Goal: Task Accomplishment & Management: Manage account settings

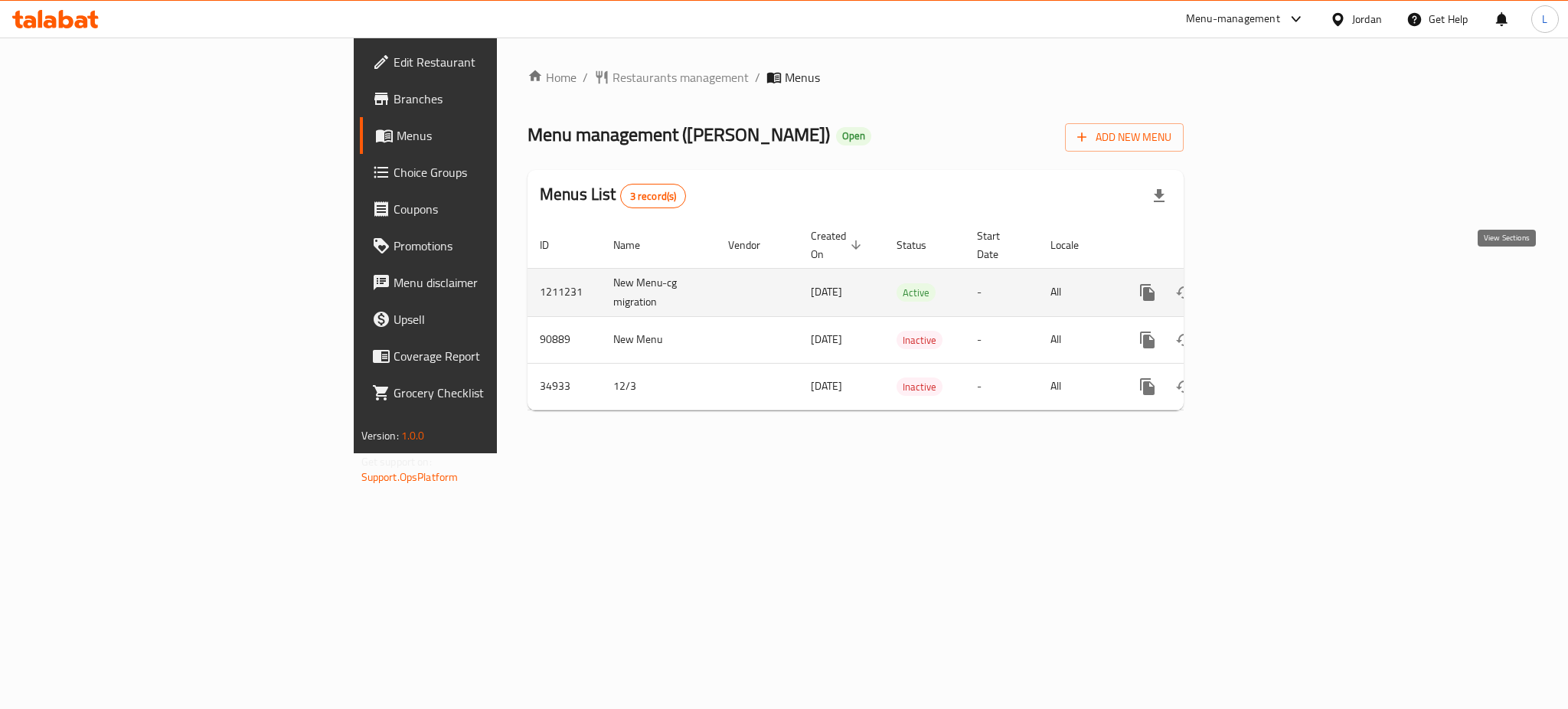
click at [1267, 283] on icon "enhanced table" at bounding box center [1257, 292] width 18 height 18
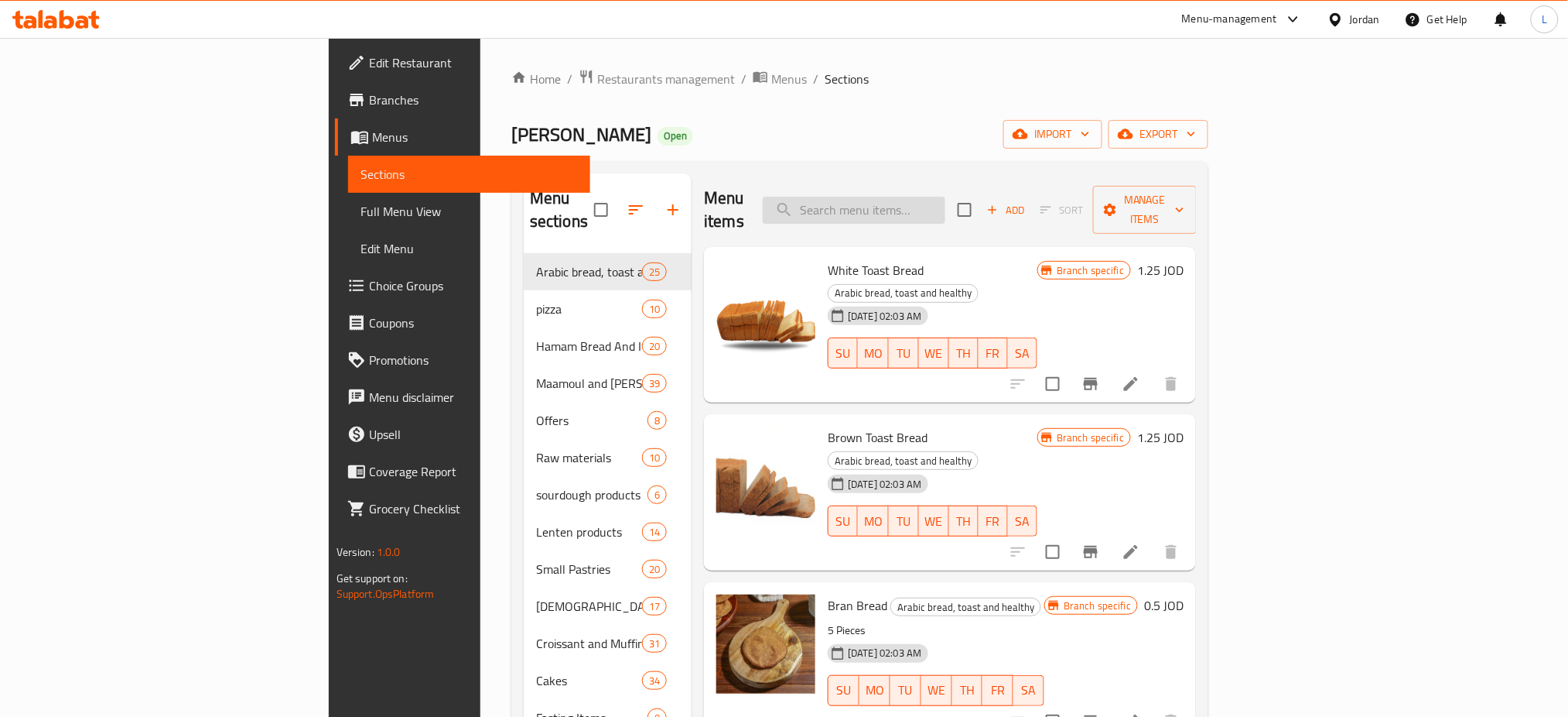
click at [945, 204] on input "search" at bounding box center [854, 209] width 182 height 27
paste input "Super supreme pizza"
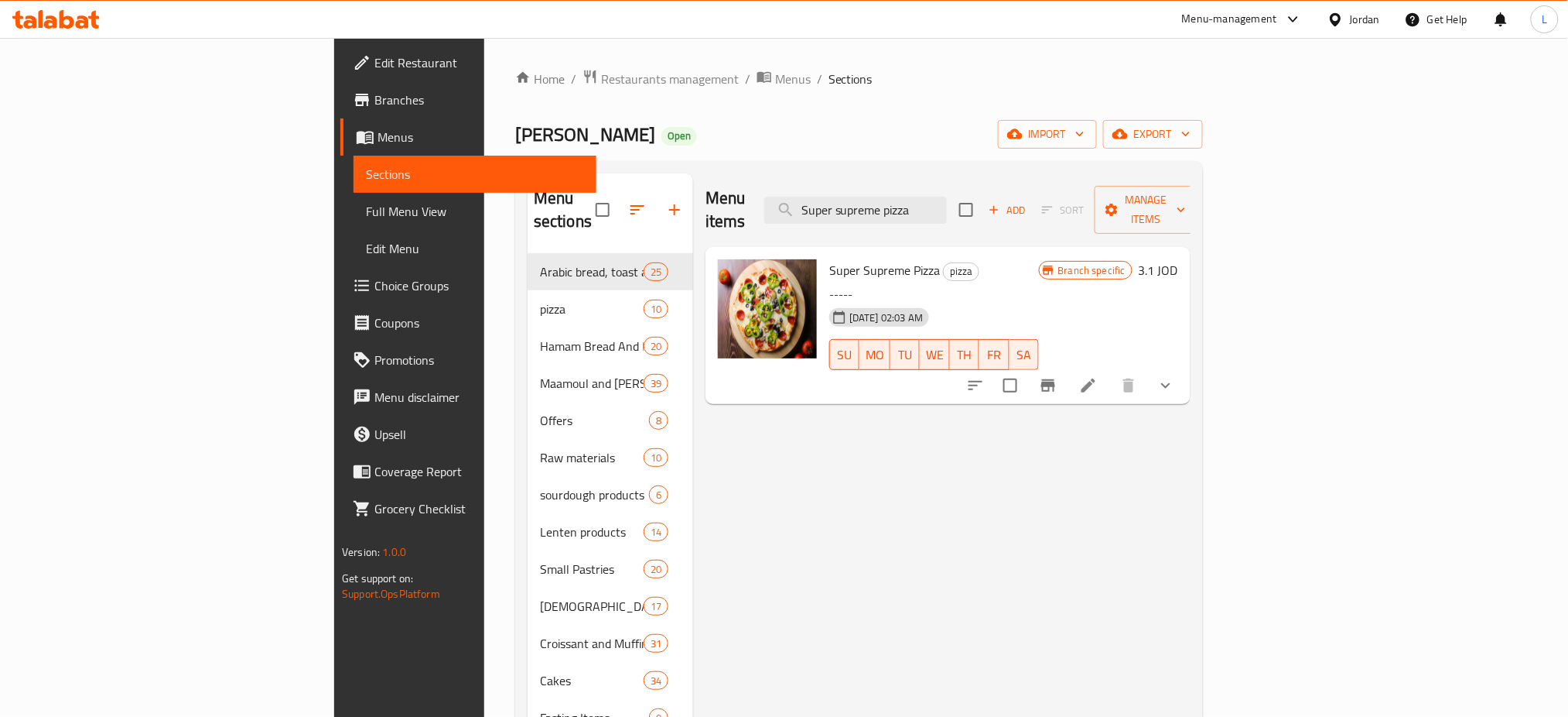
type input "Super supreme pizza"
click at [1110, 372] on li at bounding box center [1088, 385] width 43 height 28
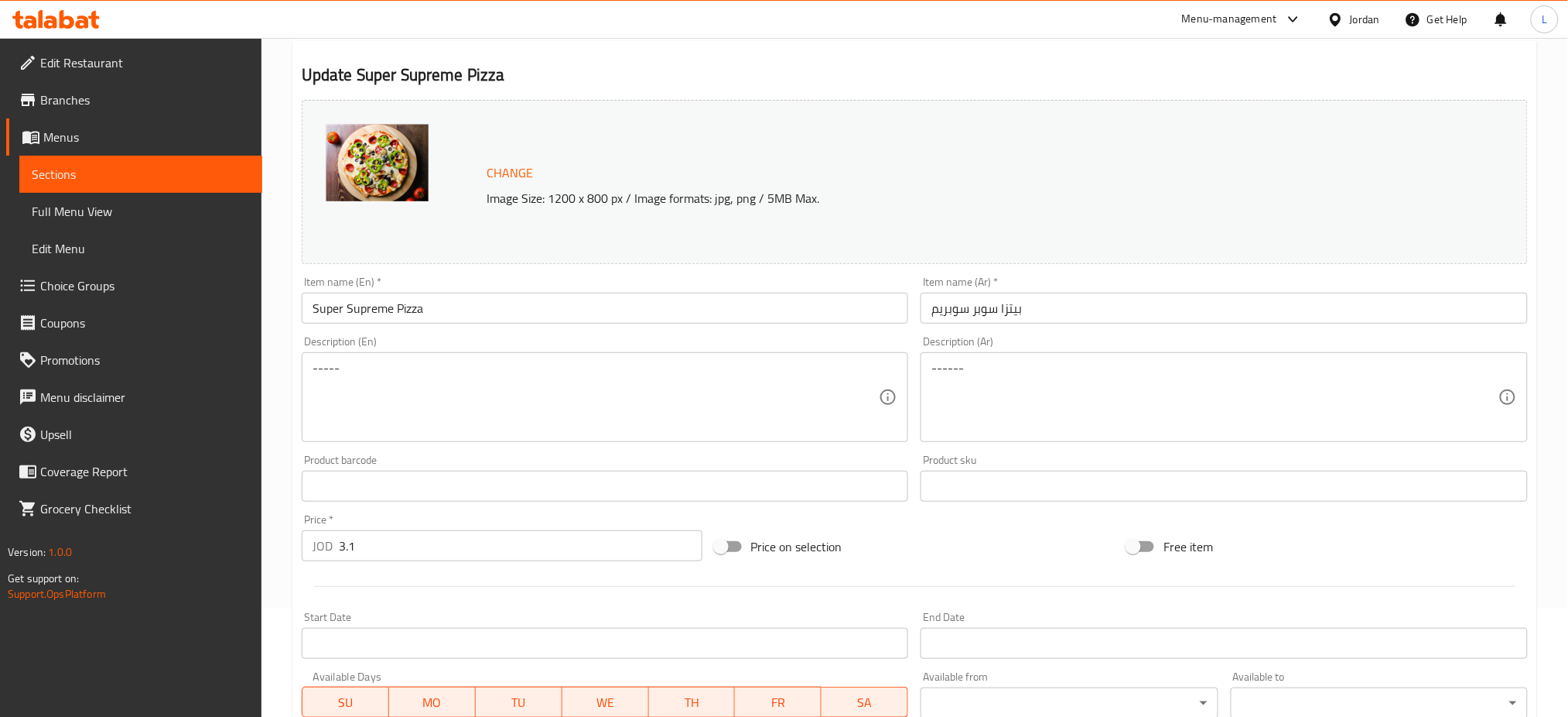
scroll to position [88, 0]
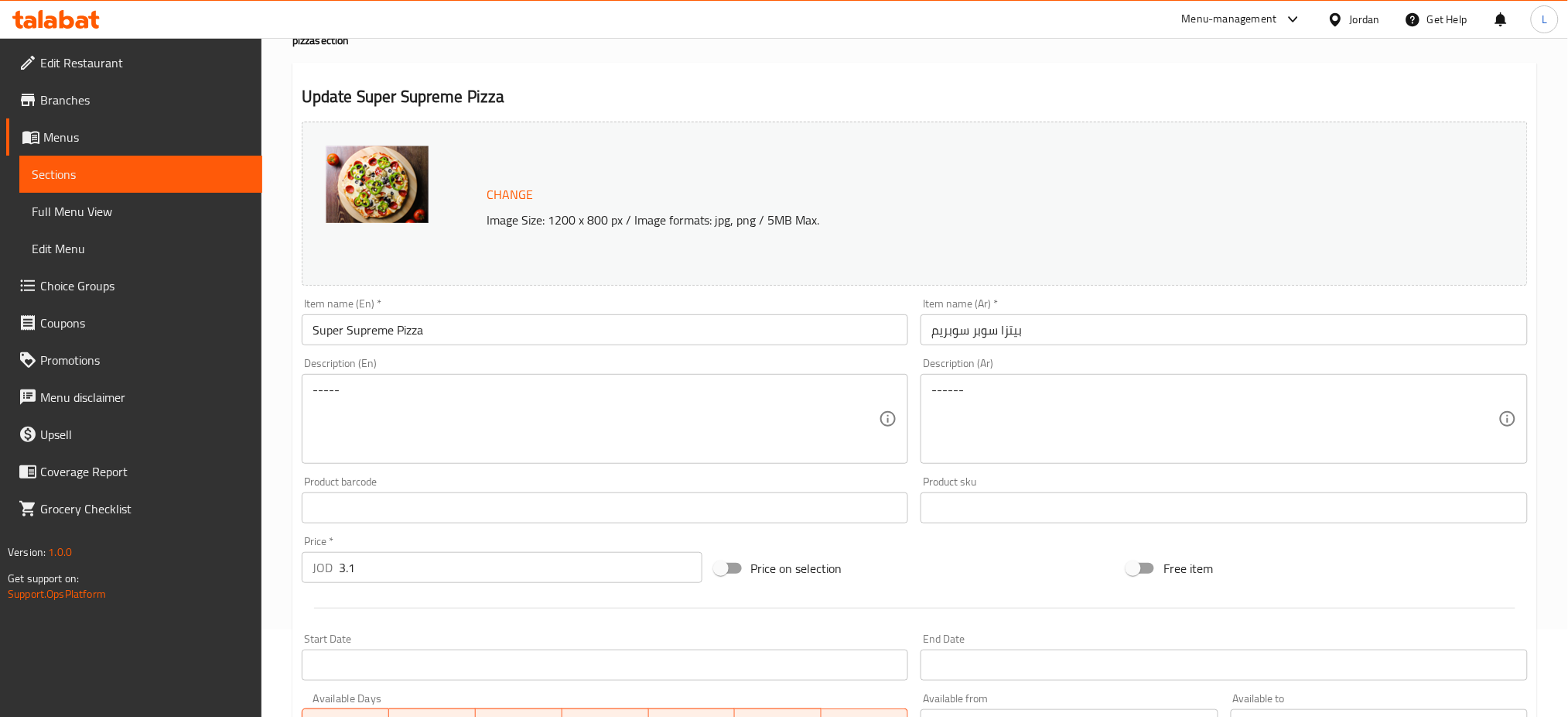
click at [500, 325] on input "Super Supreme Pizza" at bounding box center [606, 330] width 607 height 31
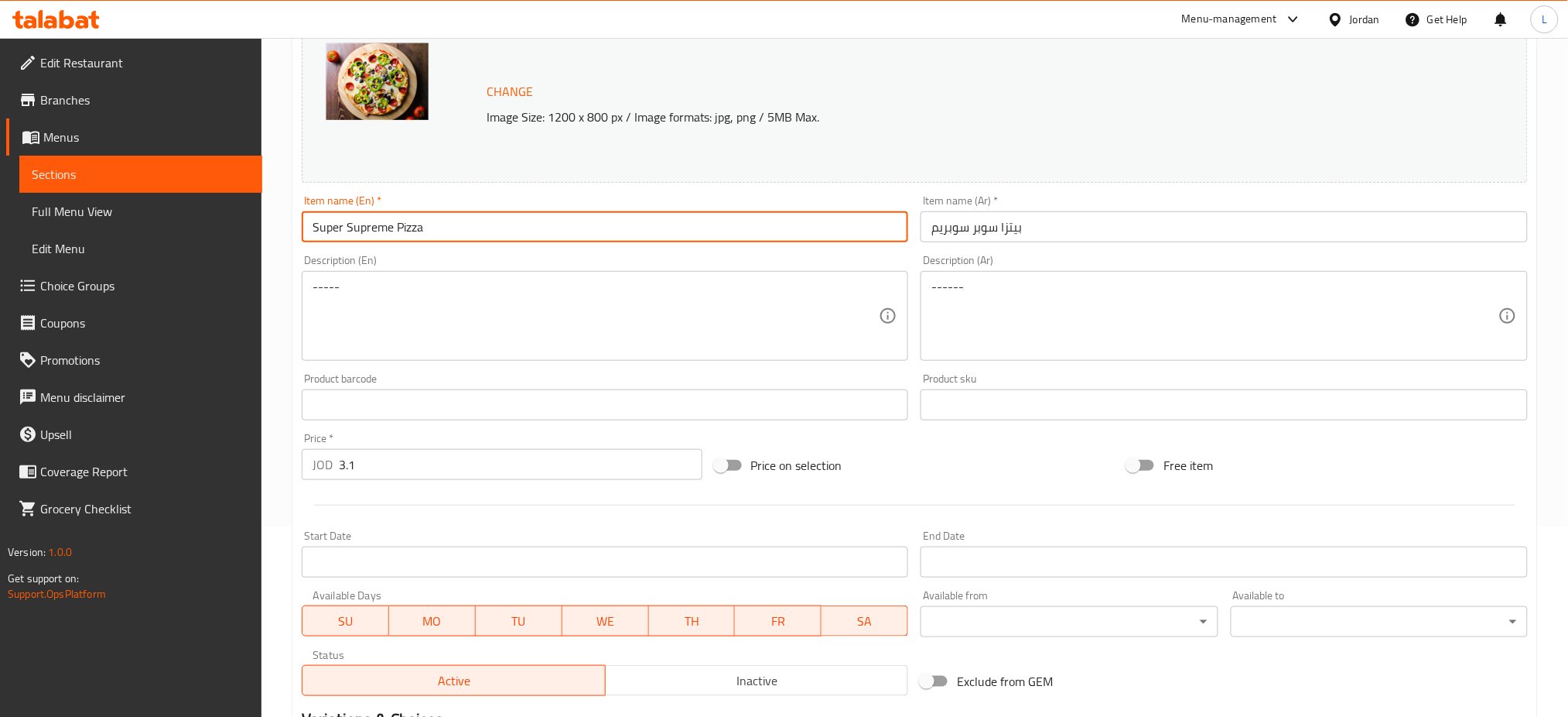
scroll to position [0, 0]
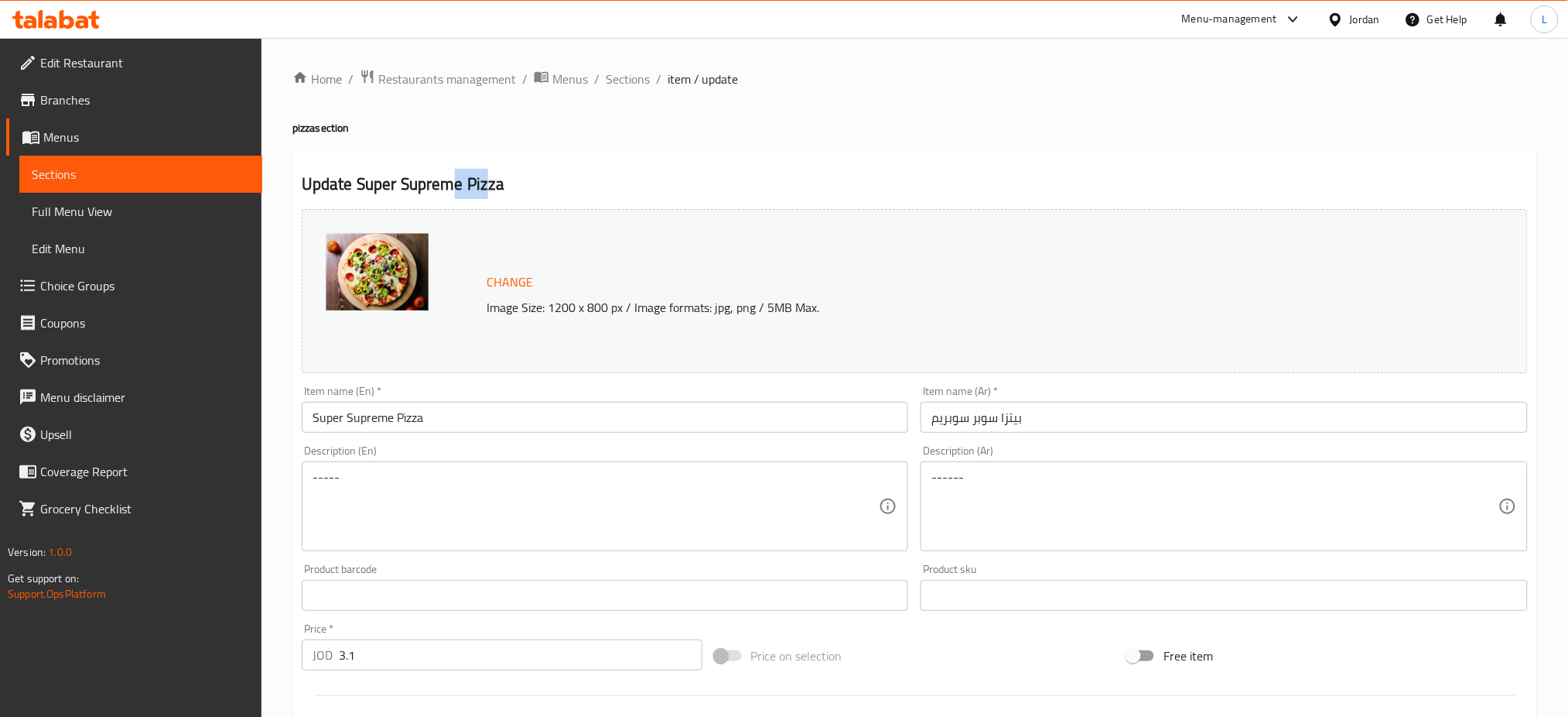
drag, startPoint x: 448, startPoint y: 183, endPoint x: 486, endPoint y: 172, distance: 39.6
click at [486, 173] on h2 "Update Super Supreme Pizza" at bounding box center [915, 184] width 1226 height 23
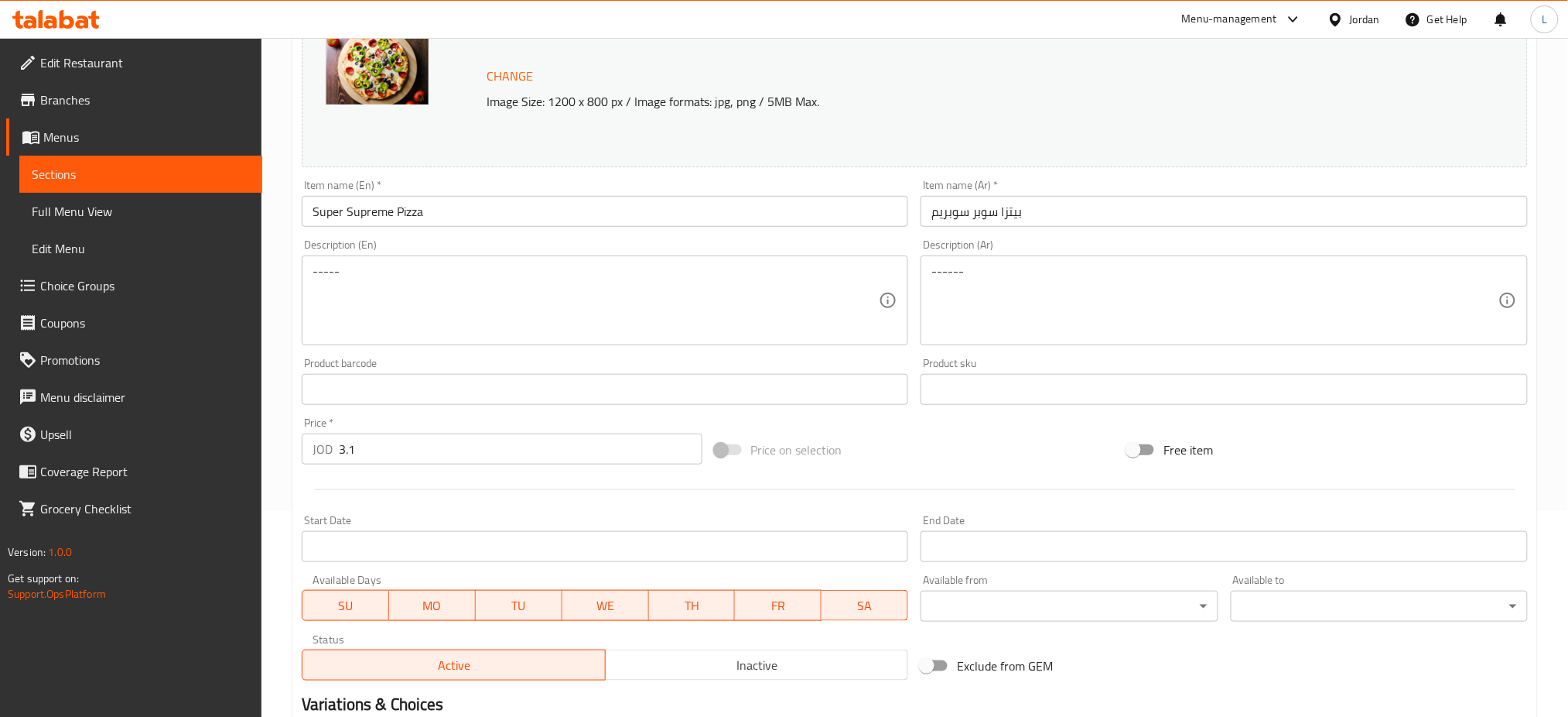
scroll to position [397, 0]
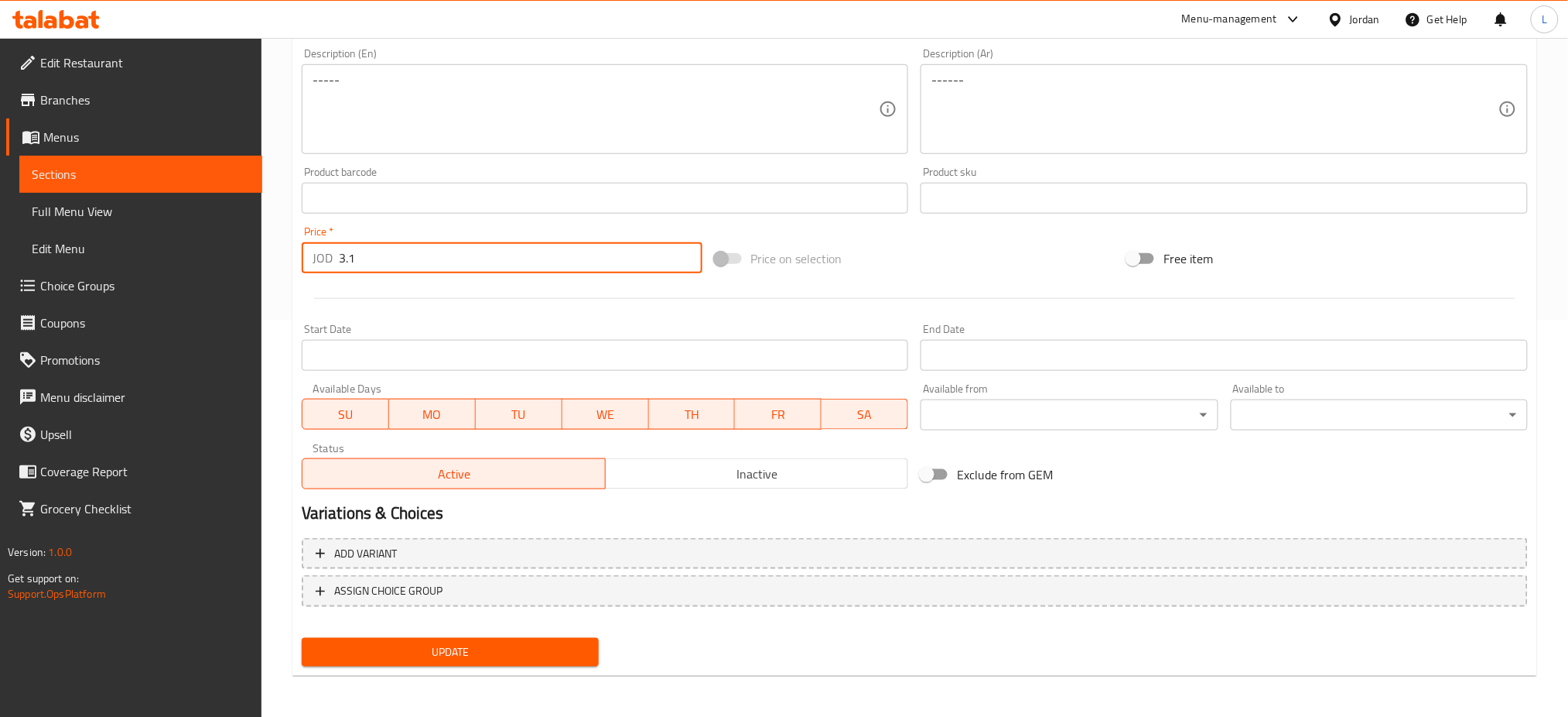
drag, startPoint x: 396, startPoint y: 264, endPoint x: 298, endPoint y: 267, distance: 98.0
click at [298, 267] on div "Price   * JOD 3.1 Price *" at bounding box center [502, 249] width 413 height 60
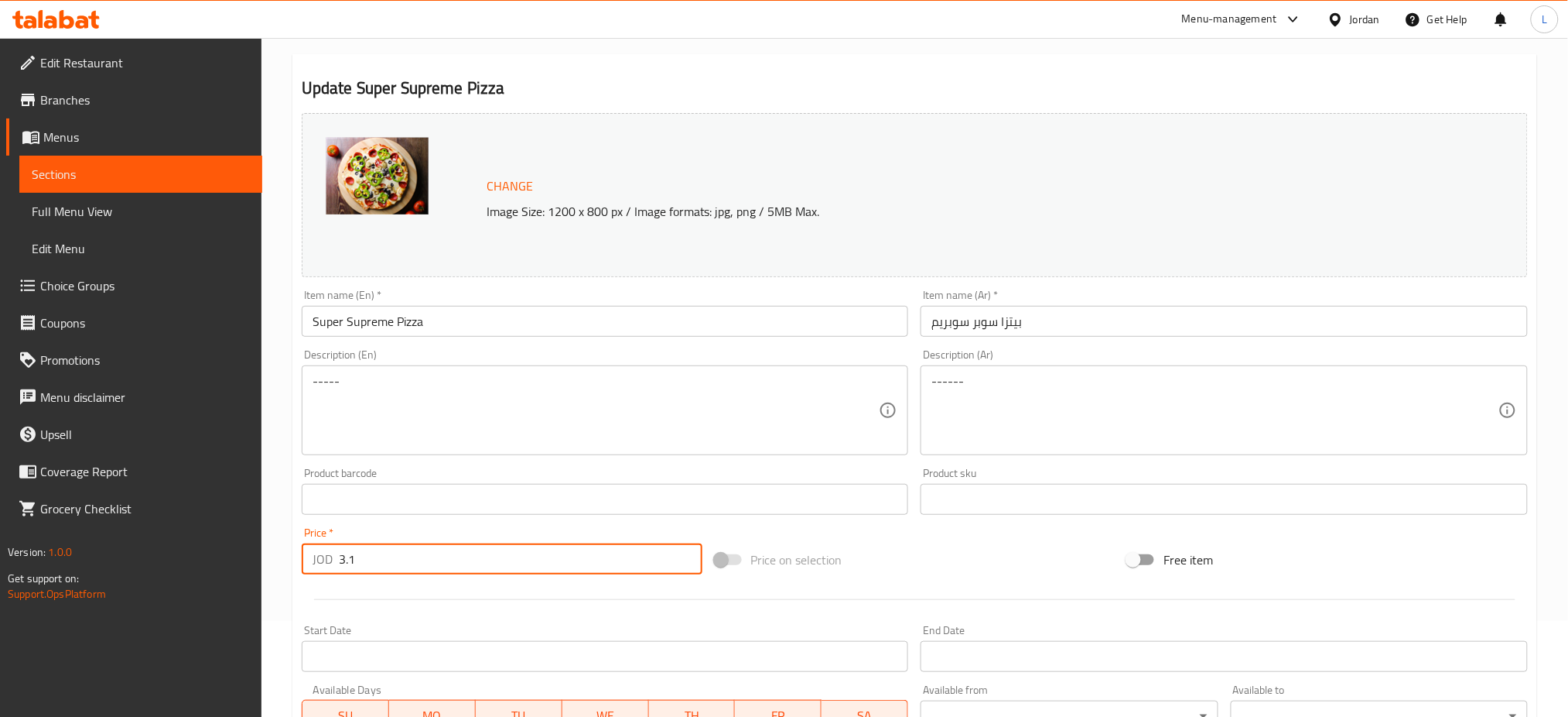
scroll to position [88, 0]
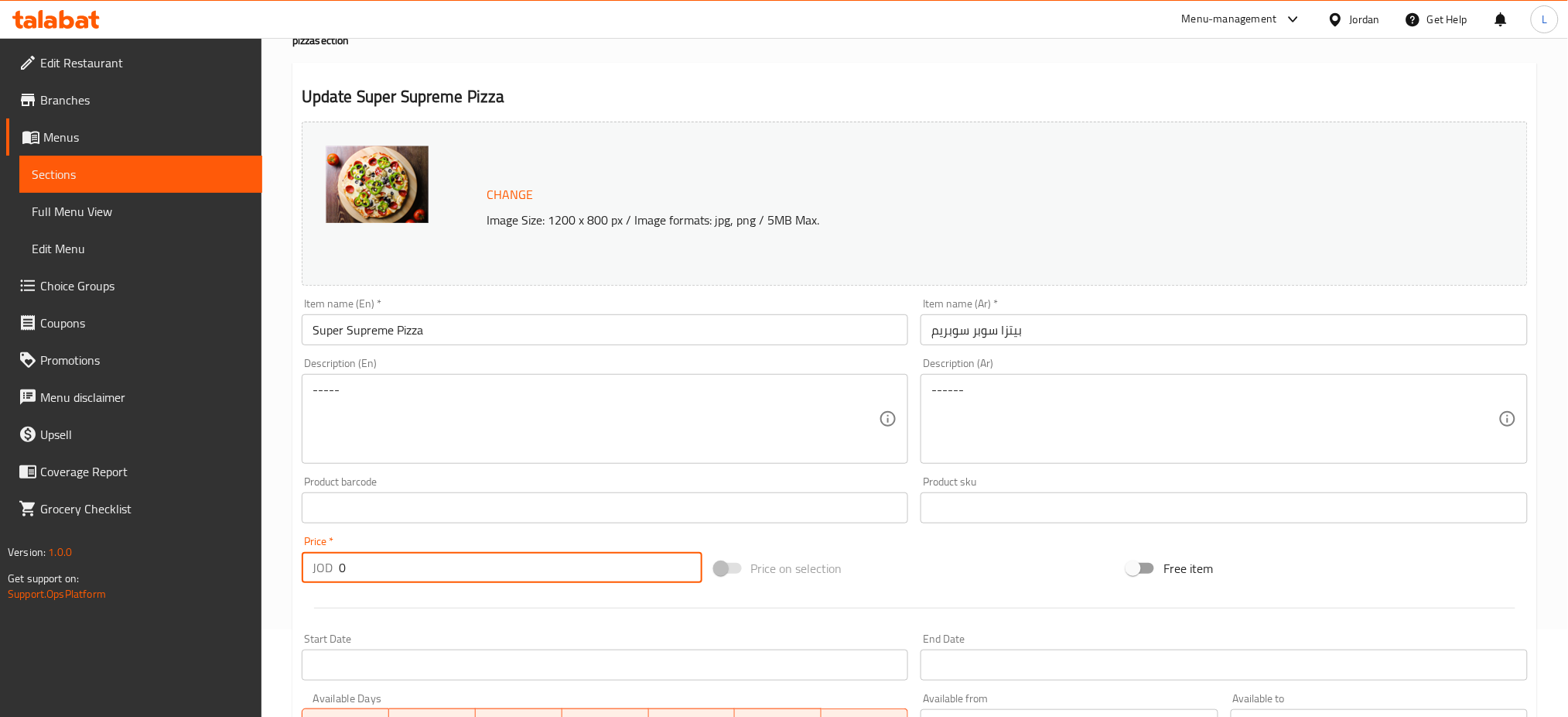
type input "0"
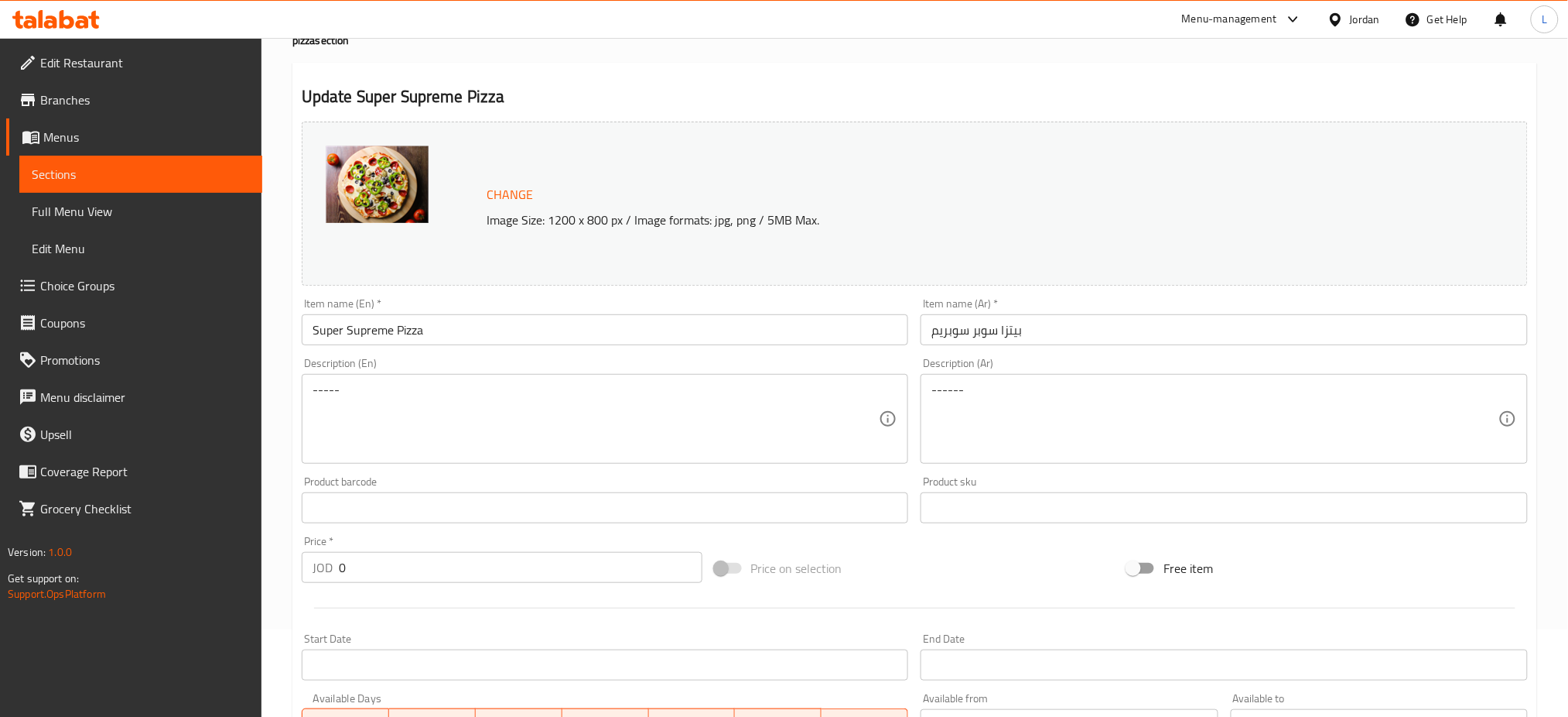
click at [948, 561] on div "Price on selection" at bounding box center [915, 568] width 413 height 42
click at [725, 557] on span at bounding box center [729, 568] width 45 height 30
click at [725, 568] on span at bounding box center [729, 568] width 26 height 10
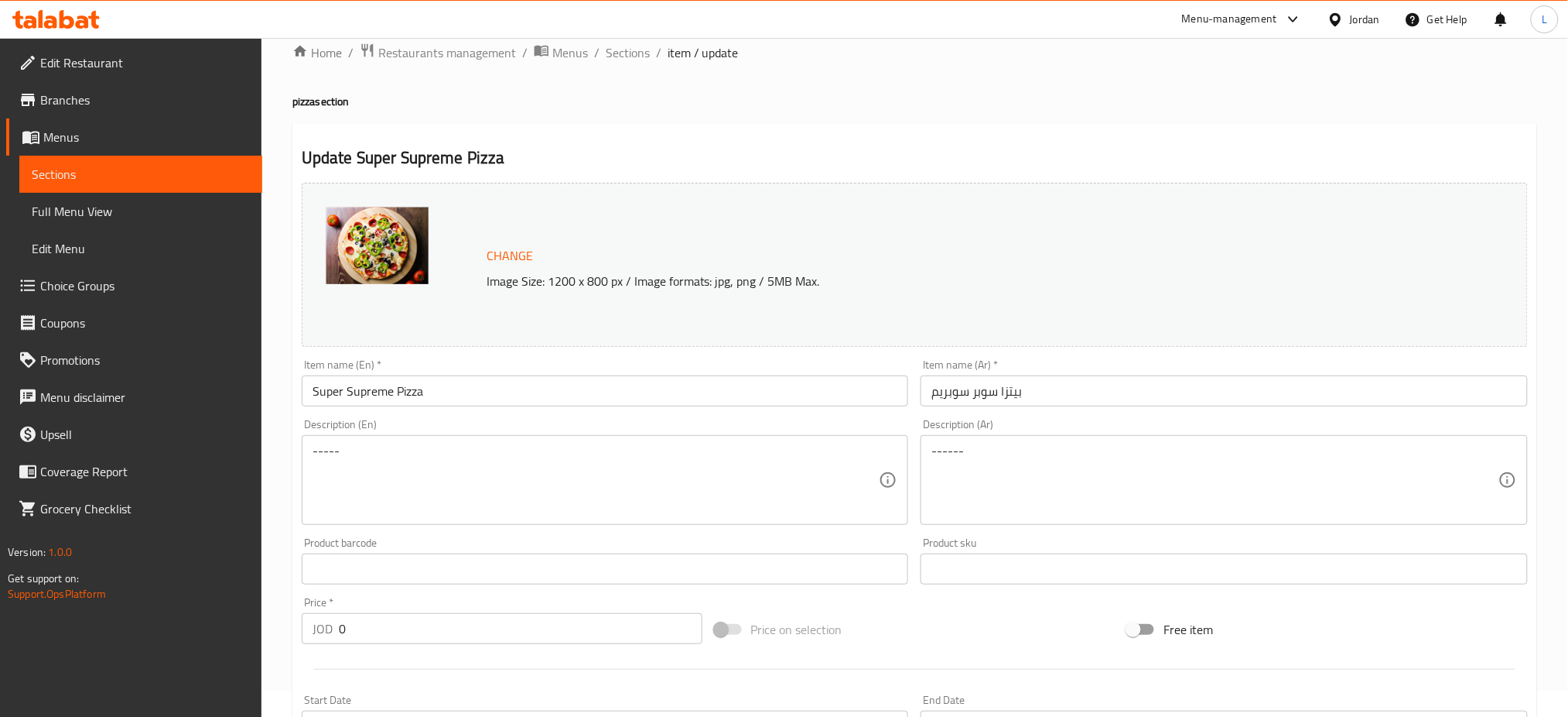
scroll to position [0, 0]
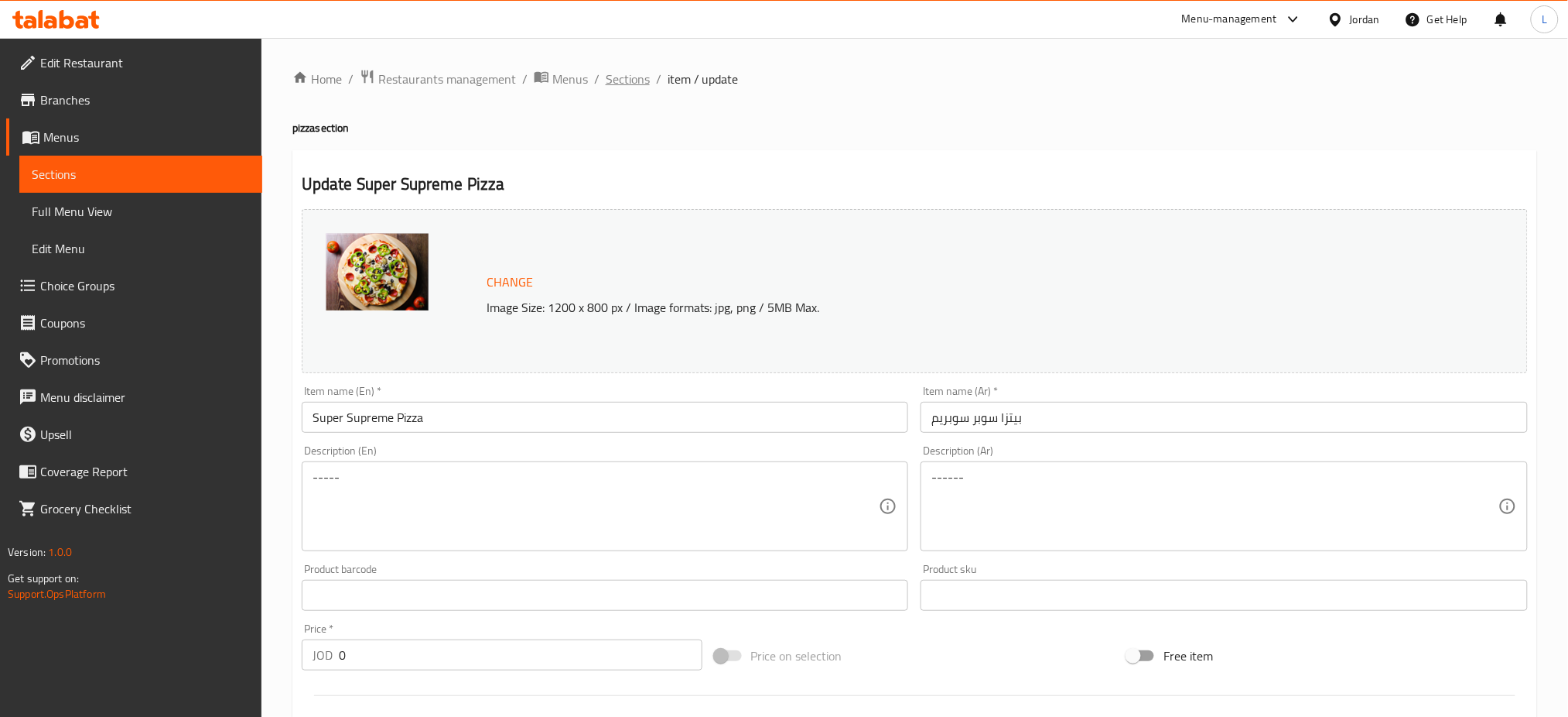
click at [609, 75] on span "Sections" at bounding box center [627, 78] width 44 height 18
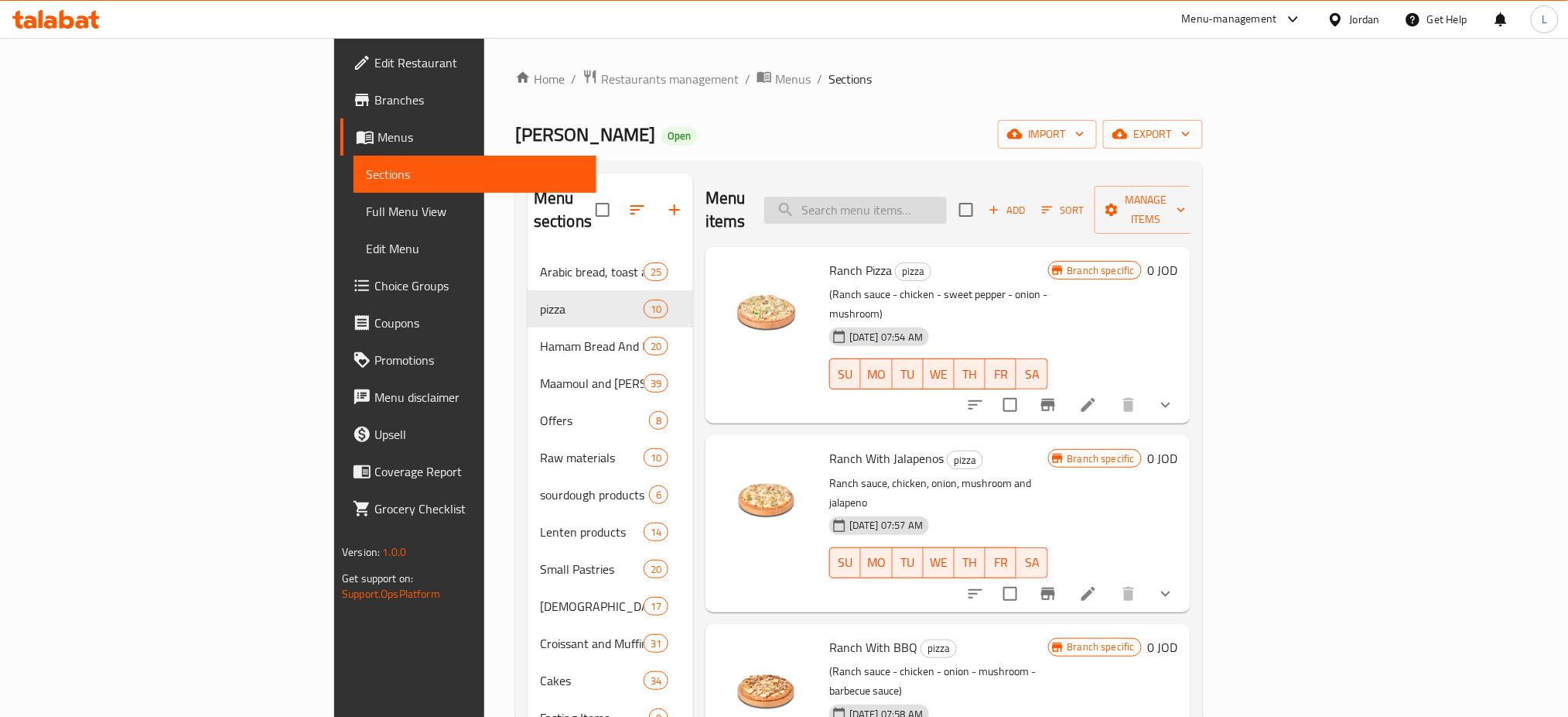
click at [913, 196] on input "search" at bounding box center [856, 209] width 182 height 27
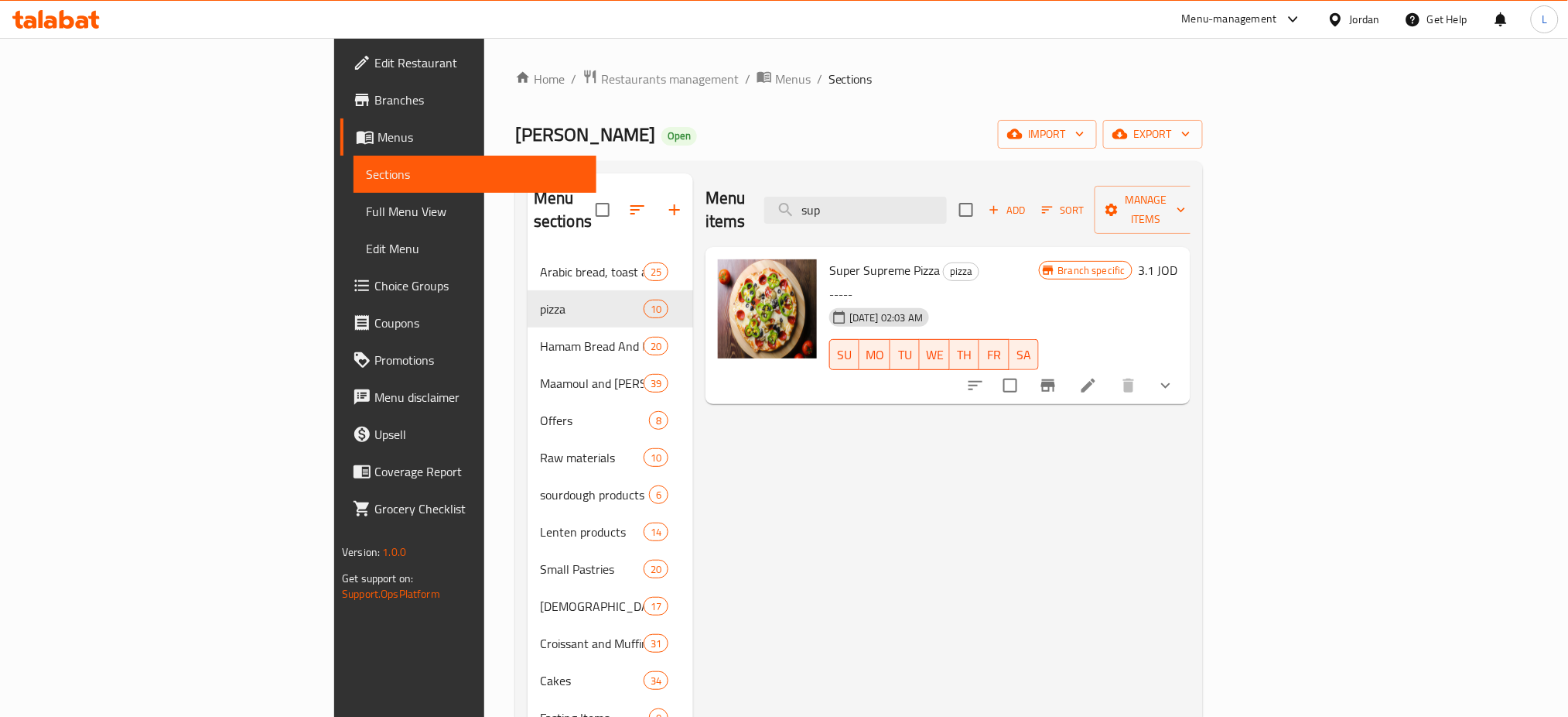
type input "sup"
click at [1175, 376] on icon "show more" at bounding box center [1165, 385] width 18 height 18
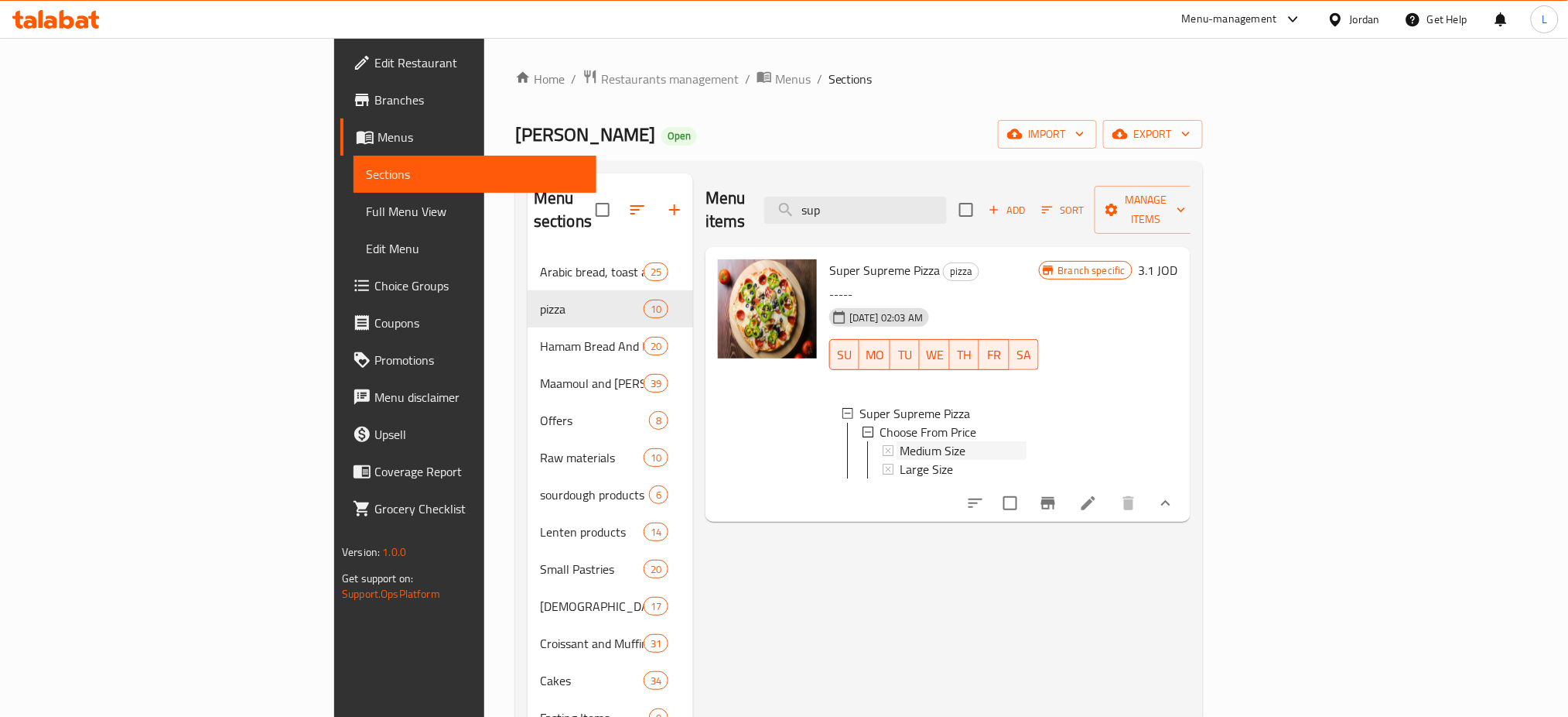
click at [900, 441] on span "Medium Size" at bounding box center [933, 450] width 66 height 18
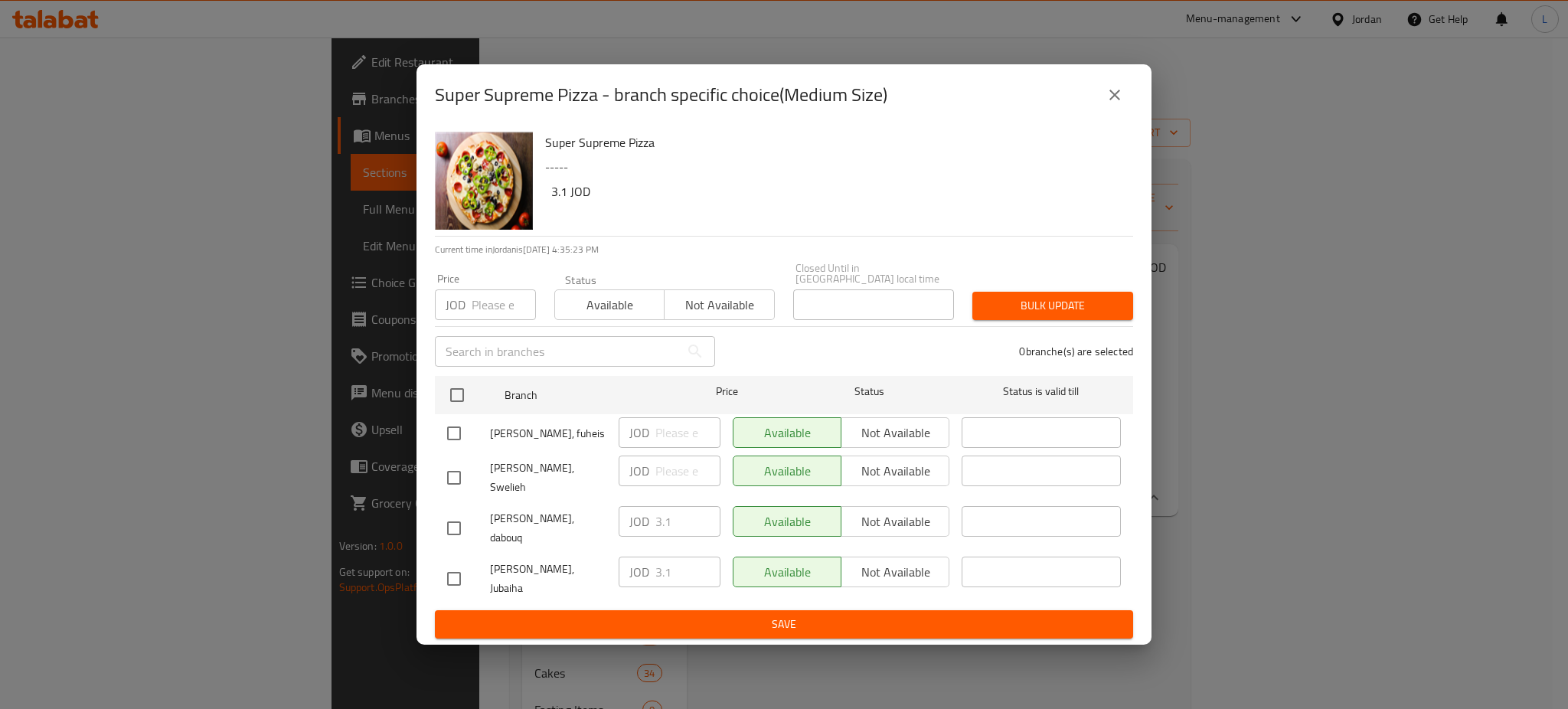
click at [480, 311] on input "number" at bounding box center [503, 305] width 64 height 31
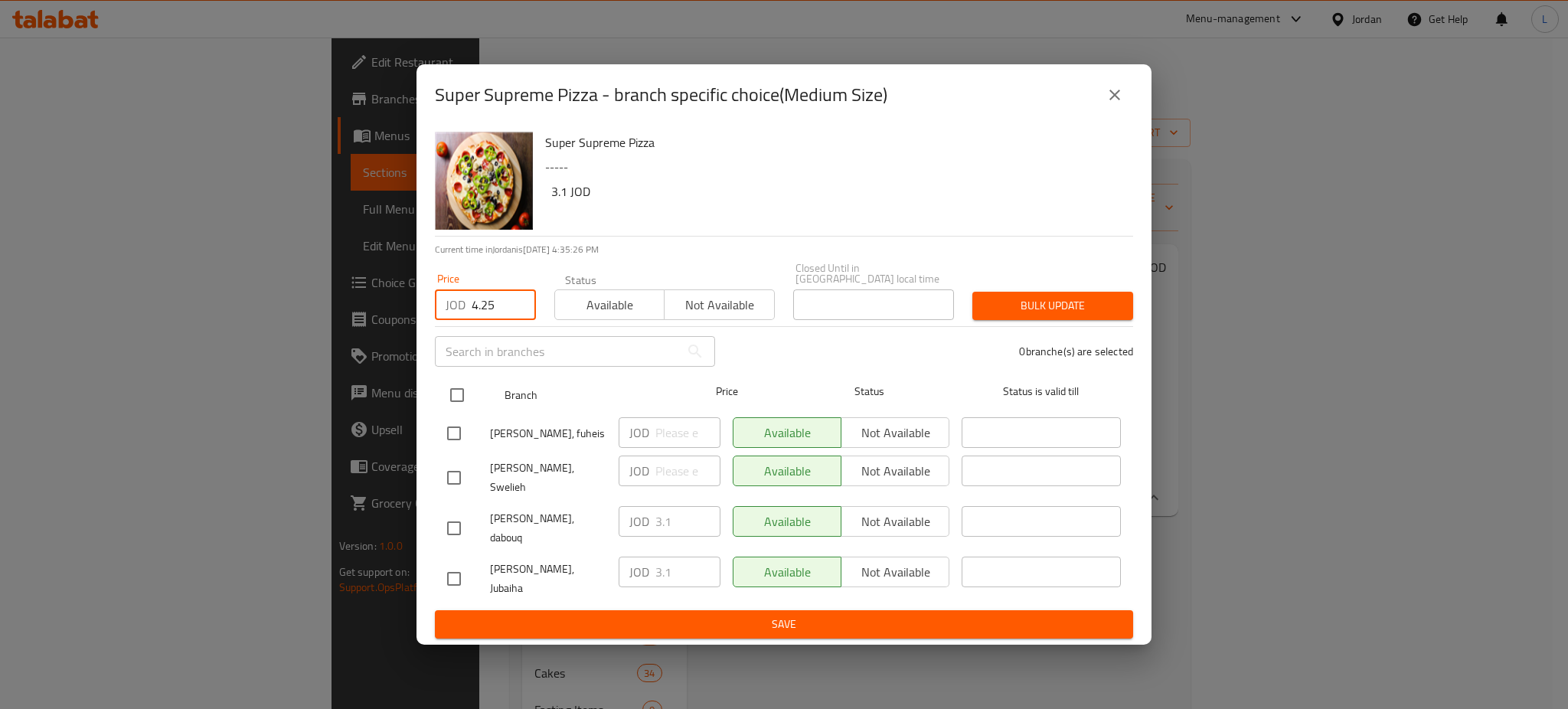
type input "4.25"
click at [458, 411] on input "checkbox" at bounding box center [457, 394] width 32 height 32
checkbox input "true"
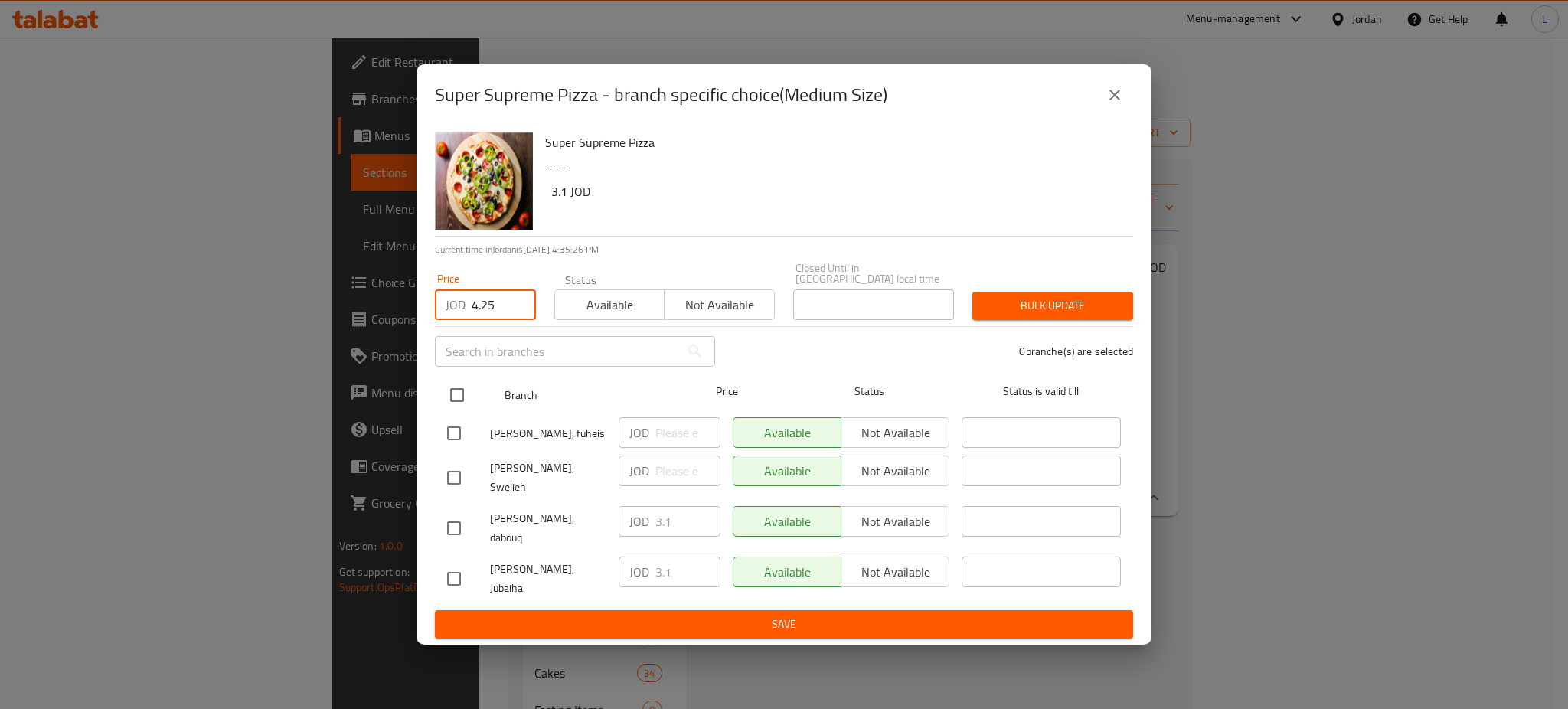
checkbox input "true"
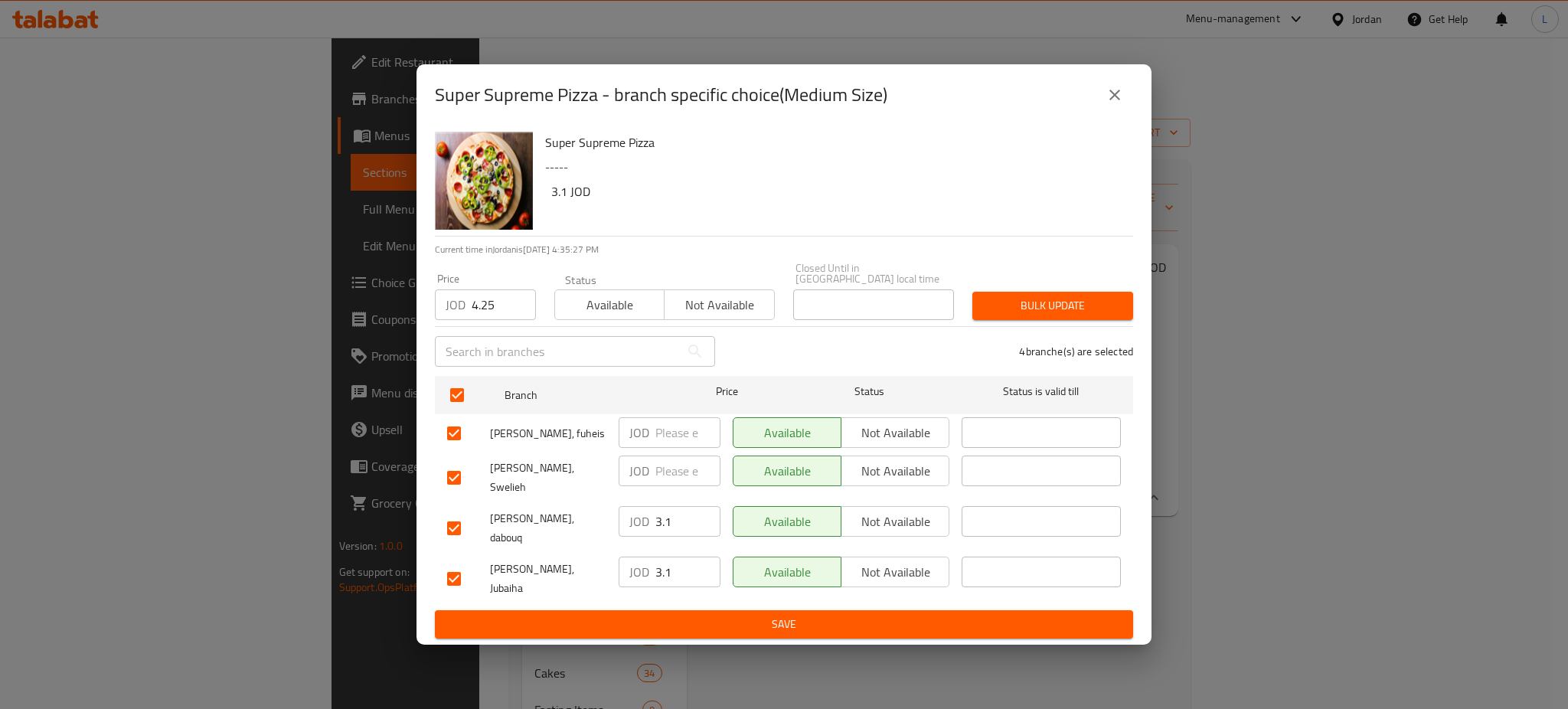
click at [610, 316] on span "Available" at bounding box center [610, 305] width 97 height 22
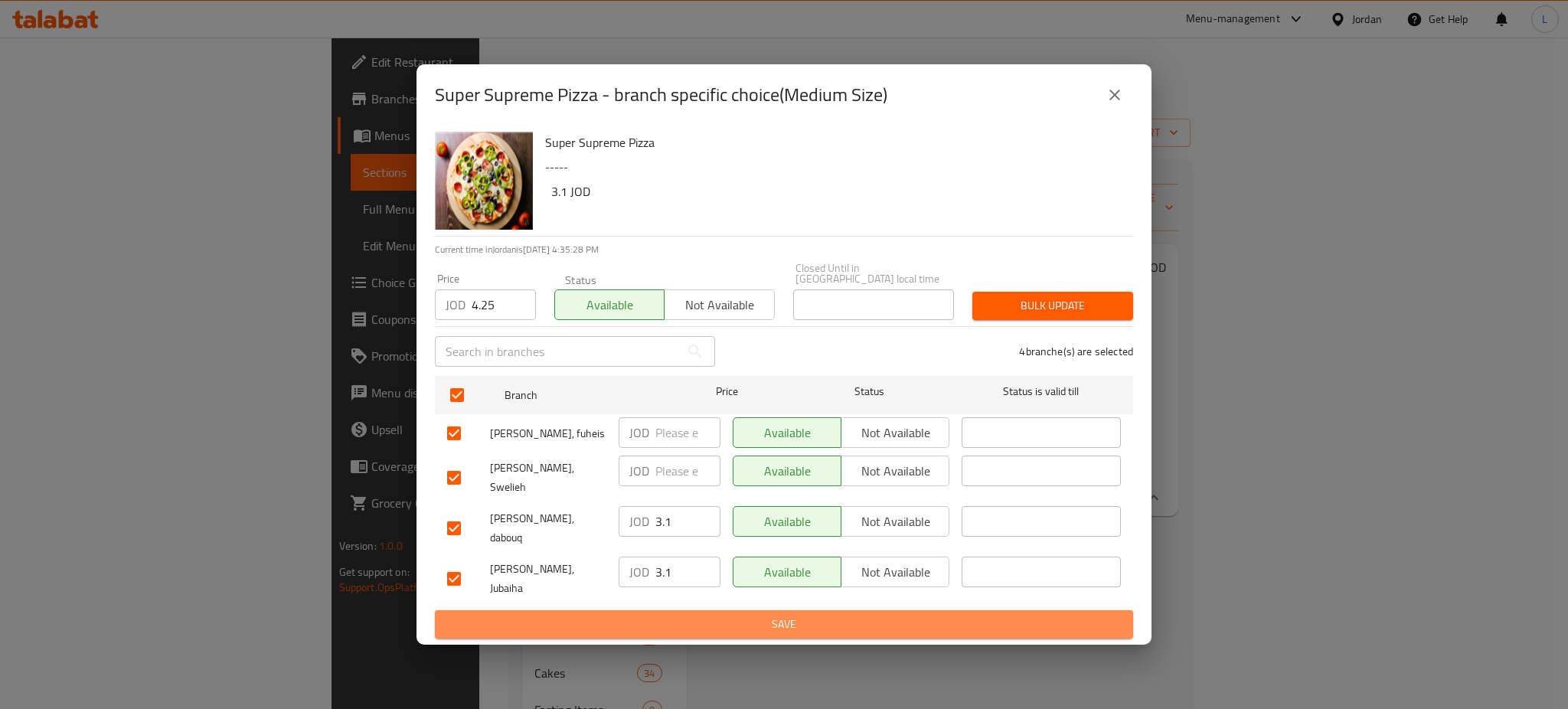
click at [705, 615] on span "Save" at bounding box center [784, 624] width 674 height 19
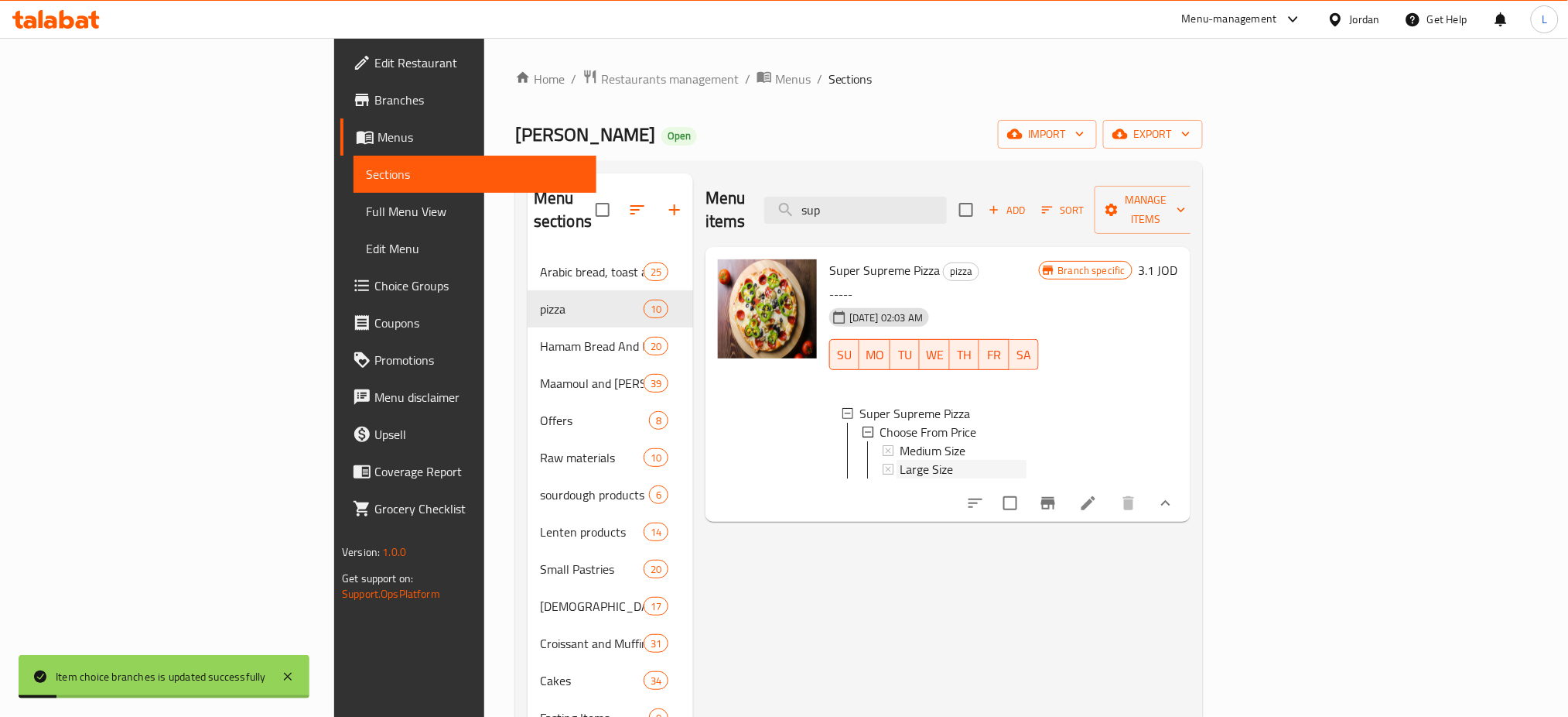
click at [900, 460] on div "Large Size" at bounding box center [963, 469] width 127 height 18
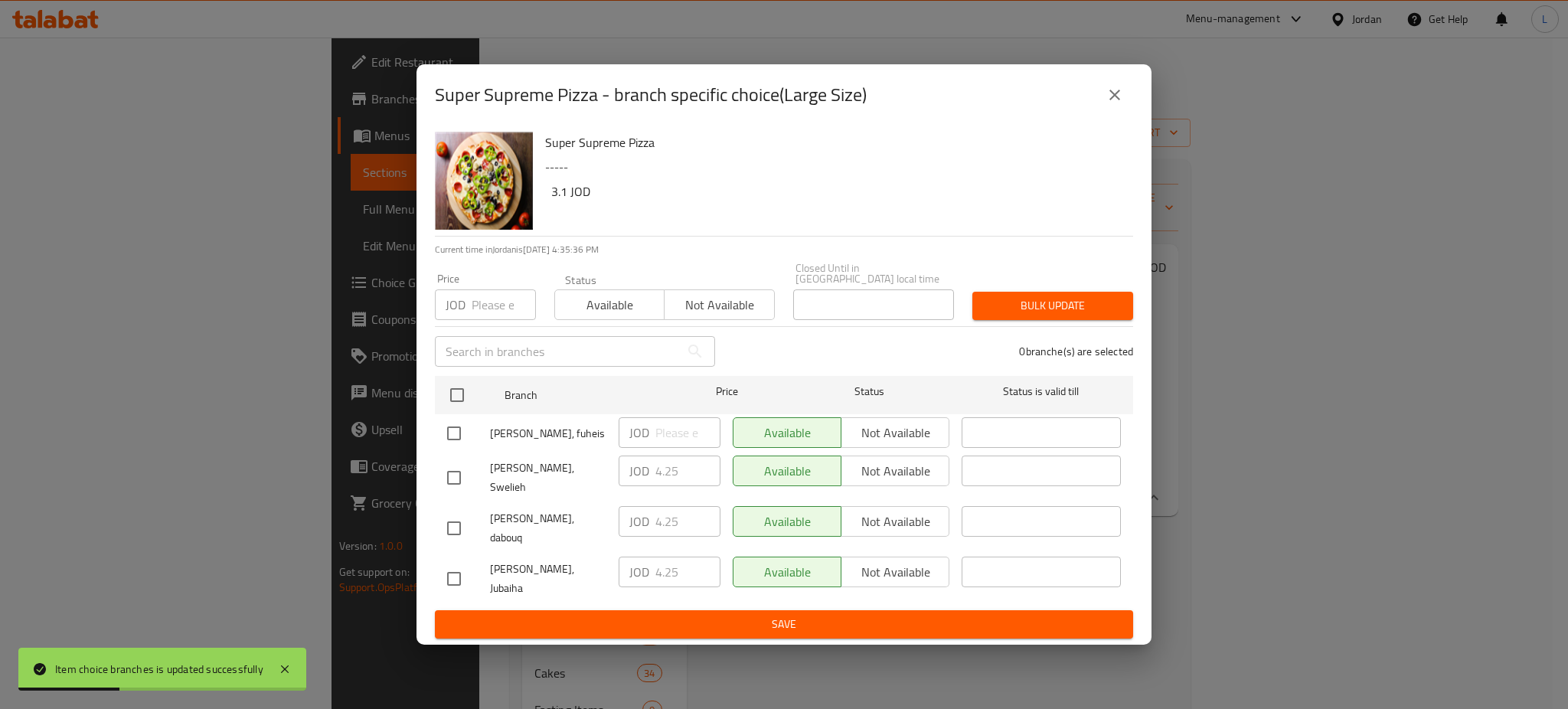
click at [494, 314] on input "number" at bounding box center [503, 305] width 64 height 31
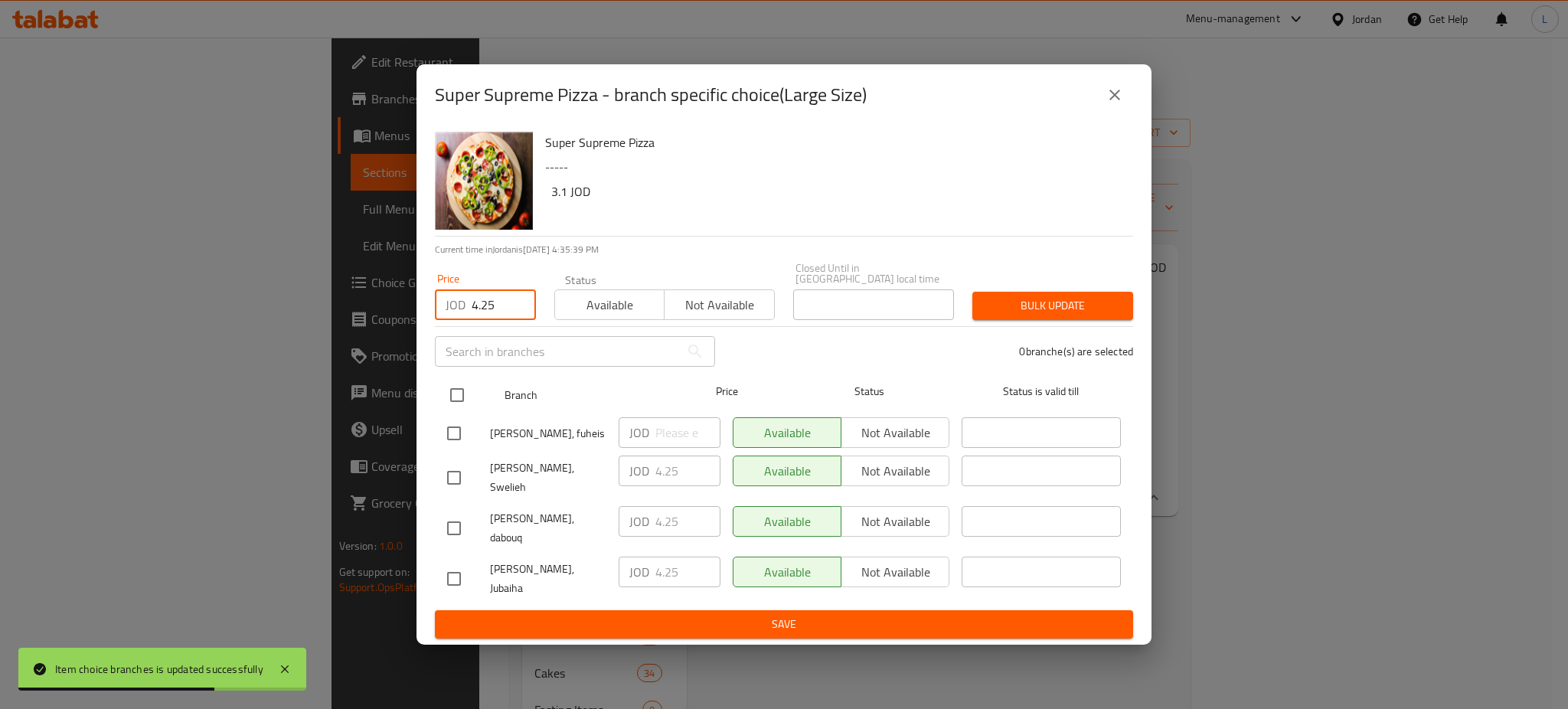
type input "4.25"
click at [460, 400] on input "checkbox" at bounding box center [457, 394] width 32 height 32
checkbox input "true"
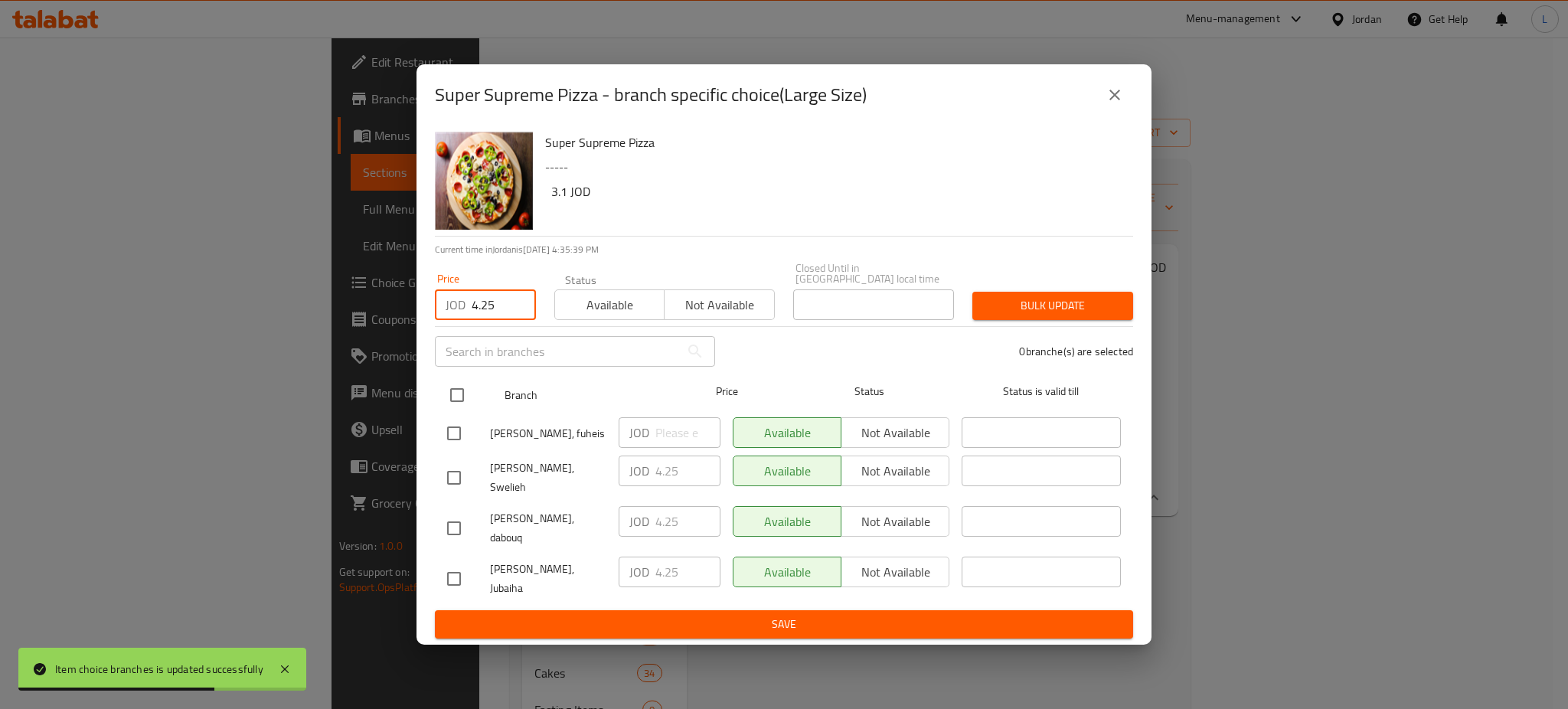
checkbox input "true"
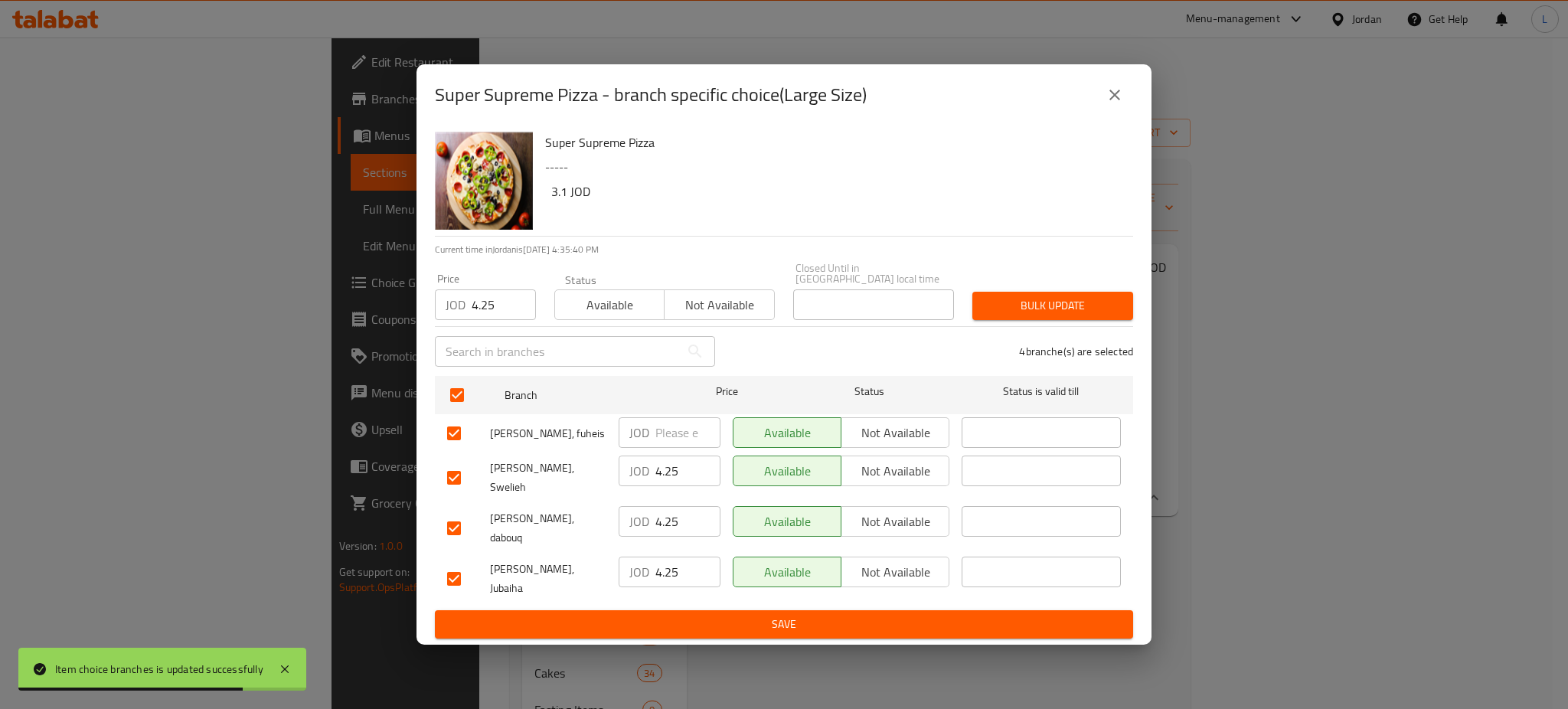
drag, startPoint x: 993, startPoint y: 312, endPoint x: 1001, endPoint y: 312, distance: 8.0
click at [995, 312] on span "Bulk update" at bounding box center [1053, 306] width 137 height 19
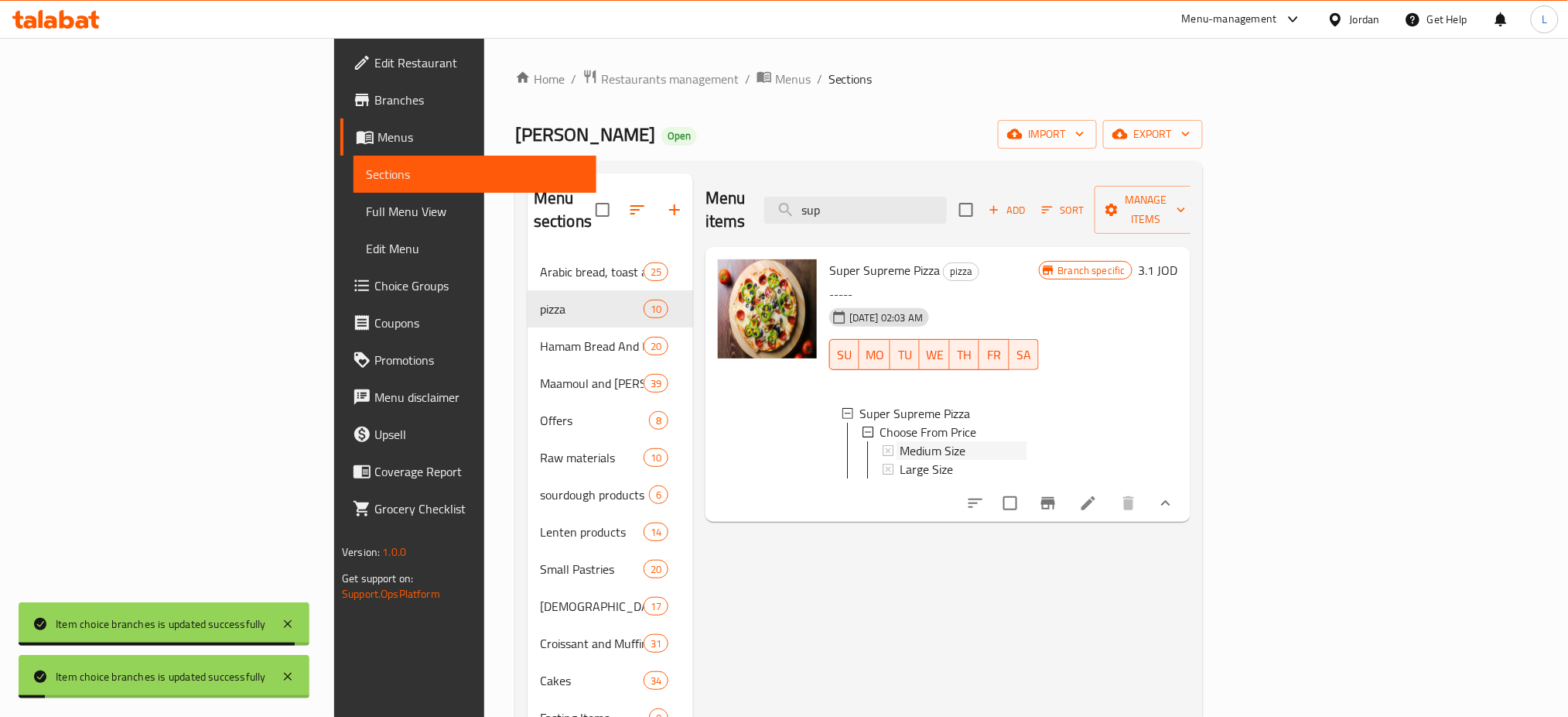
click at [900, 441] on span "Medium Size" at bounding box center [933, 450] width 66 height 18
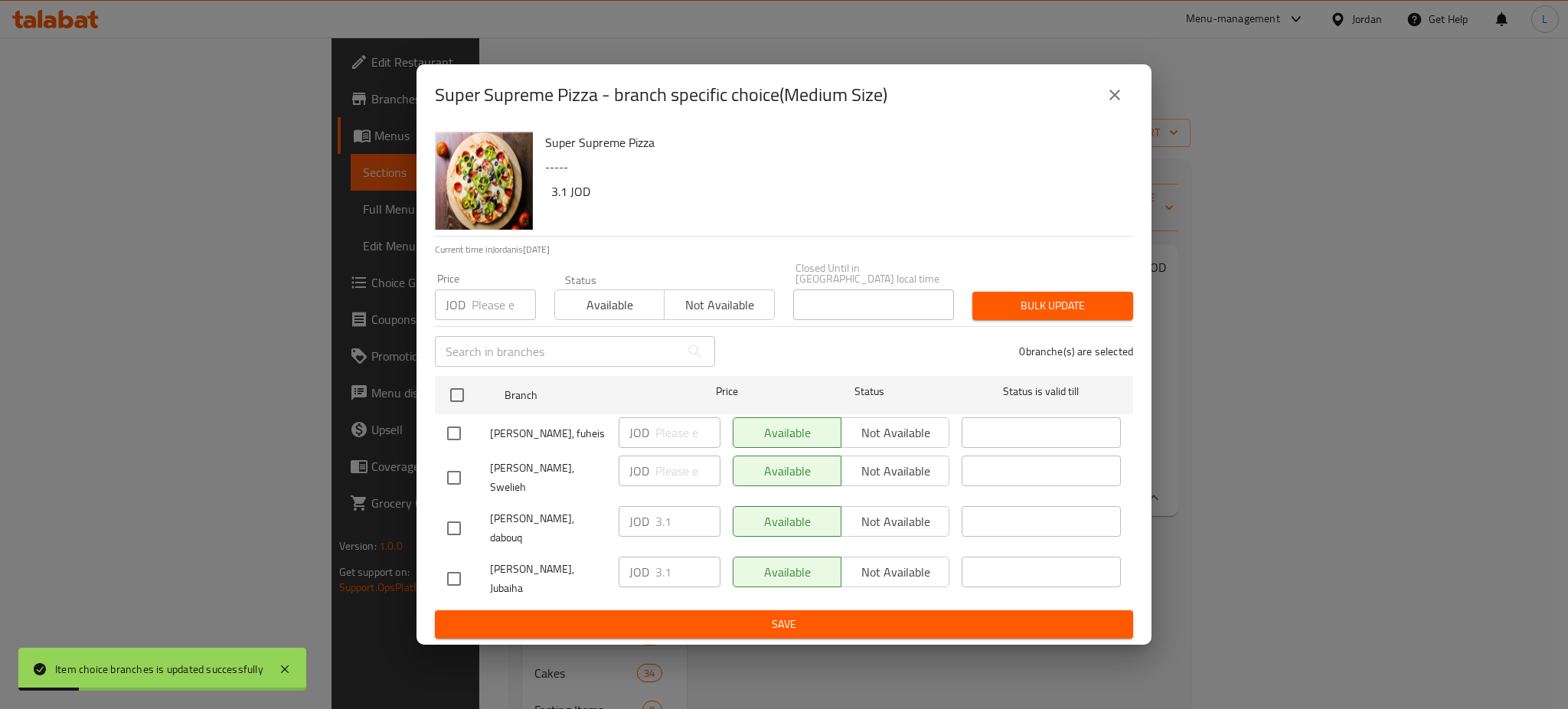
click at [464, 314] on p "JOD" at bounding box center [455, 304] width 20 height 18
click at [484, 307] on input "number" at bounding box center [503, 305] width 64 height 31
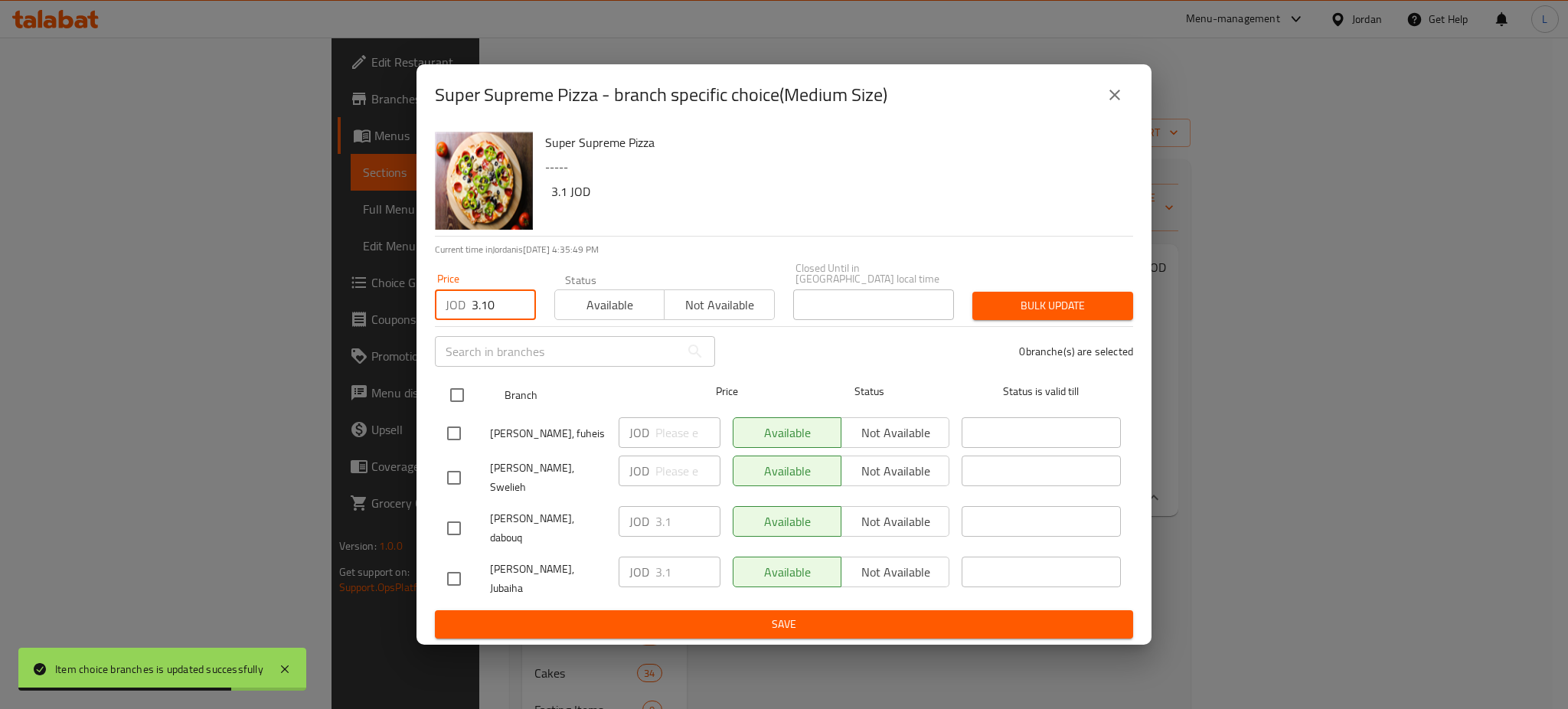
type input "3.10"
click at [452, 399] on input "checkbox" at bounding box center [457, 394] width 32 height 32
checkbox input "true"
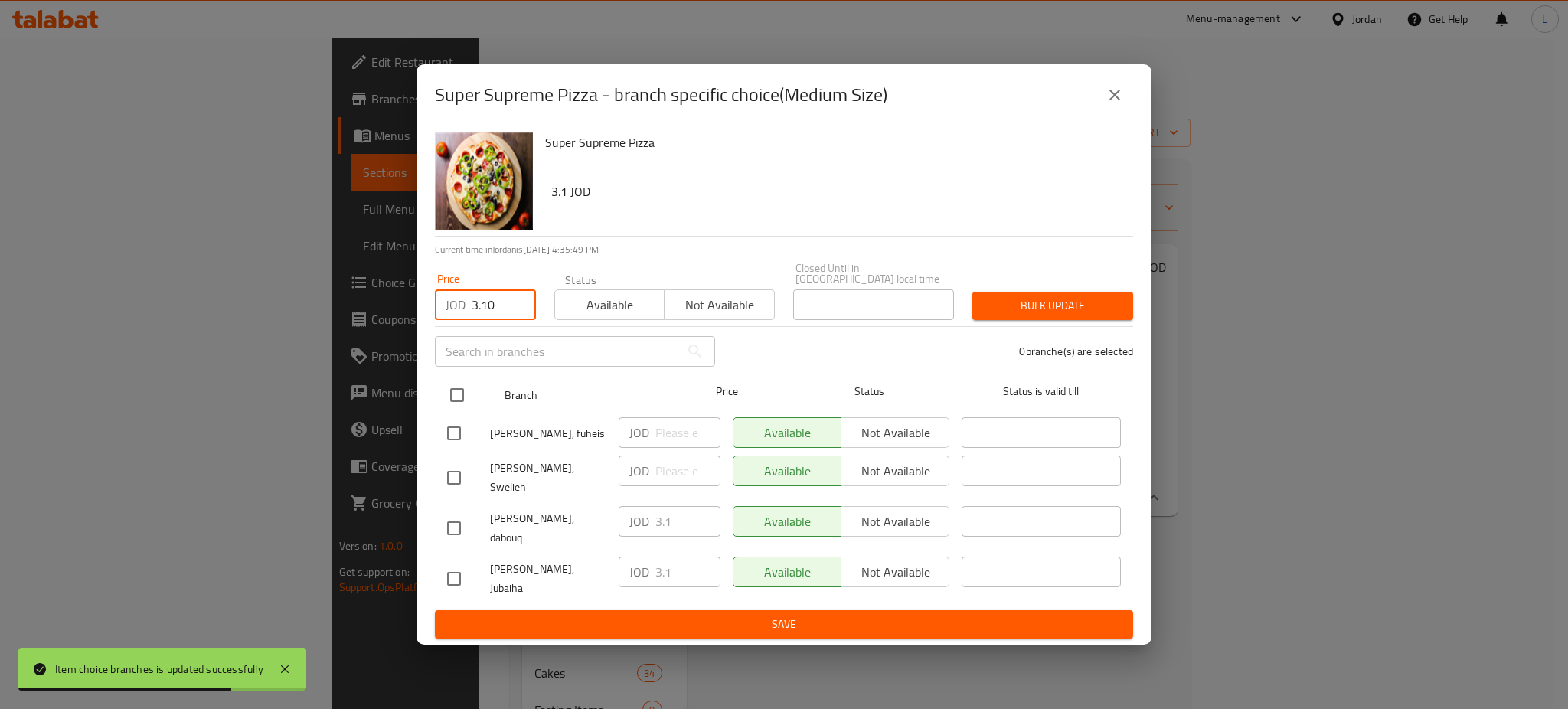
checkbox input "true"
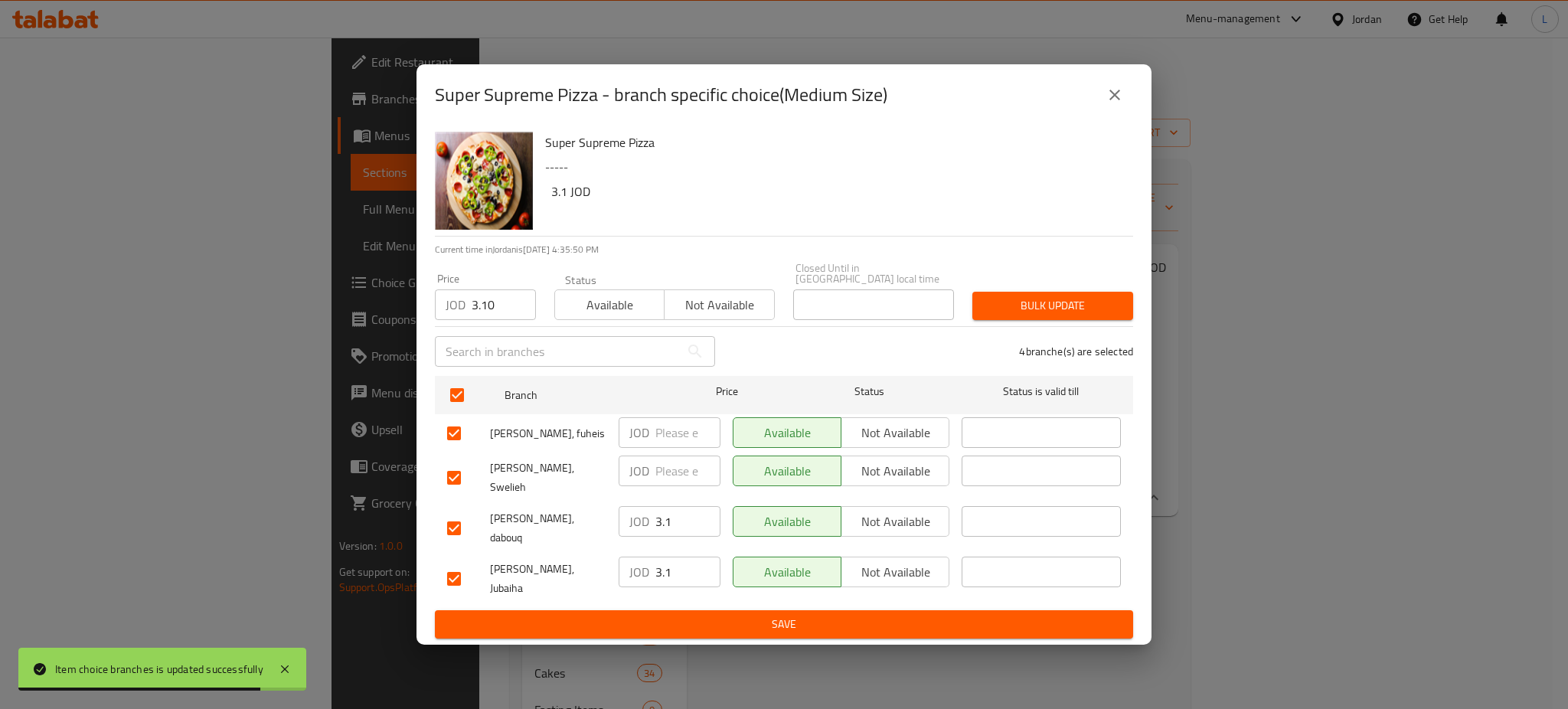
click at [1042, 315] on span "Bulk update" at bounding box center [1053, 306] width 137 height 19
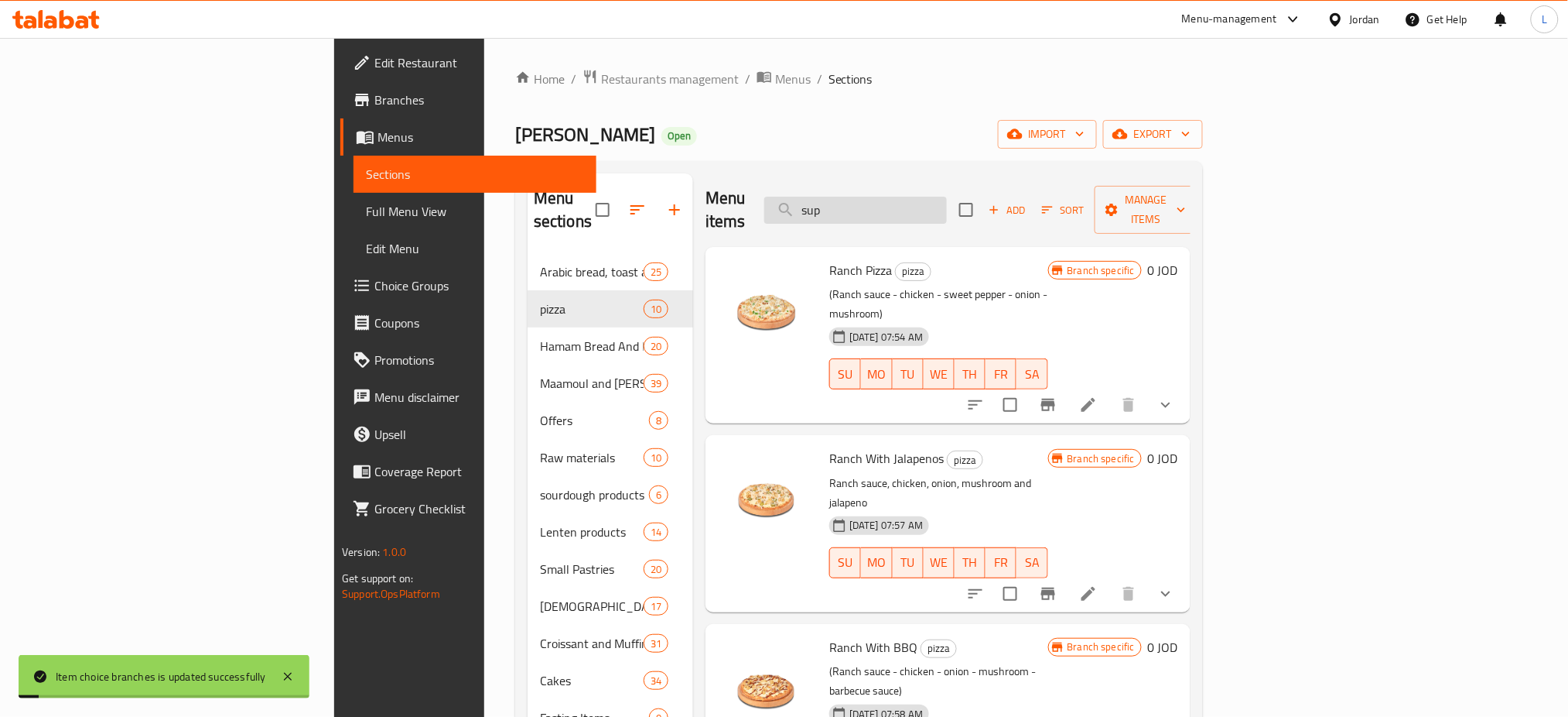
click at [947, 203] on input "sup" at bounding box center [856, 209] width 182 height 27
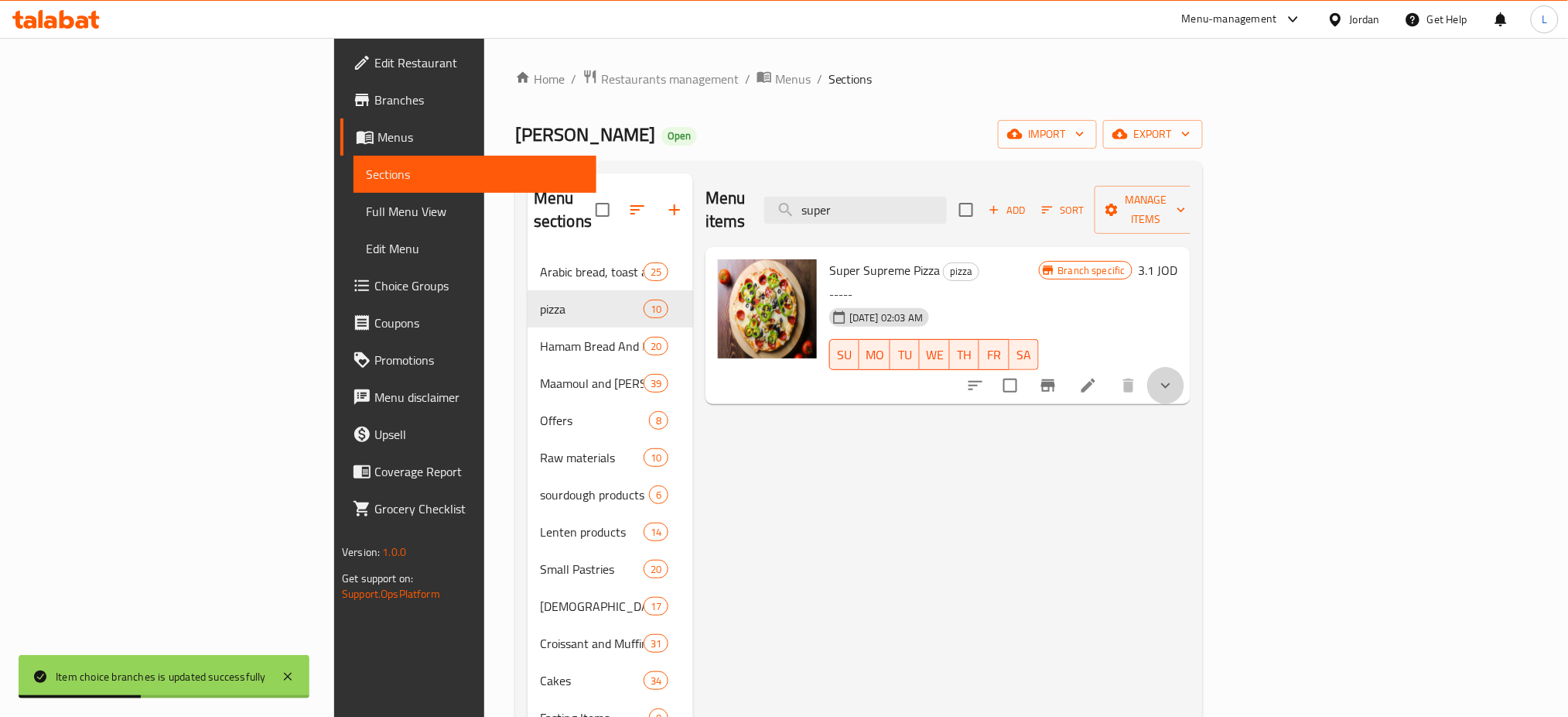
click at [1184, 369] on button "show more" at bounding box center [1165, 385] width 37 height 37
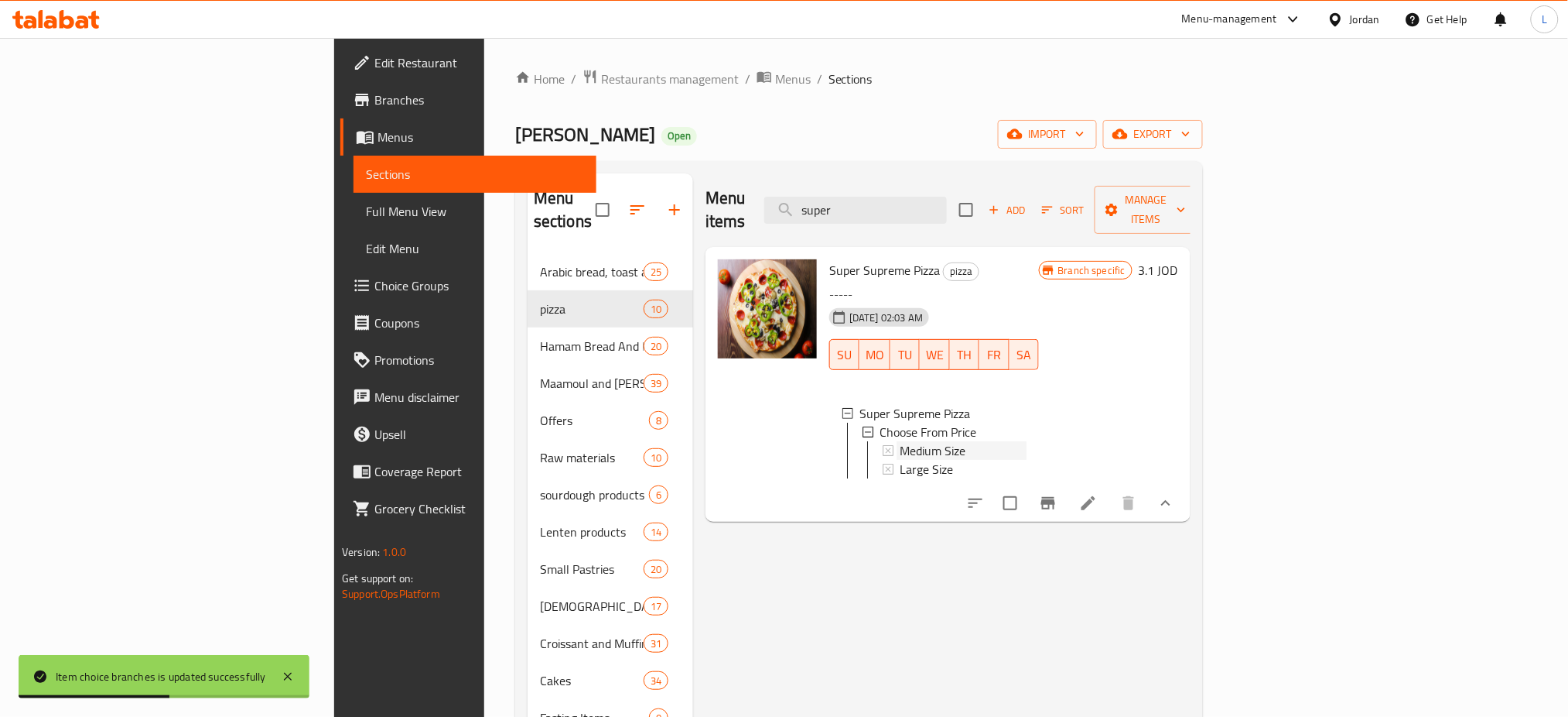
click at [900, 441] on span "Medium Size" at bounding box center [933, 450] width 66 height 18
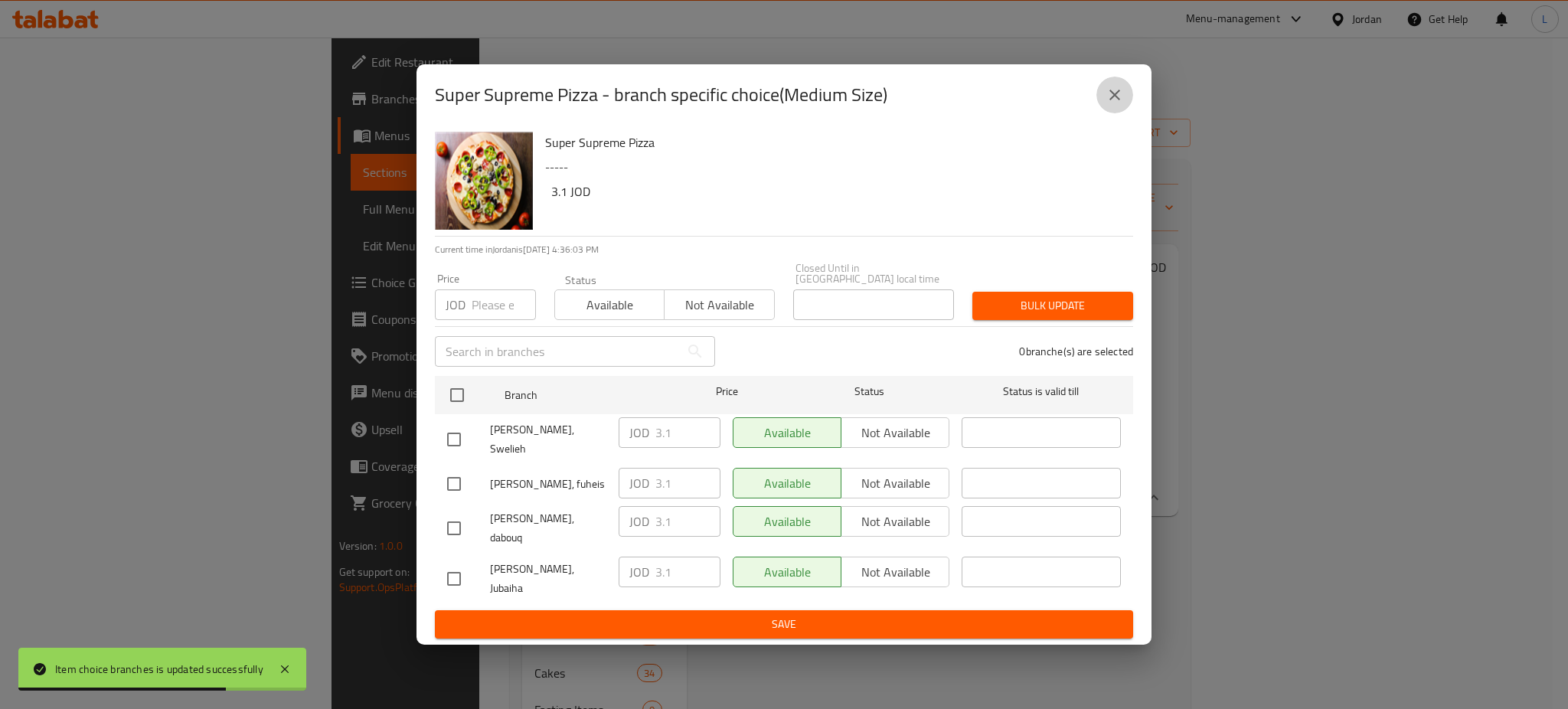
click at [1115, 104] on icon "close" at bounding box center [1114, 94] width 18 height 18
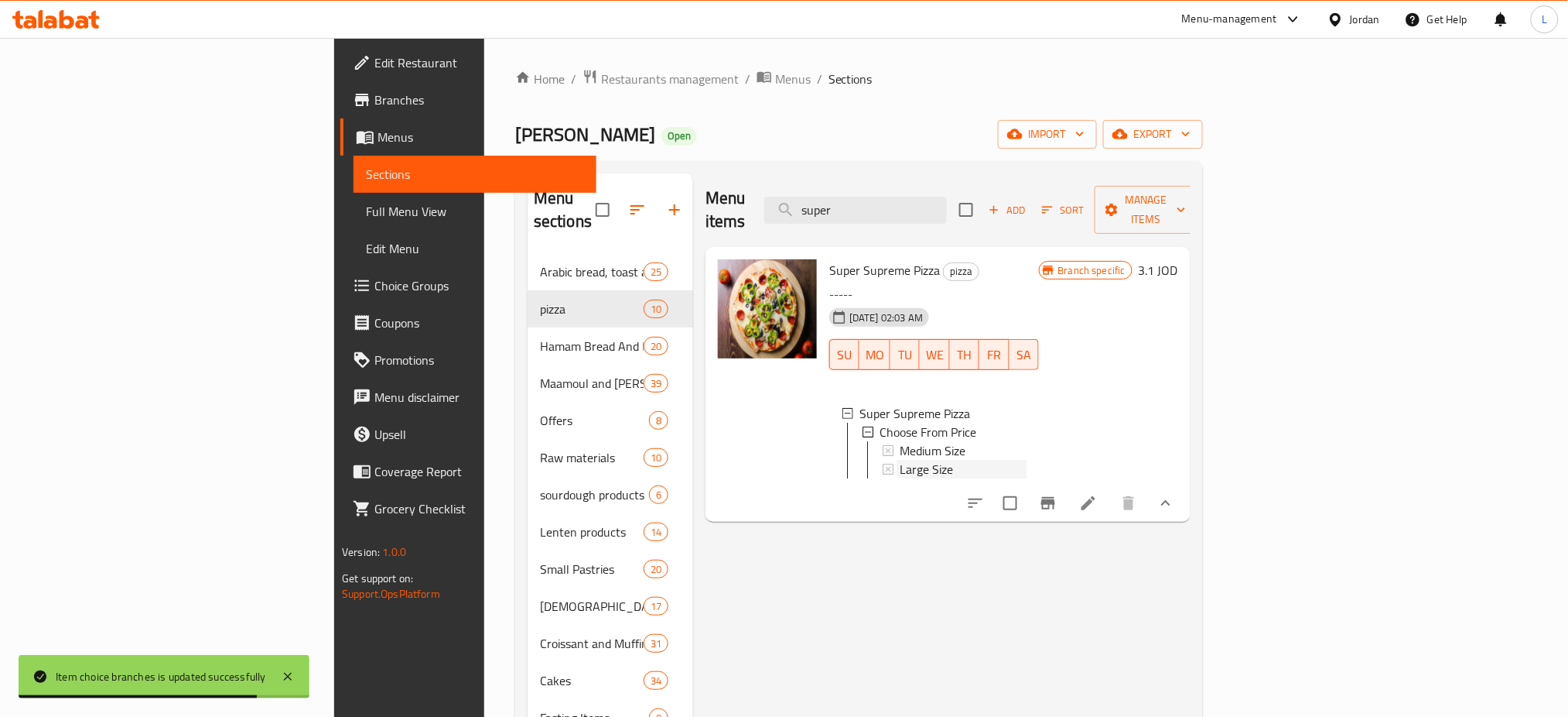
click at [900, 460] on span "Large Size" at bounding box center [927, 469] width 54 height 18
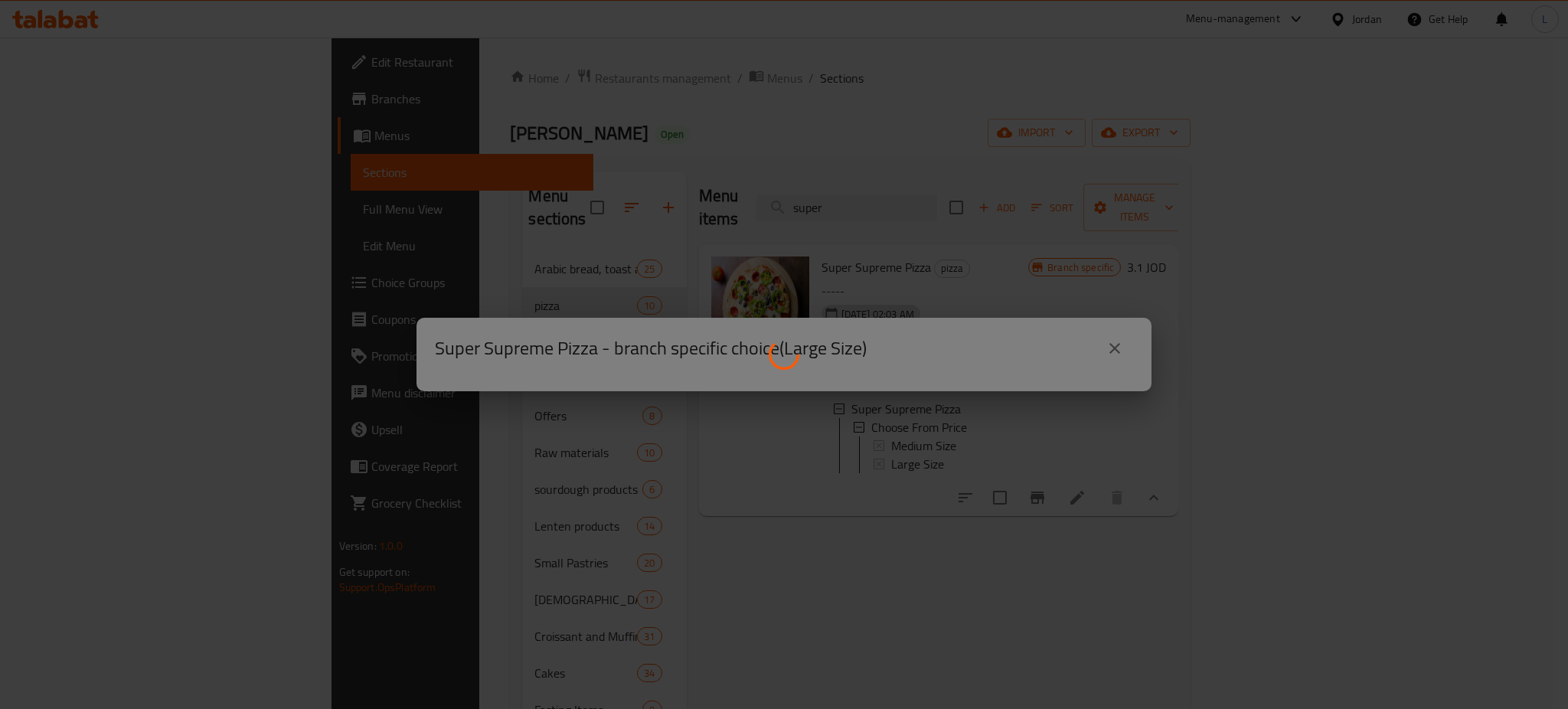
click at [991, 482] on div at bounding box center [784, 354] width 1568 height 709
click at [1109, 349] on div at bounding box center [784, 354] width 1568 height 709
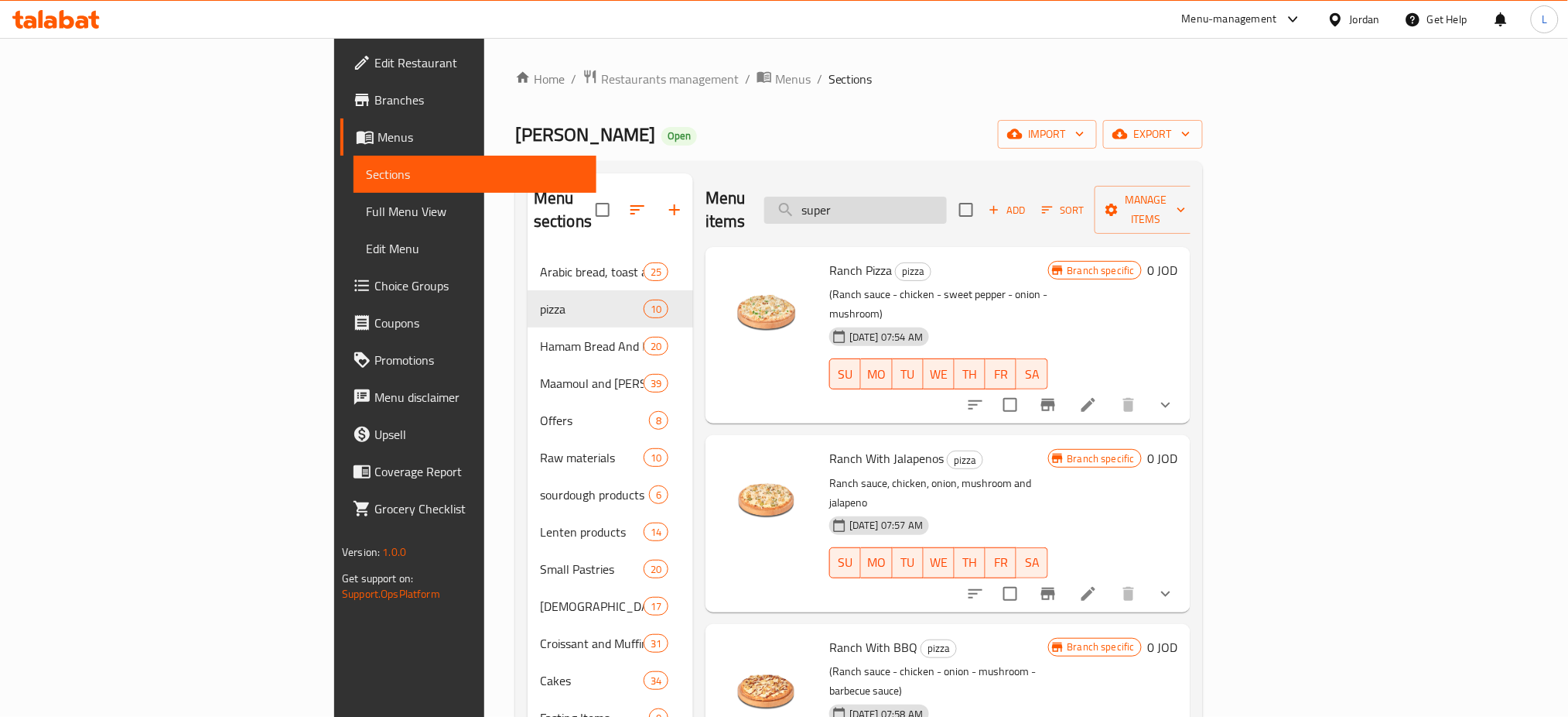
click at [947, 198] on input "super" at bounding box center [856, 209] width 182 height 27
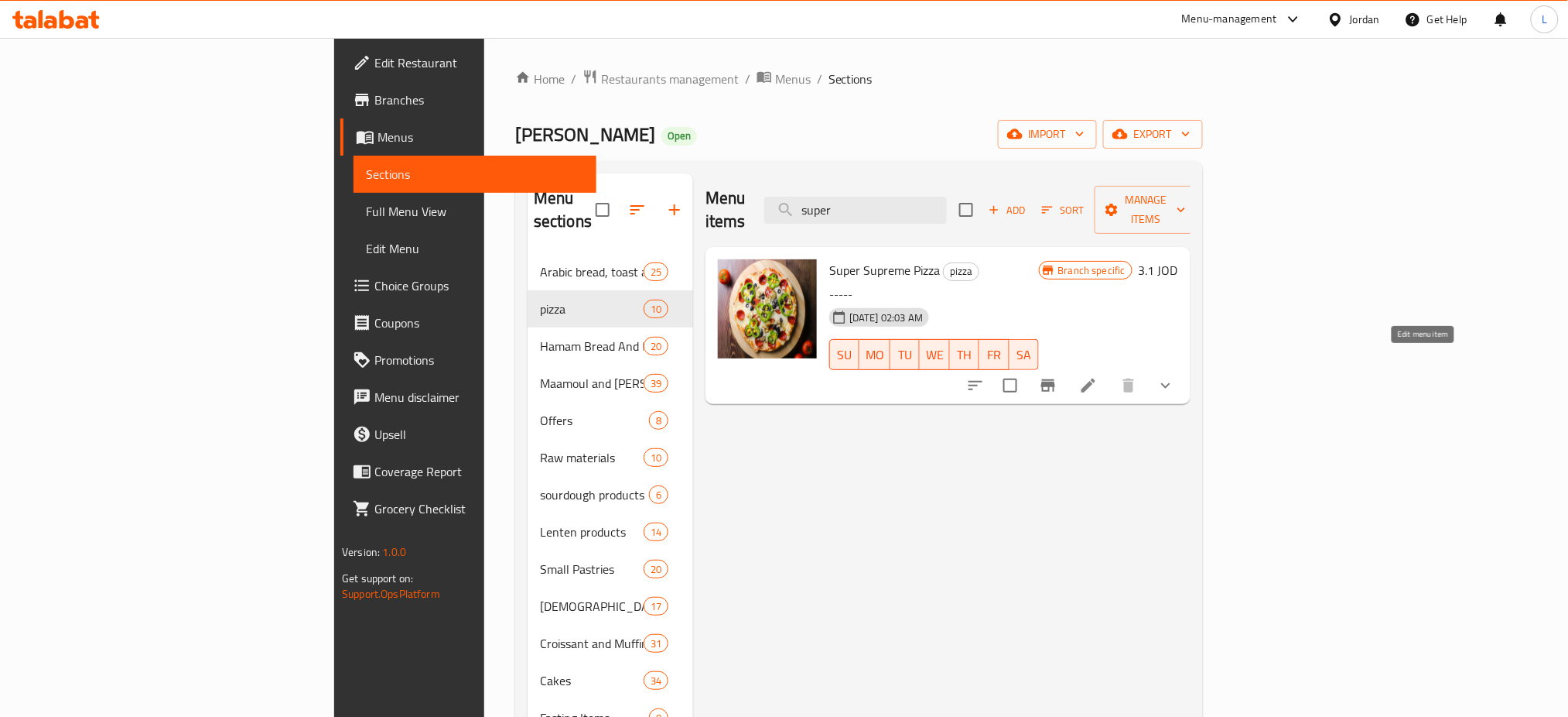
type input "super"
click at [1095, 378] on icon at bounding box center [1088, 385] width 14 height 14
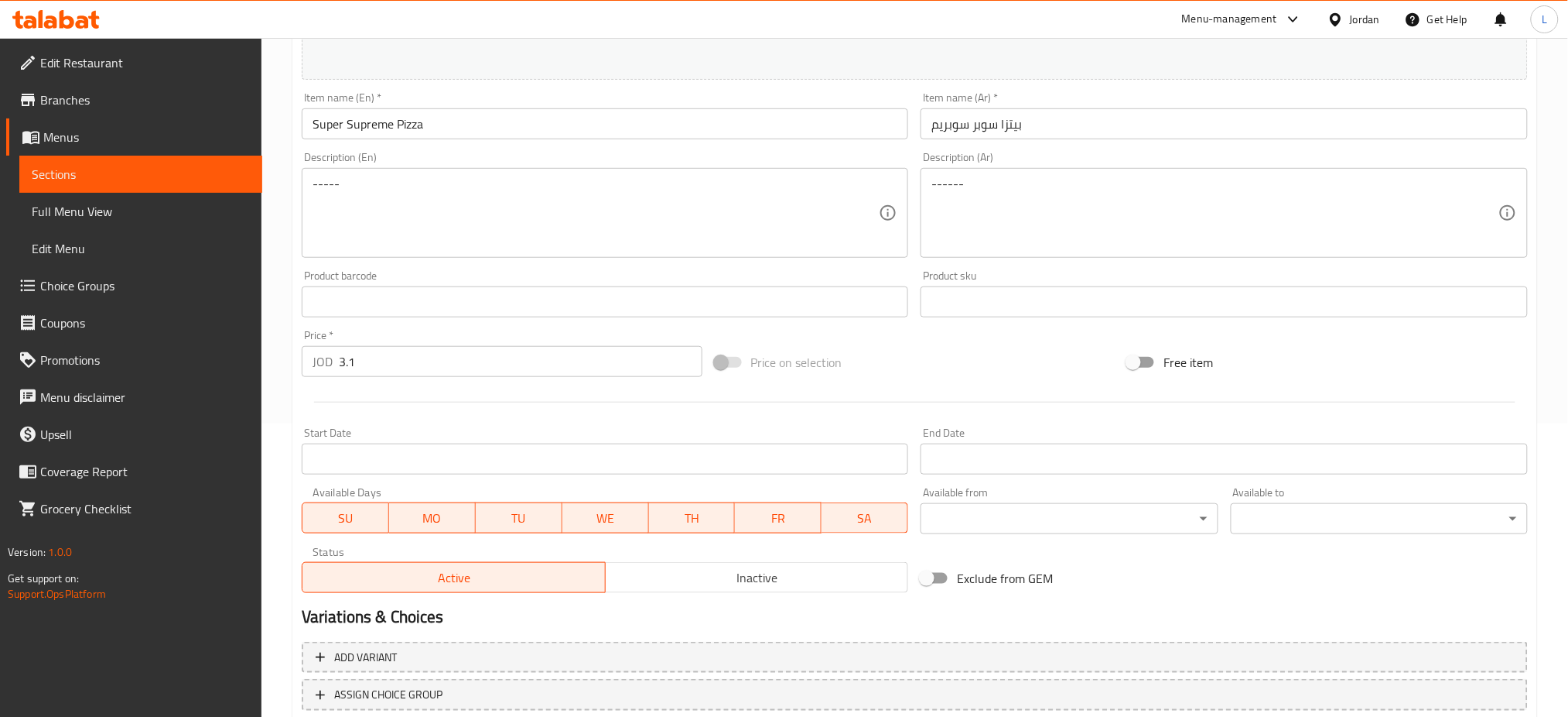
scroll to position [397, 0]
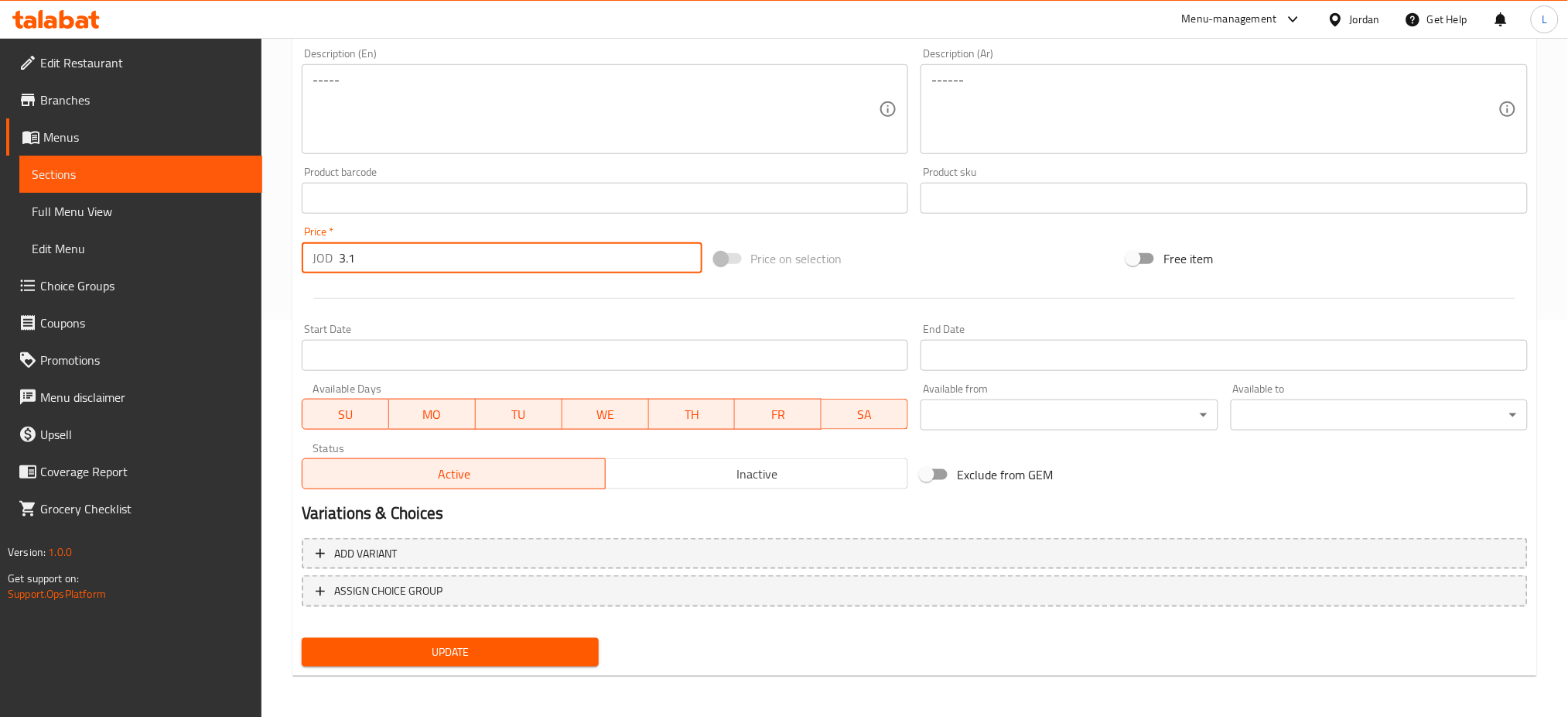
drag, startPoint x: 367, startPoint y: 258, endPoint x: 286, endPoint y: 248, distance: 81.6
click at [286, 253] on div "Home / Restaurants management / Menus / Sections / item / update pizza section …" at bounding box center [915, 180] width 1307 height 1078
type input "0"
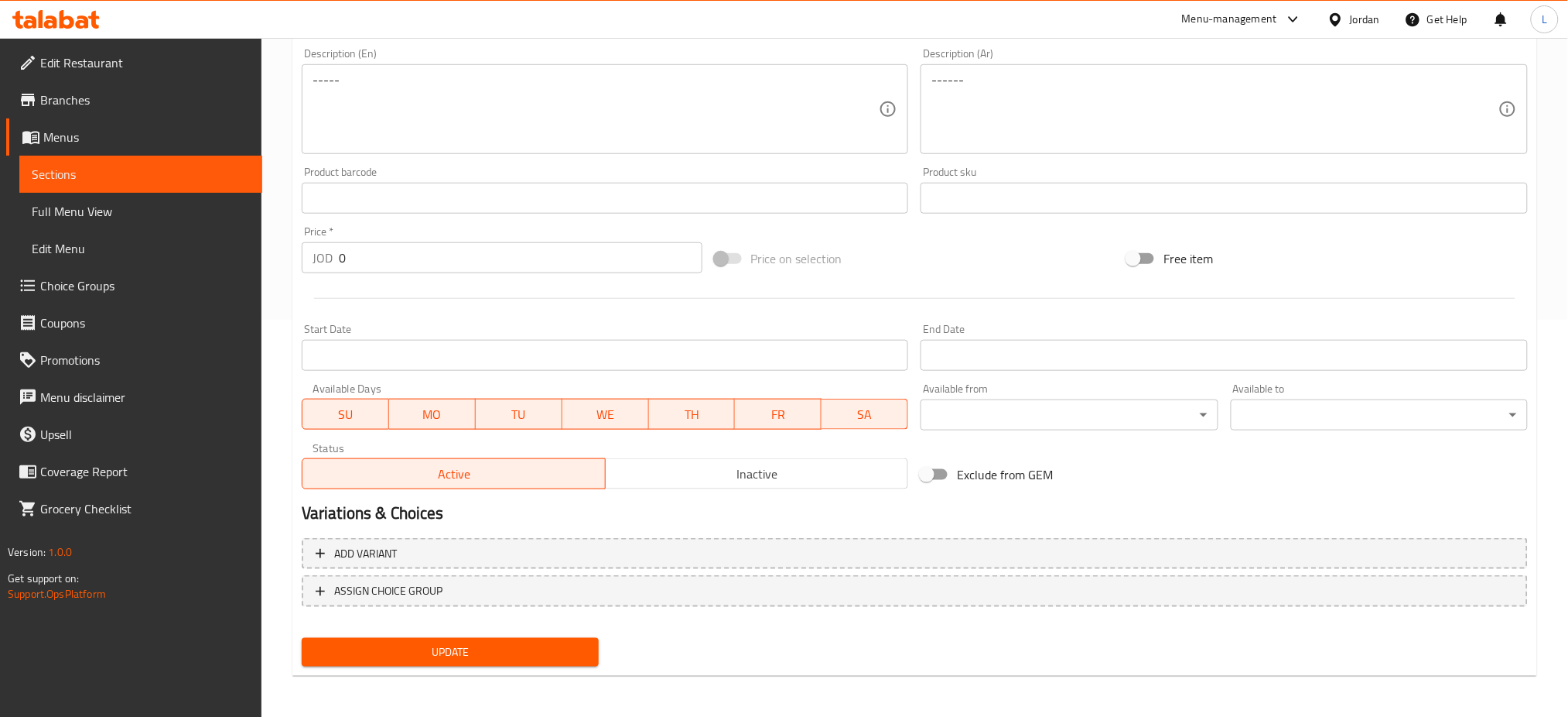
click at [495, 631] on div "Update" at bounding box center [450, 651] width 310 height 41
click at [494, 650] on span "Update" at bounding box center [450, 652] width 272 height 19
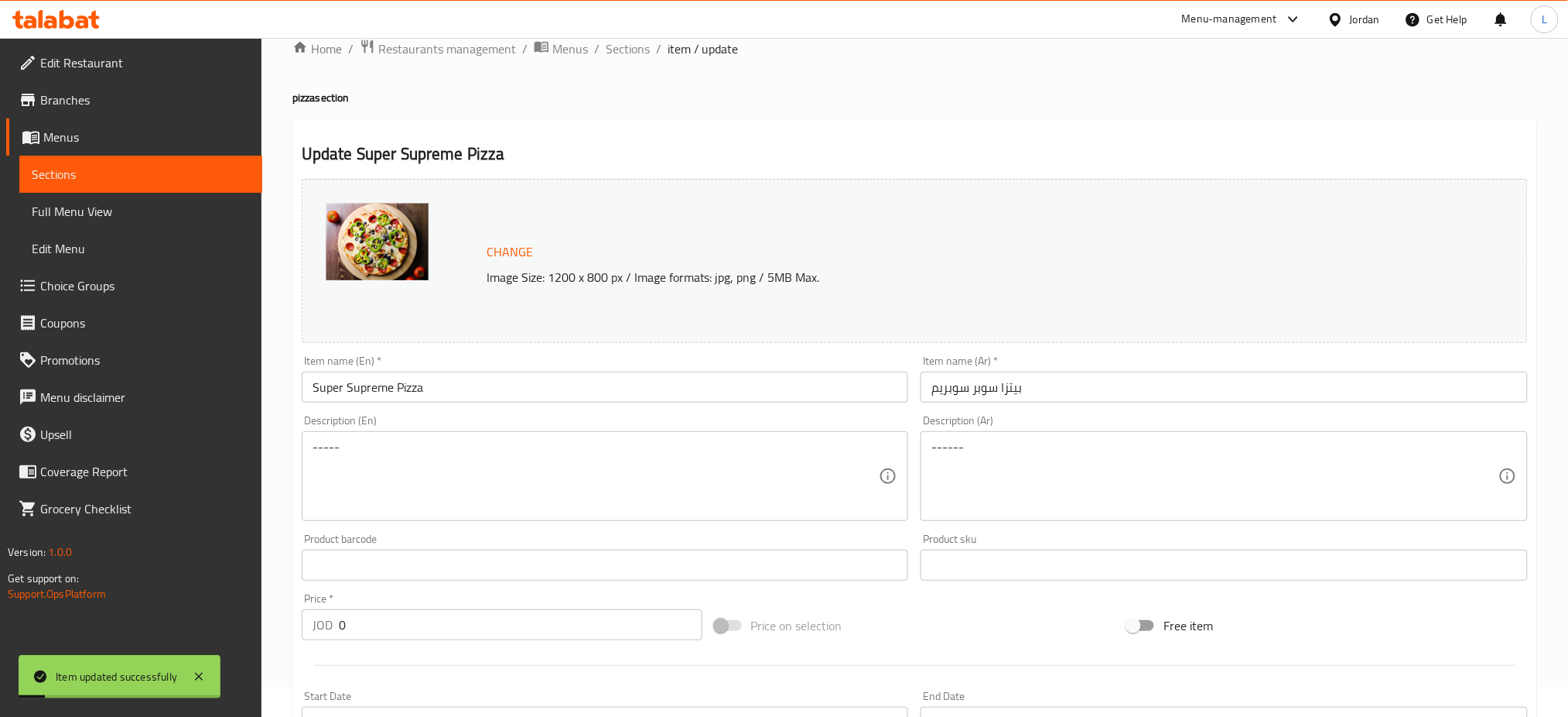
scroll to position [0, 0]
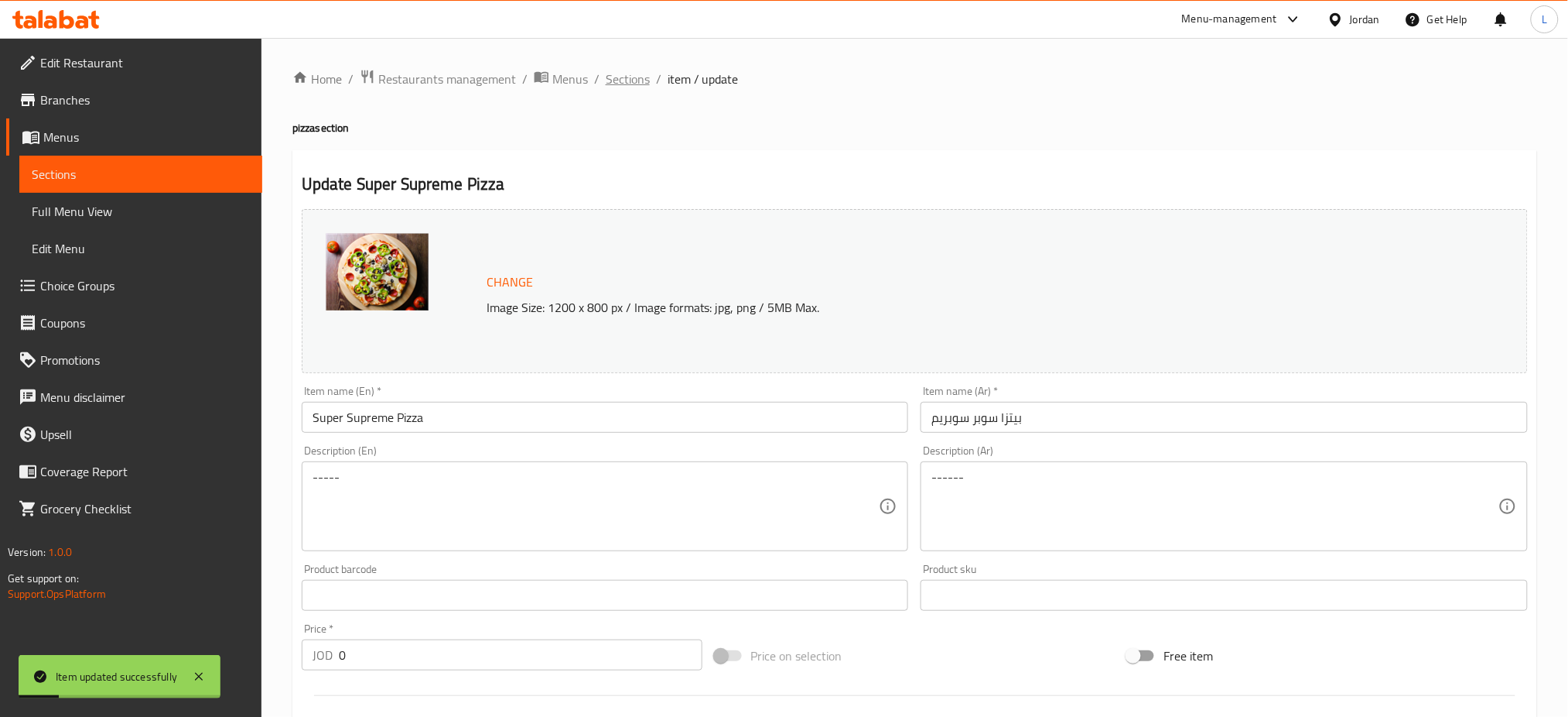
click at [637, 75] on span "Sections" at bounding box center [627, 78] width 44 height 18
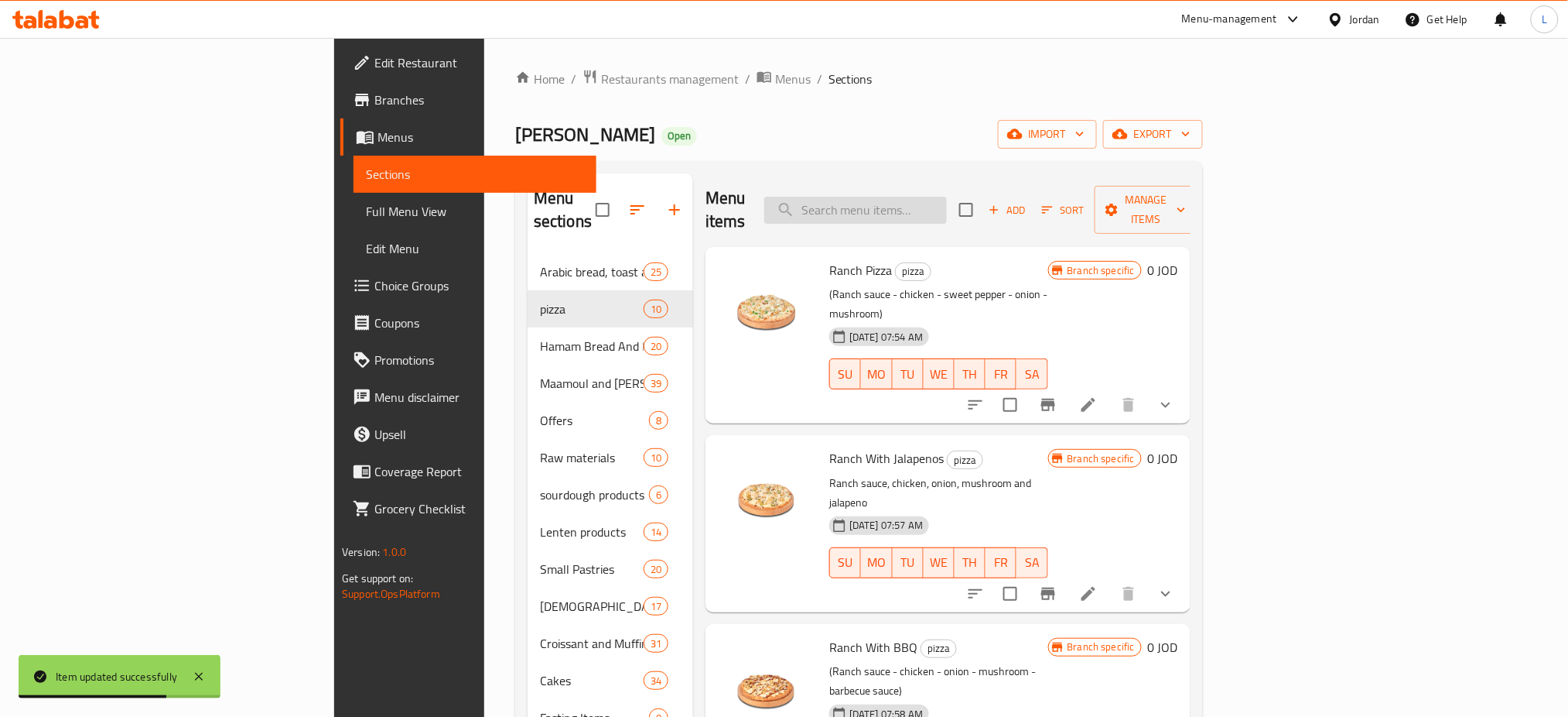
click at [917, 196] on input "search" at bounding box center [856, 209] width 182 height 27
paste input "Combo 4"
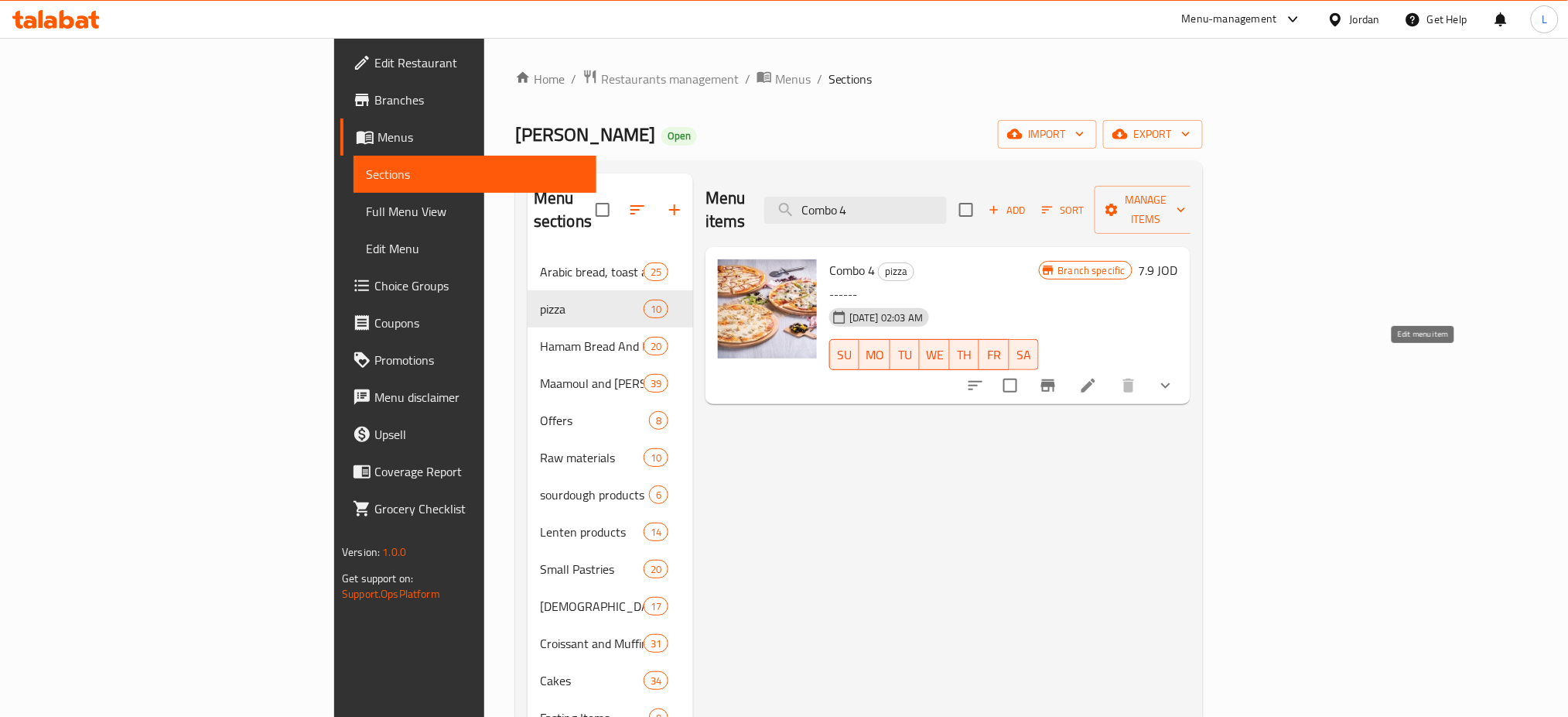
type input "Combo 4"
click at [1098, 376] on icon at bounding box center [1088, 385] width 18 height 18
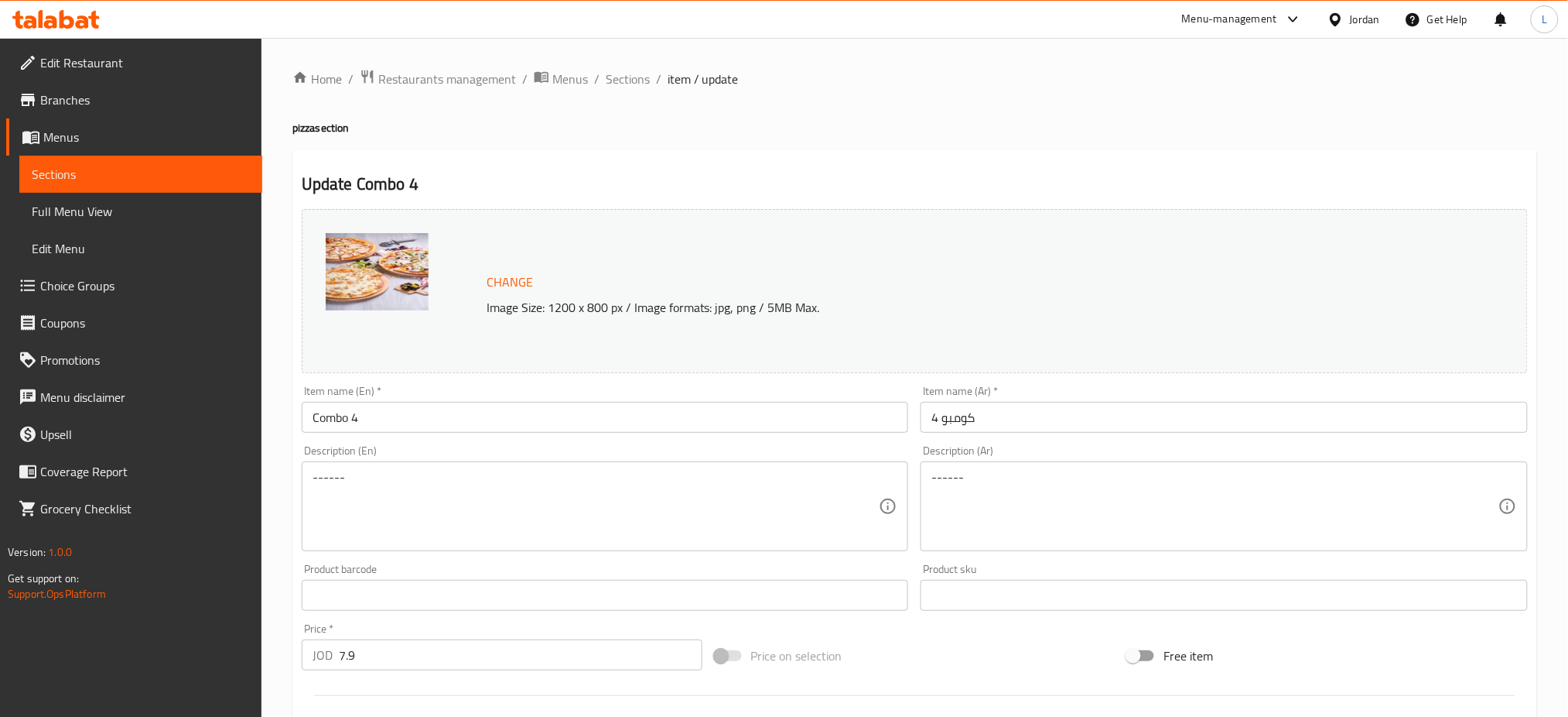
scroll to position [397, 0]
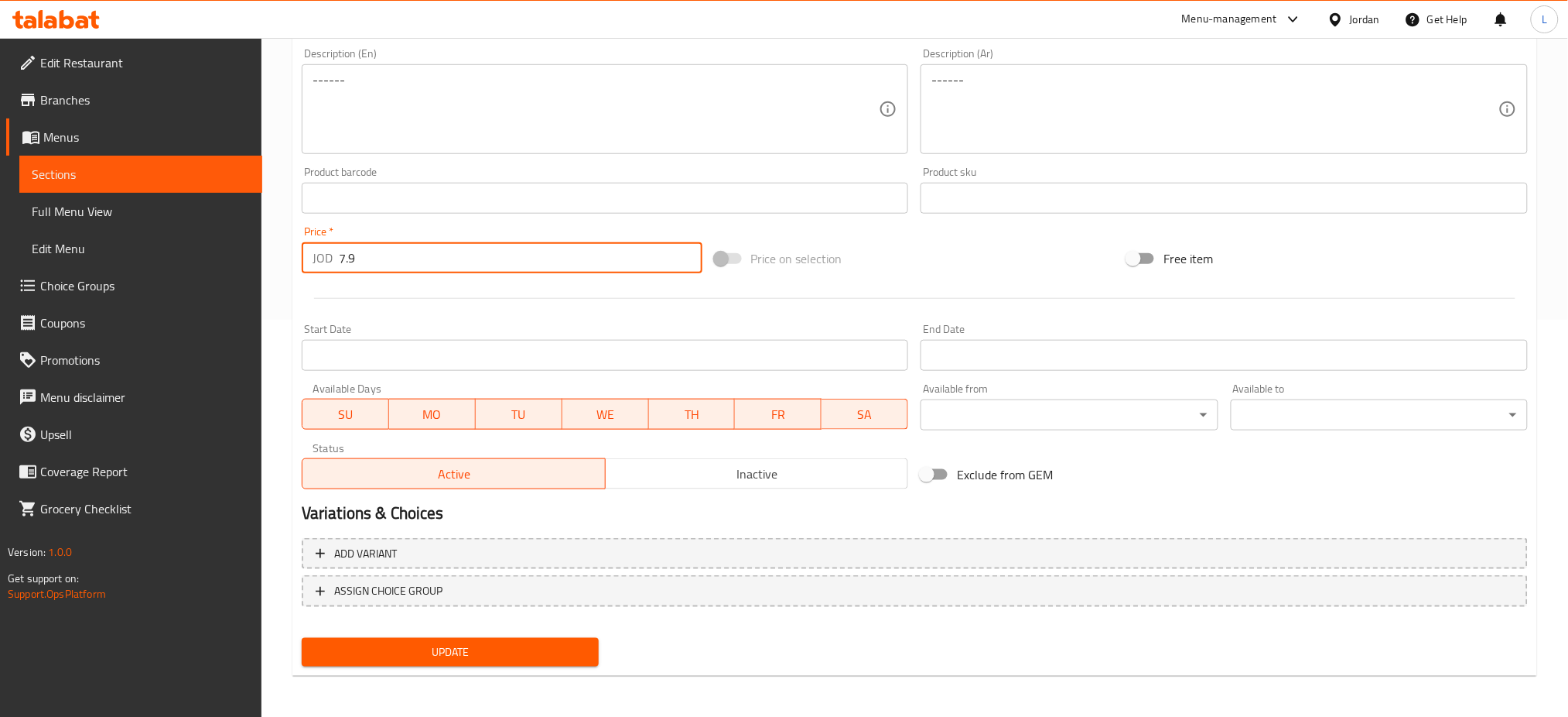
drag, startPoint x: 367, startPoint y: 260, endPoint x: 174, endPoint y: 247, distance: 193.4
click at [174, 247] on div "Edit Restaurant Branches Menus Sections Full Menu View Edit Menu Choice Groups …" at bounding box center [784, 180] width 1568 height 1078
type input "0"
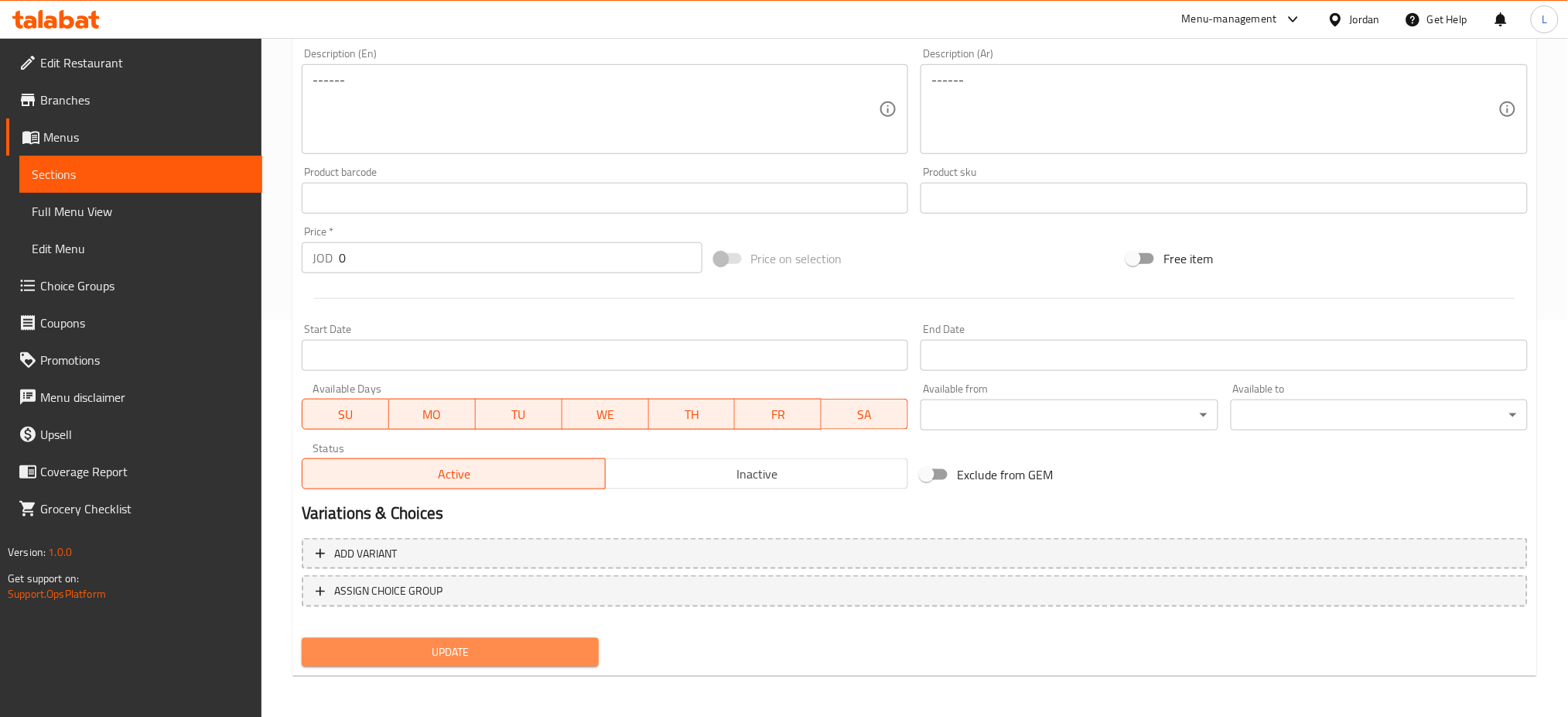
click at [416, 642] on span "Update" at bounding box center [450, 652] width 272 height 19
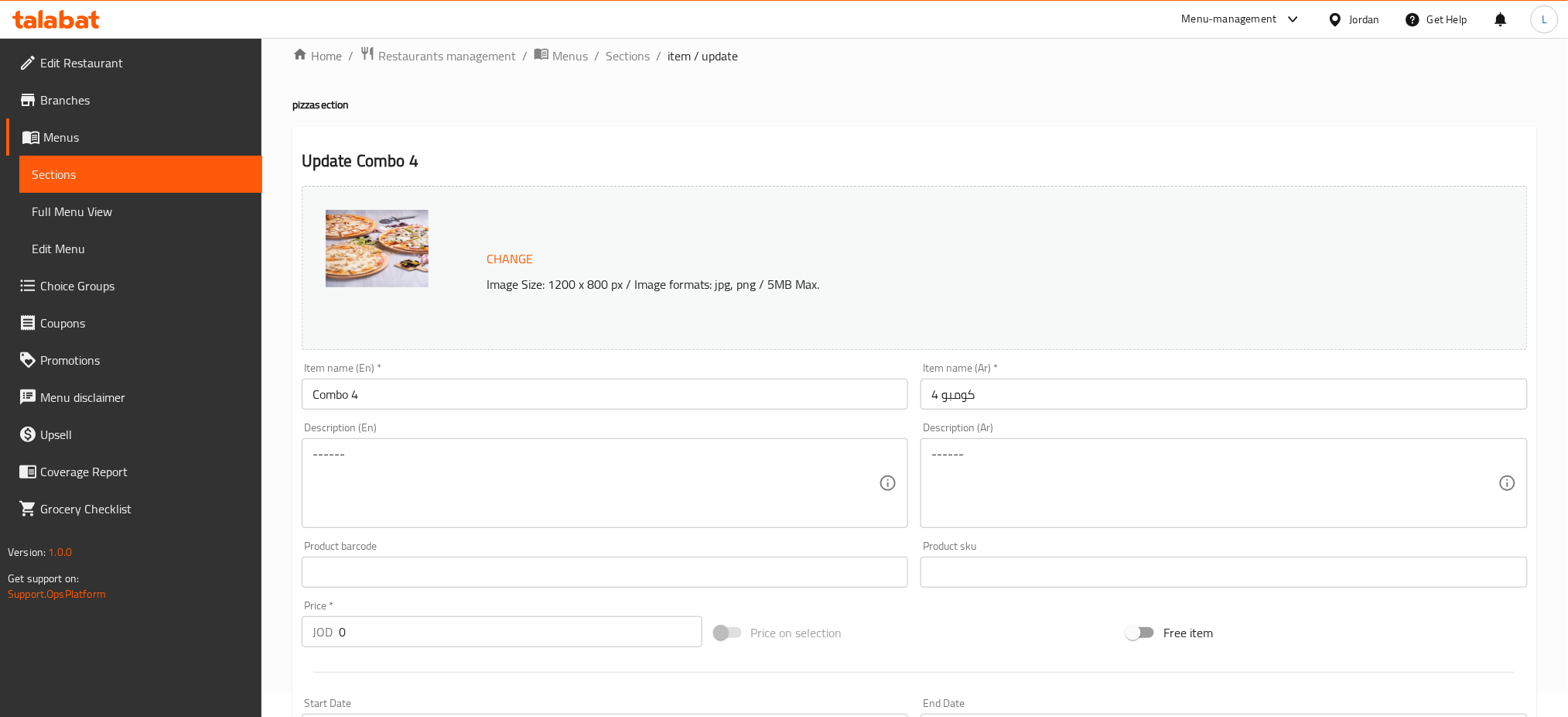
scroll to position [0, 0]
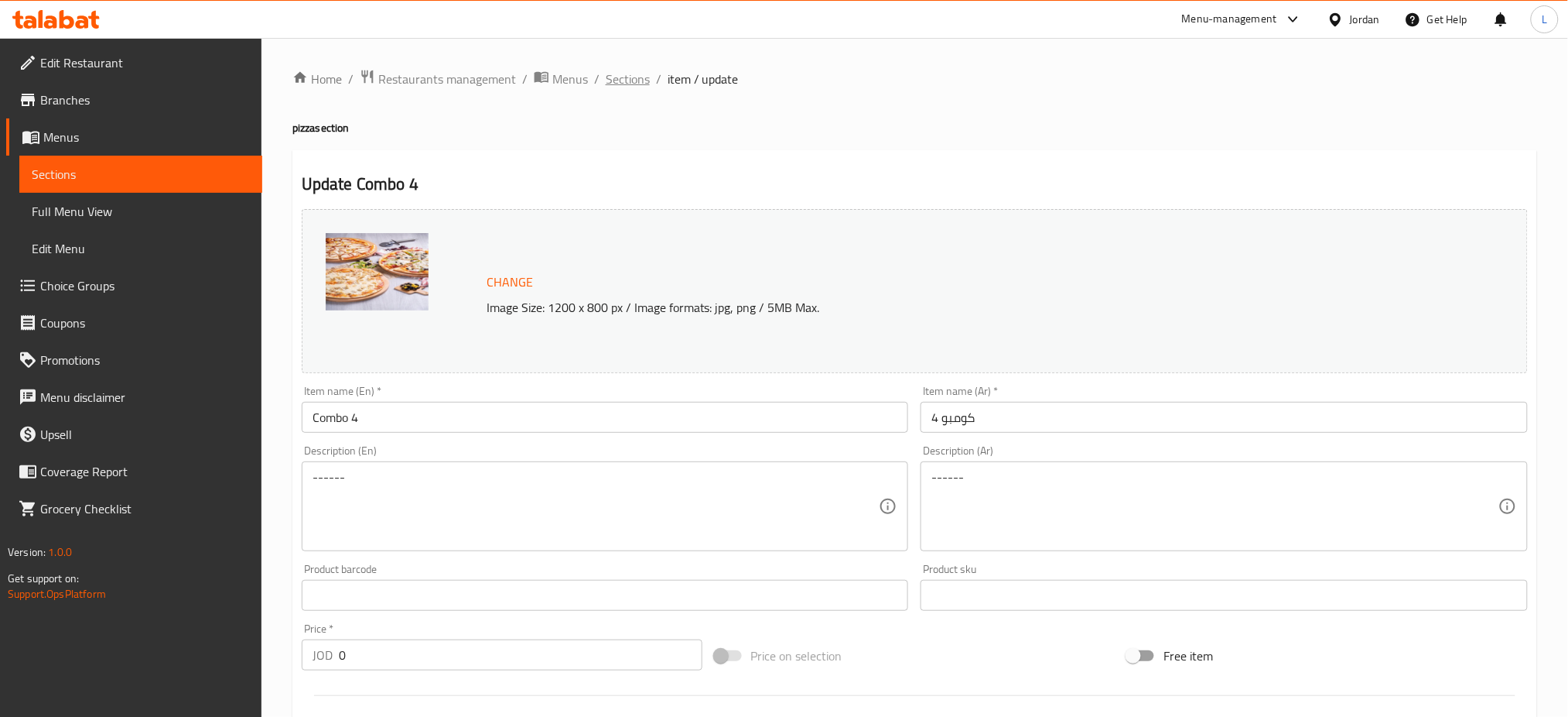
click at [624, 76] on span "Sections" at bounding box center [627, 78] width 44 height 18
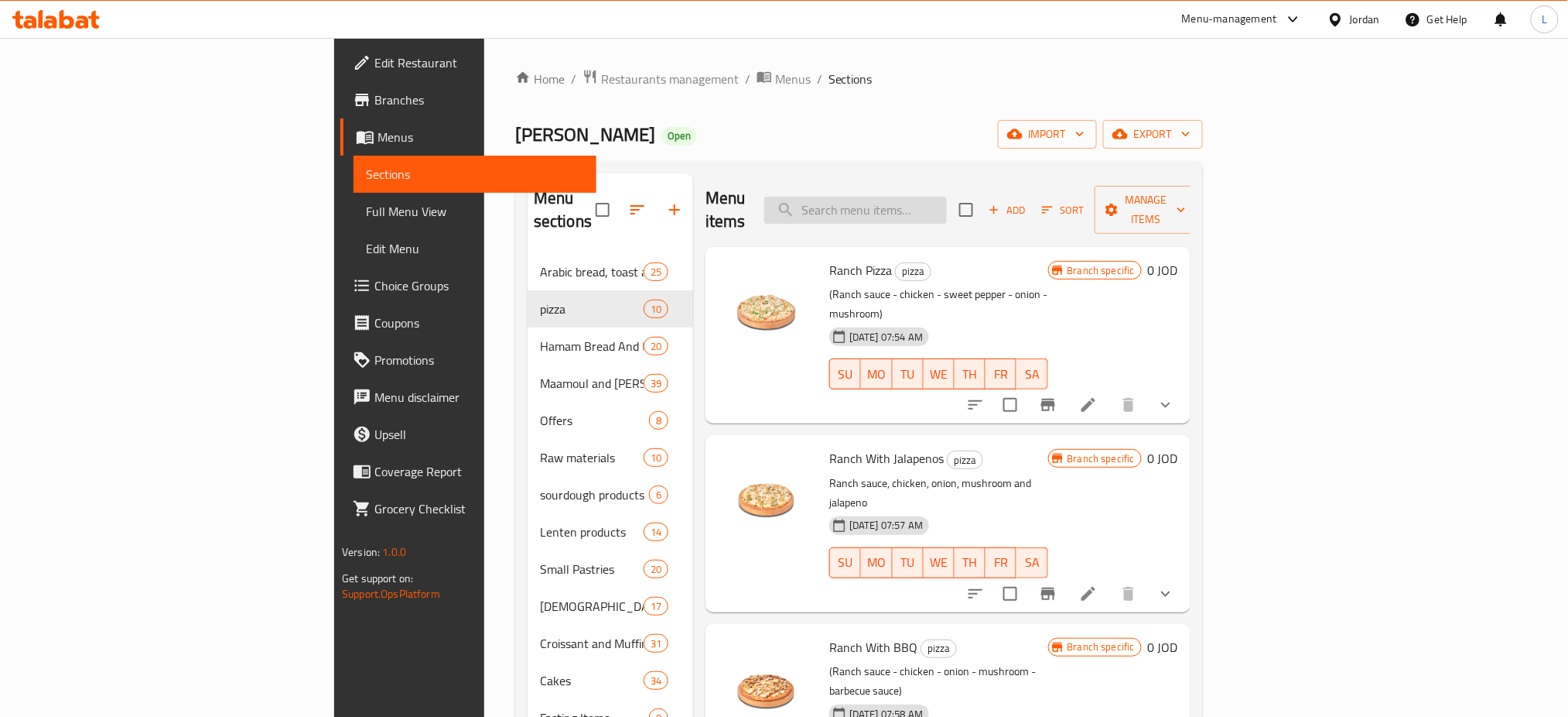
click at [947, 196] on input "search" at bounding box center [856, 209] width 182 height 27
click at [947, 196] on input "sup" at bounding box center [856, 209] width 182 height 27
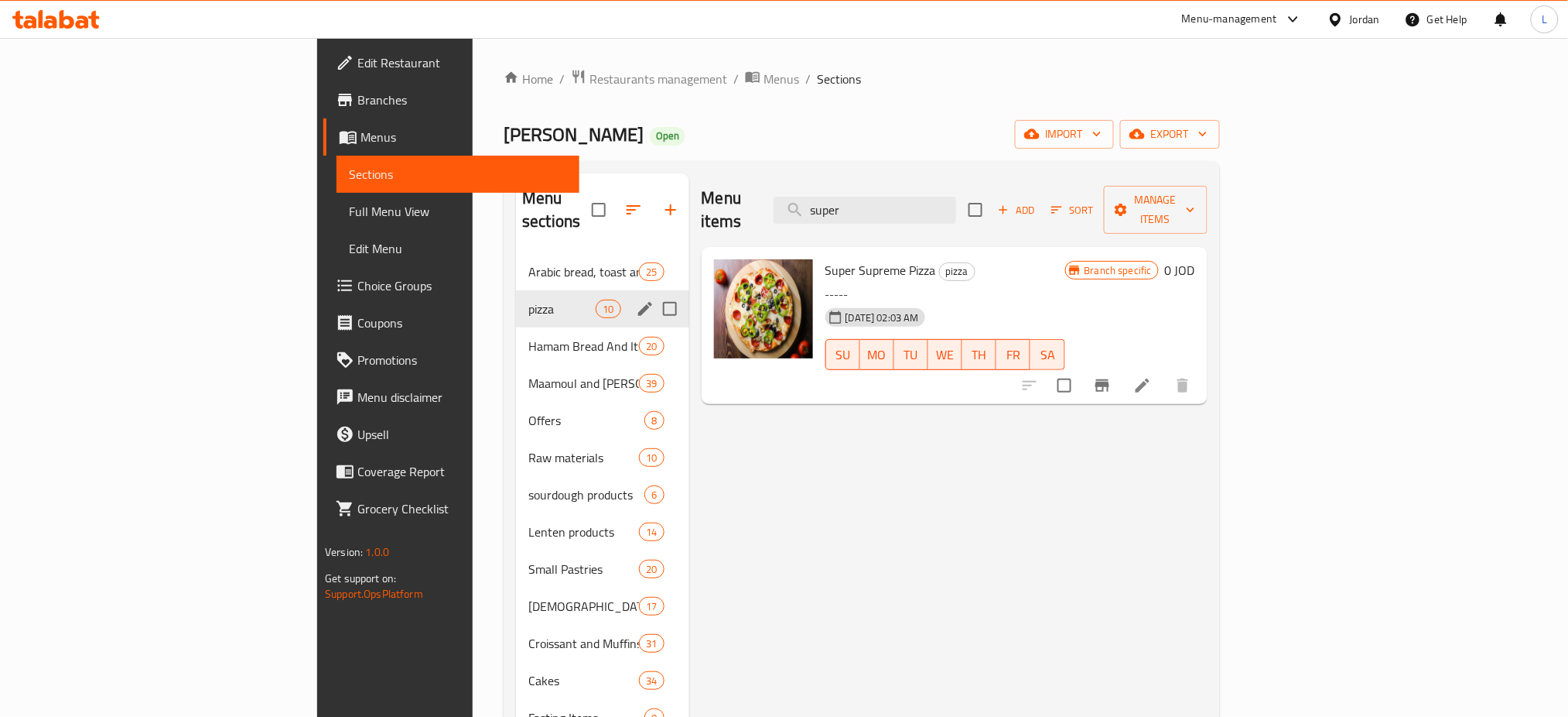
type input "super"
click at [528, 299] on span "pizza" at bounding box center [562, 308] width 68 height 18
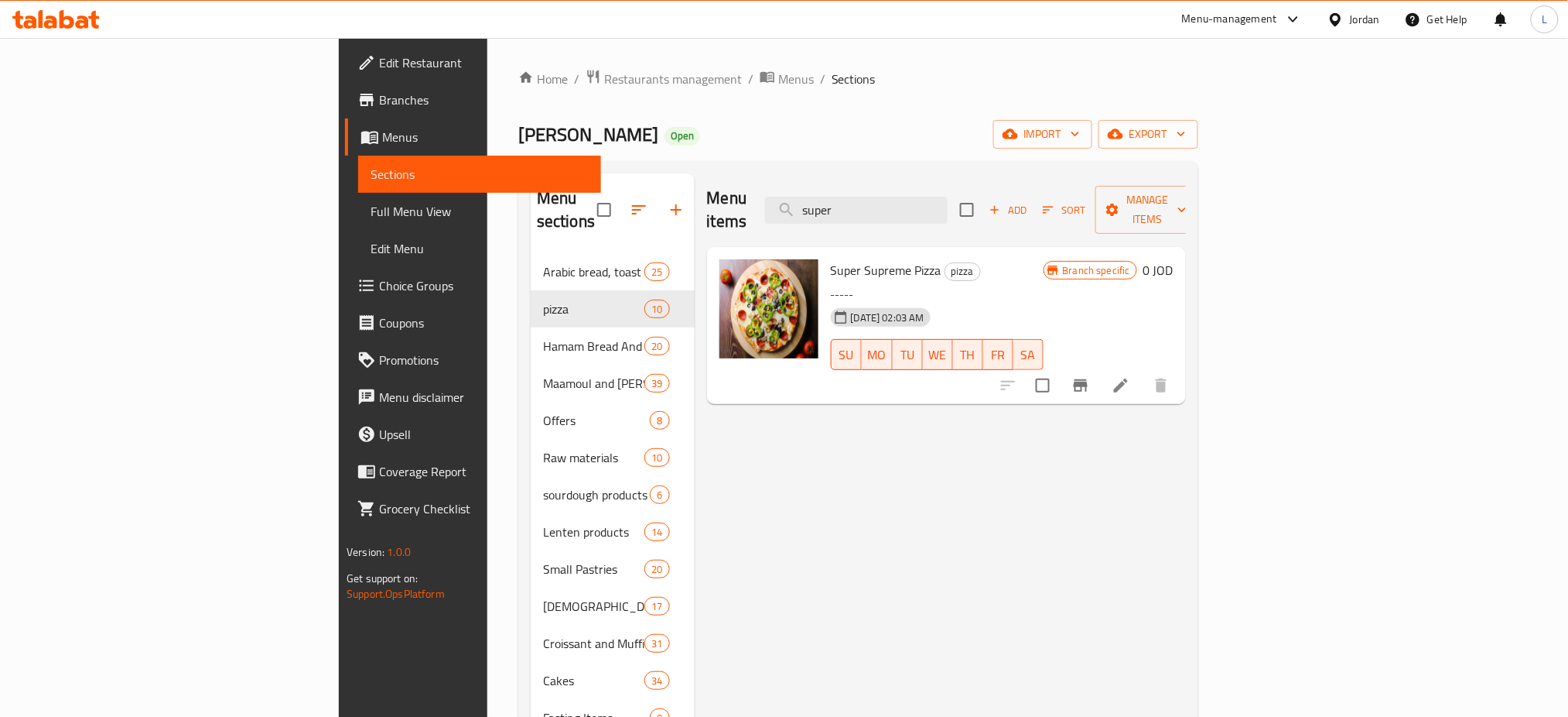
click at [831, 259] on span "Super Supreme Pizza" at bounding box center [886, 270] width 110 height 23
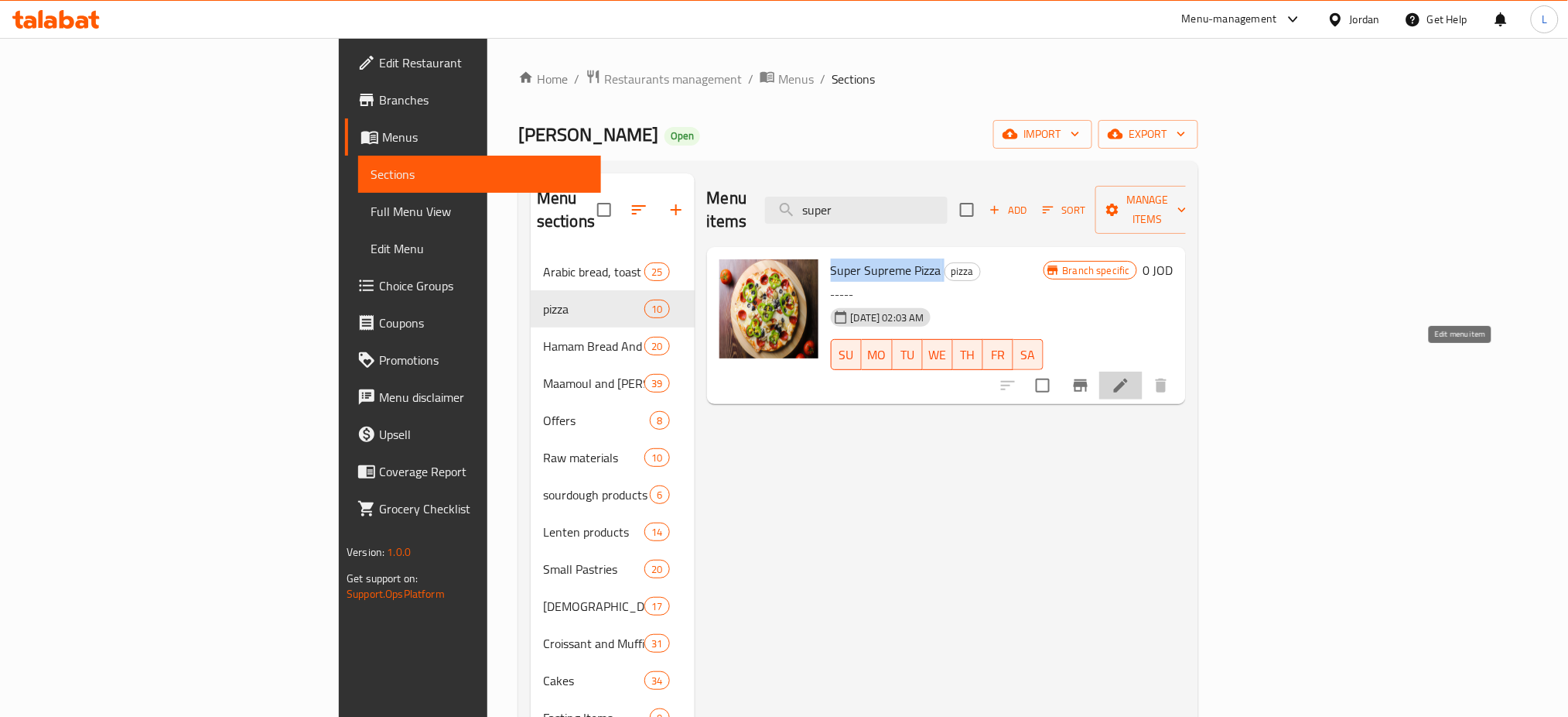
click at [1128, 378] on icon at bounding box center [1121, 385] width 14 height 14
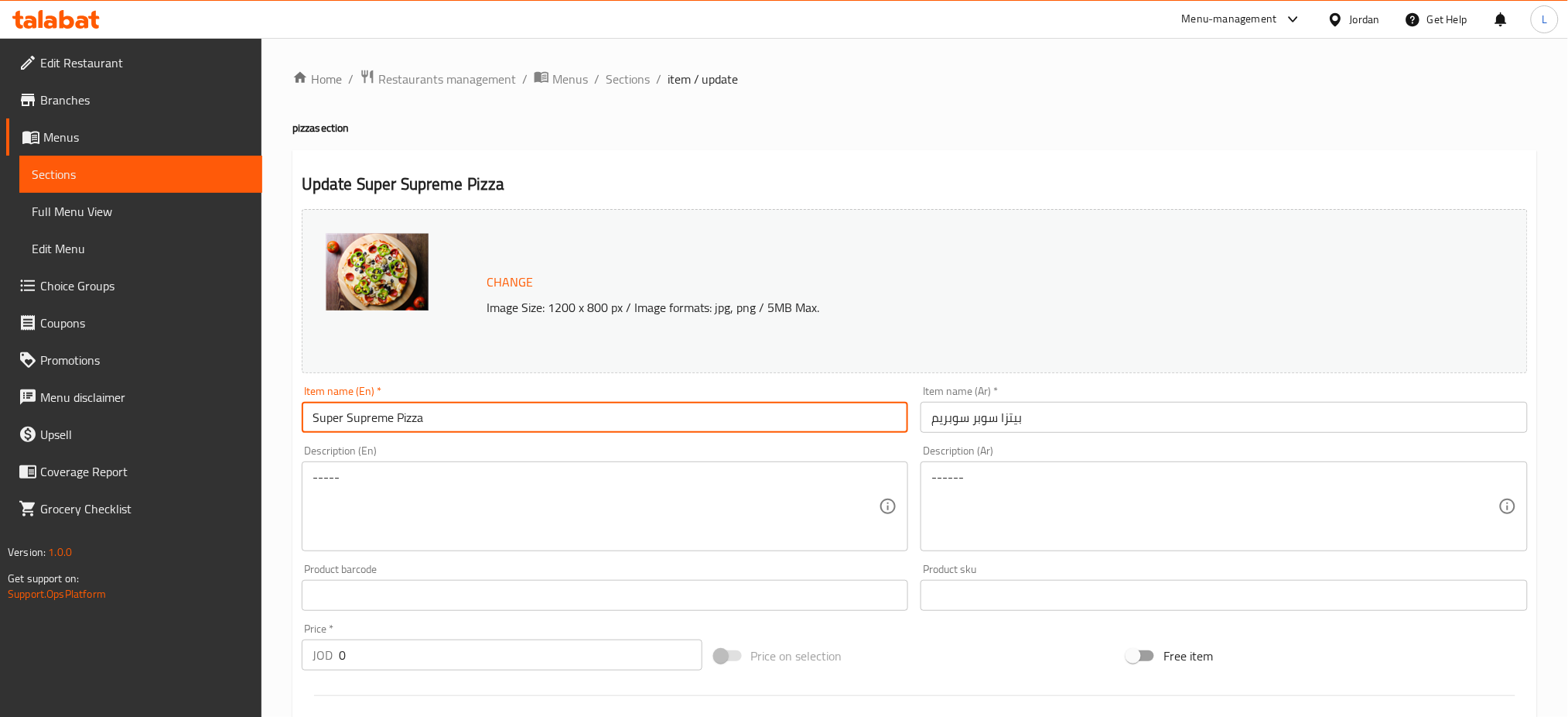
click at [570, 407] on input "Super Supreme Pizza" at bounding box center [606, 418] width 607 height 31
click at [998, 419] on input "بيتزا سوبر سوبريم" at bounding box center [1224, 418] width 607 height 31
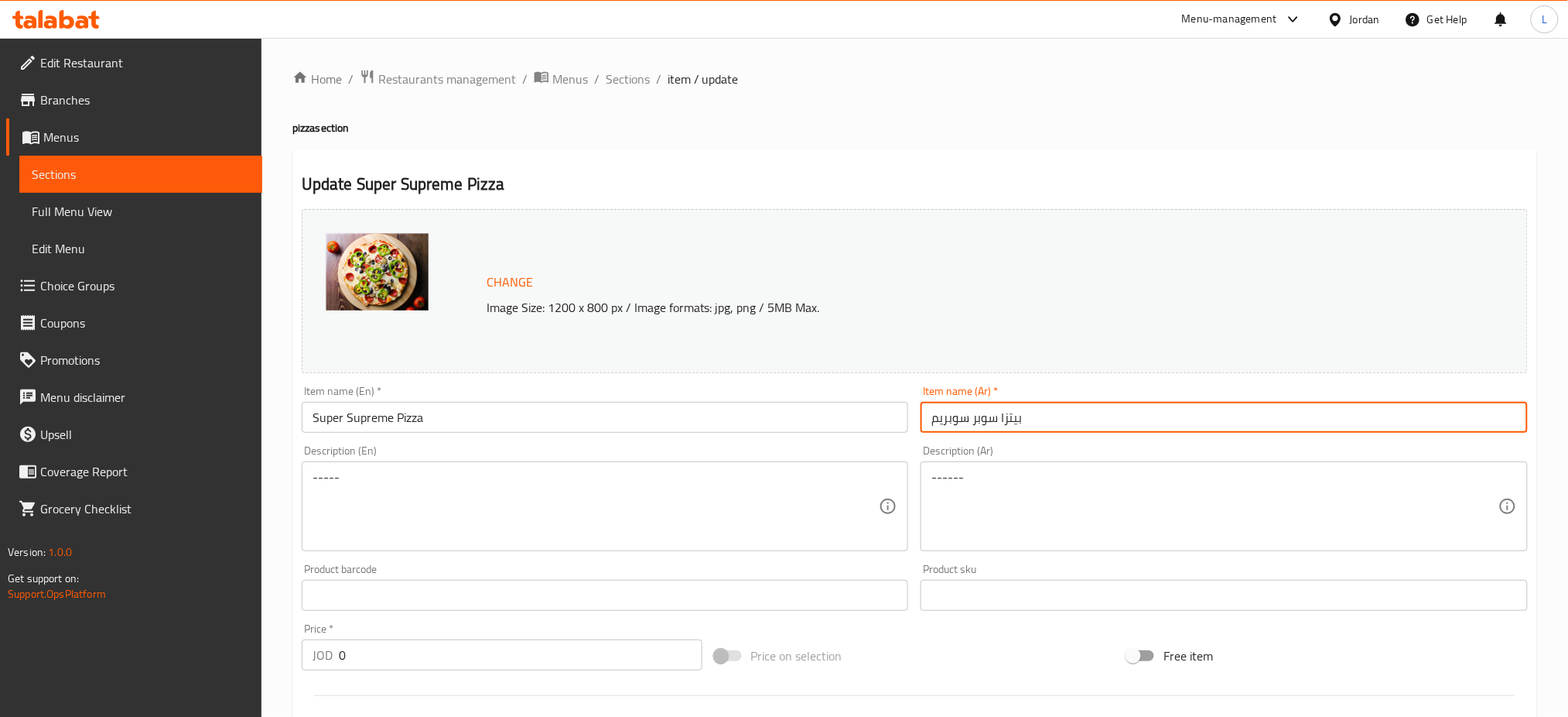
click at [998, 419] on input "بيتزا سوبر سوبريم" at bounding box center [1224, 418] width 607 height 31
click at [625, 71] on span "Sections" at bounding box center [627, 78] width 44 height 18
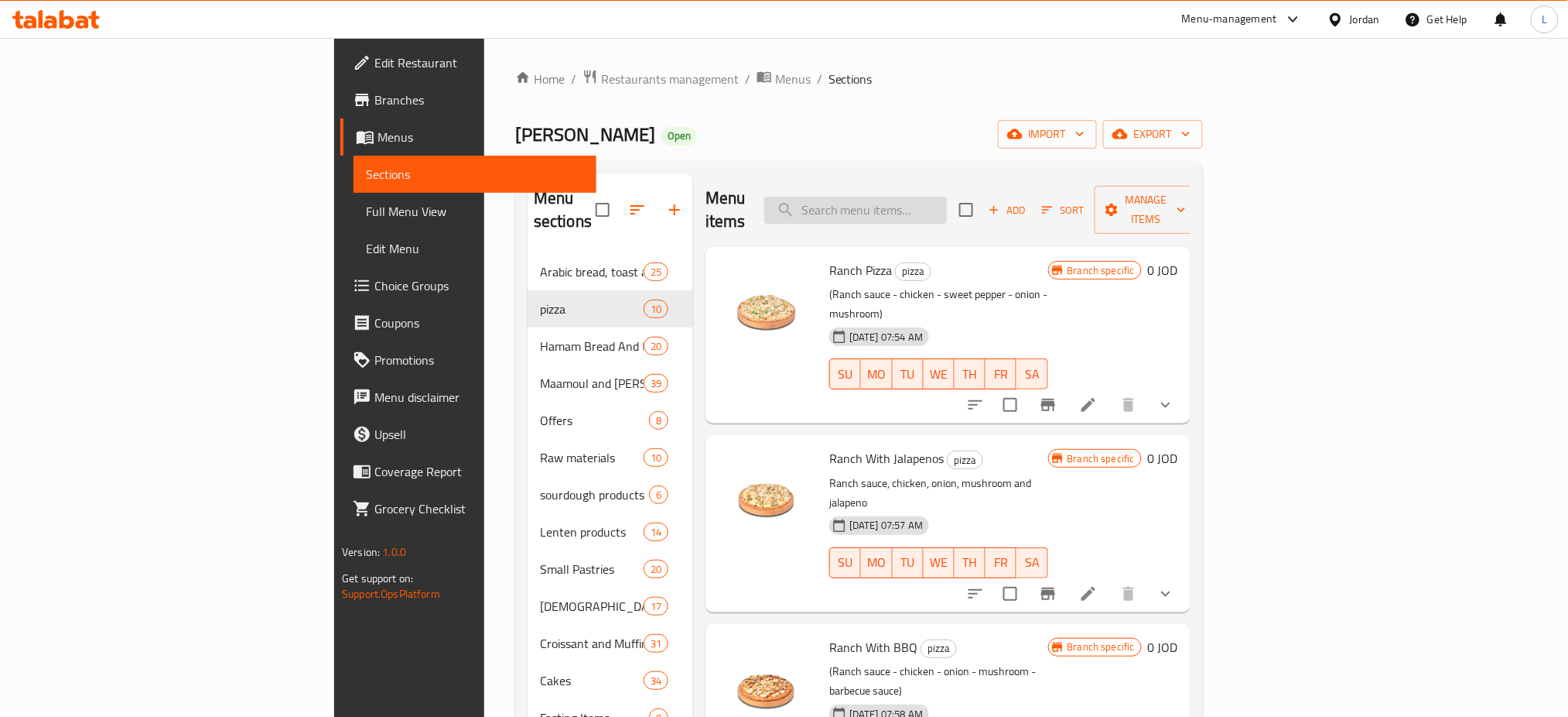
click at [947, 196] on input "search" at bounding box center [856, 209] width 182 height 27
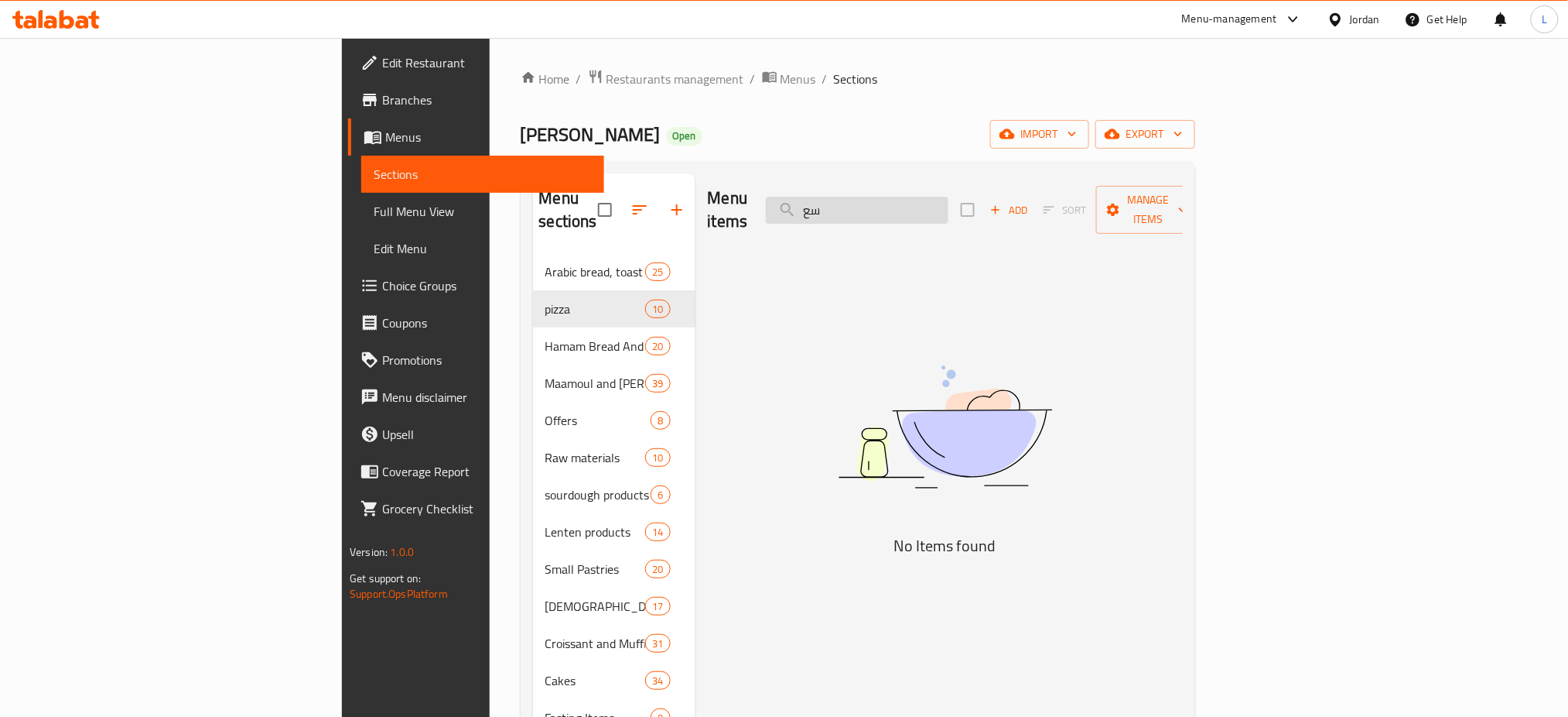
type input "س"
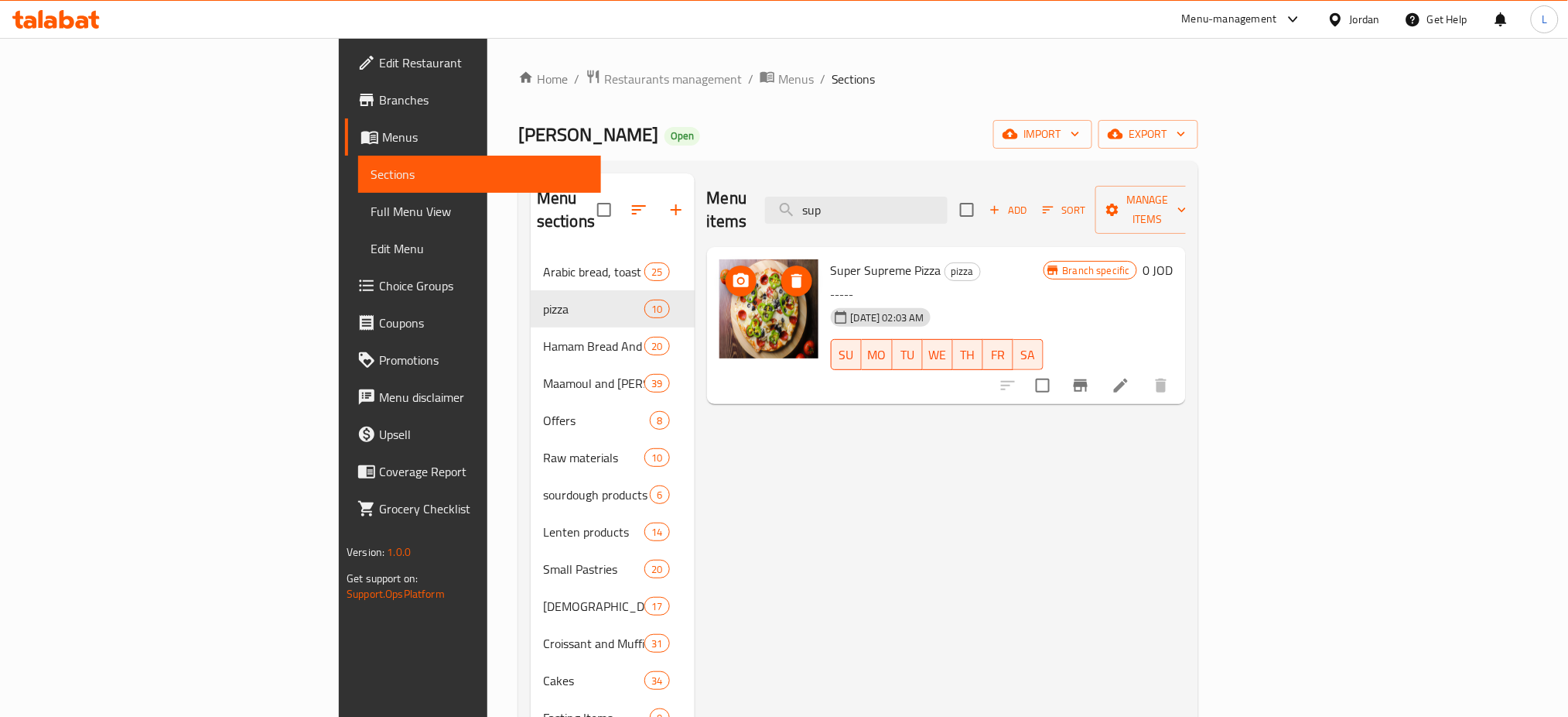
type input "sup"
click at [1131, 376] on icon at bounding box center [1120, 385] width 18 height 18
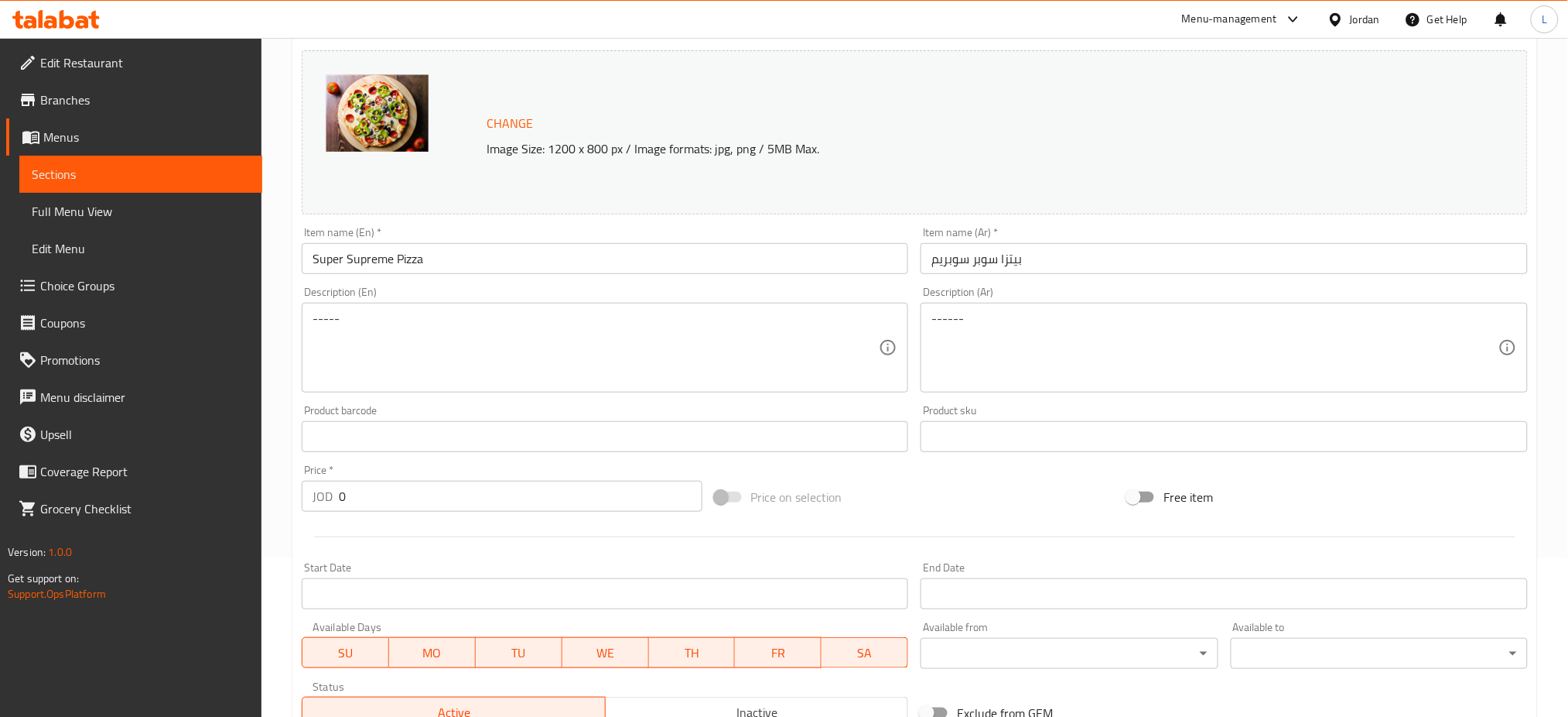
scroll to position [397, 0]
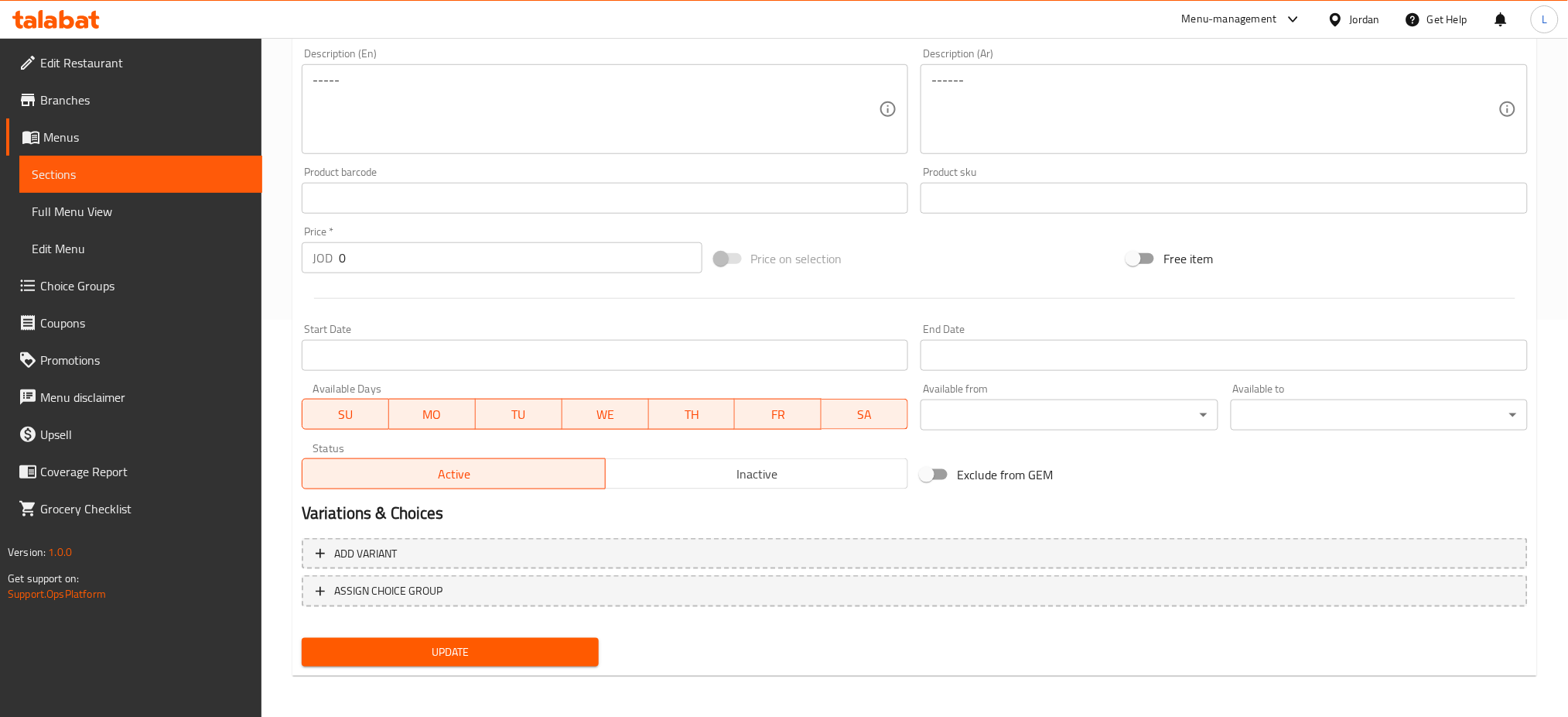
click at [767, 470] on span "Inactive" at bounding box center [757, 474] width 291 height 23
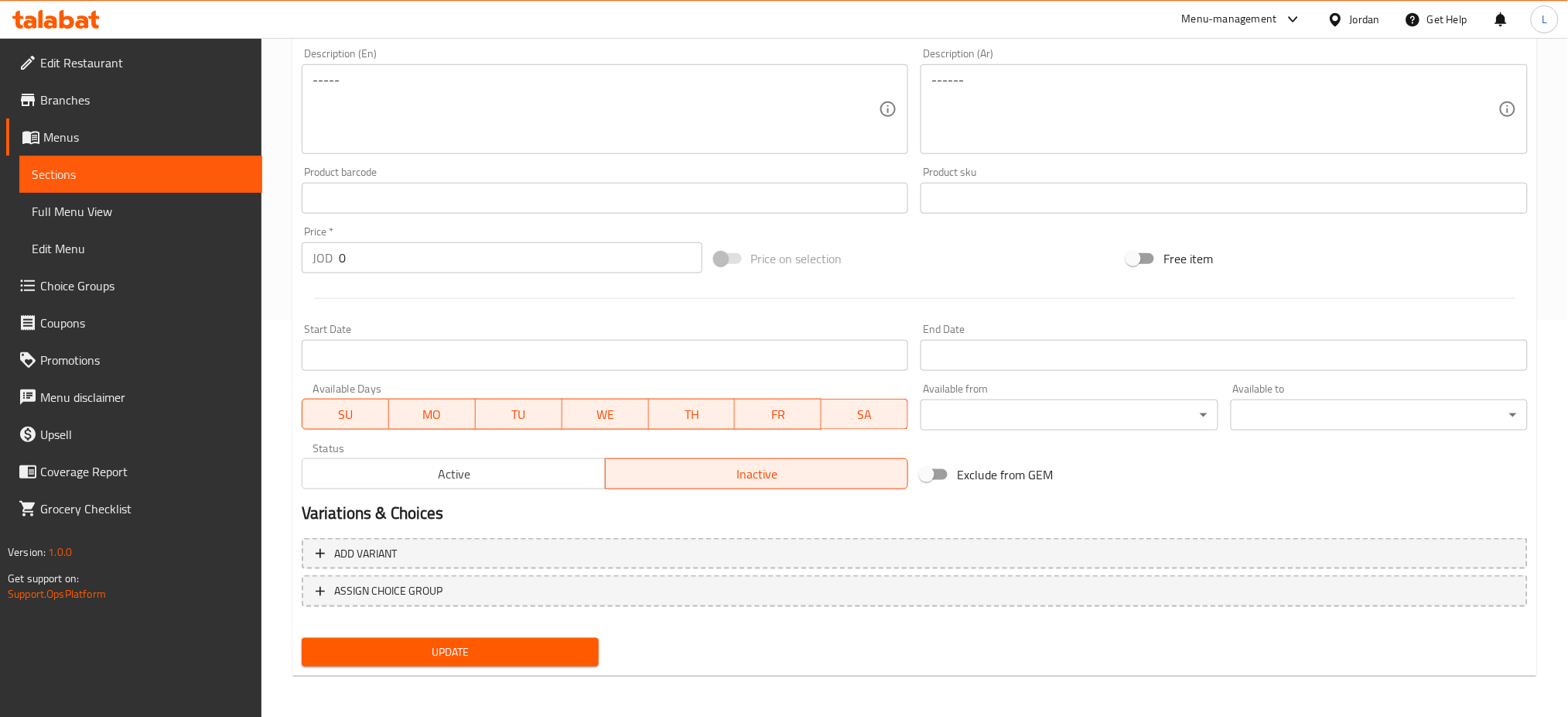
click at [446, 652] on span "Update" at bounding box center [450, 652] width 272 height 19
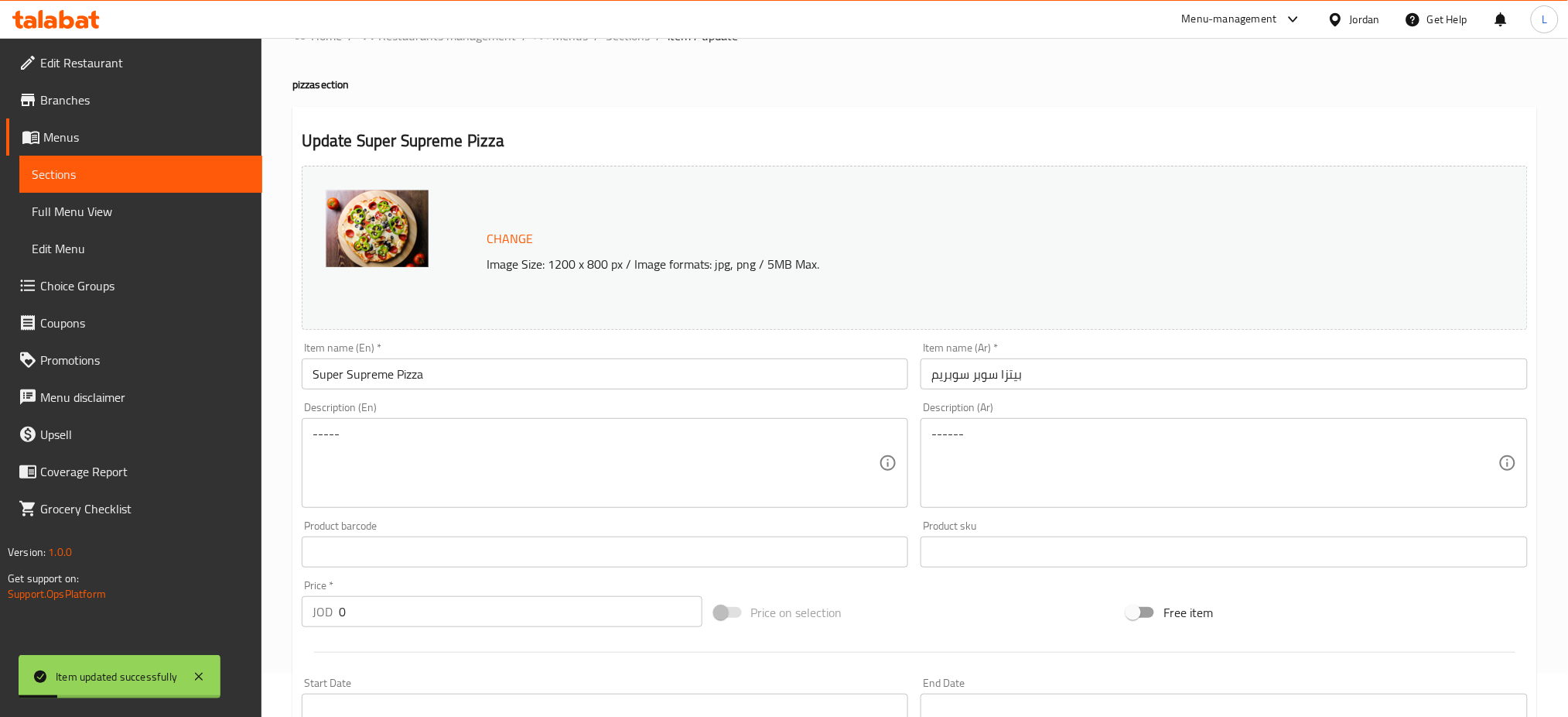
scroll to position [0, 0]
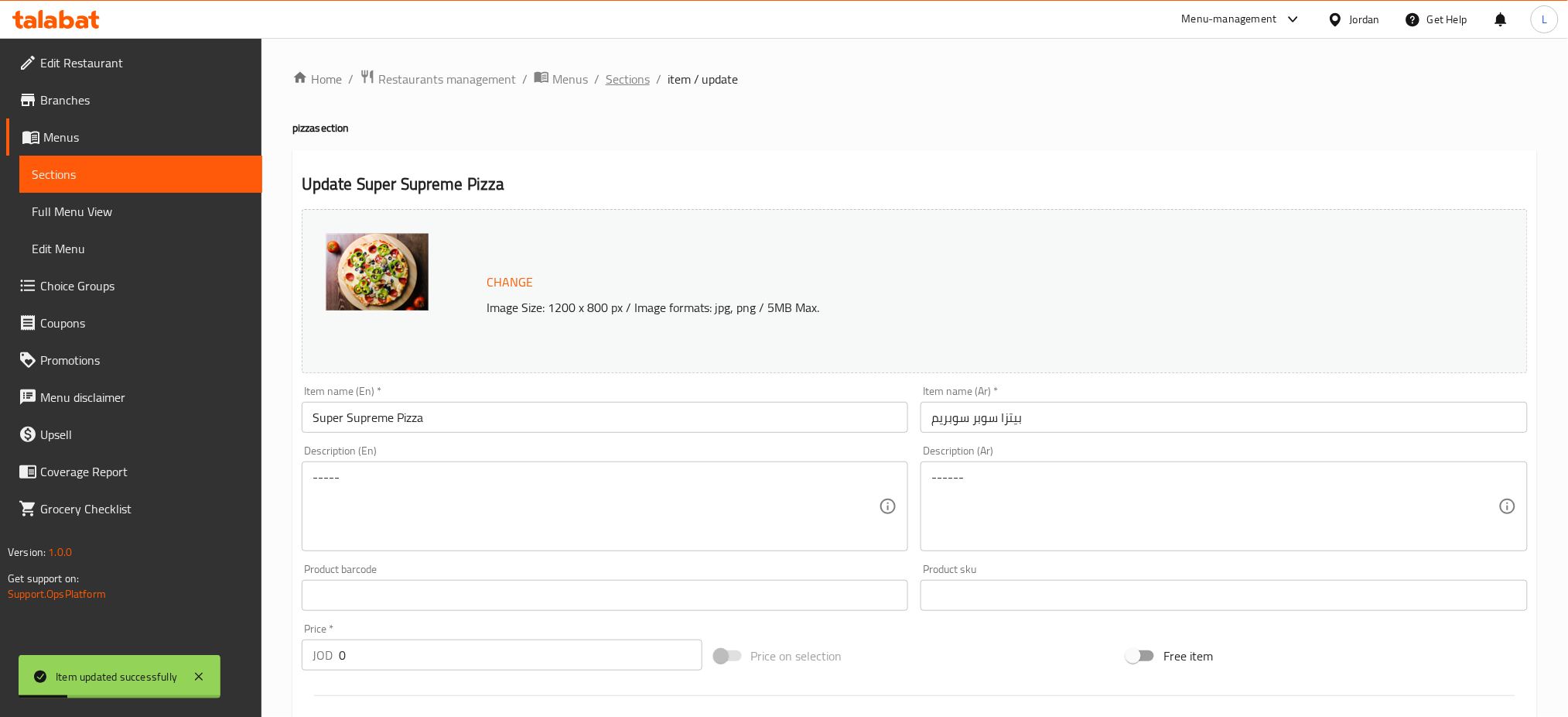
click at [633, 85] on span "Sections" at bounding box center [627, 78] width 44 height 18
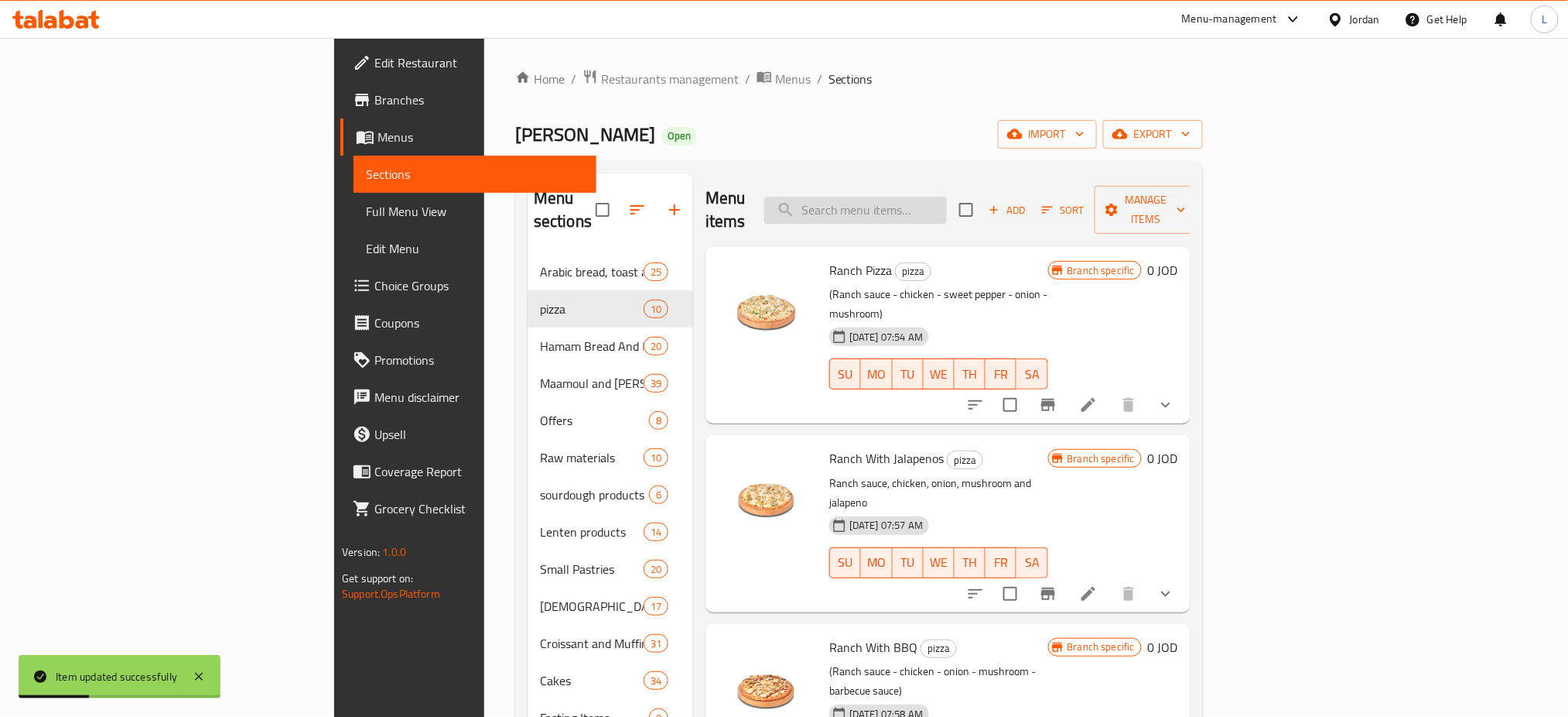
click at [947, 196] on input "search" at bounding box center [856, 209] width 182 height 27
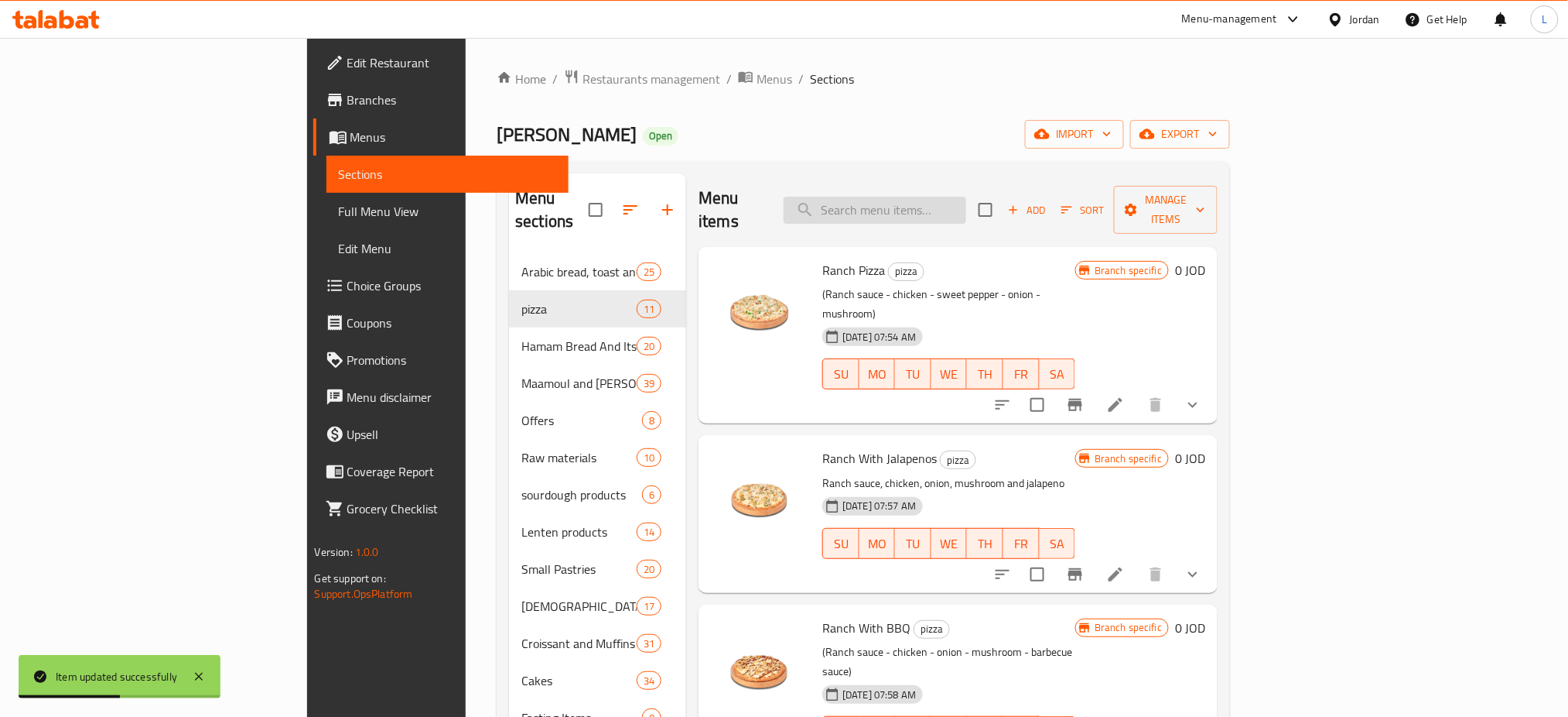
paste input "Combo 4"
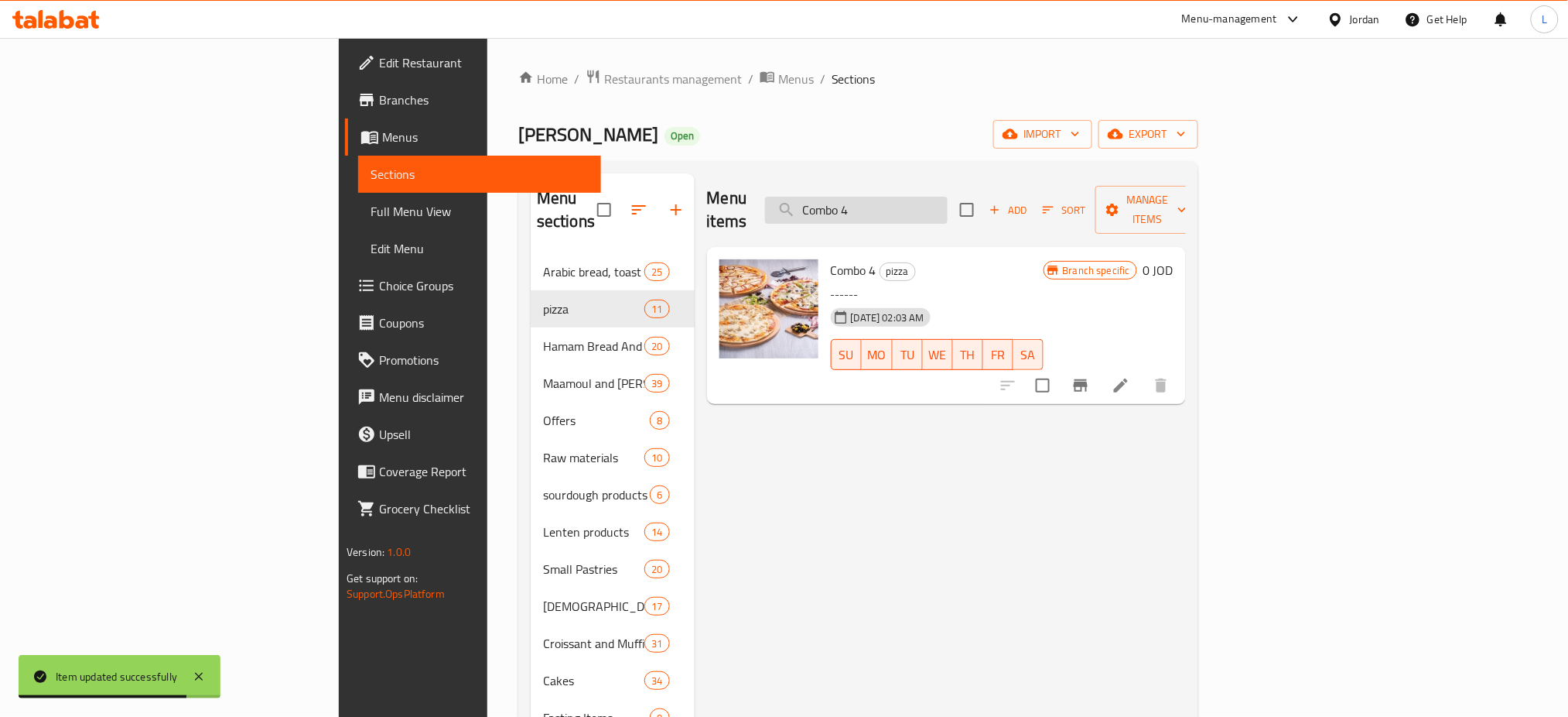
type input "Combo 4"
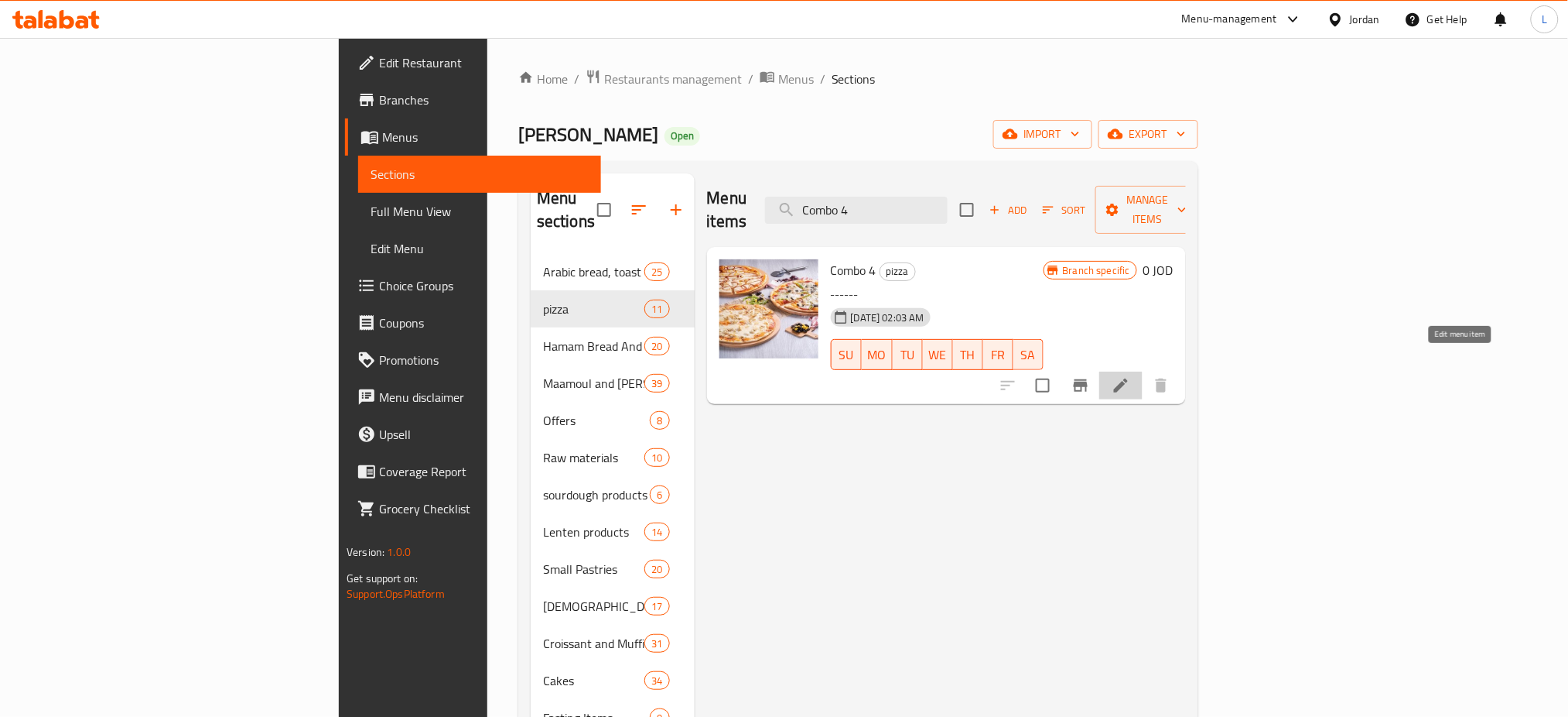
click at [1128, 378] on icon at bounding box center [1121, 385] width 14 height 14
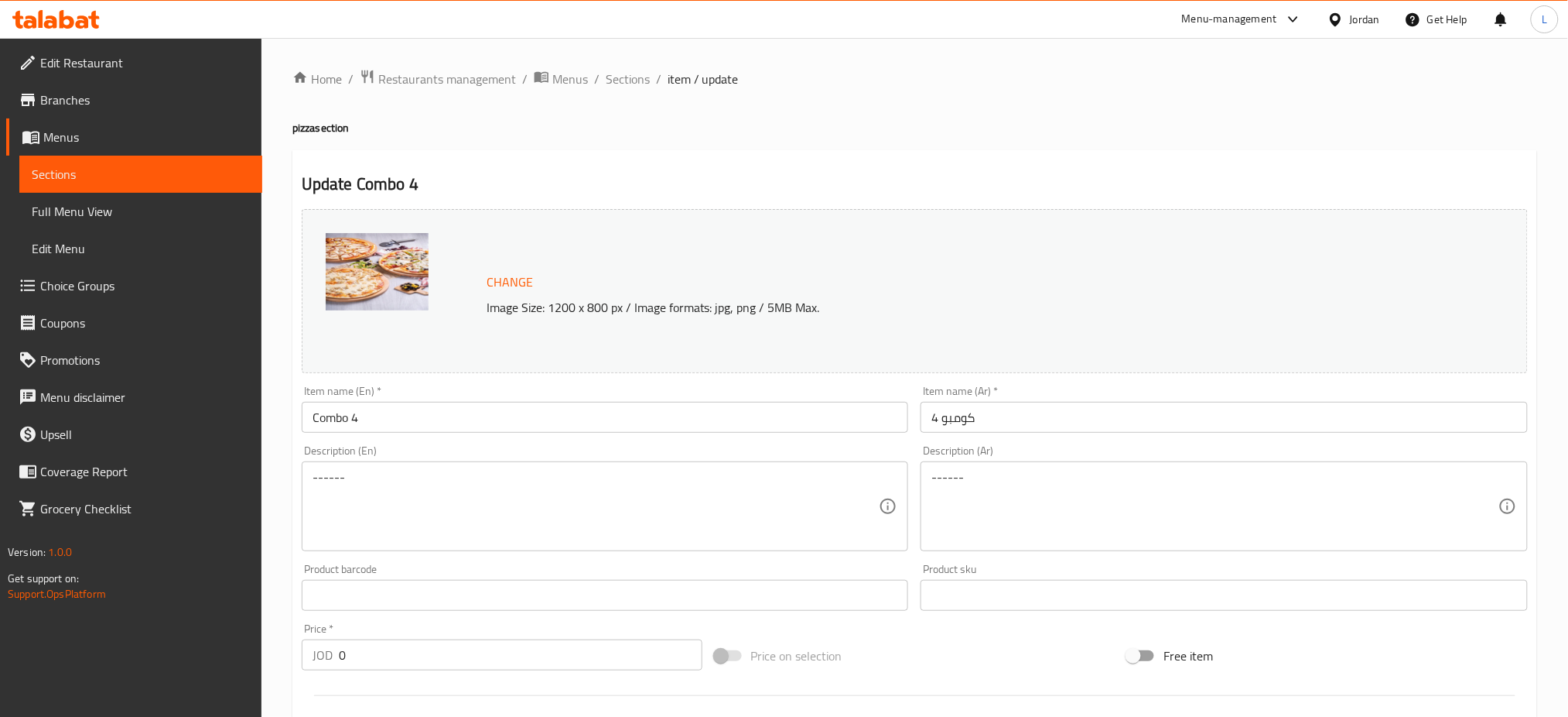
click at [596, 77] on li "/" at bounding box center [597, 78] width 5 height 18
click at [634, 82] on span "Sections" at bounding box center [627, 78] width 44 height 18
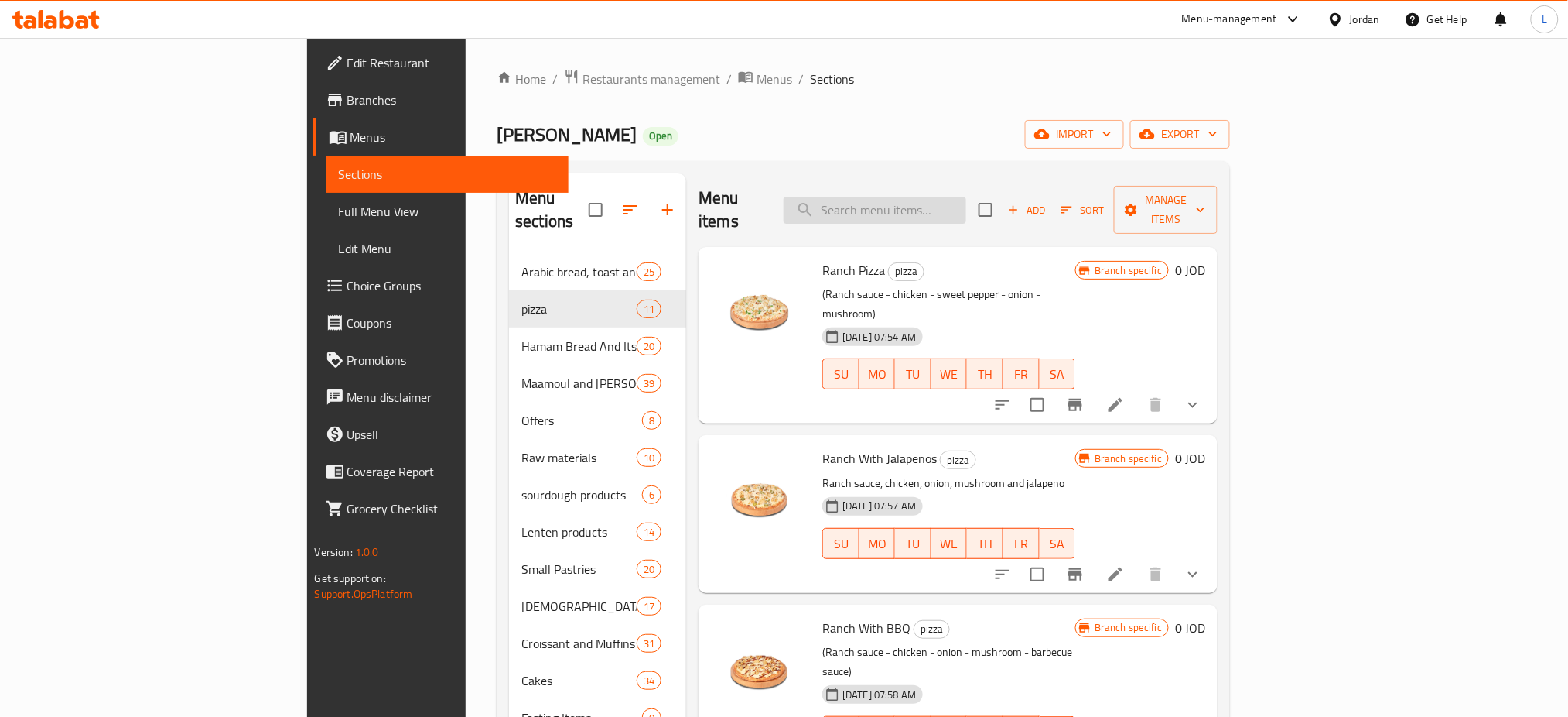
click at [967, 196] on input "search" at bounding box center [875, 209] width 182 height 27
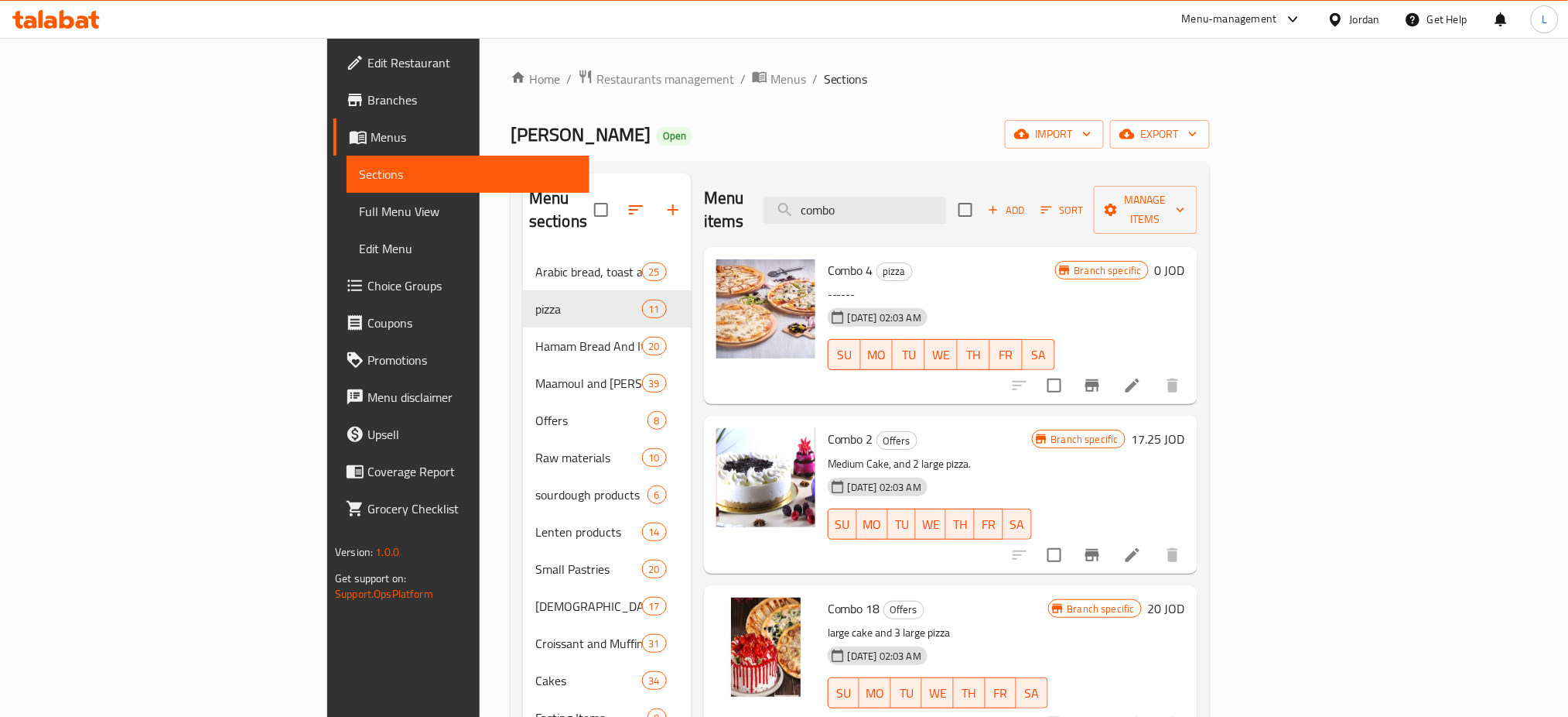
type input "combo"
click at [1142, 376] on icon at bounding box center [1132, 385] width 18 height 18
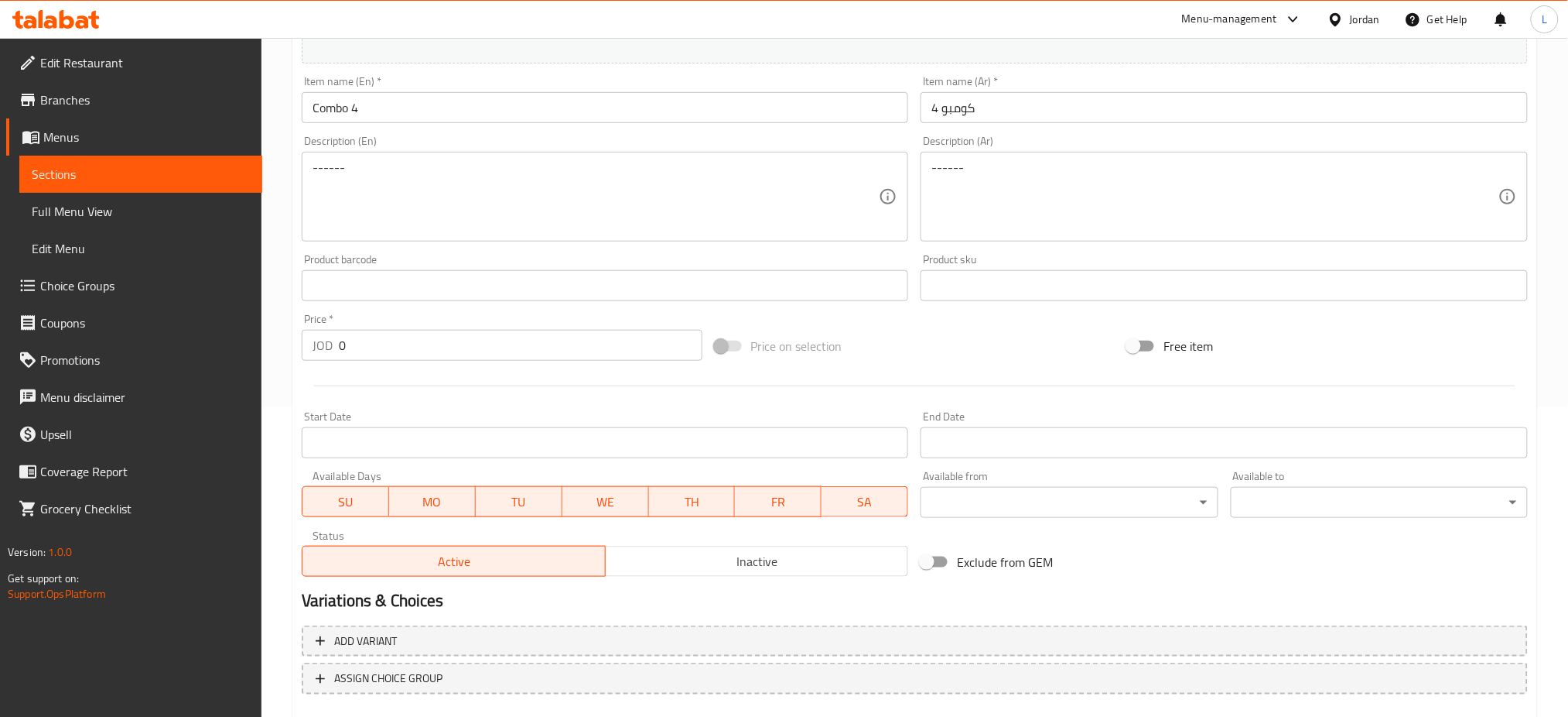
scroll to position [397, 0]
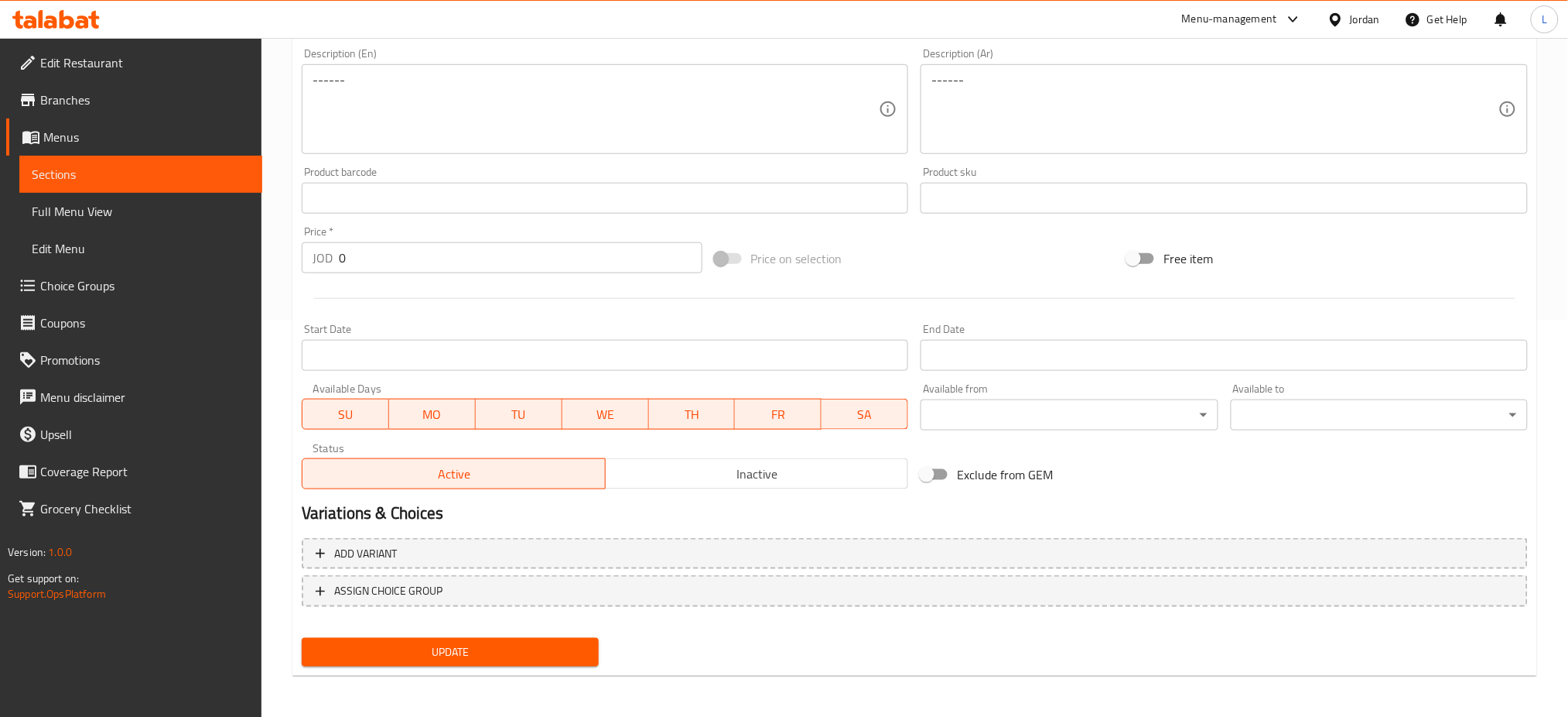
click at [727, 458] on div "Active Inactive" at bounding box center [606, 465] width 607 height 46
click at [732, 474] on span "Inactive" at bounding box center [757, 474] width 291 height 23
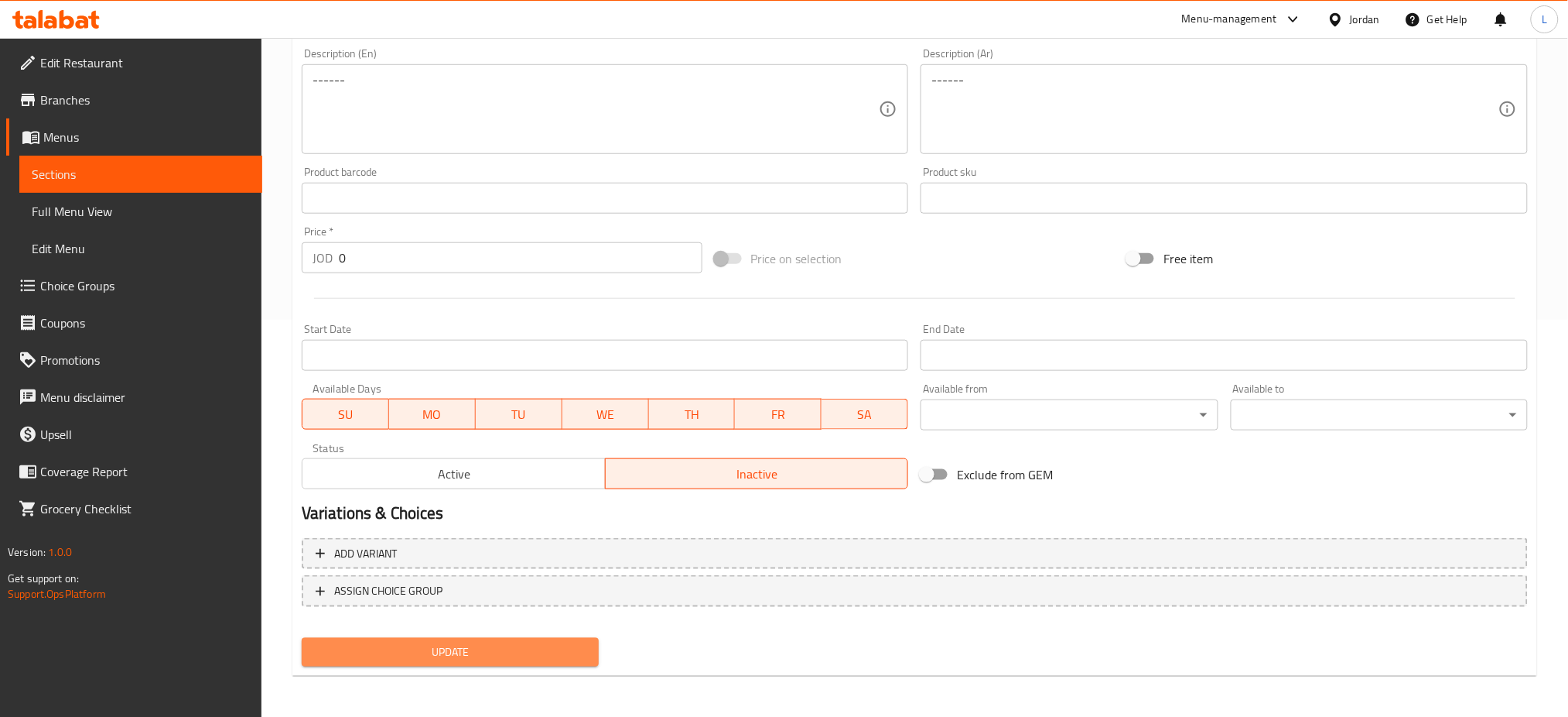
click at [542, 648] on span "Update" at bounding box center [450, 652] width 272 height 19
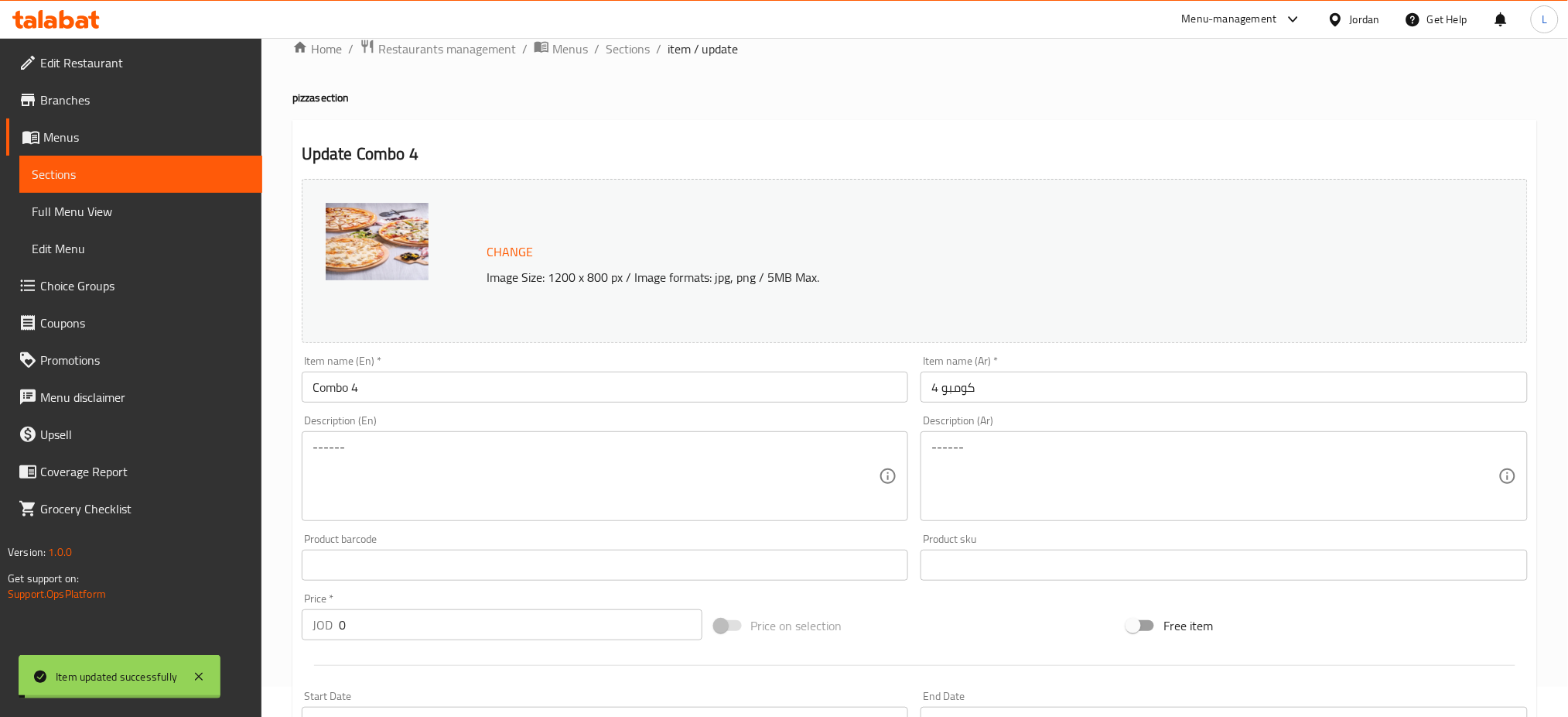
scroll to position [0, 0]
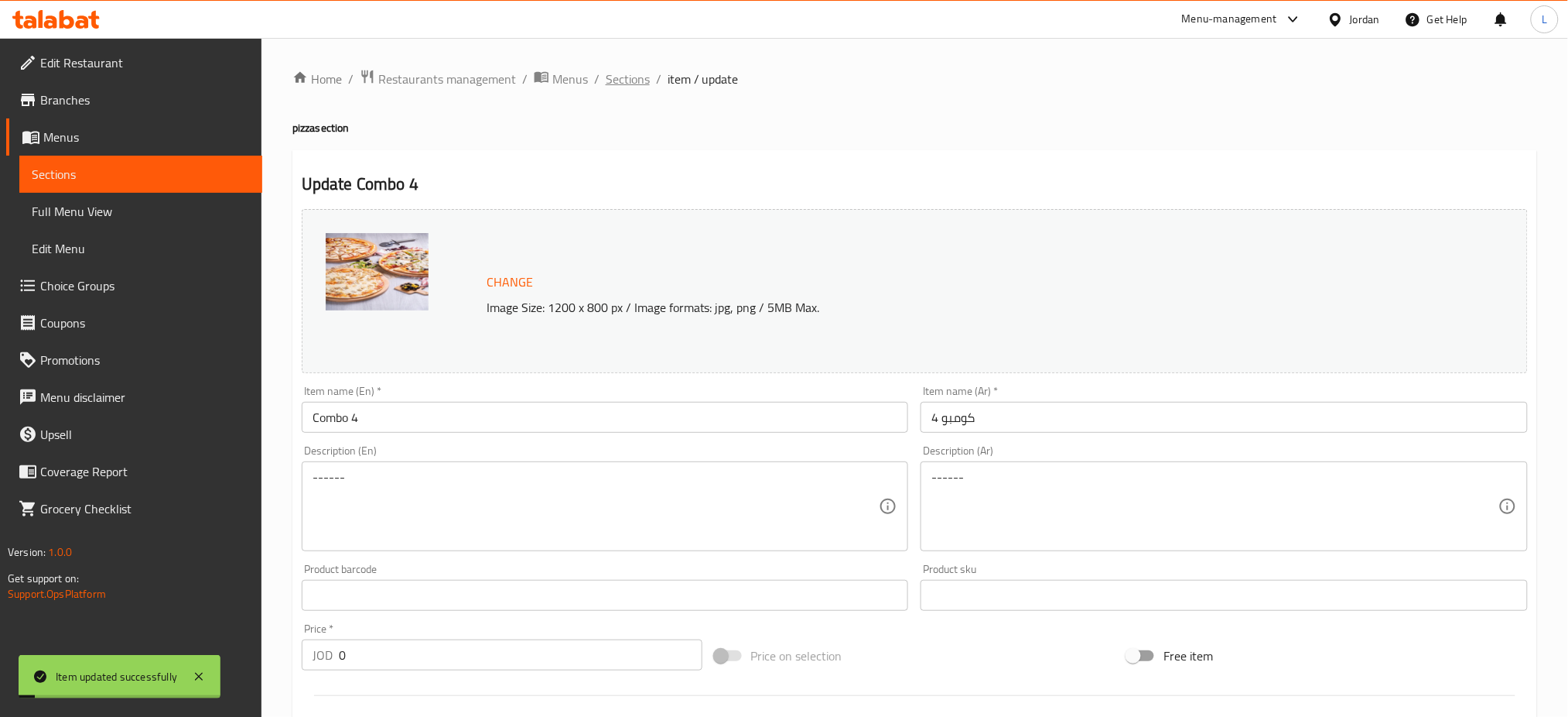
click at [626, 81] on span "Sections" at bounding box center [627, 78] width 44 height 18
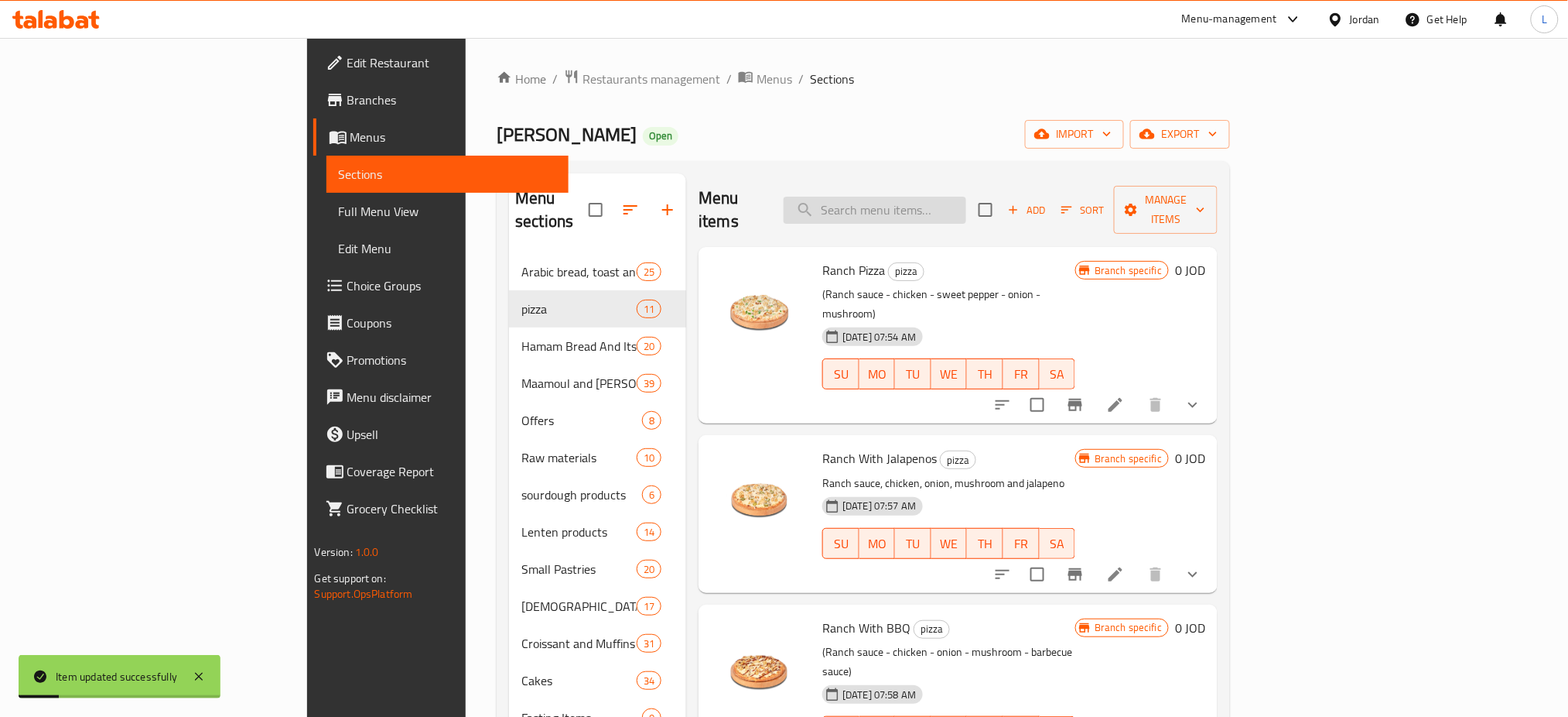
click at [962, 207] on input "search" at bounding box center [875, 209] width 182 height 27
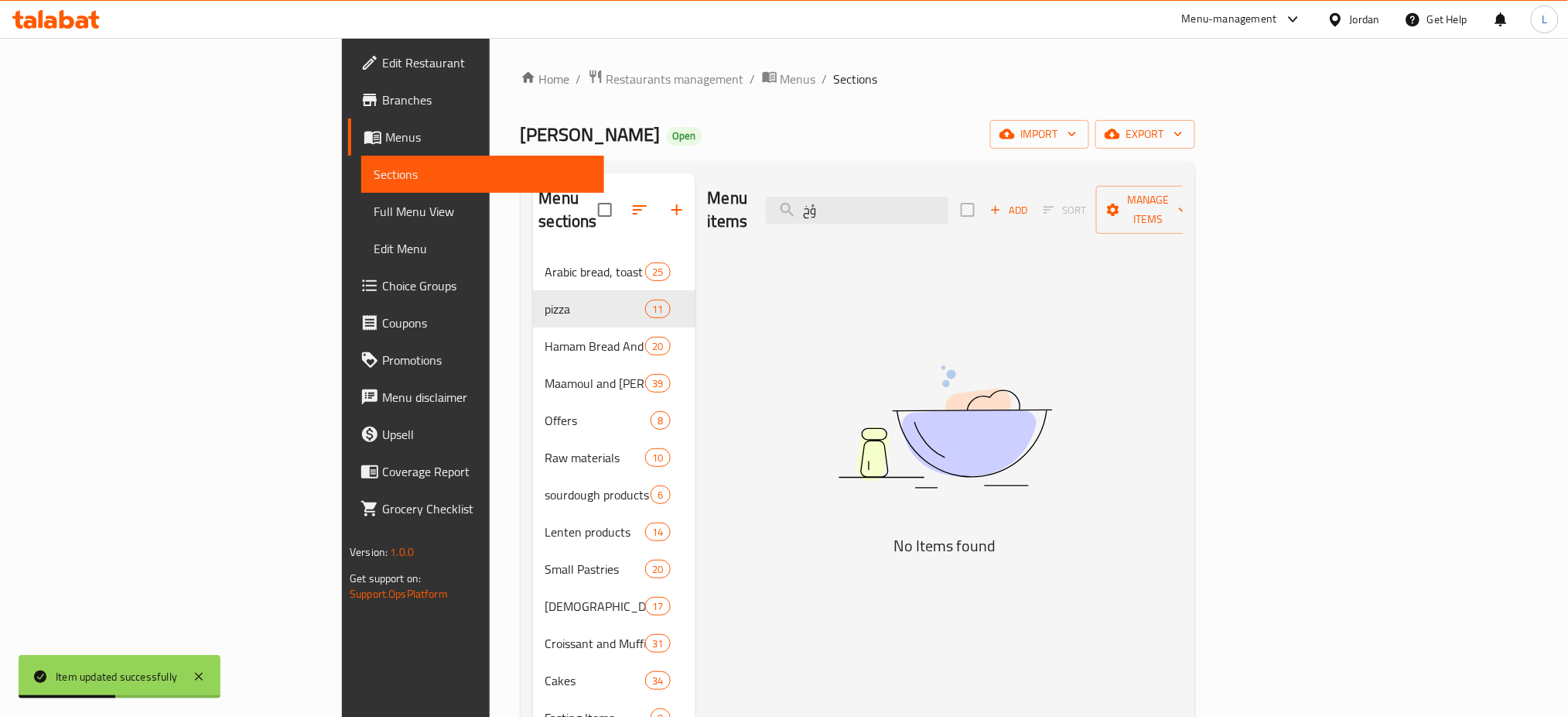
type input "ؤ"
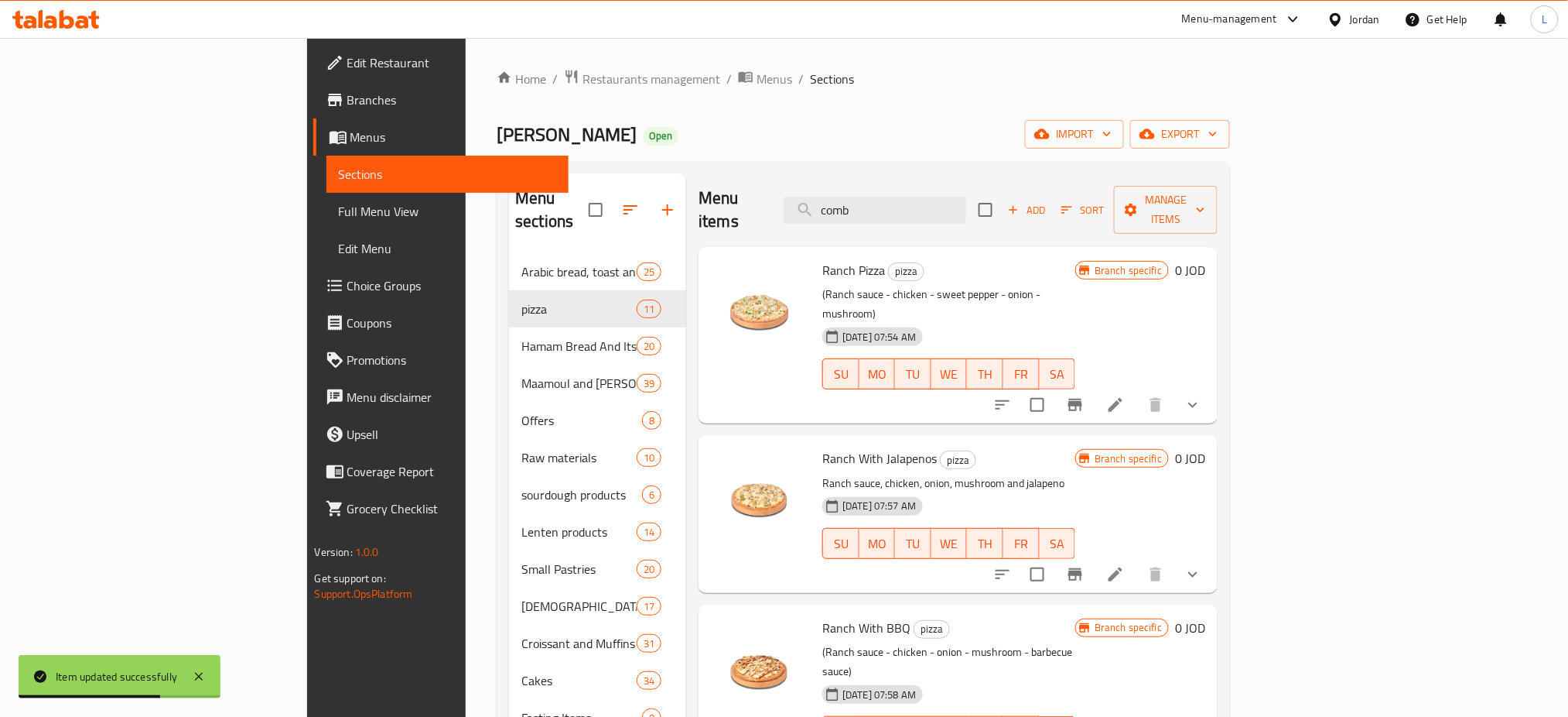
type input "combo"
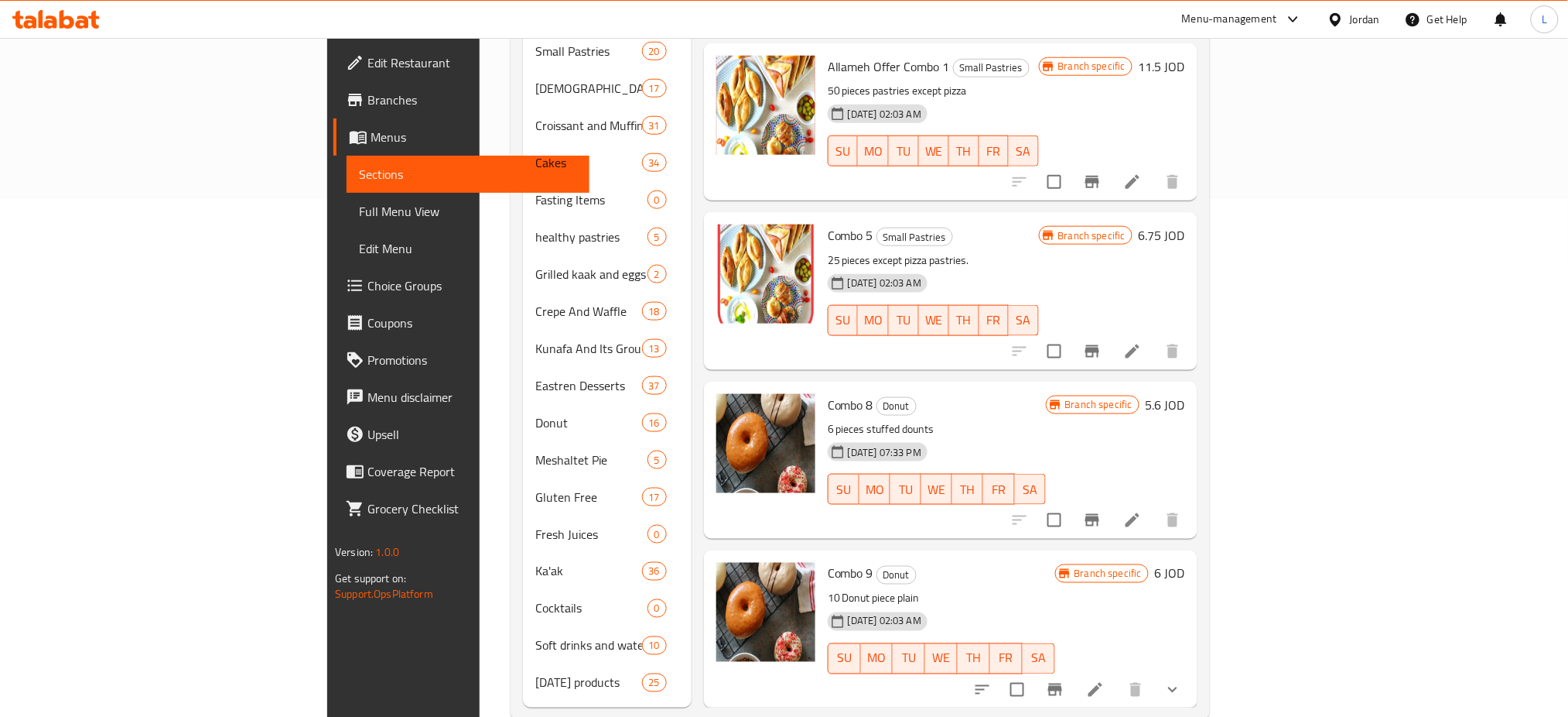
scroll to position [528, 0]
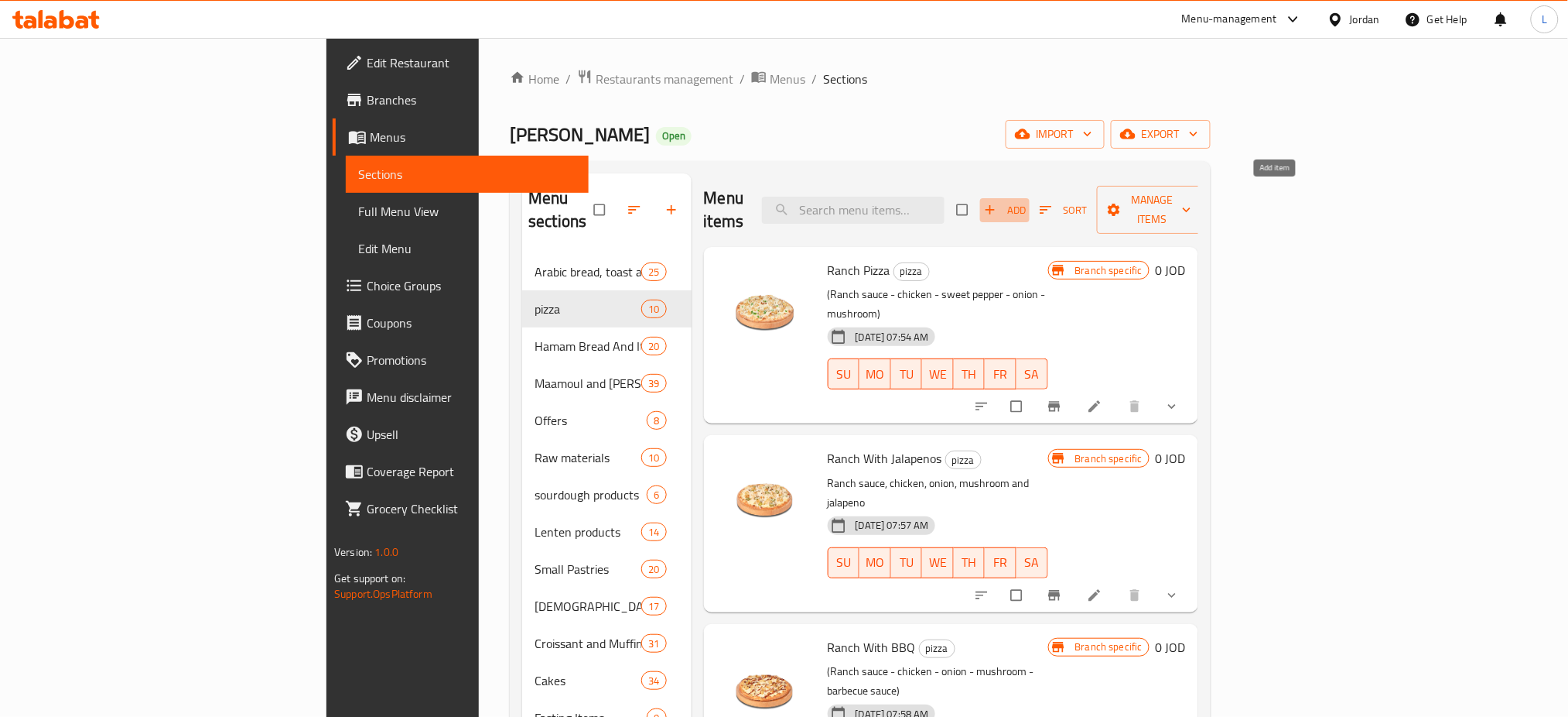
click at [1026, 201] on span "Add" at bounding box center [1005, 210] width 42 height 18
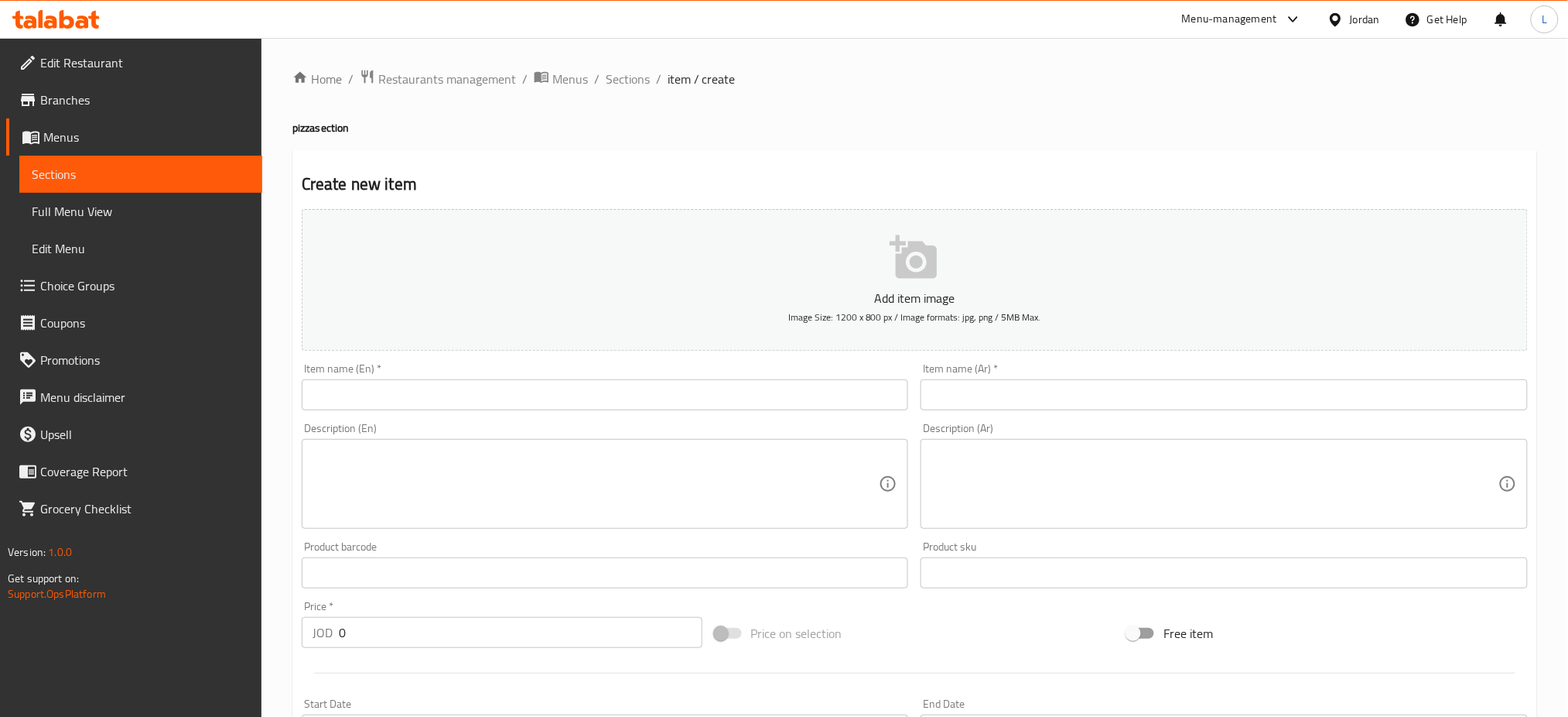
click at [676, 401] on input "text" at bounding box center [606, 395] width 607 height 31
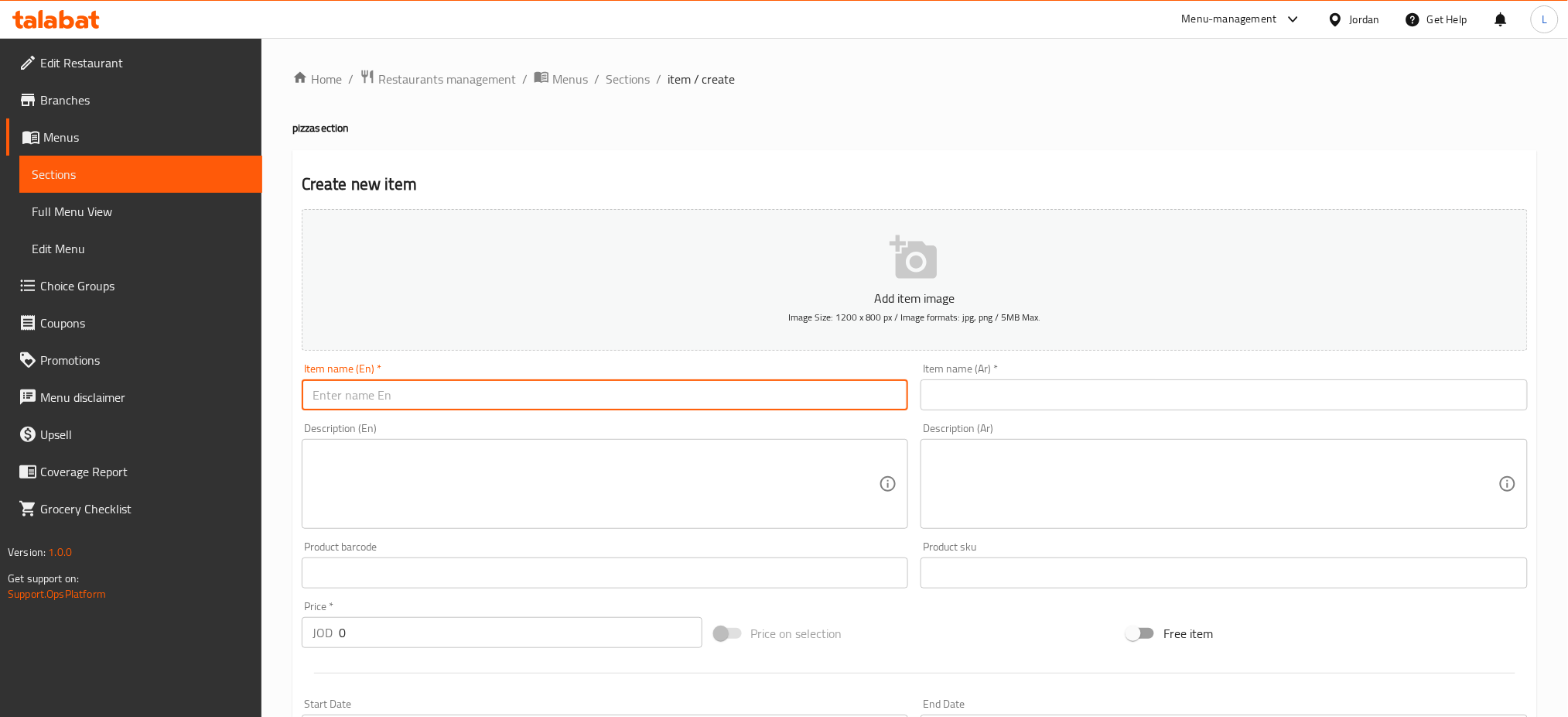
paste input "Super Supreme Pizza"
type input "Super Supreme Pizza"
click at [1053, 403] on input "text" at bounding box center [1224, 395] width 607 height 31
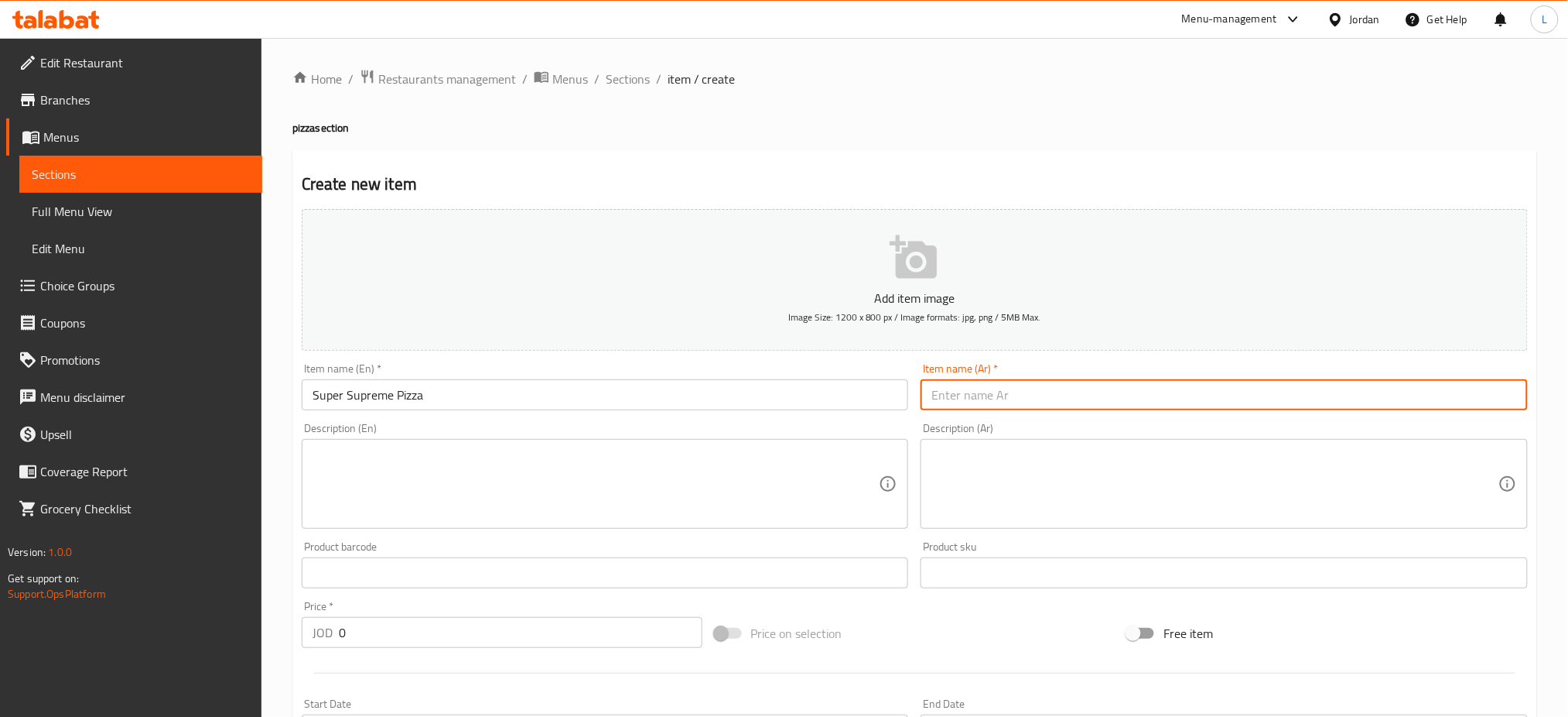
paste input "بيتزا سوبر سوبريم"
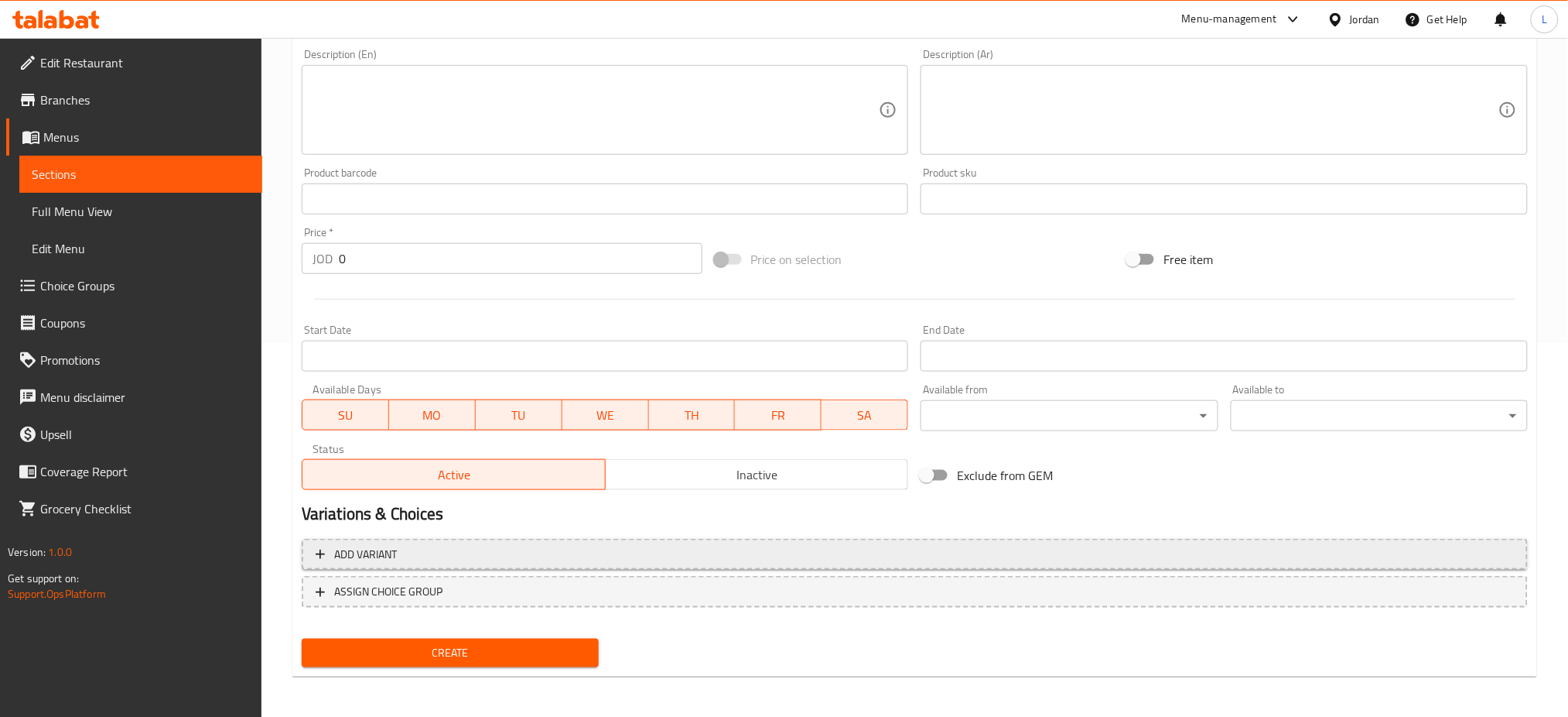
type input "بيتزا سوبر سوبريم"
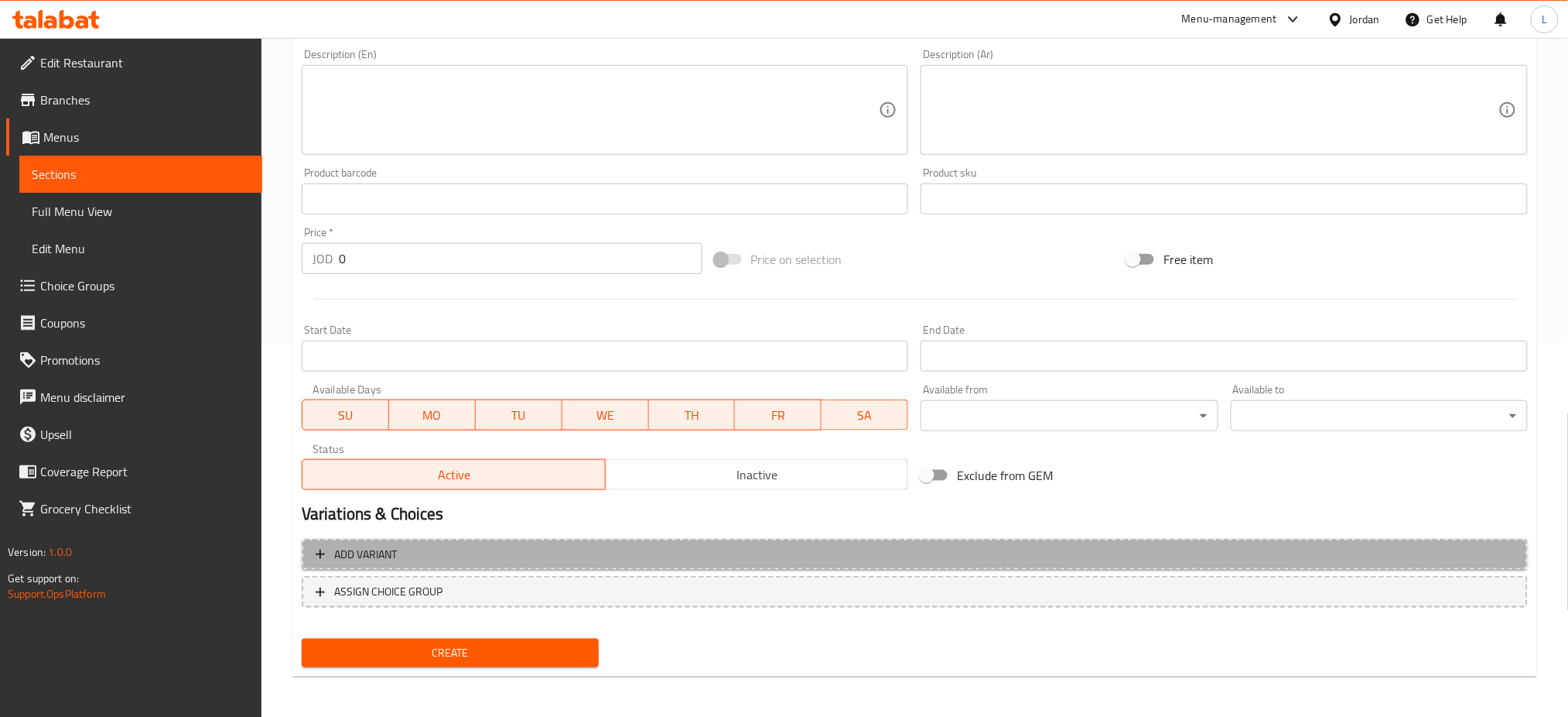
click at [489, 553] on span "Add variant" at bounding box center [915, 555] width 1198 height 19
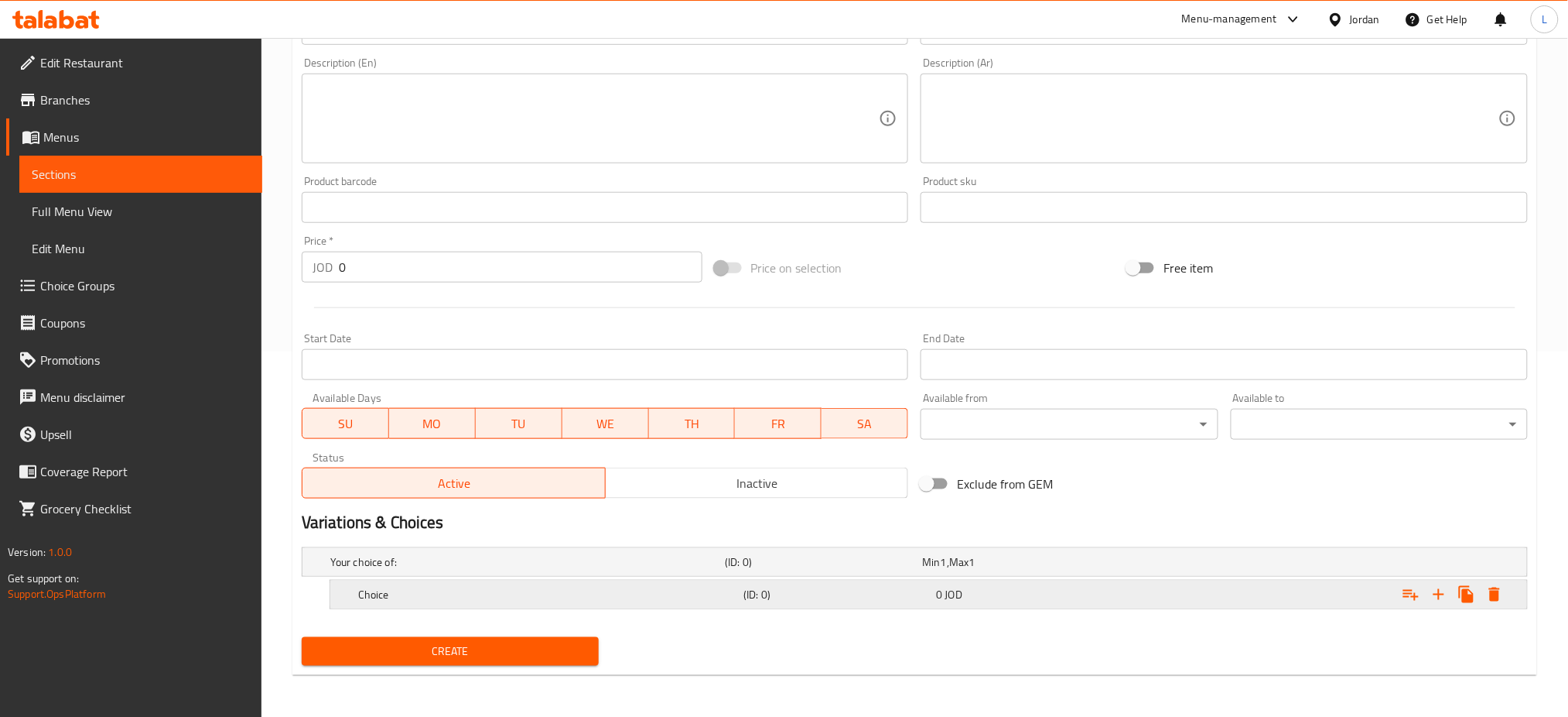
click at [590, 603] on div "Choice" at bounding box center [548, 594] width 385 height 22
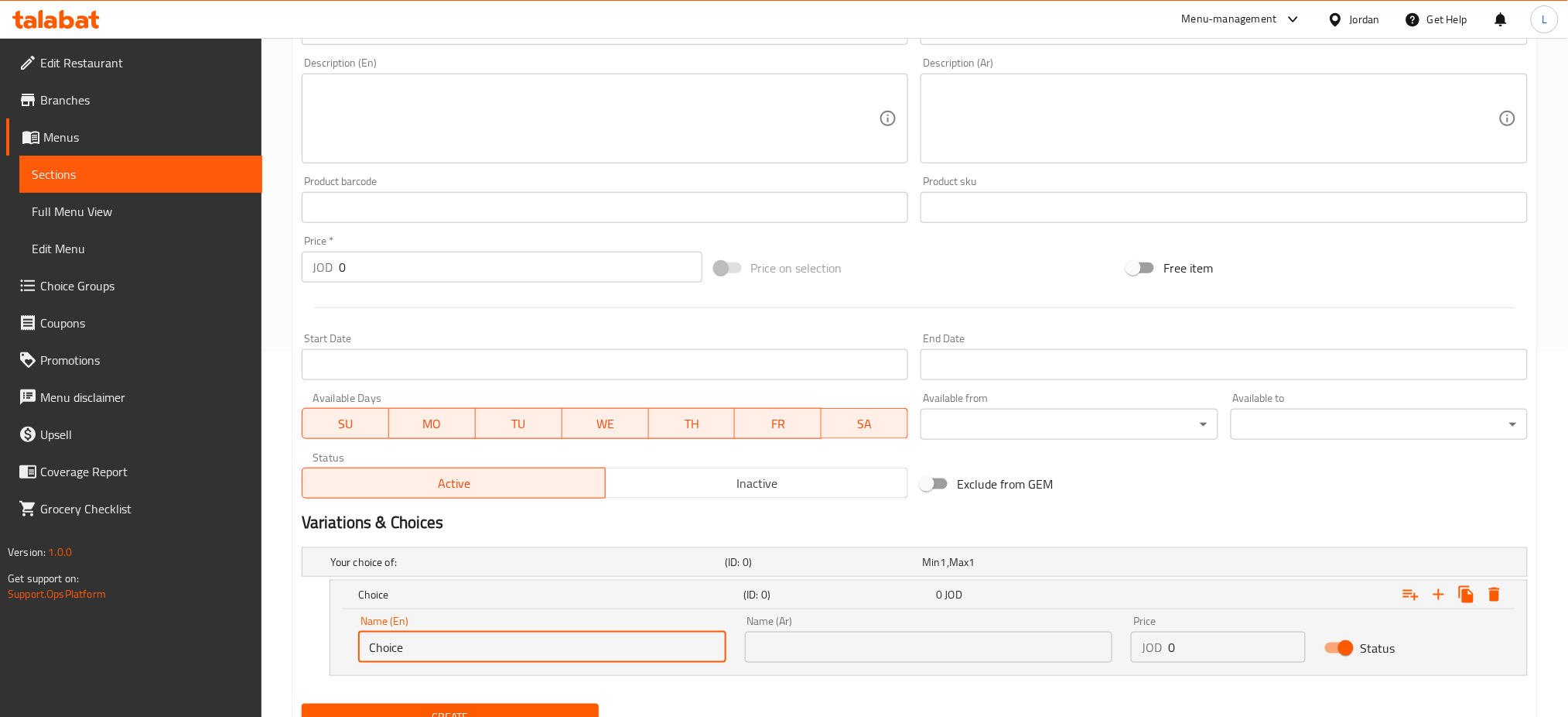
drag, startPoint x: 375, startPoint y: 653, endPoint x: 224, endPoint y: 620, distance: 154.6
click at [290, 642] on div "Home / Restaurants management / Menus / Sections / item / create pizza section …" at bounding box center [915, 228] width 1307 height 1112
type input "Medium"
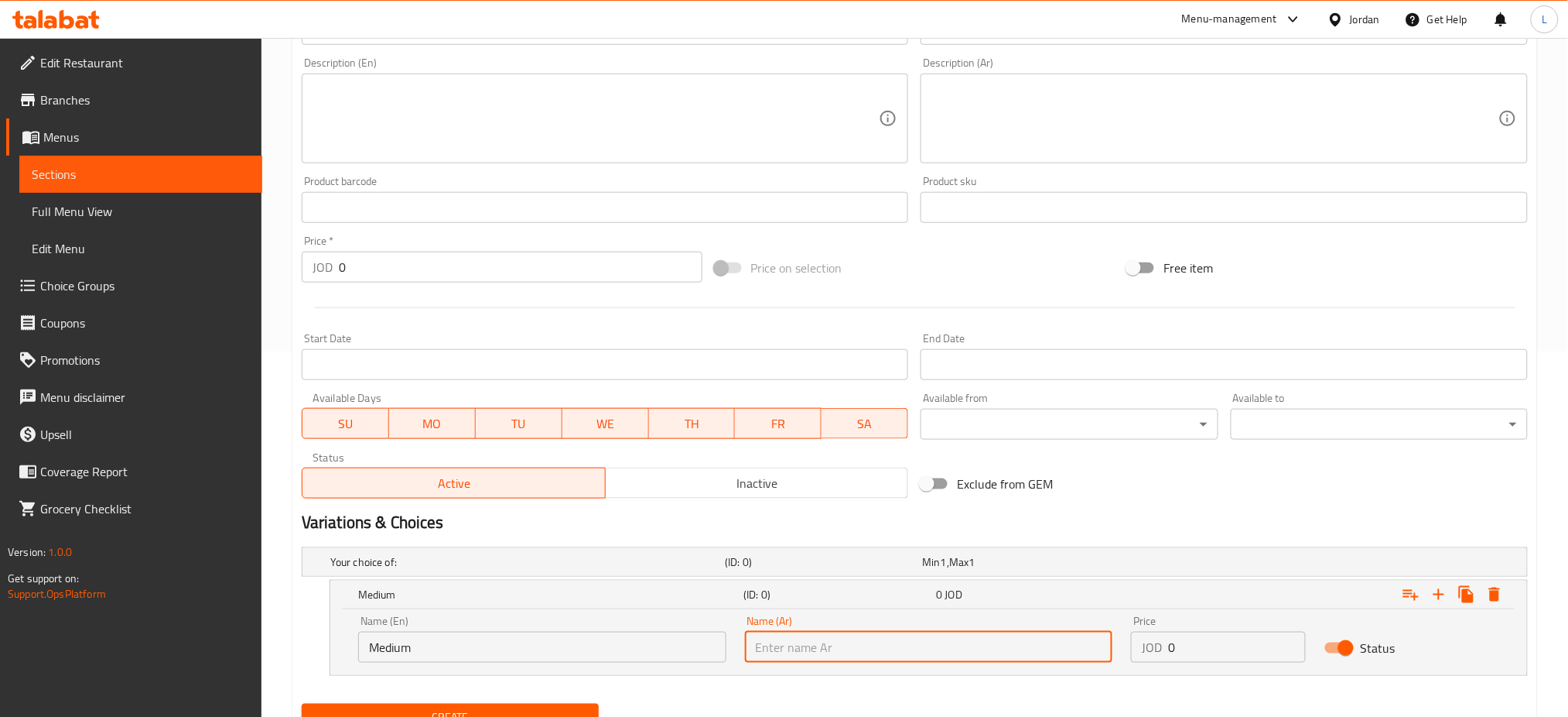
click at [834, 643] on input "text" at bounding box center [929, 647] width 368 height 31
type input "وسط"
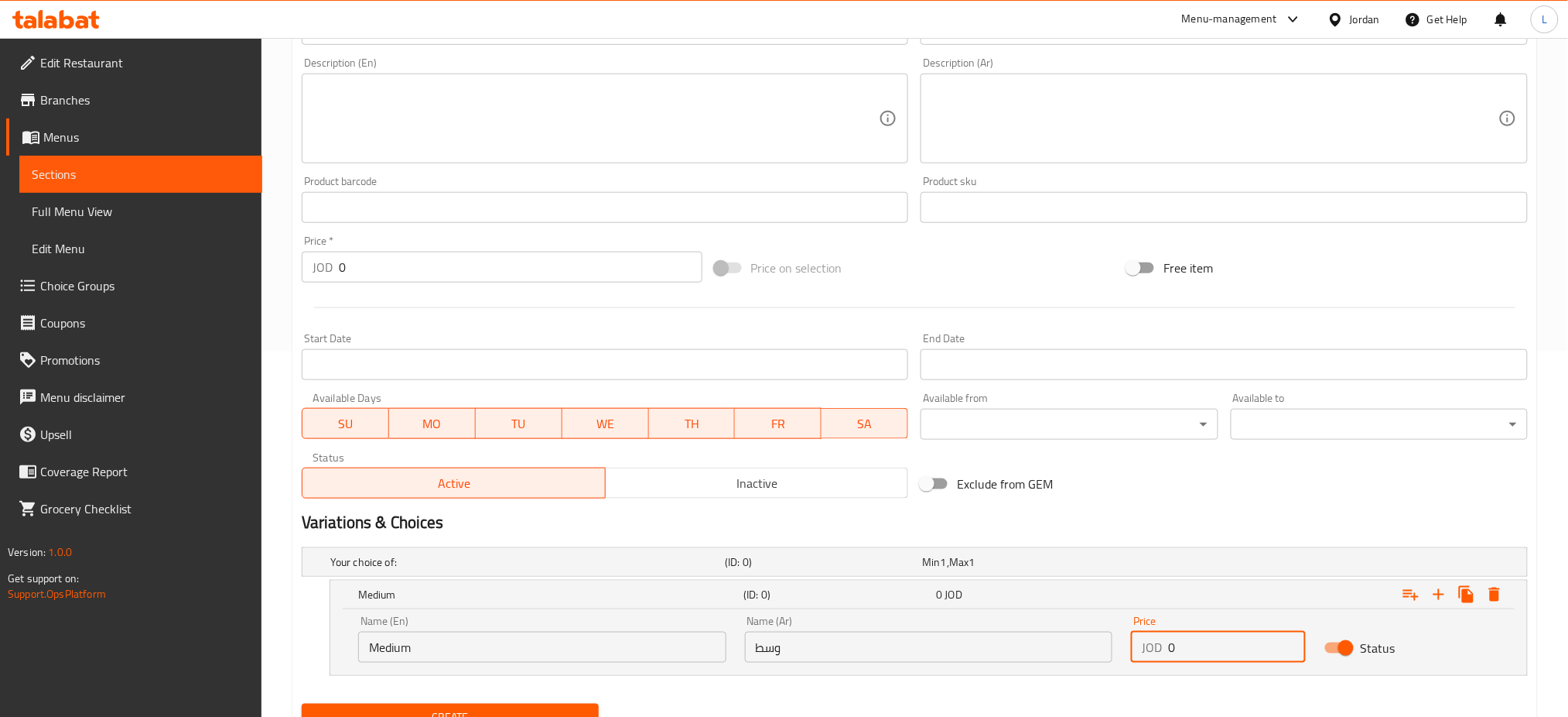
drag, startPoint x: 1222, startPoint y: 648, endPoint x: 1136, endPoint y: 664, distance: 87.5
click at [1152, 655] on div "JOD 0 Price" at bounding box center [1217, 647] width 174 height 31
type input "3.10"
click at [1437, 597] on icon "Expand" at bounding box center [1439, 594] width 18 height 18
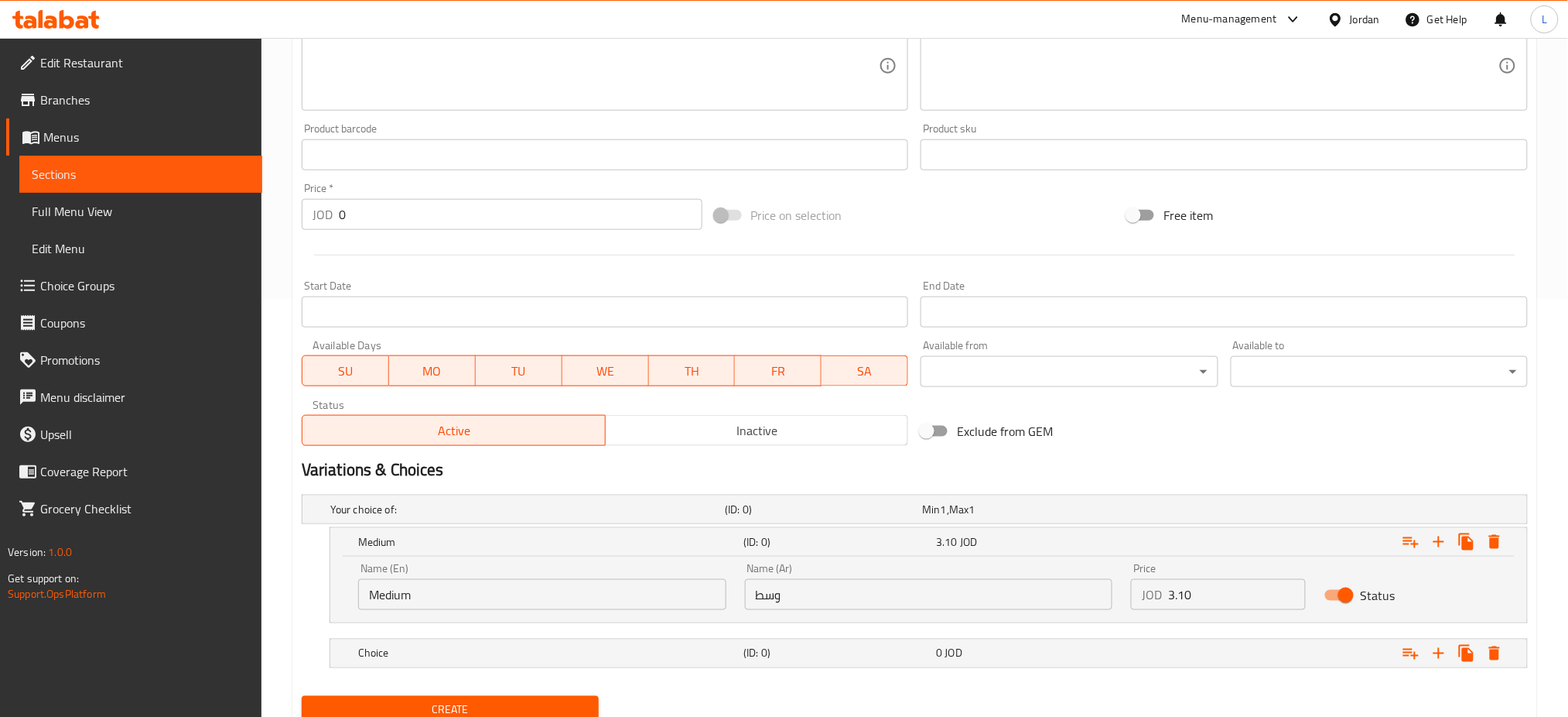
scroll to position [468, 0]
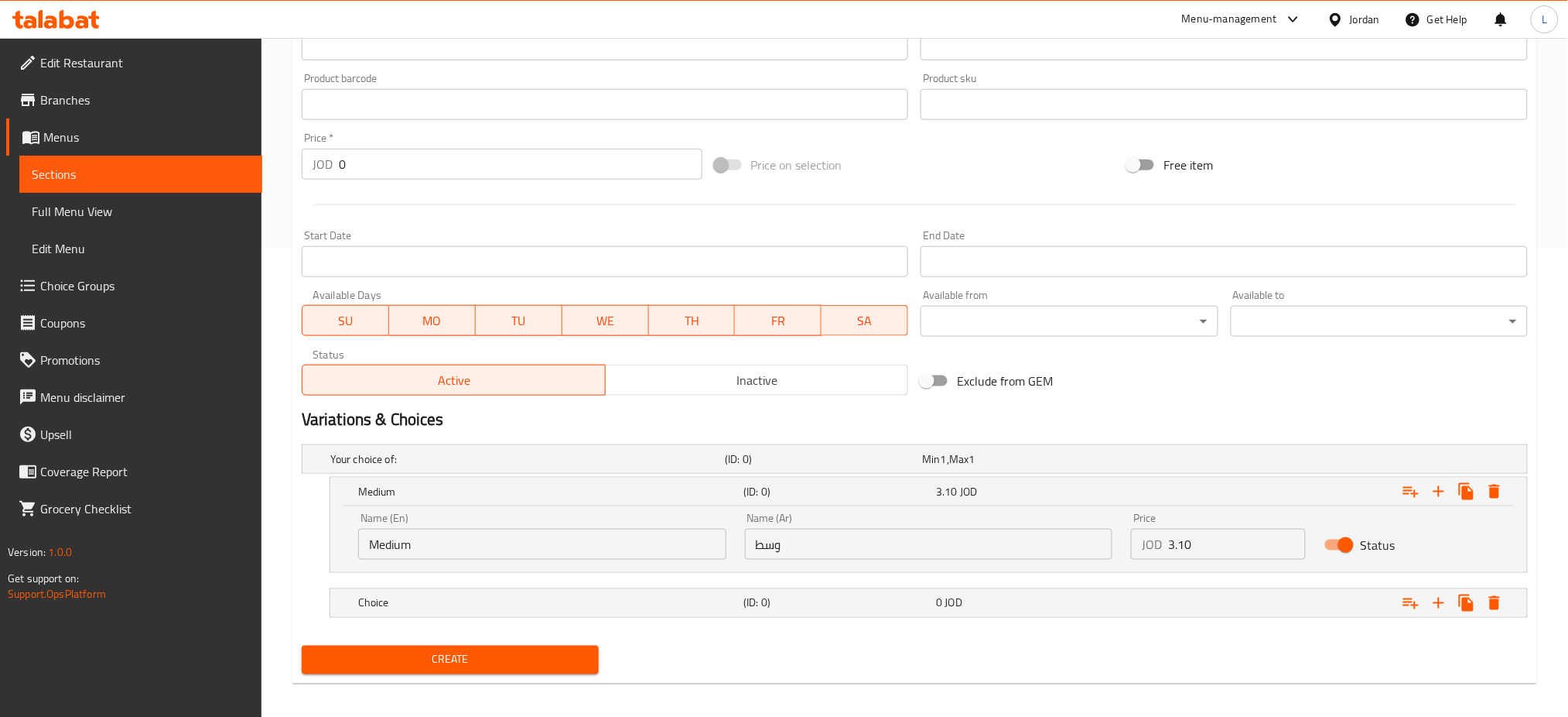
click at [725, 621] on nav at bounding box center [915, 627] width 1226 height 12
click at [725, 599] on h5 "Choice" at bounding box center [548, 603] width 379 height 16
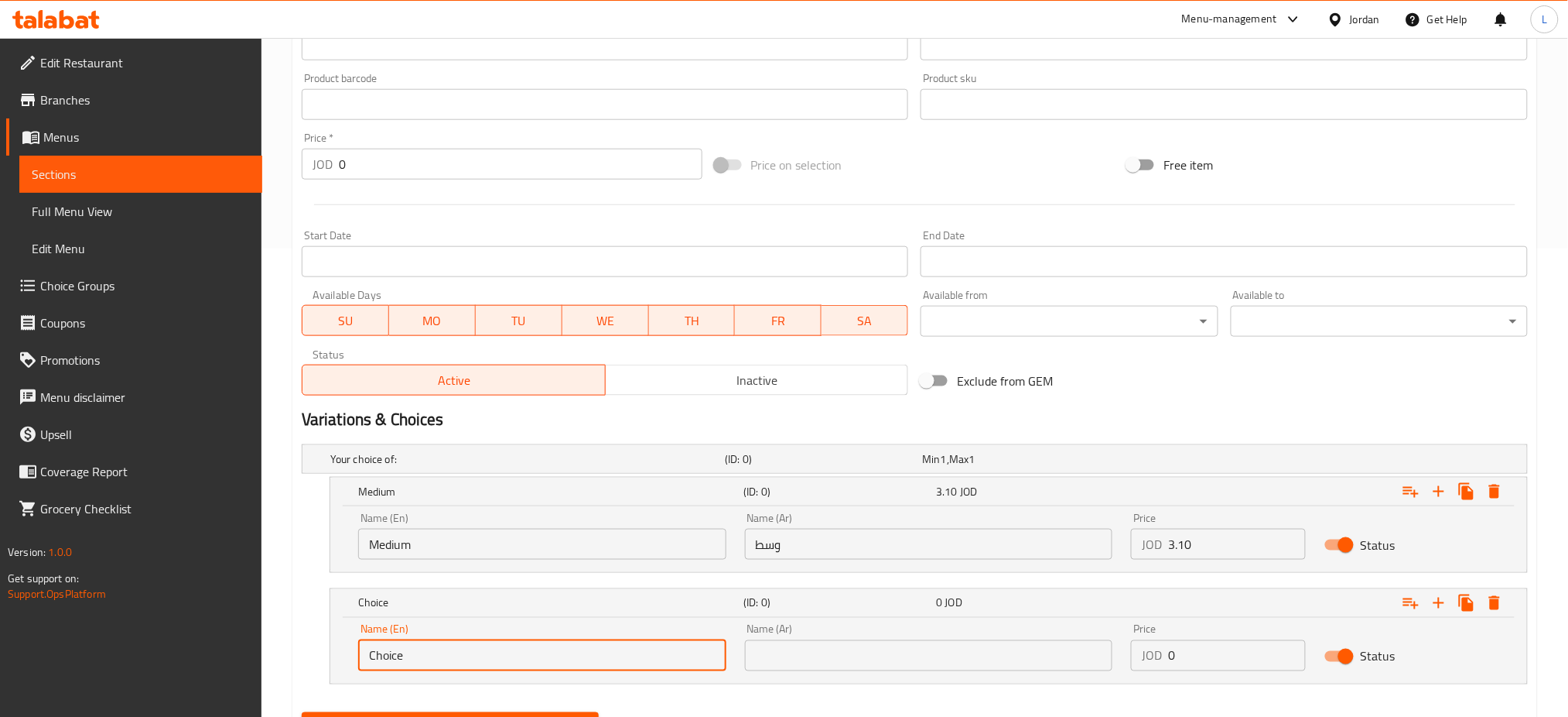
drag, startPoint x: 410, startPoint y: 658, endPoint x: 215, endPoint y: 662, distance: 195.0
click at [226, 665] on div "Edit Restaurant Branches Menus Sections Full Menu View Edit Menu Choice Groups …" at bounding box center [784, 181] width 1568 height 1224
type input "Large"
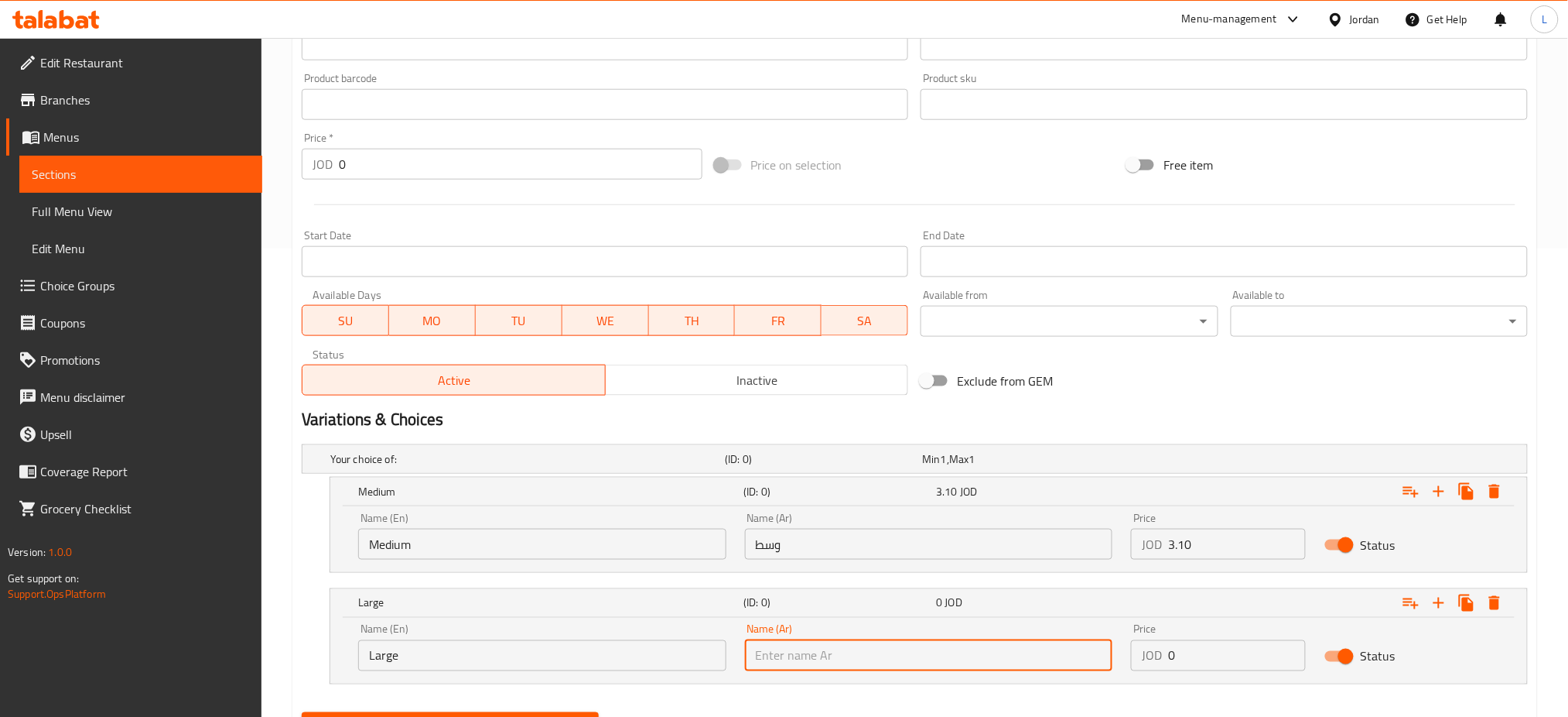
drag, startPoint x: 804, startPoint y: 661, endPoint x: 811, endPoint y: 655, distance: 9.2
click at [804, 661] on input "text" at bounding box center [929, 655] width 368 height 31
type input "كبير"
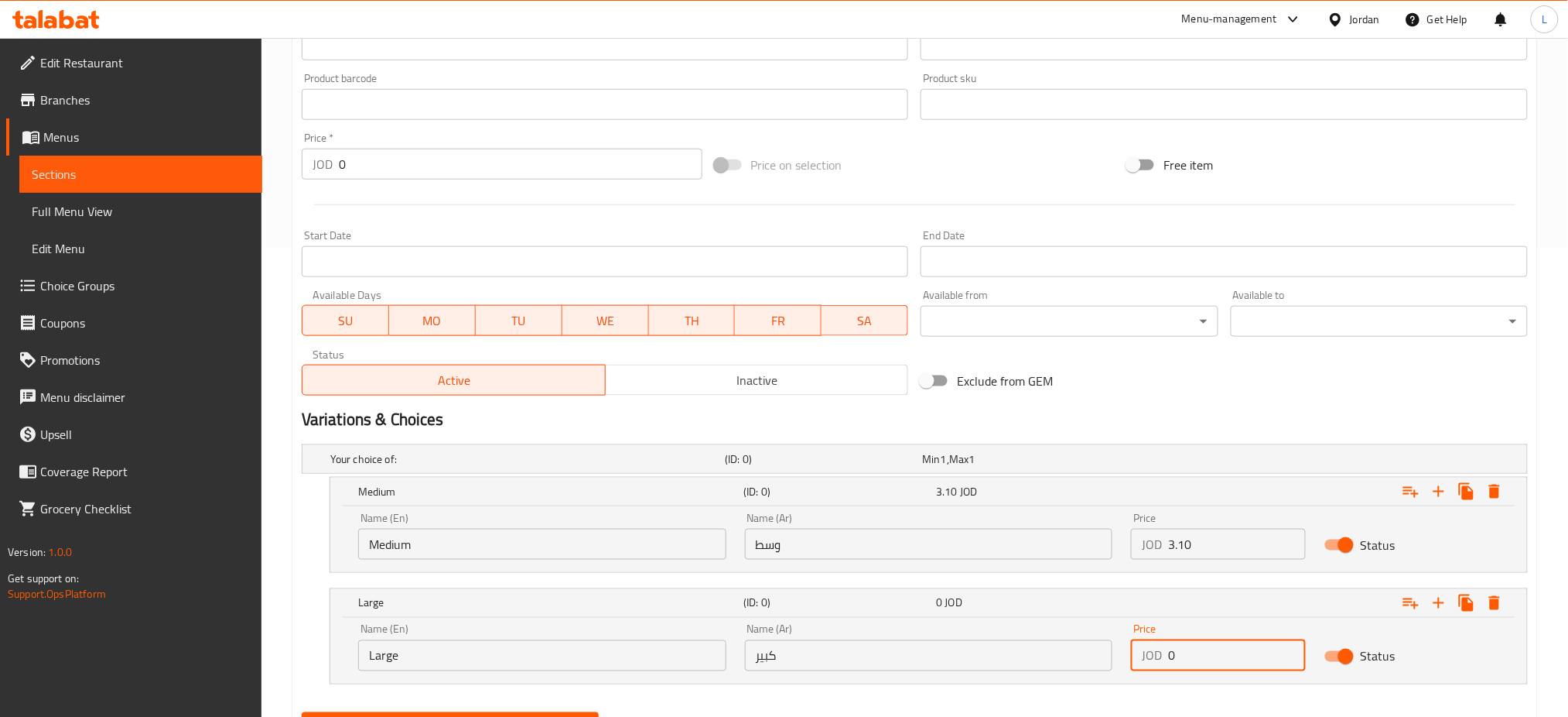
drag, startPoint x: 1193, startPoint y: 657, endPoint x: 1109, endPoint y: 657, distance: 84.0
click at [1121, 652] on div "Name (En) Large Name (En) Name (Ar) كبير Name (Ar) Price JOD 0 Price Status" at bounding box center [928, 648] width 1159 height 66
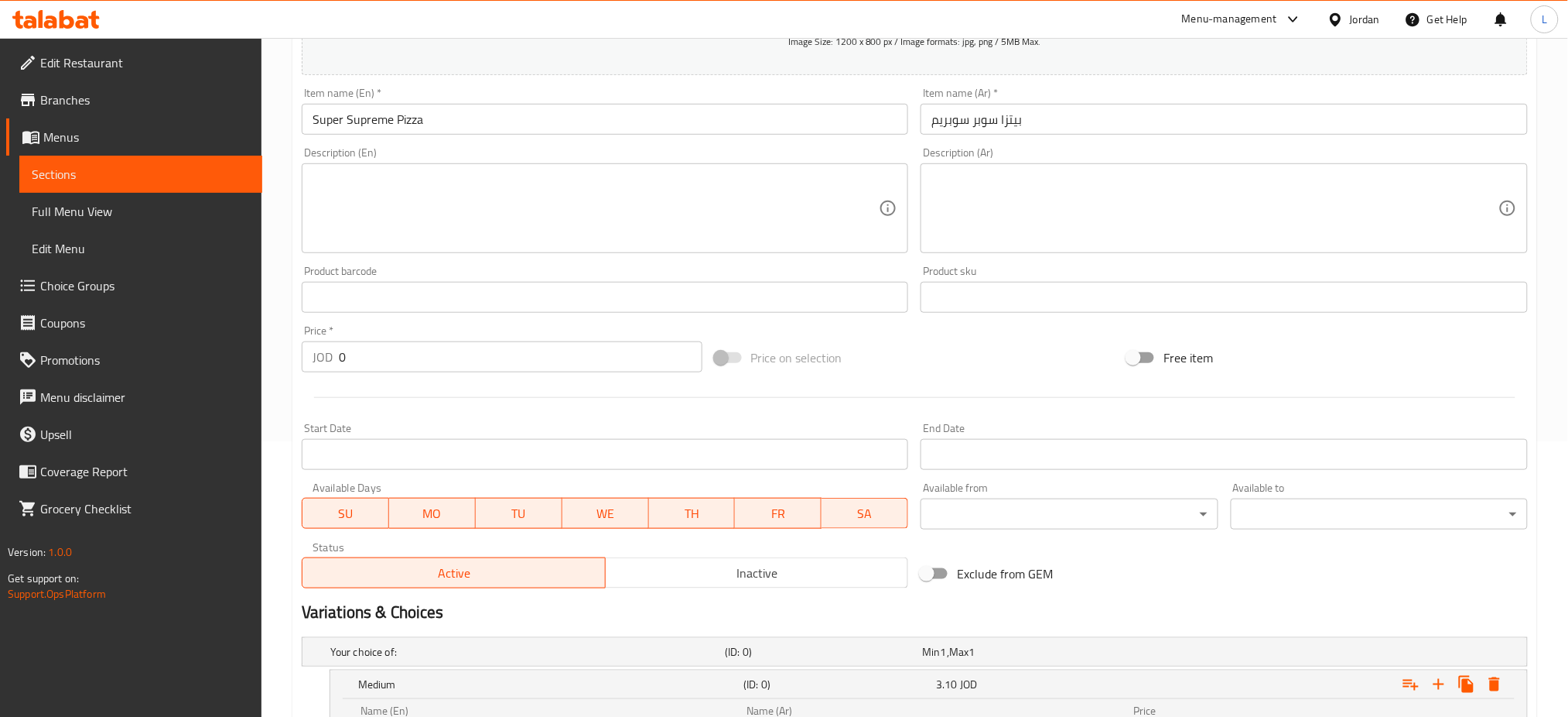
scroll to position [262, 0]
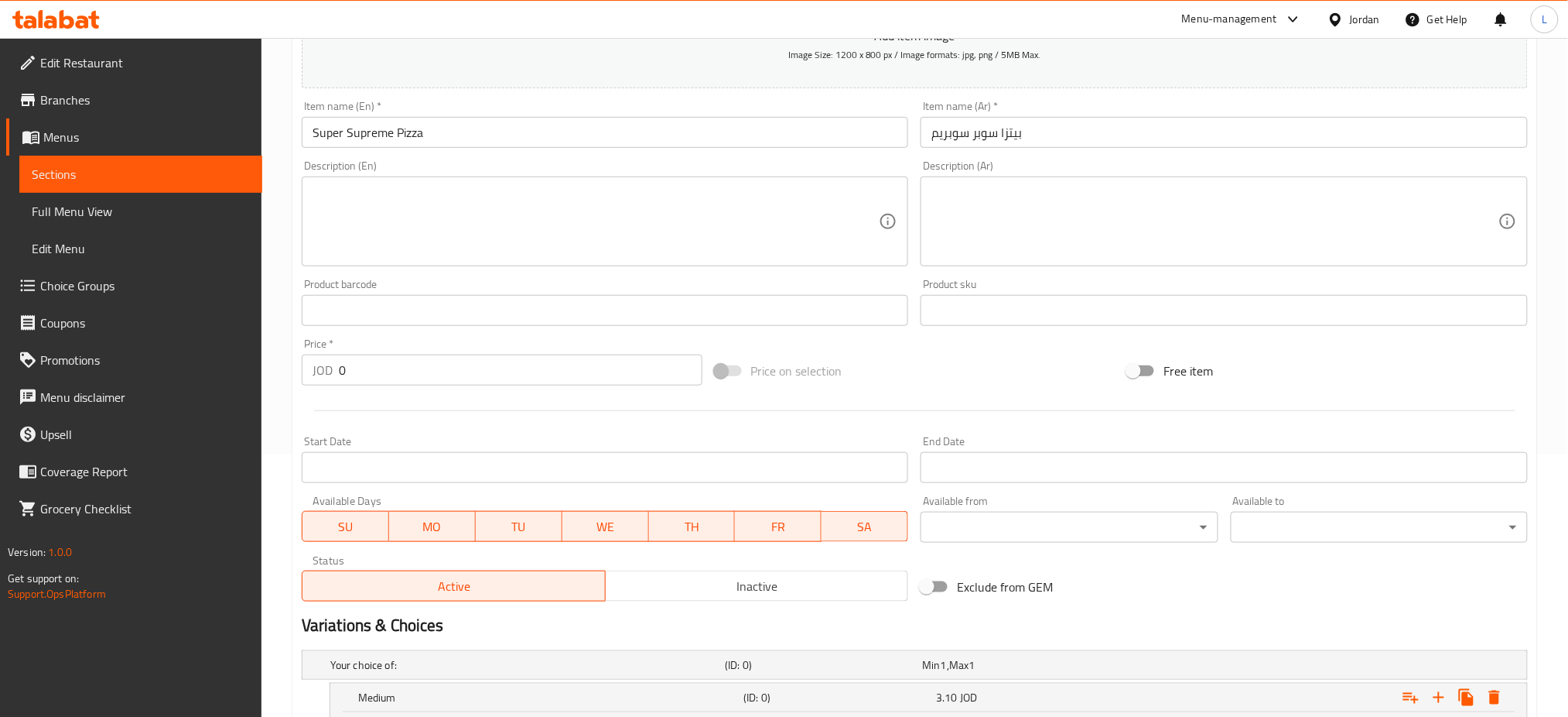
type input "4.25"
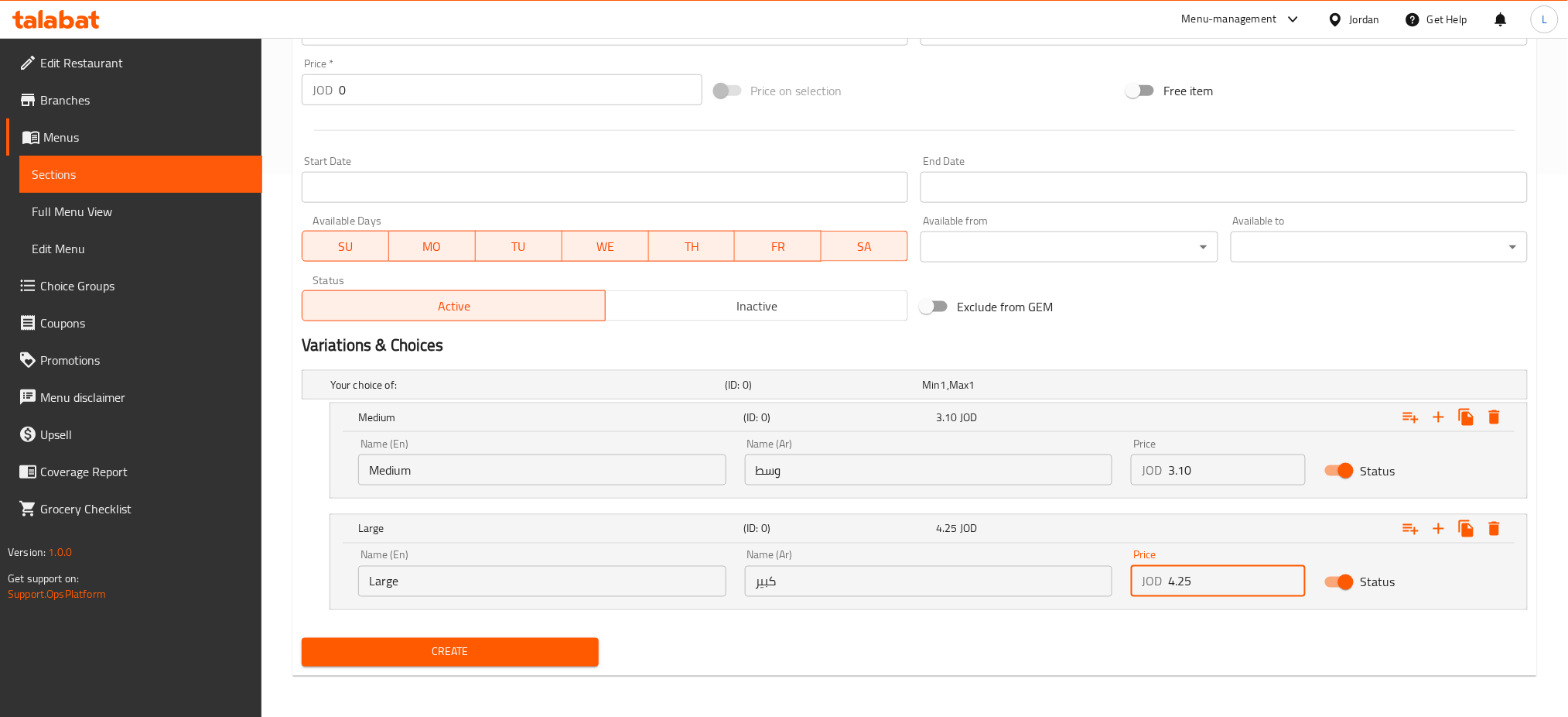
scroll to position [543, 0]
click at [574, 652] on span "Create" at bounding box center [450, 651] width 272 height 19
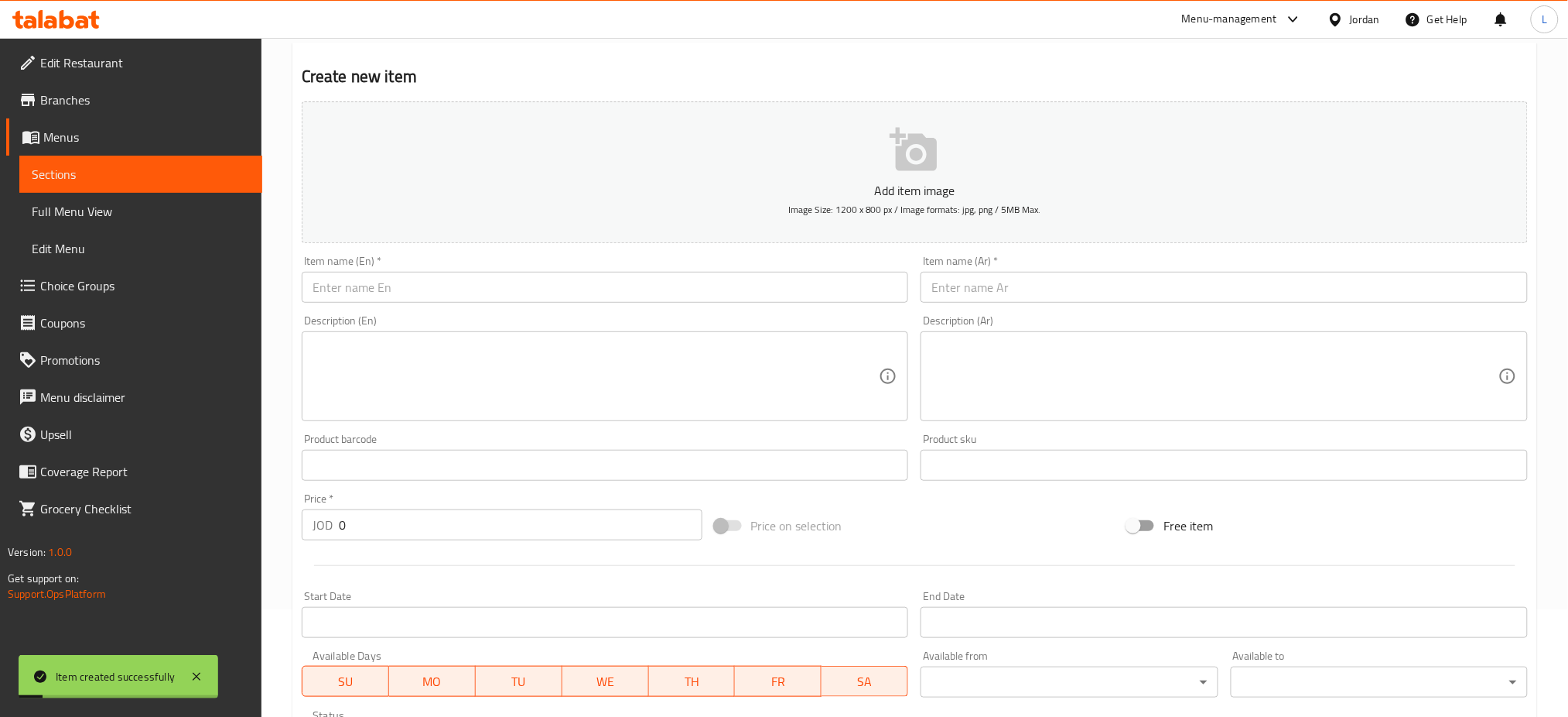
scroll to position [0, 0]
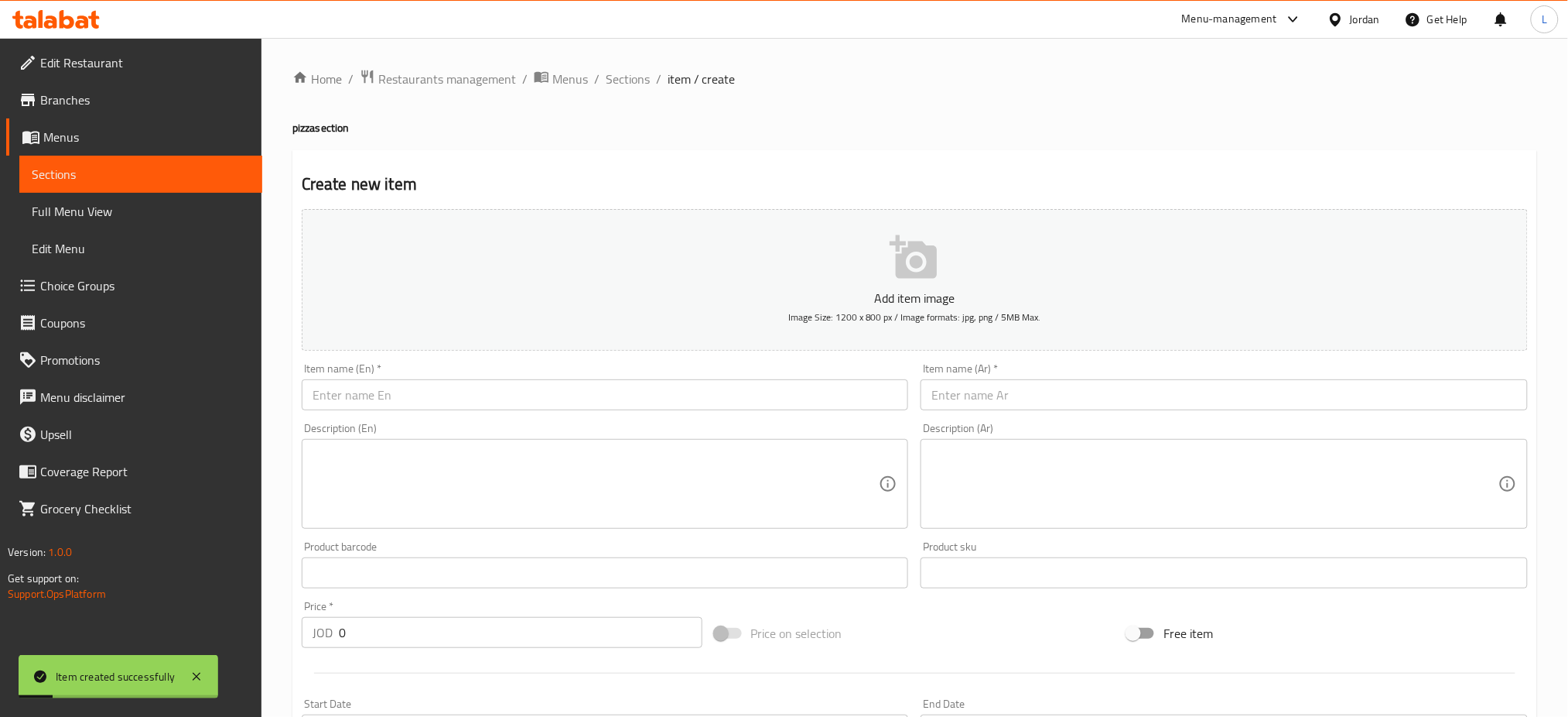
click at [869, 298] on p "Add item image" at bounding box center [915, 298] width 1178 height 18
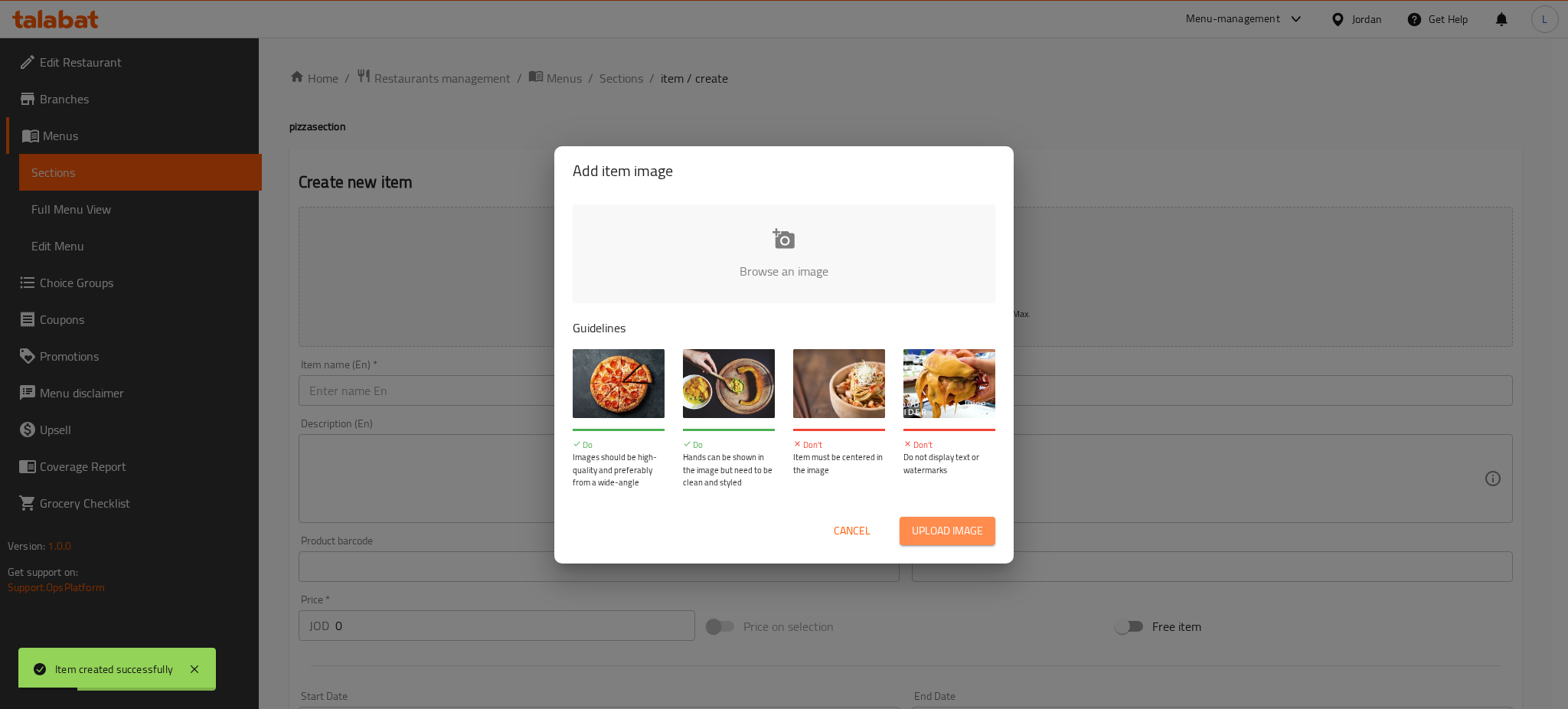
click at [921, 530] on span "Upload image" at bounding box center [947, 530] width 71 height 19
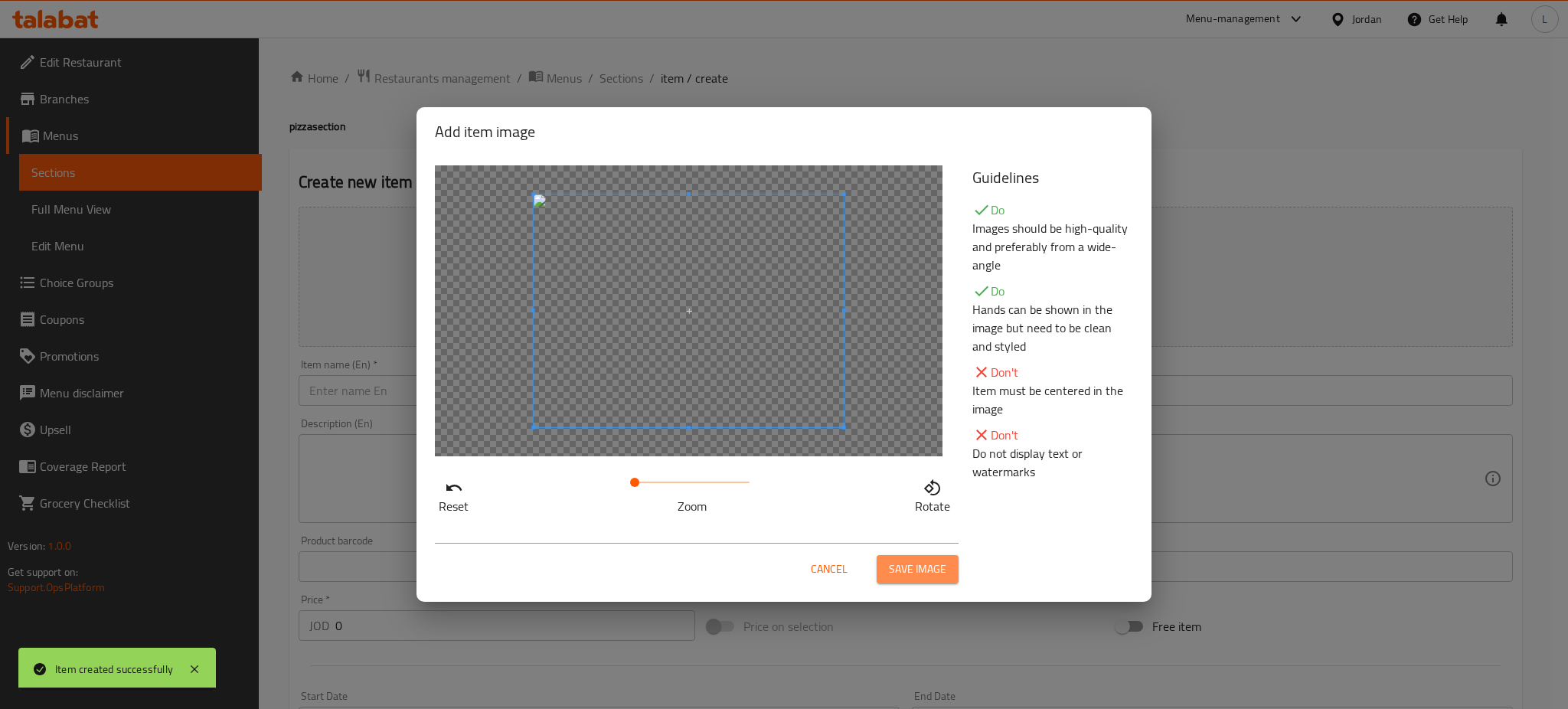
click at [929, 575] on span "Save image" at bounding box center [917, 569] width 58 height 19
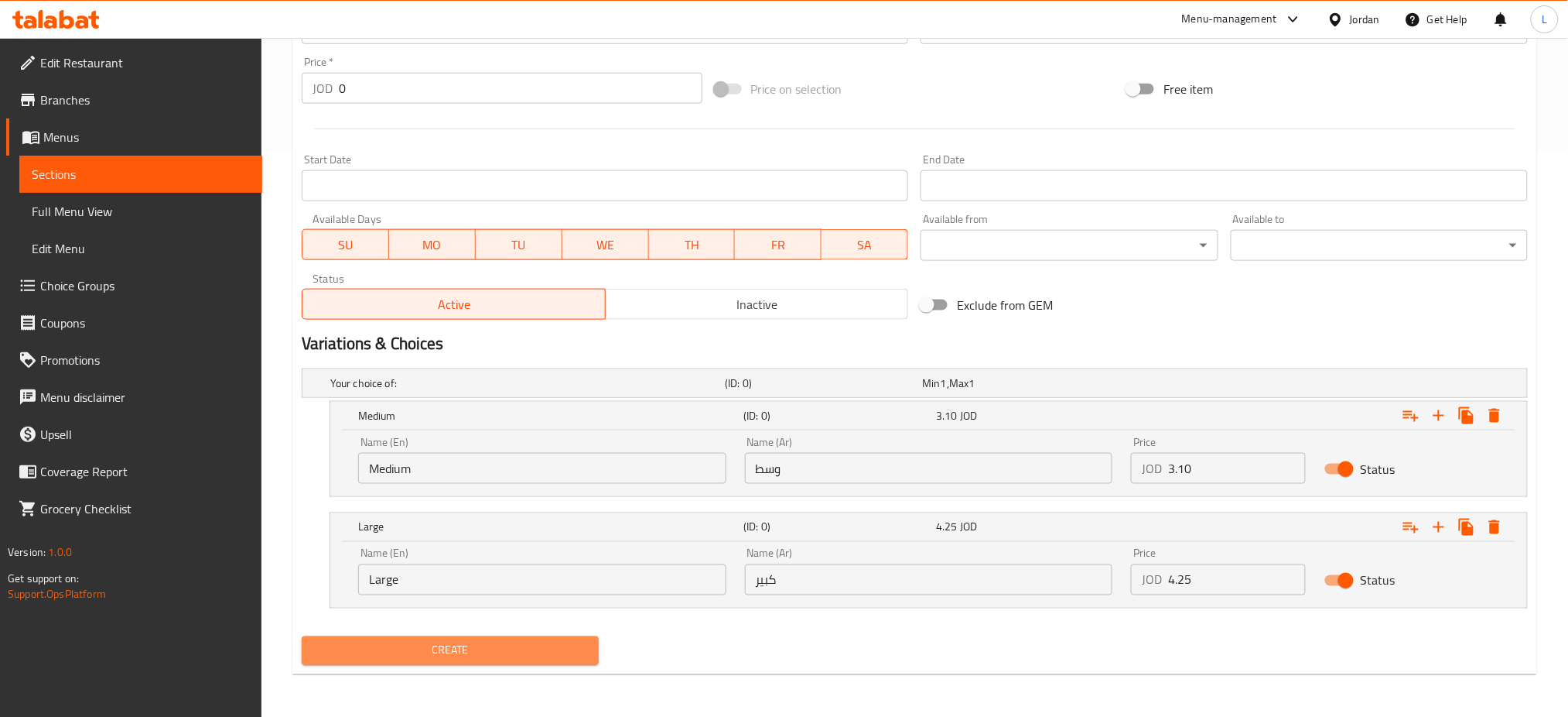
click at [481, 645] on span "Create" at bounding box center [450, 650] width 272 height 19
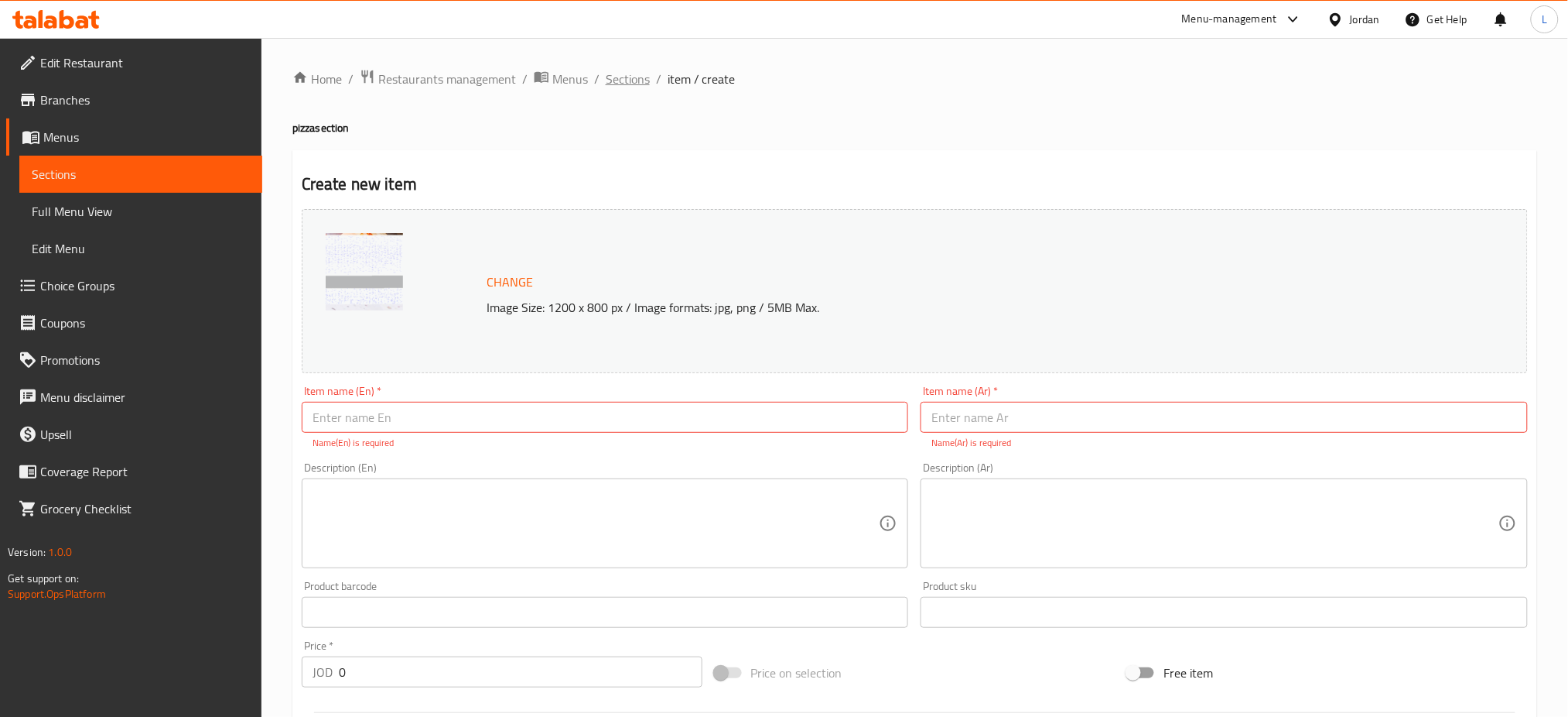
click at [613, 77] on span "Sections" at bounding box center [627, 78] width 44 height 18
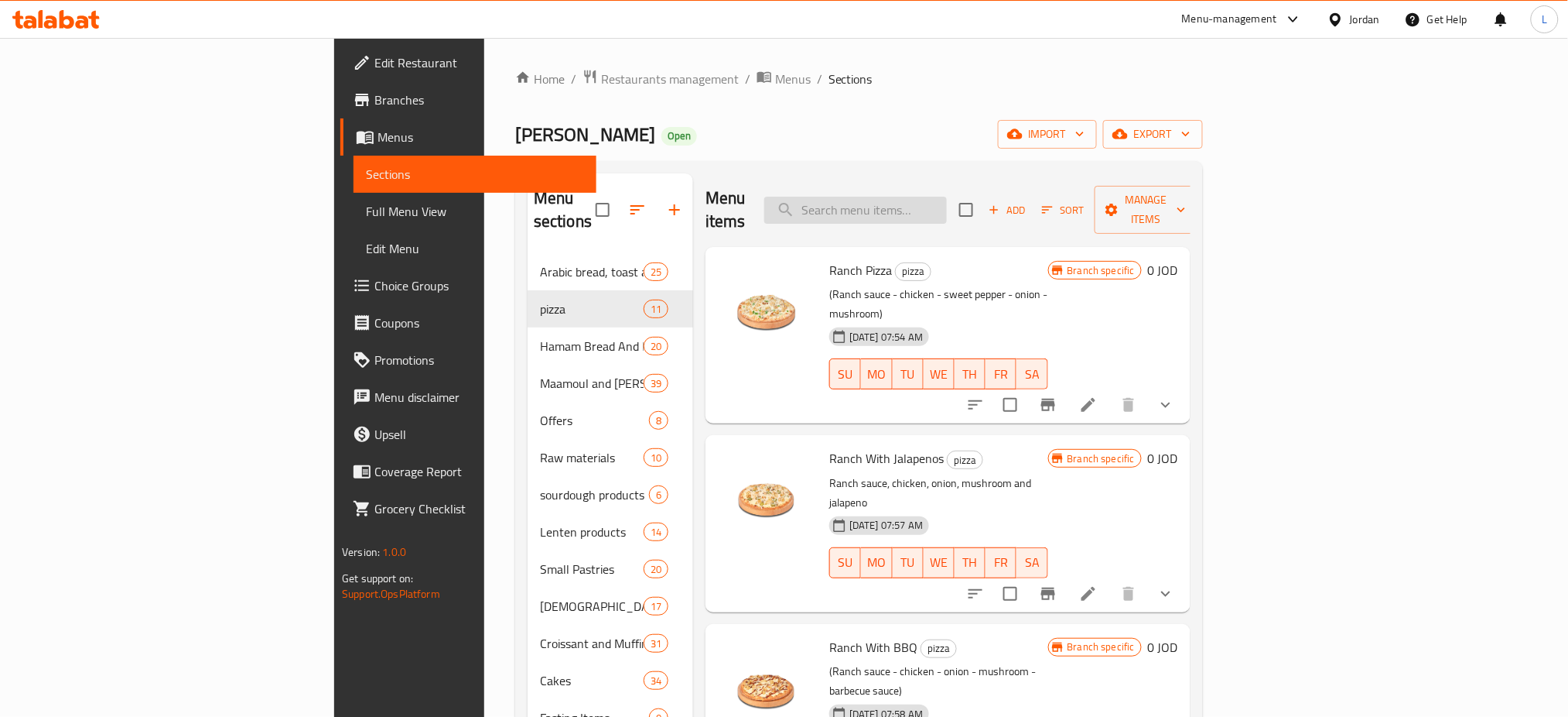
click at [931, 196] on input "search" at bounding box center [856, 209] width 182 height 27
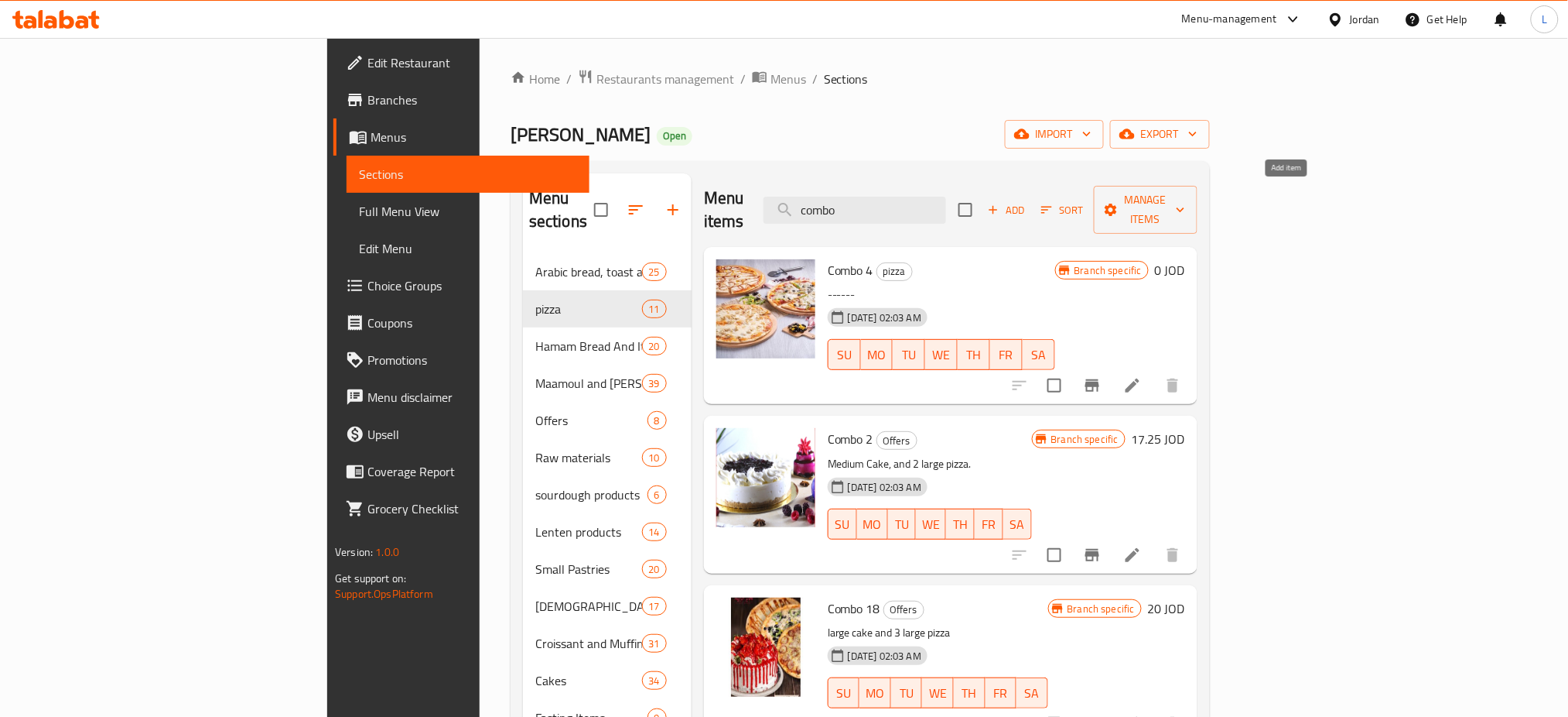
type input "combo"
click at [1001, 203] on icon "button" at bounding box center [994, 210] width 14 height 14
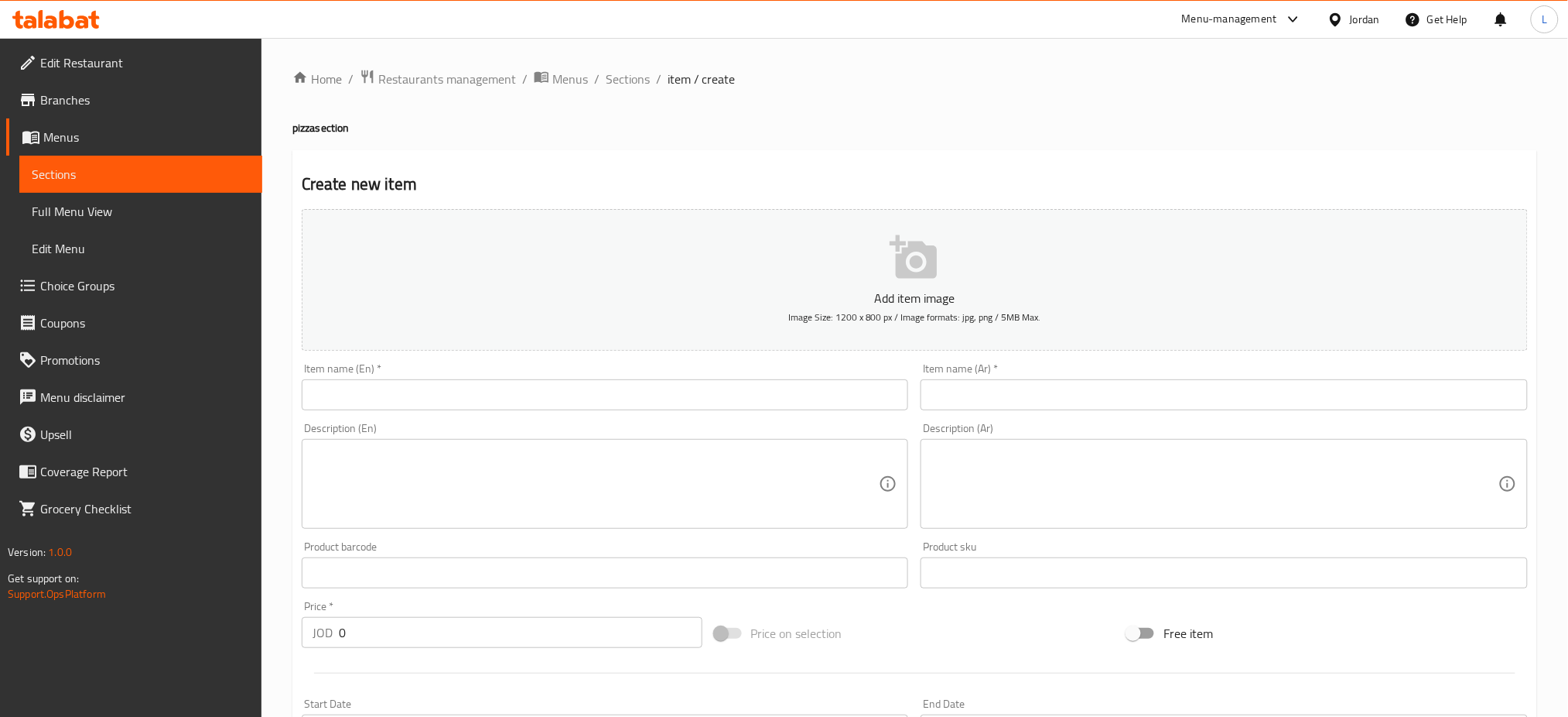
click at [627, 389] on input "text" at bounding box center [606, 395] width 607 height 31
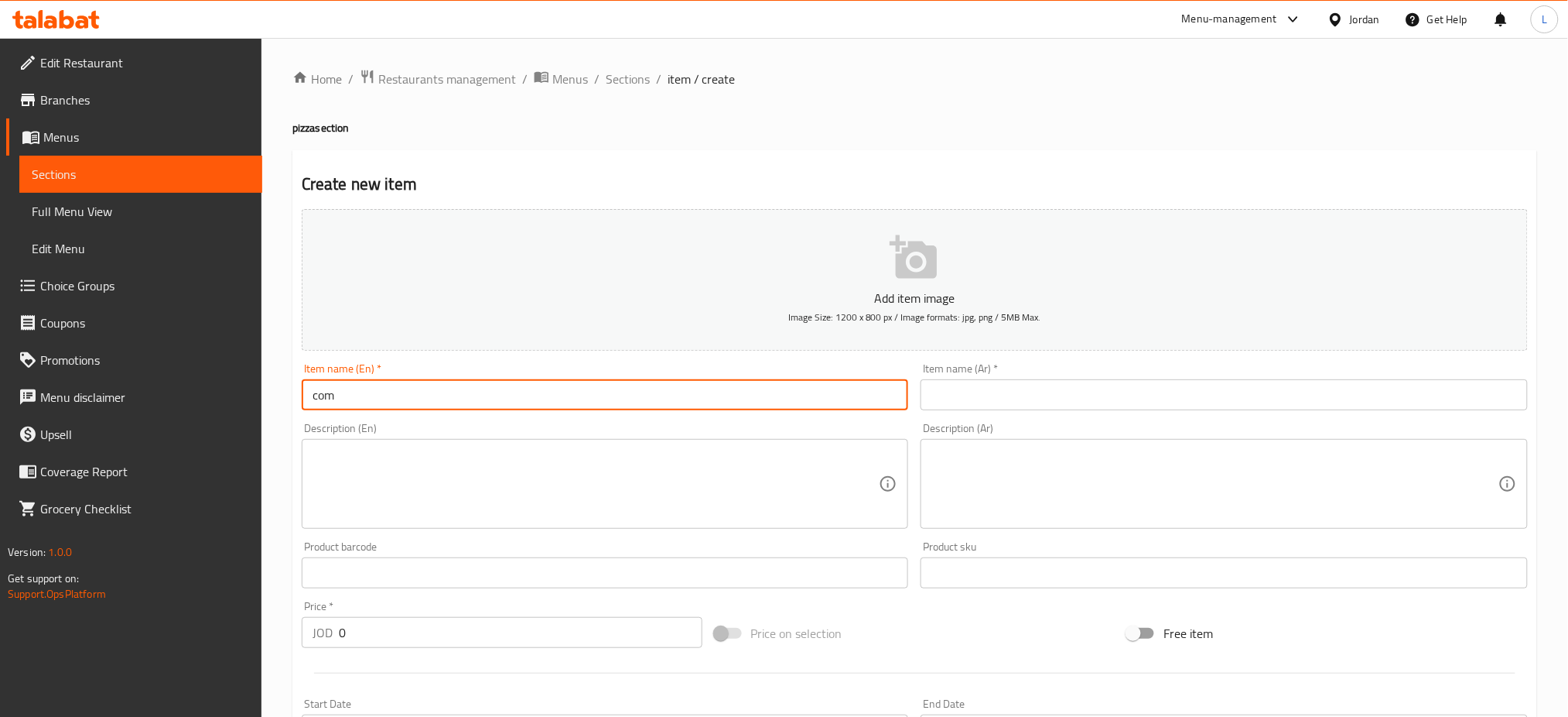
type input "Combo 4"
click at [961, 388] on input "text" at bounding box center [1224, 395] width 607 height 31
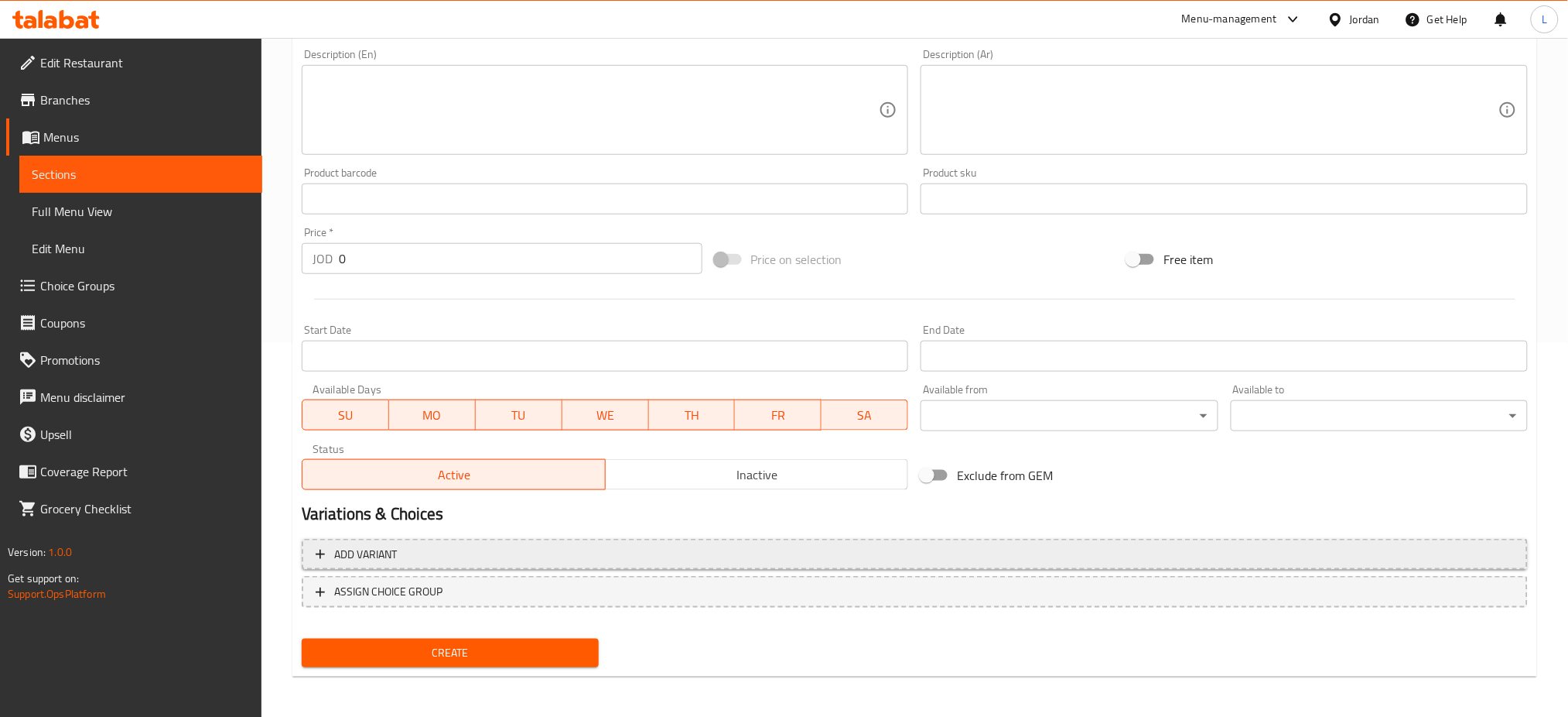
type input "كومبو 4"
click at [524, 560] on span "Add variant" at bounding box center [915, 555] width 1198 height 19
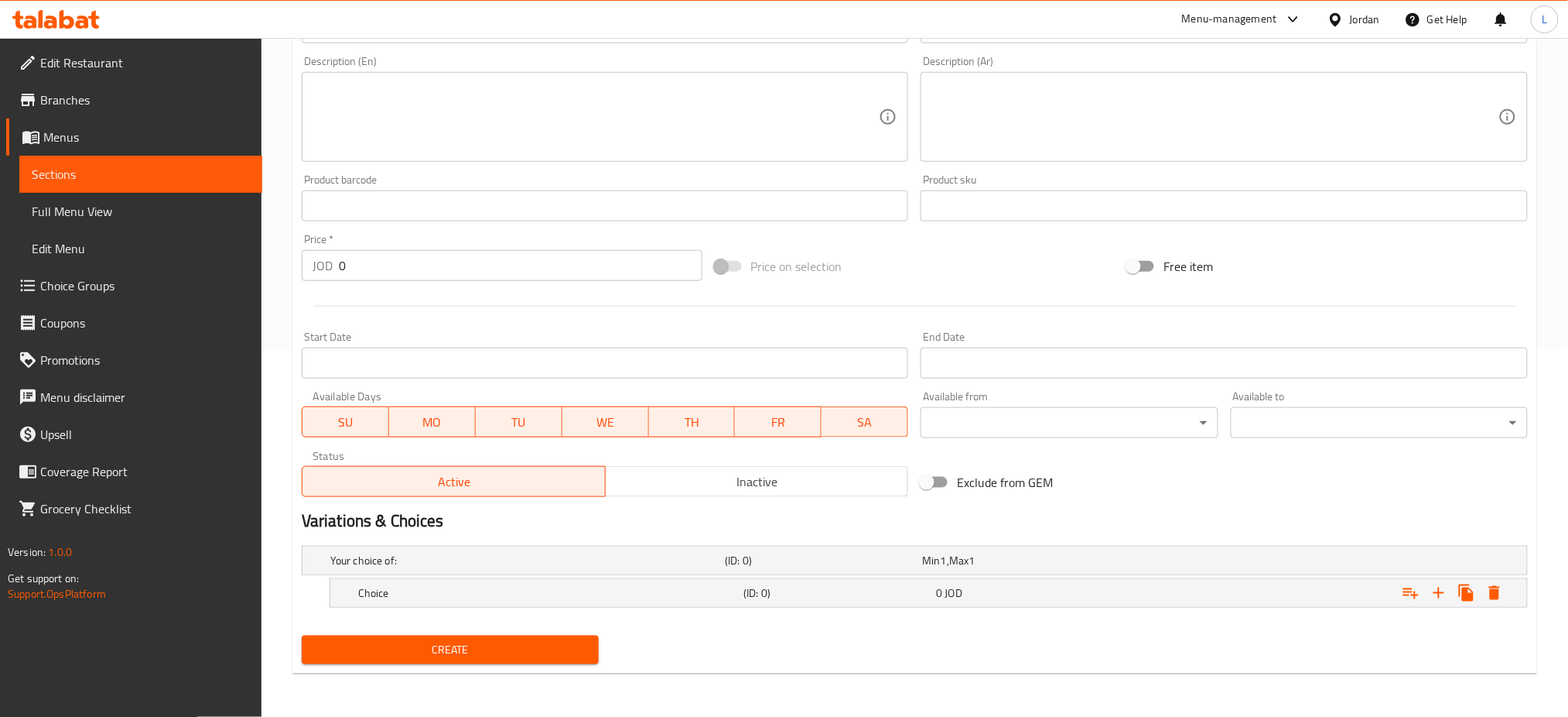
scroll to position [365, 0]
click at [524, 598] on h5 "Choice" at bounding box center [548, 595] width 379 height 16
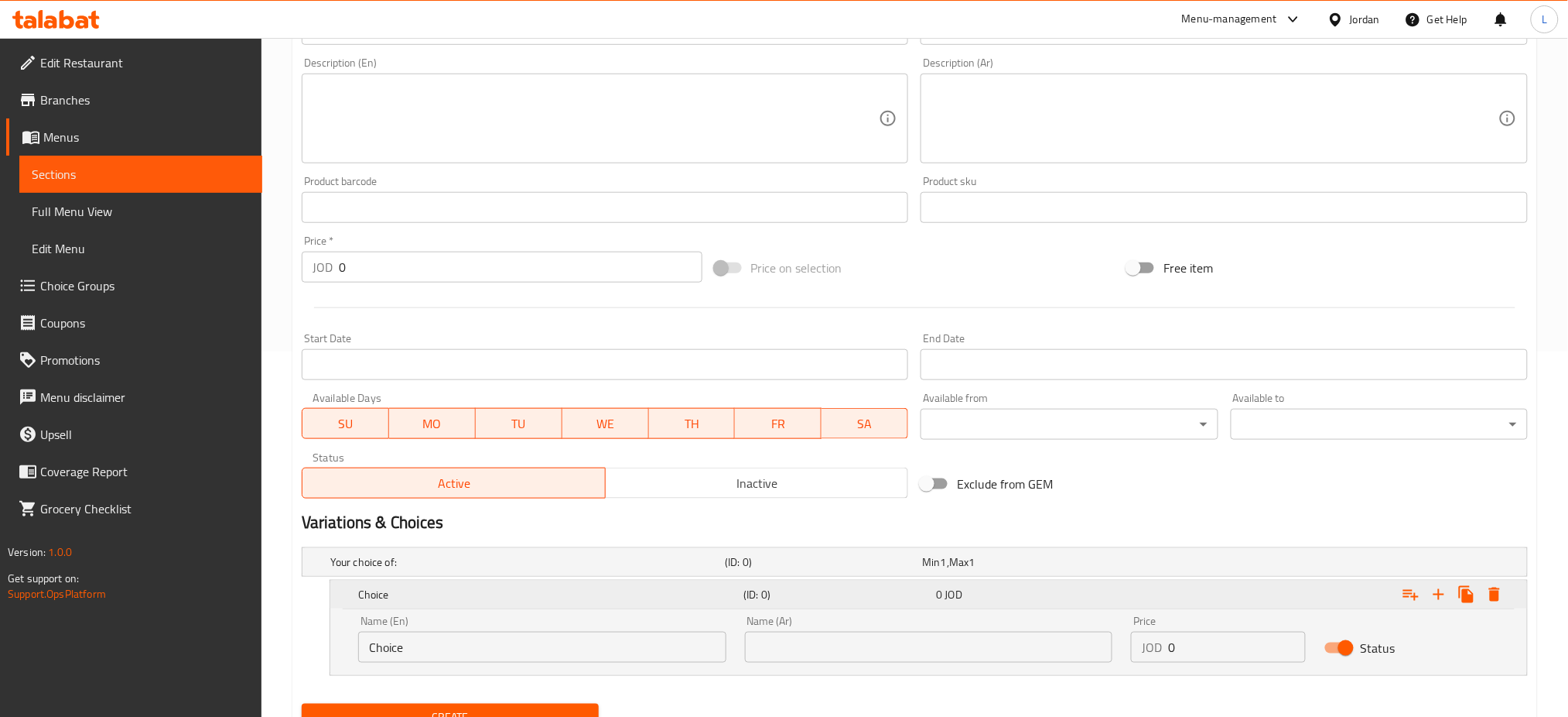
scroll to position [431, 0]
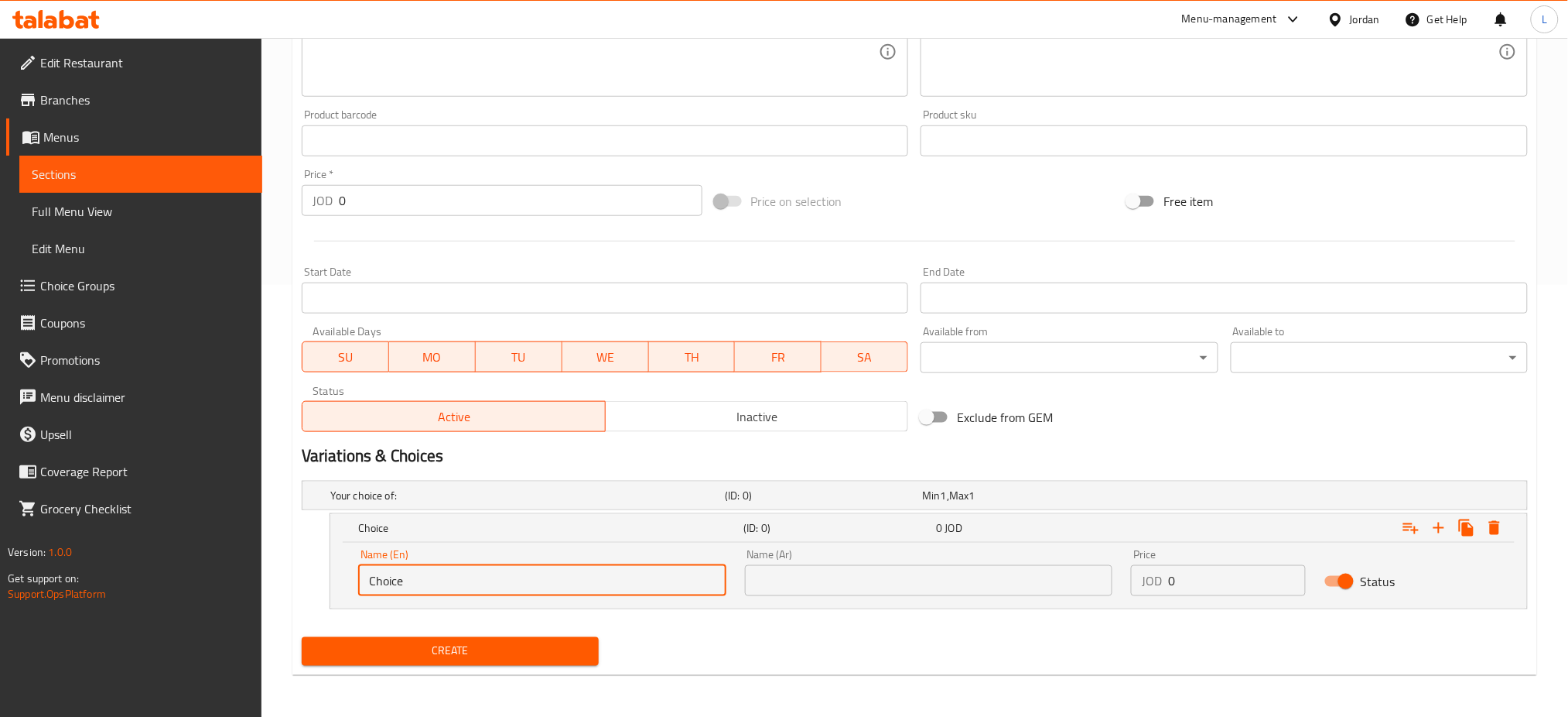
drag, startPoint x: 410, startPoint y: 575, endPoint x: 305, endPoint y: 580, distance: 105.1
click at [305, 580] on div "Choice (ID: 0) 0 JOD Name (En) Choice Name (En) Name (Ar) Name (Ar) Price JOD 0…" at bounding box center [915, 561] width 1226 height 96
type input "Medium"
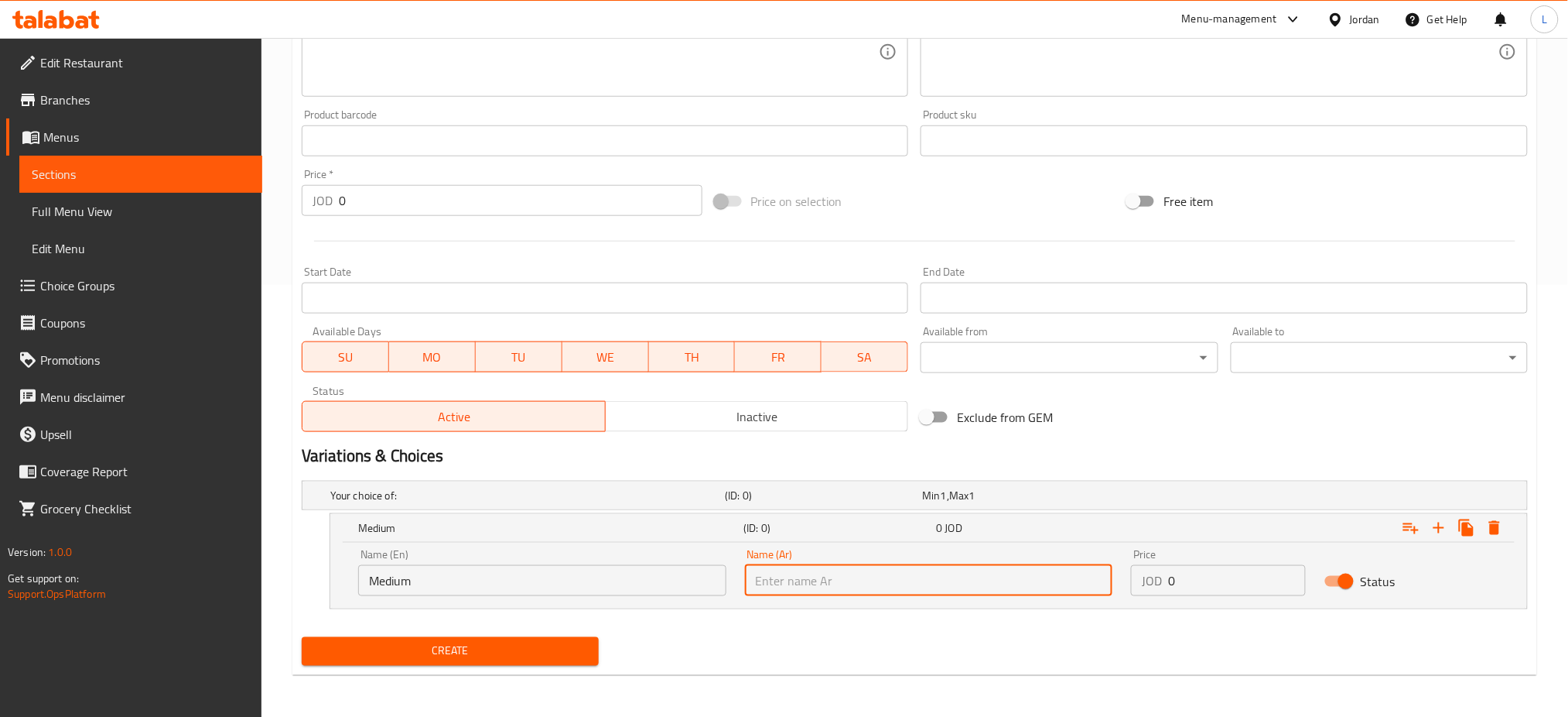
drag, startPoint x: 803, startPoint y: 570, endPoint x: 810, endPoint y: 578, distance: 10.6
click at [803, 571] on input "text" at bounding box center [929, 581] width 368 height 31
type input "وسط"
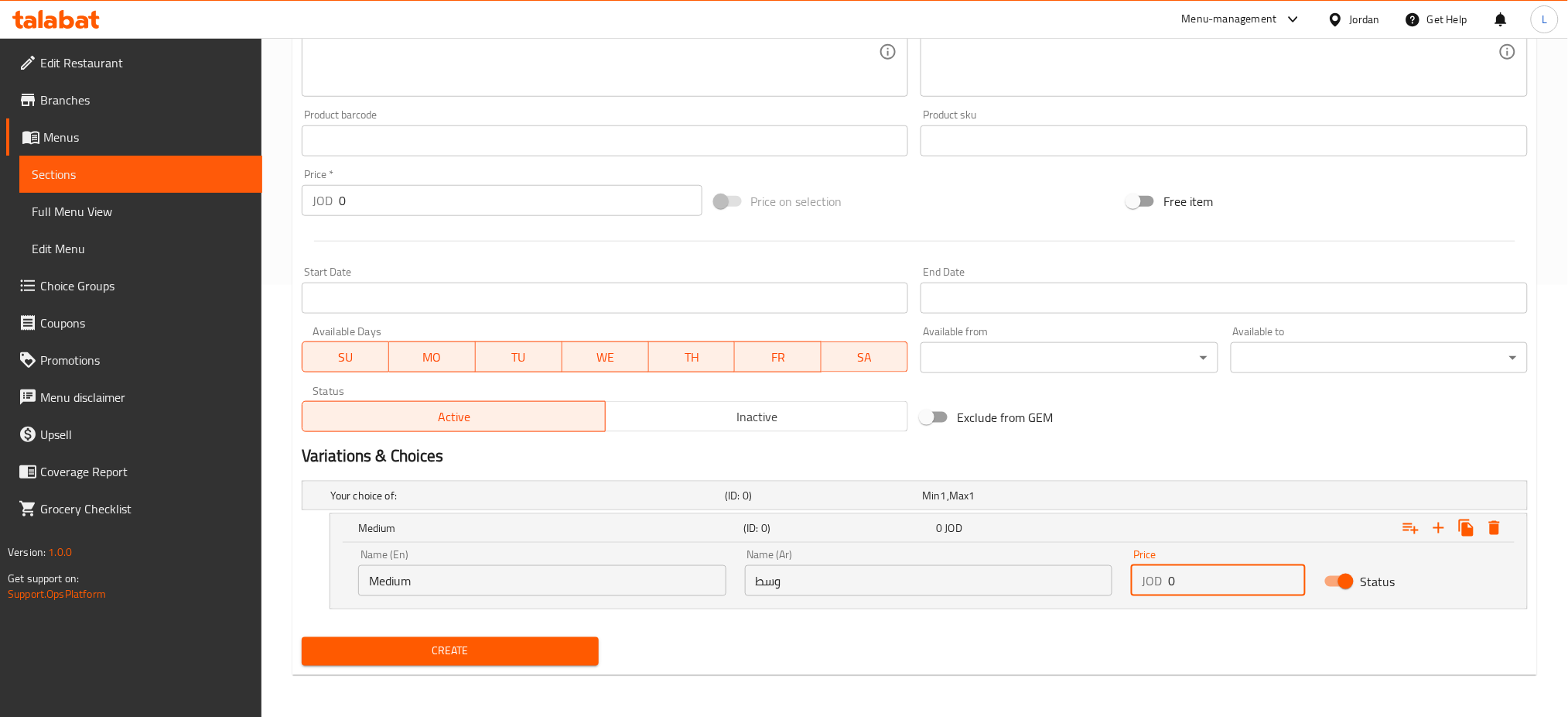
drag, startPoint x: 1178, startPoint y: 573, endPoint x: 1125, endPoint y: 568, distance: 53.2
click at [1125, 568] on div "Price JOD 0 Price" at bounding box center [1218, 572] width 194 height 66
type input "6.90"
click at [1438, 531] on icon "Expand" at bounding box center [1439, 527] width 18 height 18
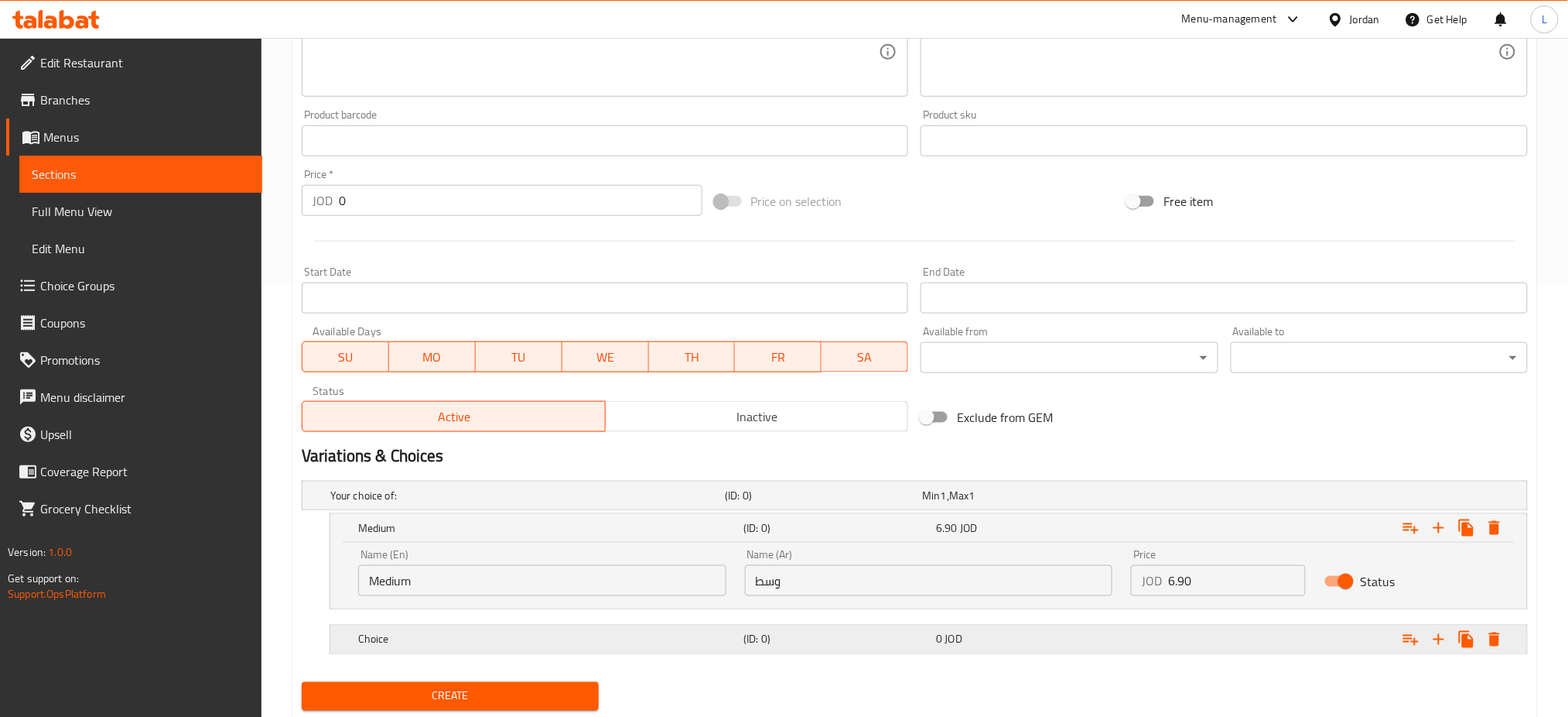
click at [505, 628] on div "Choice" at bounding box center [548, 639] width 385 height 22
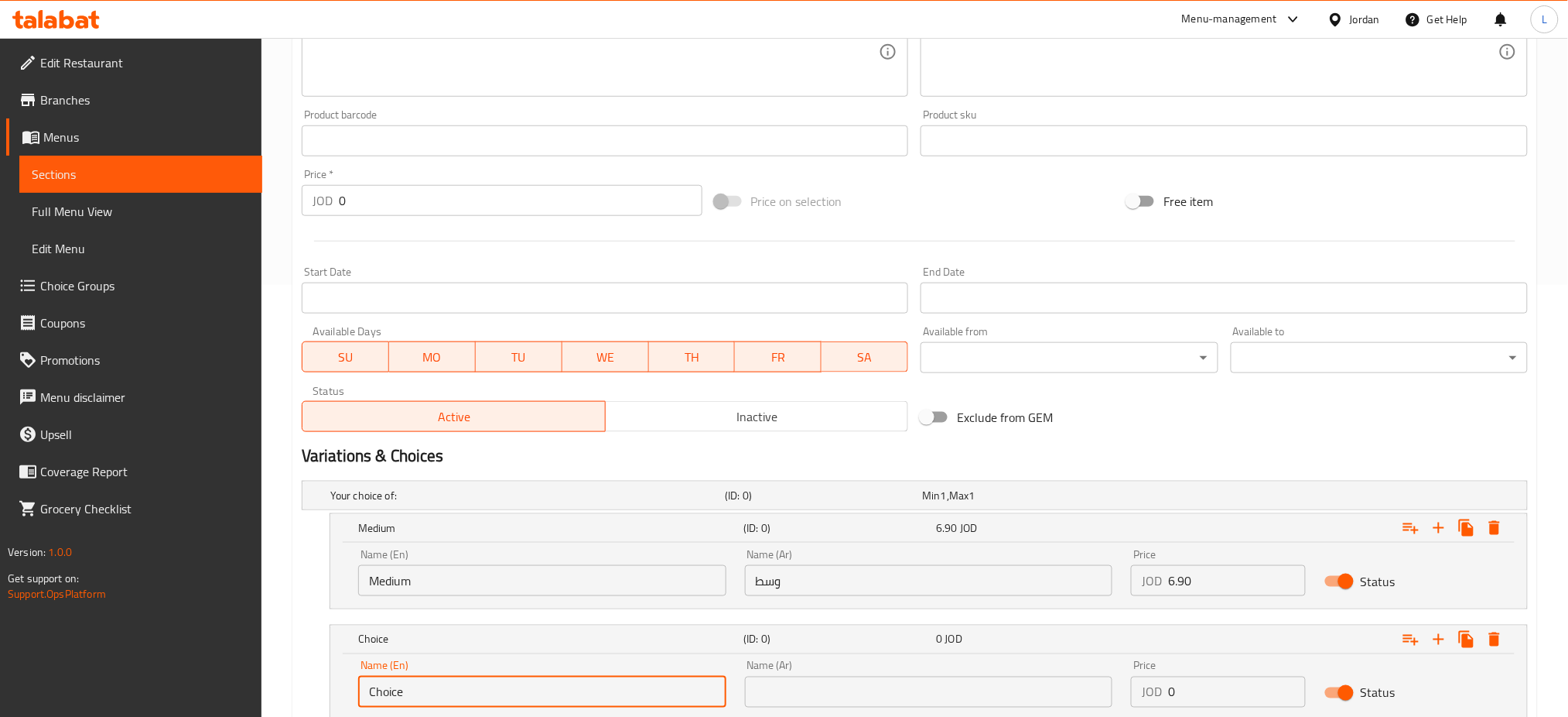
drag, startPoint x: 465, startPoint y: 697, endPoint x: 16, endPoint y: 687, distance: 449.1
click at [13, 694] on div "Edit Restaurant Branches Menus Sections Full Menu View Edit Menu Choice Groups …" at bounding box center [784, 218] width 1568 height 1224
type input "Large"
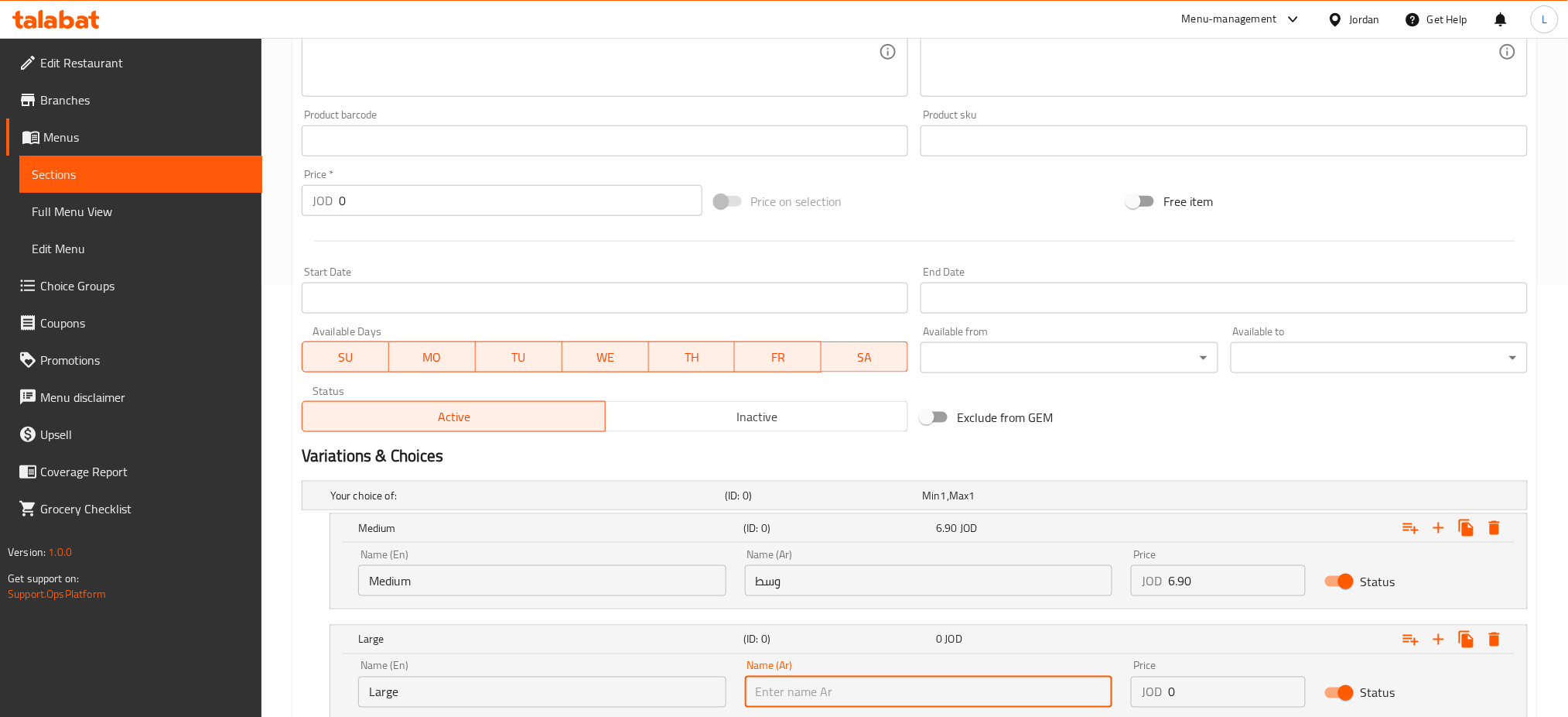
click at [772, 686] on input "text" at bounding box center [929, 692] width 368 height 31
type input "كبير"
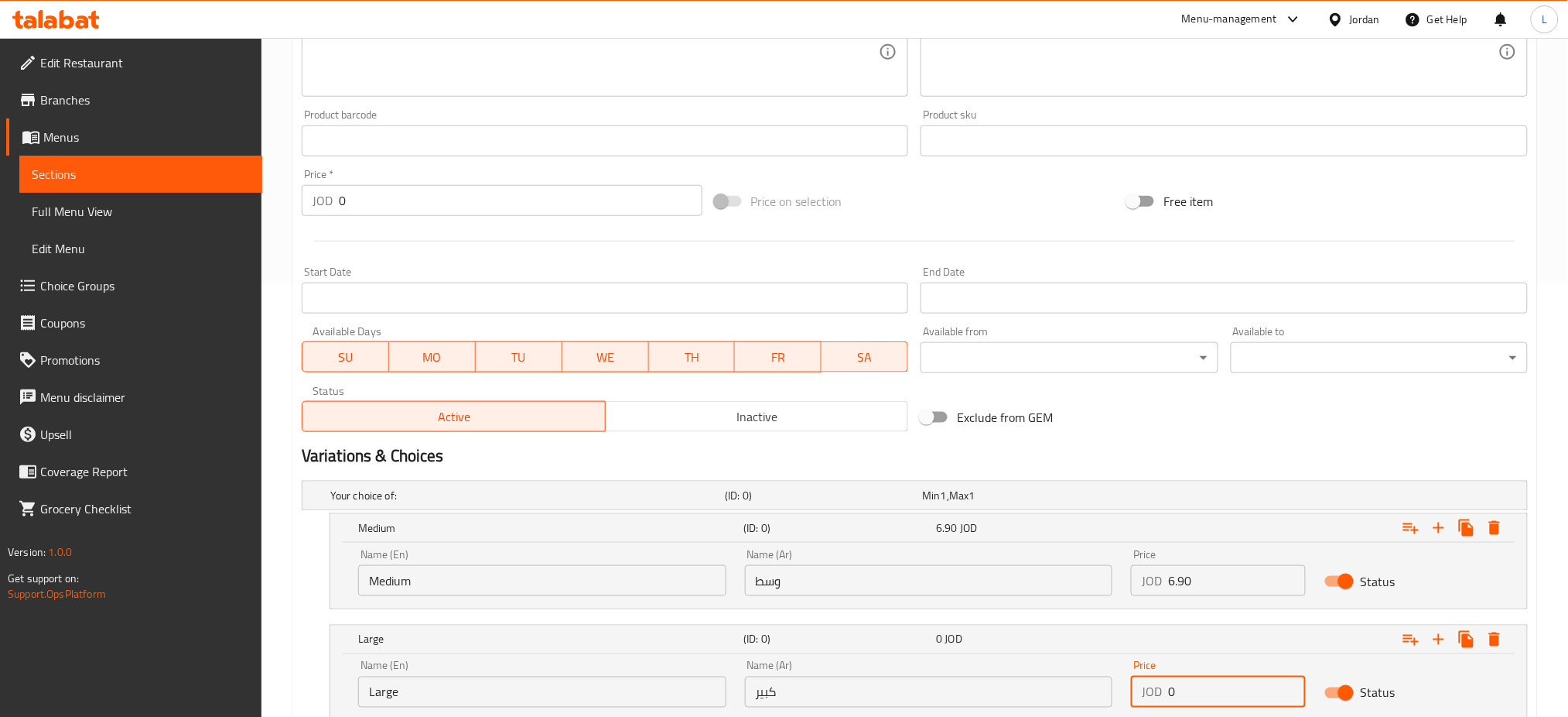
drag, startPoint x: 1178, startPoint y: 694, endPoint x: 1127, endPoint y: 695, distance: 51.0
click at [1127, 695] on div "Price JOD 0 Price" at bounding box center [1218, 684] width 194 height 66
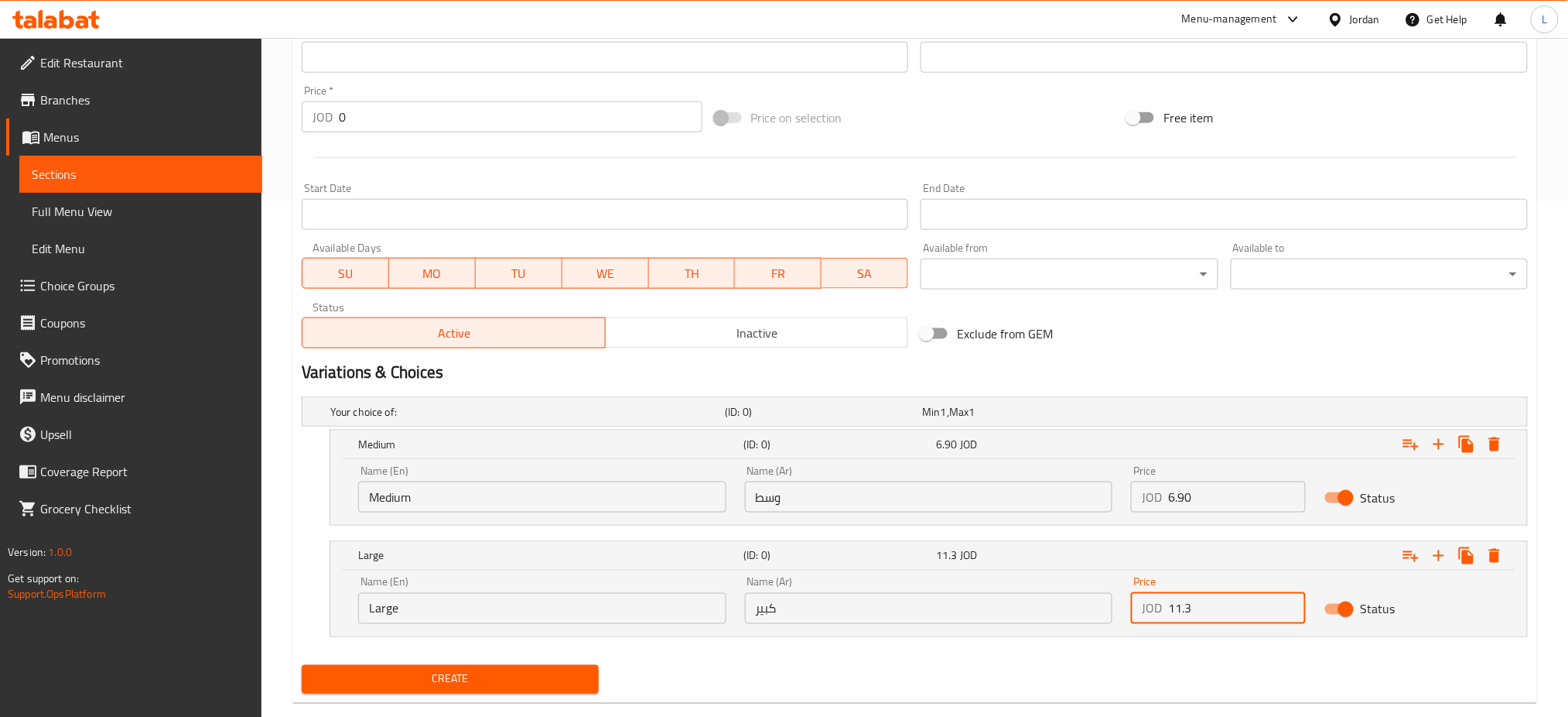
scroll to position [543, 0]
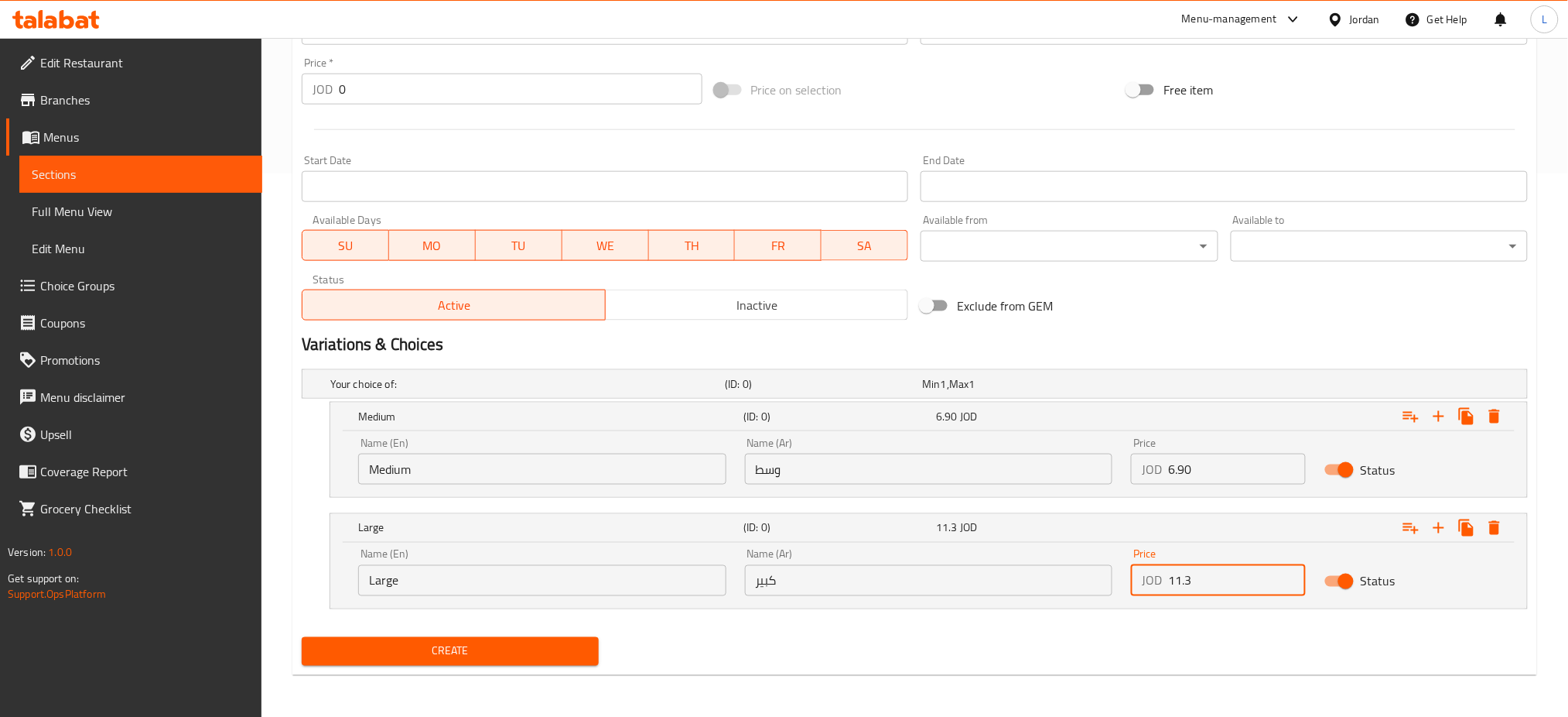
type input "11.3"
click at [517, 646] on span "Create" at bounding box center [450, 651] width 272 height 19
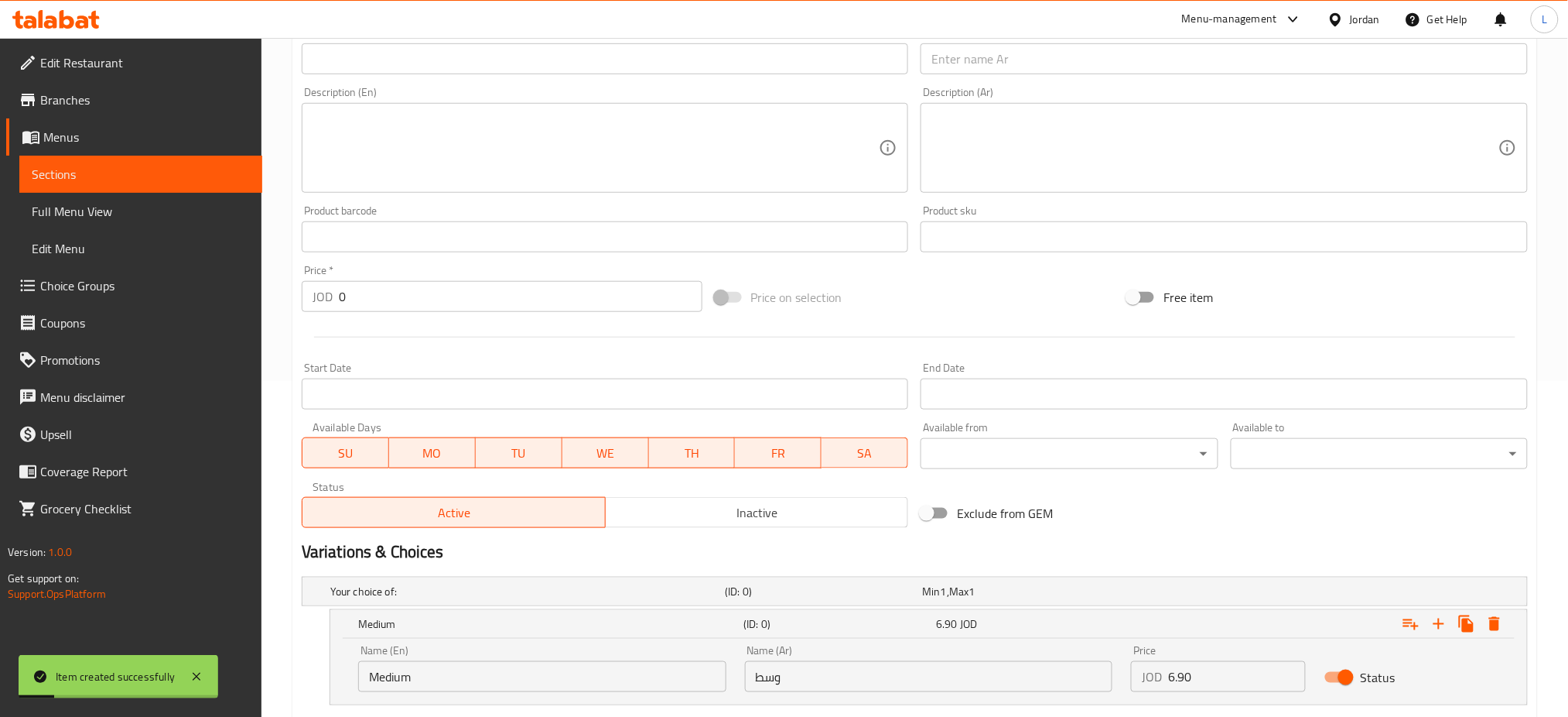
scroll to position [0, 0]
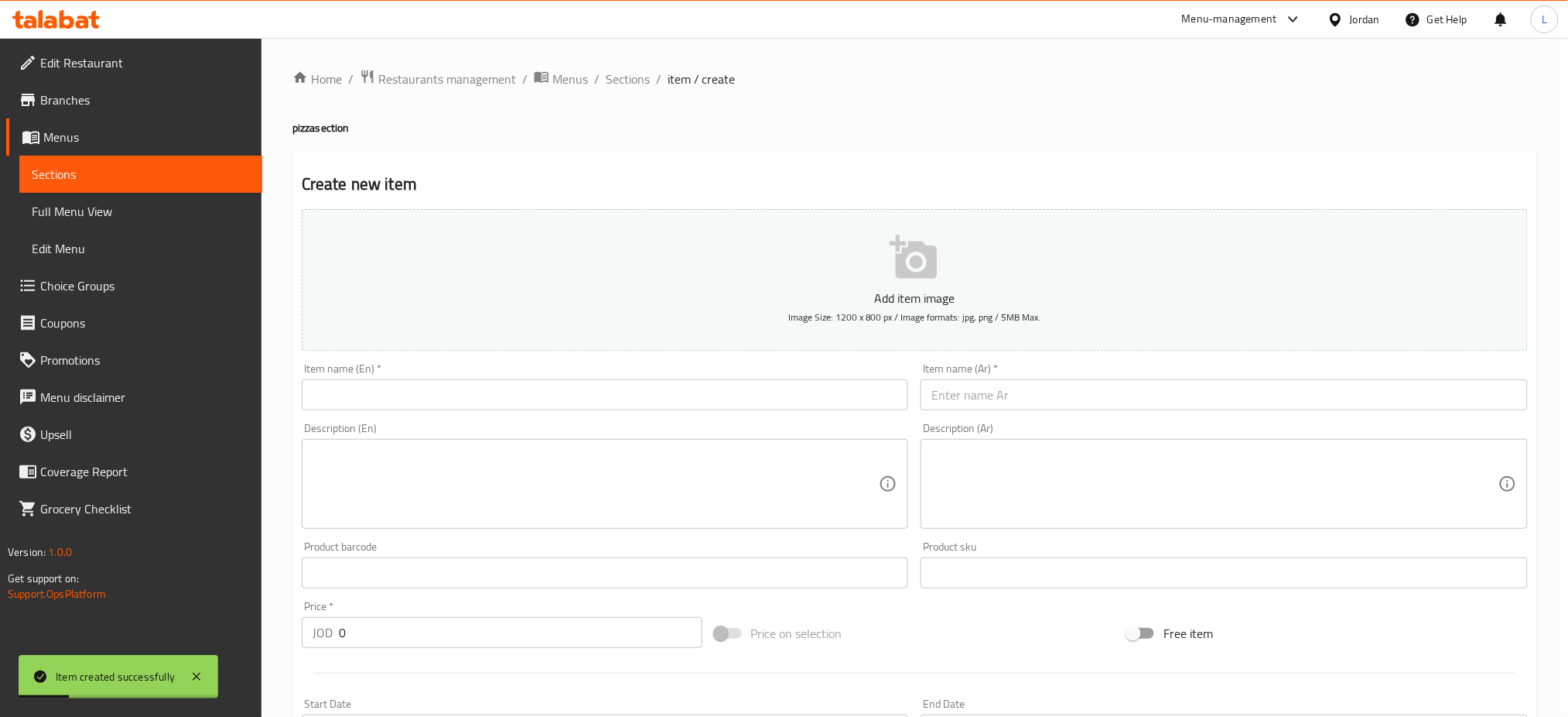
click at [937, 289] on p "Add item image" at bounding box center [915, 298] width 1178 height 18
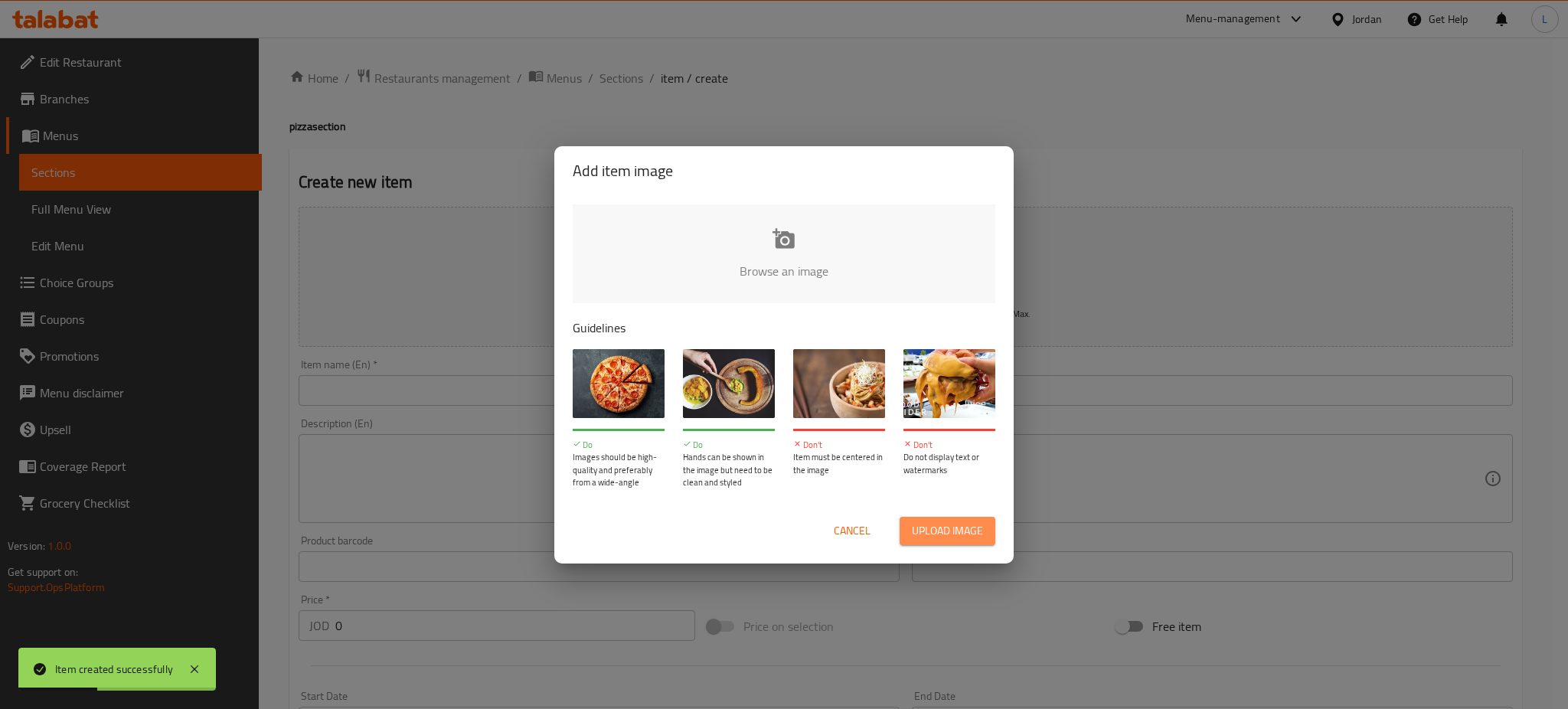
click at [963, 533] on span "Upload image" at bounding box center [947, 530] width 71 height 19
type input "C:\fakepath\mmw_637962499027082201.jpeg"
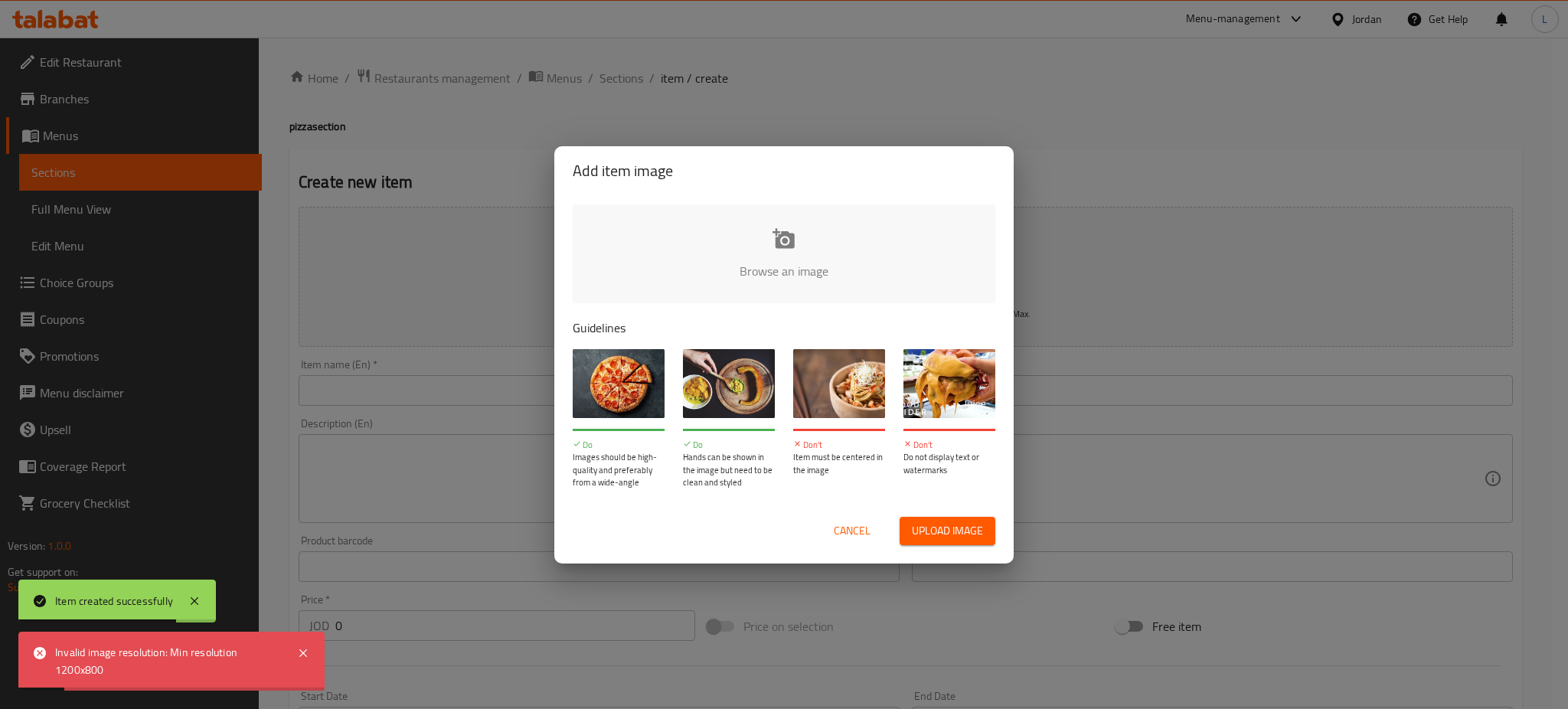
click at [752, 91] on div "Add item image Browse an image Guidelines Do Images should be high-quality and …" at bounding box center [784, 354] width 1568 height 709
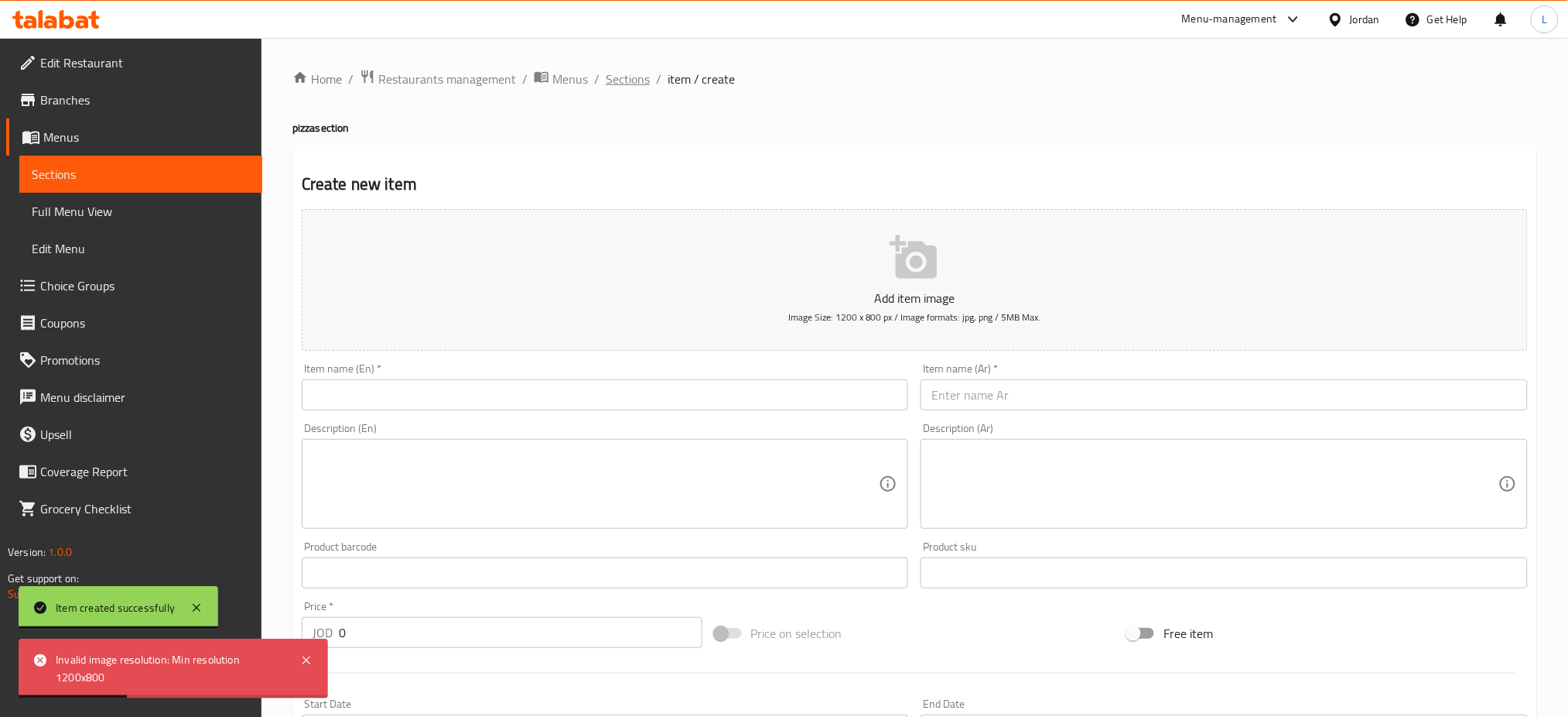
click at [631, 85] on span "Sections" at bounding box center [627, 78] width 44 height 18
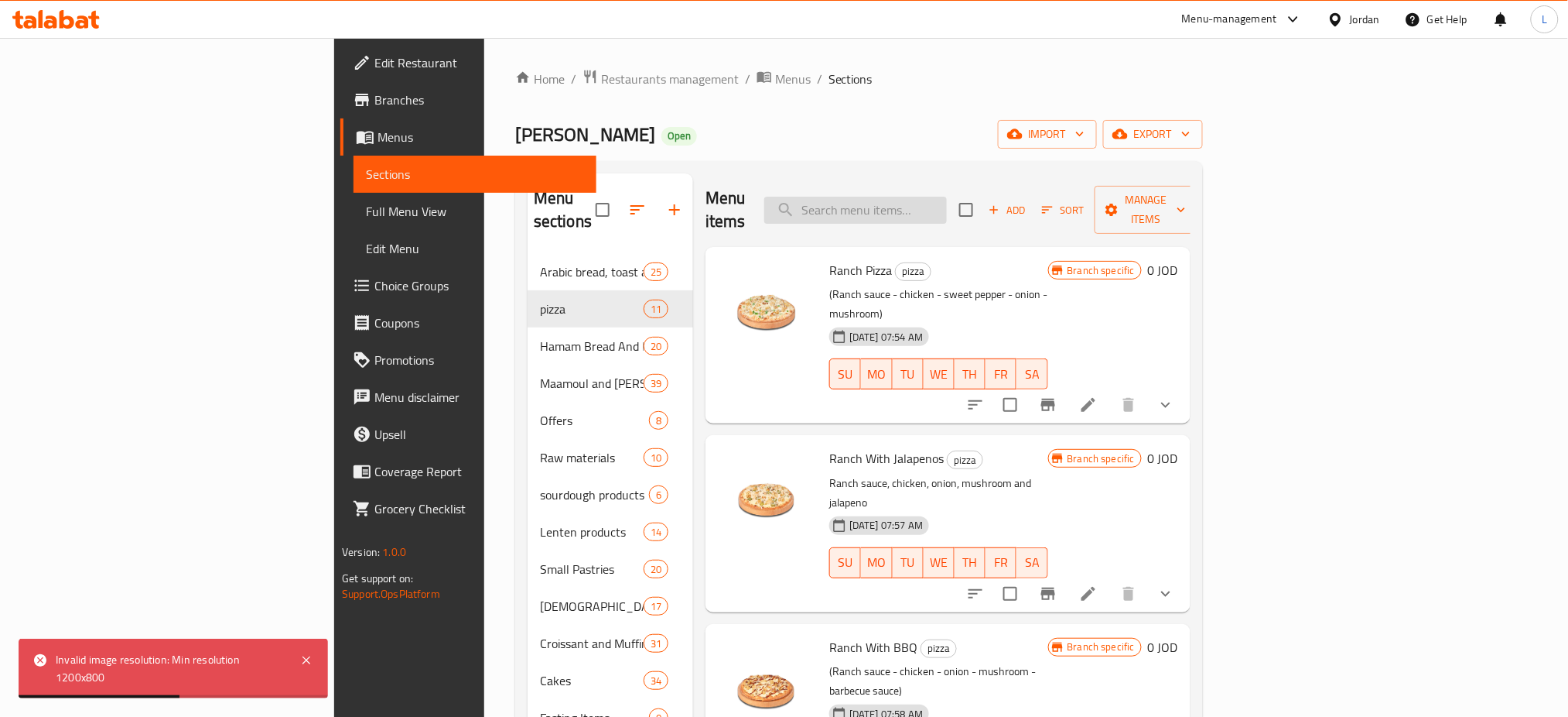
click at [947, 198] on input "search" at bounding box center [856, 209] width 182 height 27
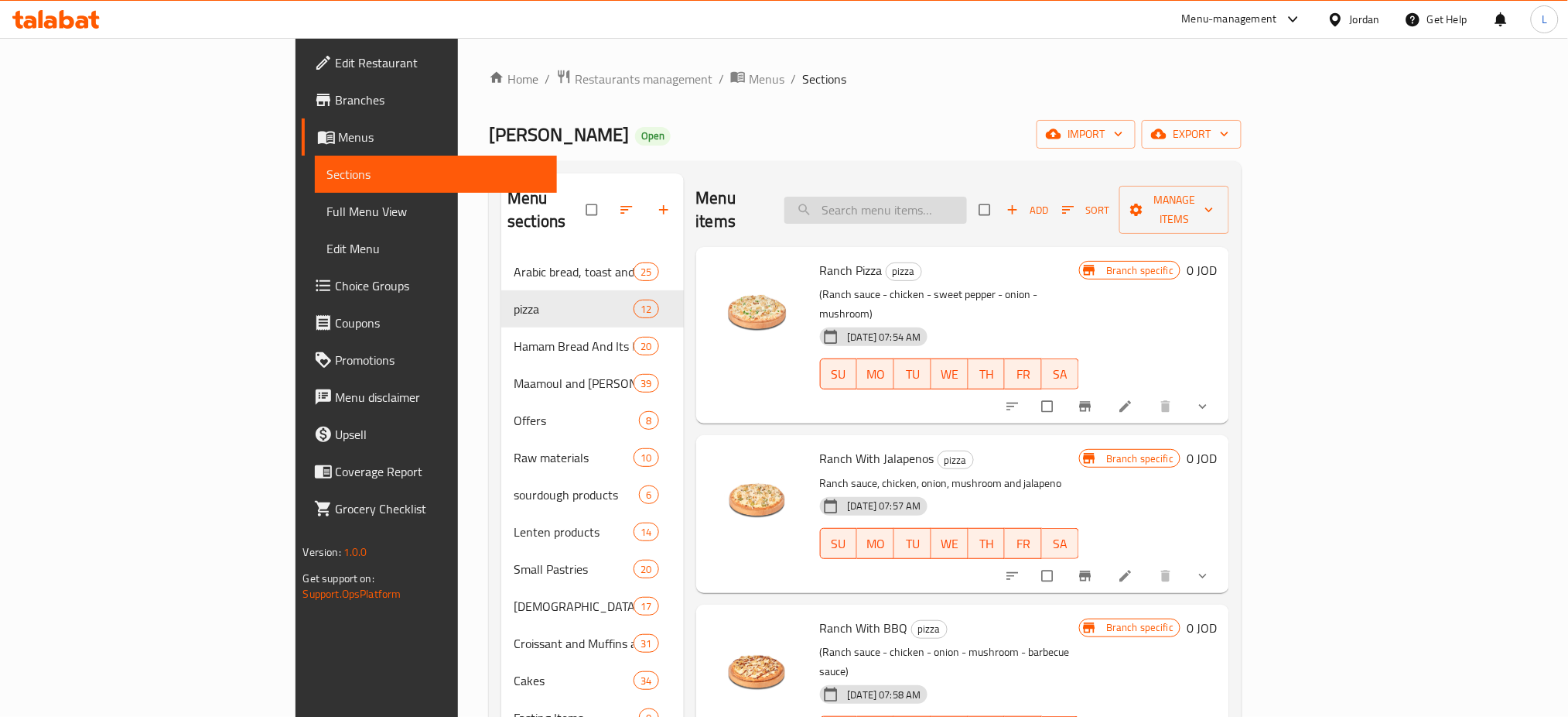
click at [967, 198] on input "search" at bounding box center [876, 209] width 182 height 27
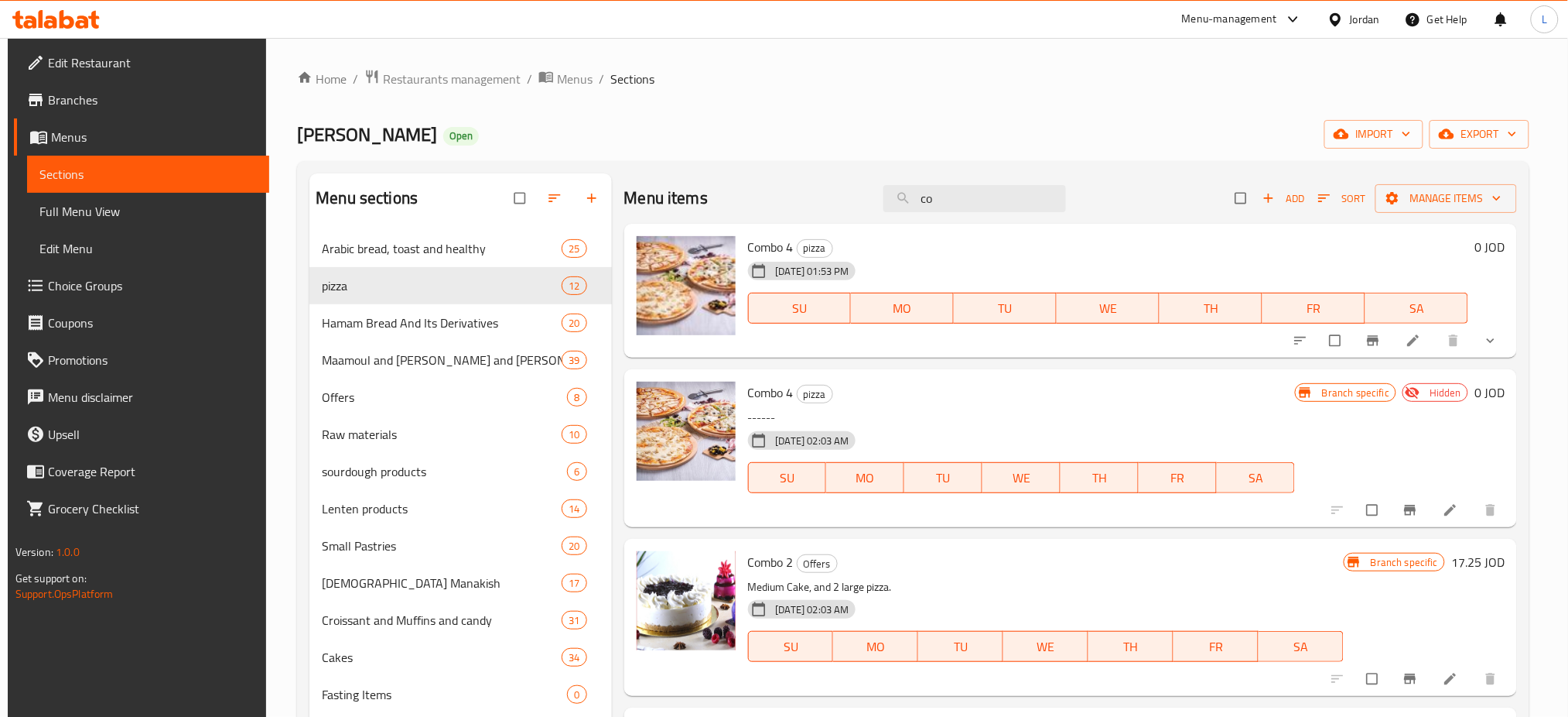
type input "c"
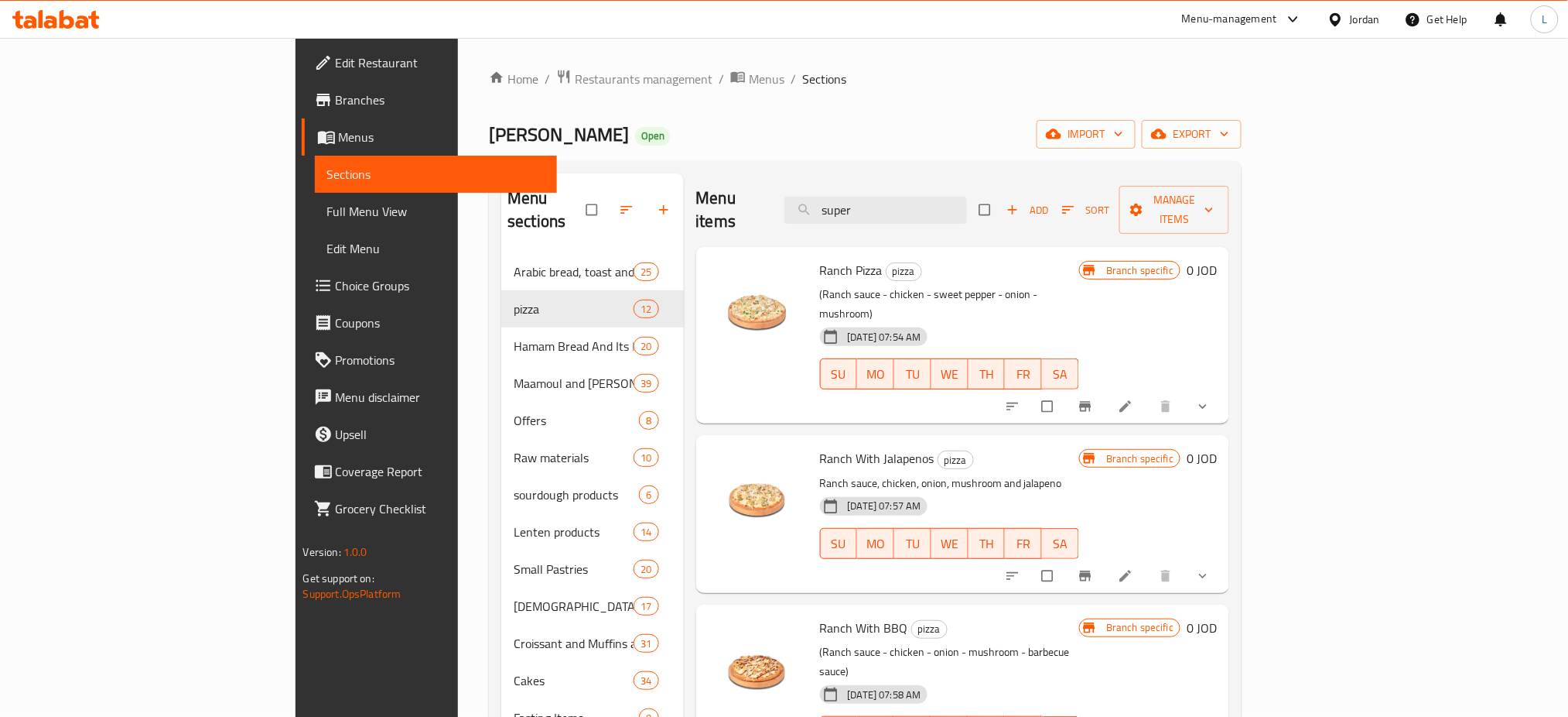
click at [687, 110] on div "Home / Restaurants management / Menus / Sections Al Raya Bakery Open import exp…" at bounding box center [864, 653] width 752 height 1168
click at [967, 204] on input "super" at bounding box center [876, 209] width 182 height 27
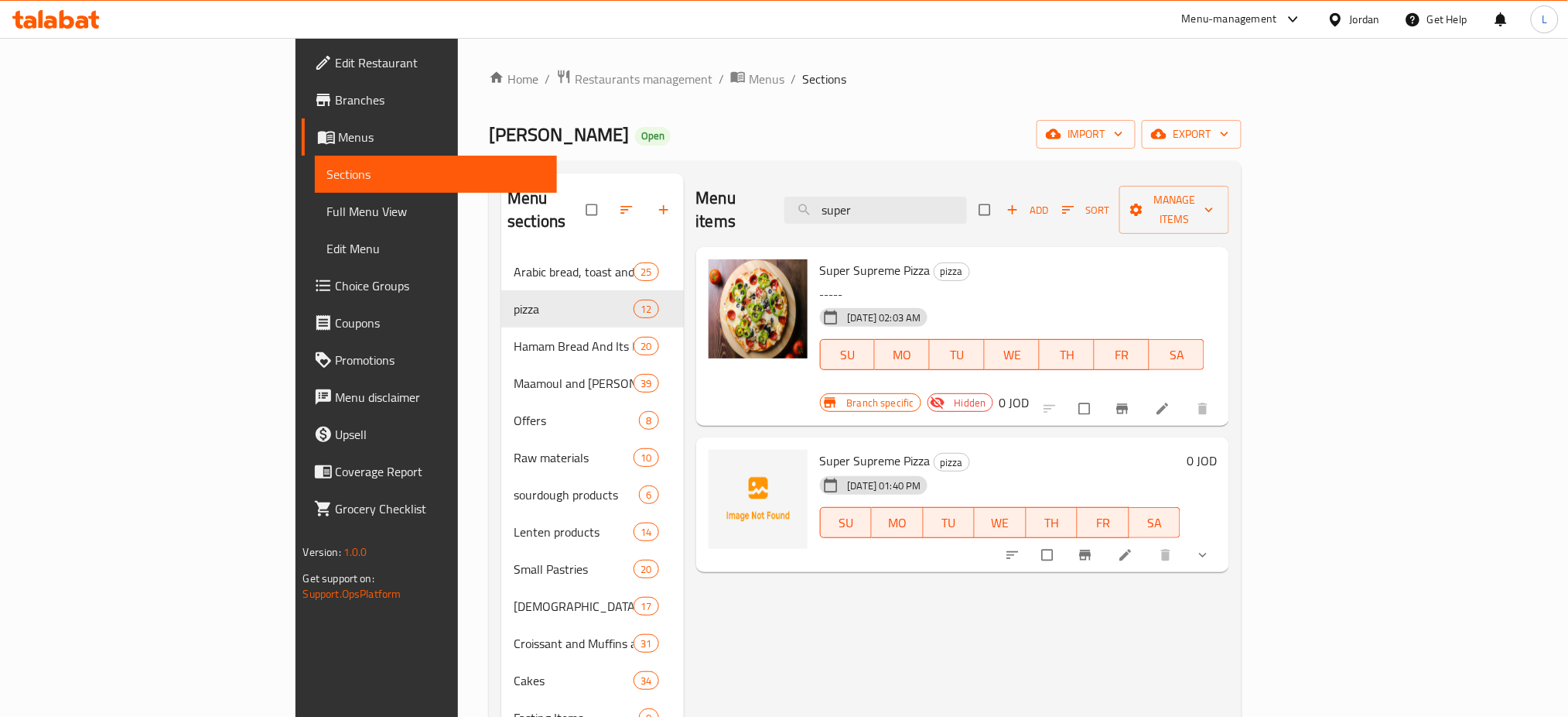
type input "super"
